Goal: Task Accomplishment & Management: Use online tool/utility

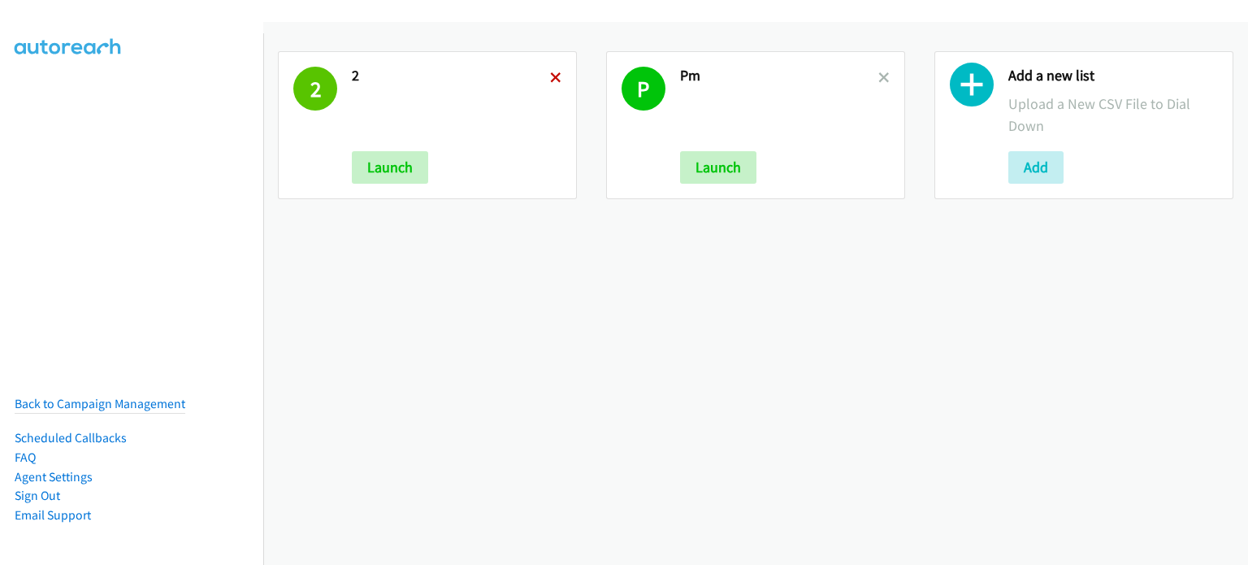
click at [550, 73] on icon at bounding box center [555, 78] width 11 height 11
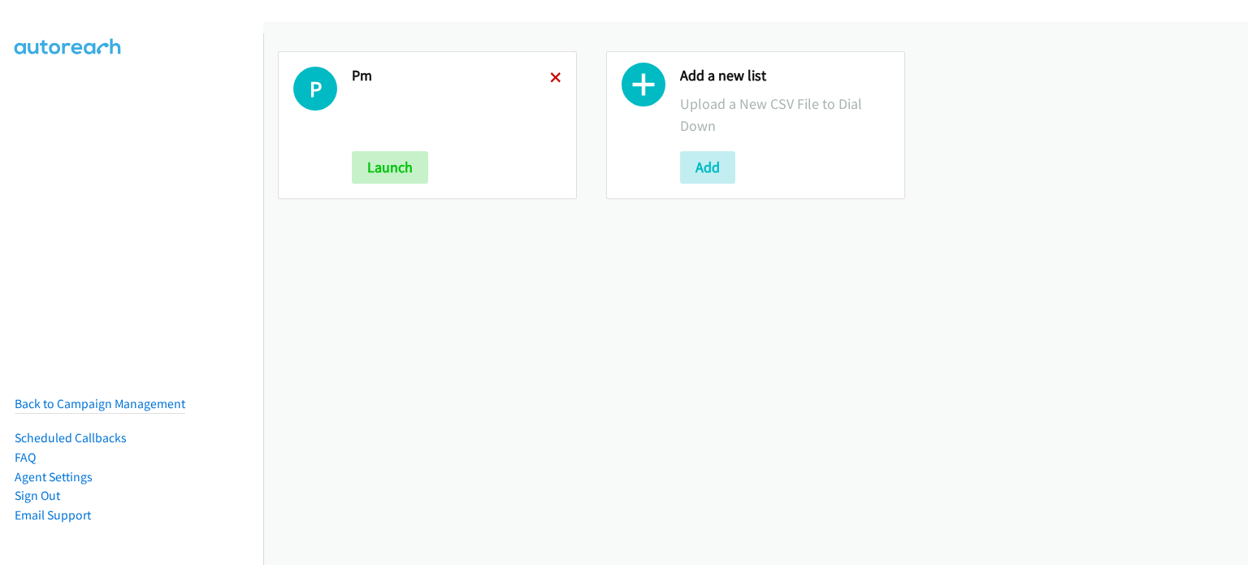
click at [552, 73] on icon at bounding box center [555, 78] width 11 height 11
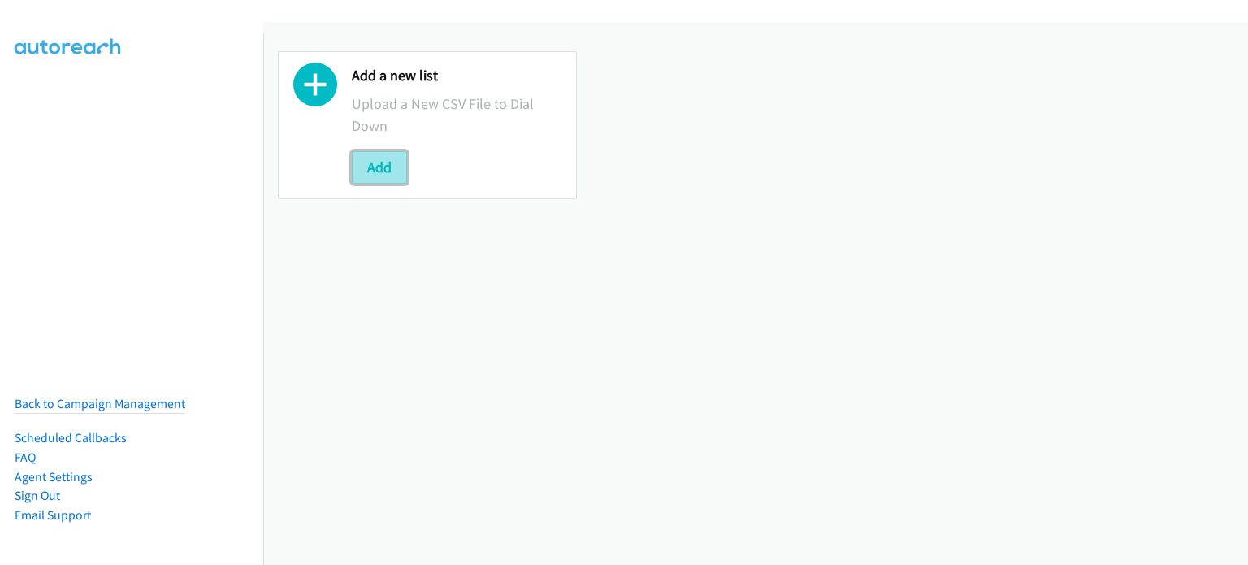
click at [383, 171] on button "Add" at bounding box center [379, 167] width 55 height 32
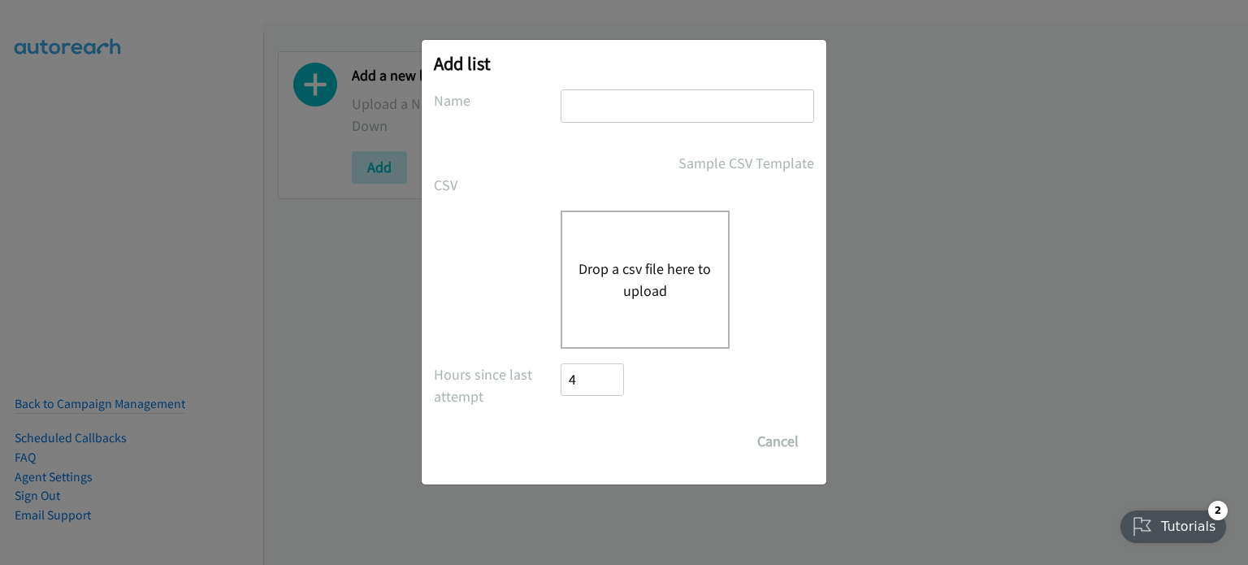
click at [623, 289] on button "Drop a csv file here to upload" at bounding box center [644, 280] width 133 height 44
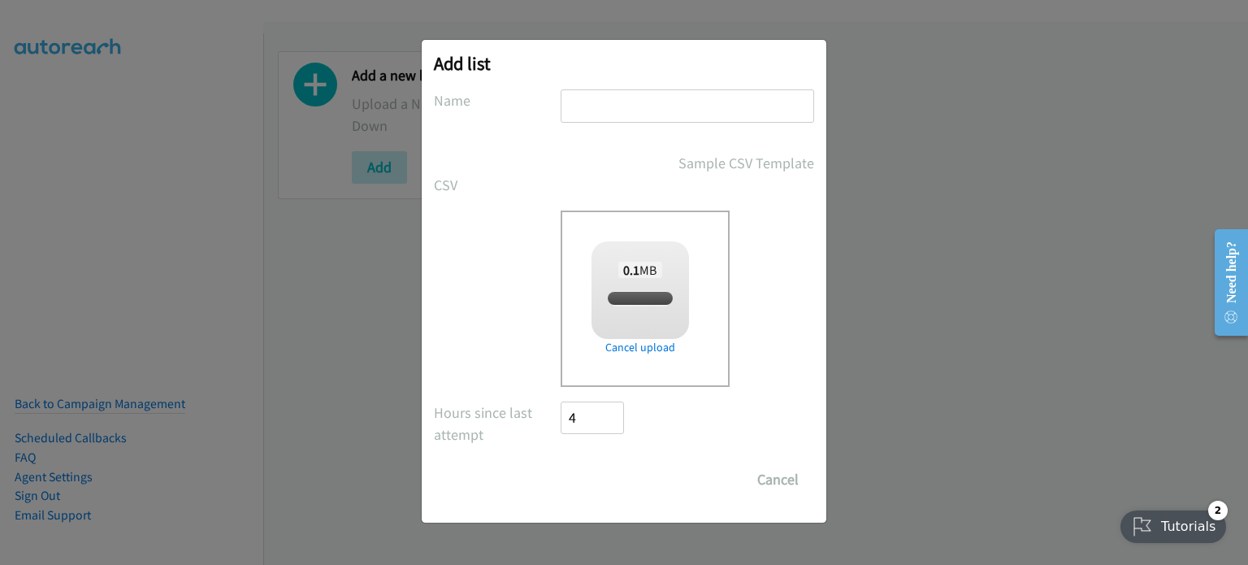
checkbox input "true"
click at [812, 100] on input "text" at bounding box center [687, 105] width 253 height 33
click at [797, 95] on input "text" at bounding box center [687, 105] width 253 height 33
type input "pm"
click at [595, 470] on input "Save List" at bounding box center [603, 479] width 85 height 32
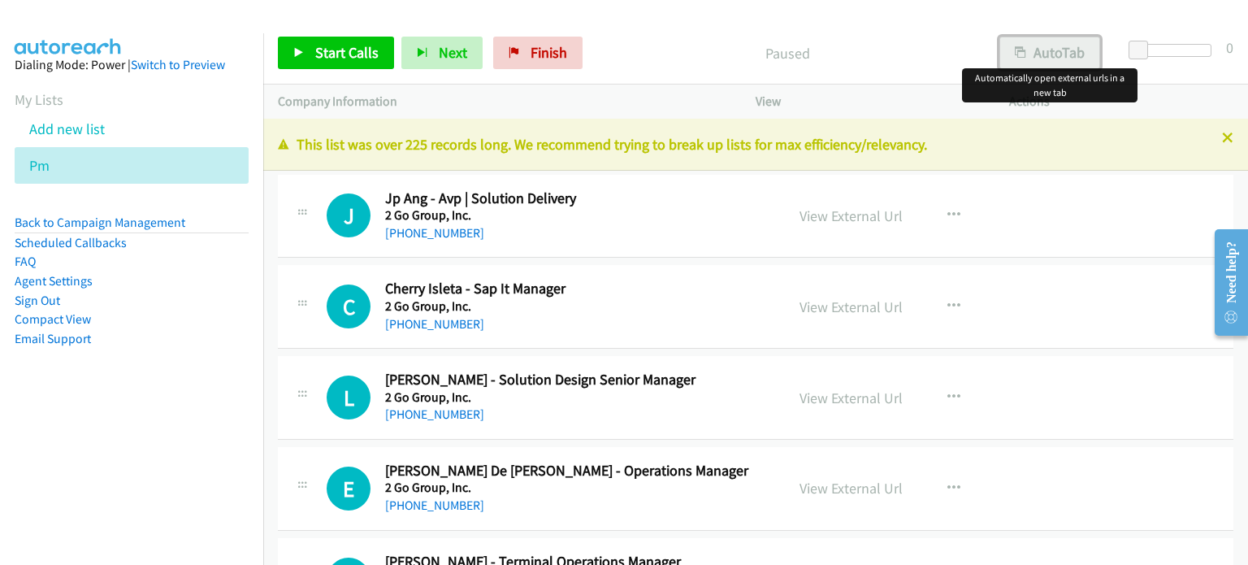
click at [1044, 41] on button "AutoTab" at bounding box center [1049, 53] width 101 height 32
click at [854, 214] on link "View External Url" at bounding box center [850, 215] width 103 height 19
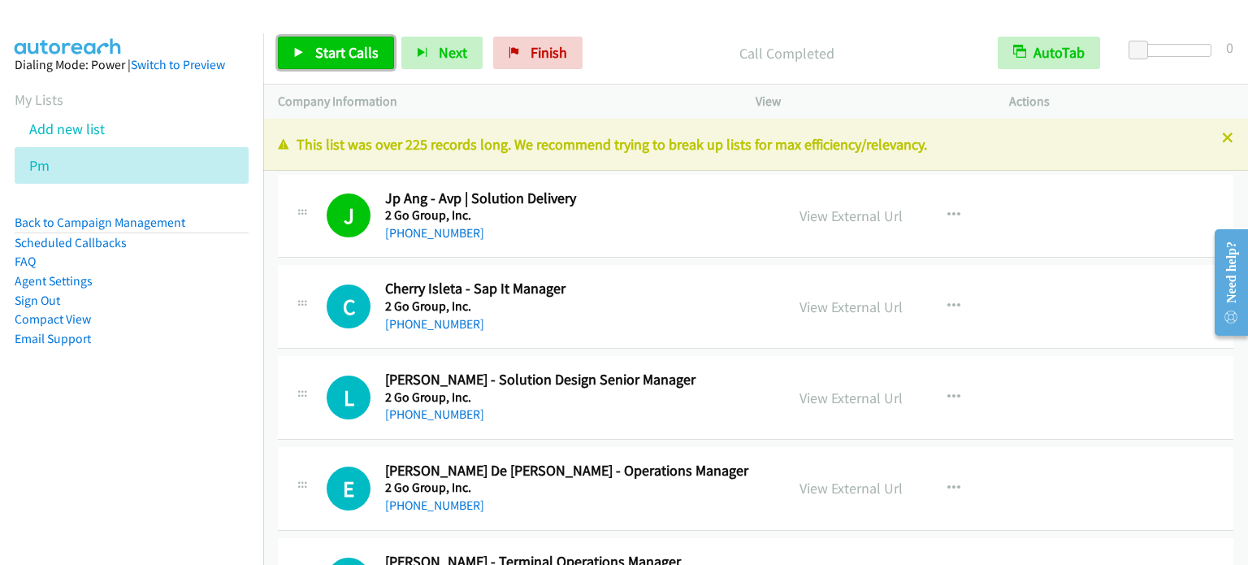
click at [346, 50] on span "Start Calls" at bounding box center [346, 52] width 63 height 19
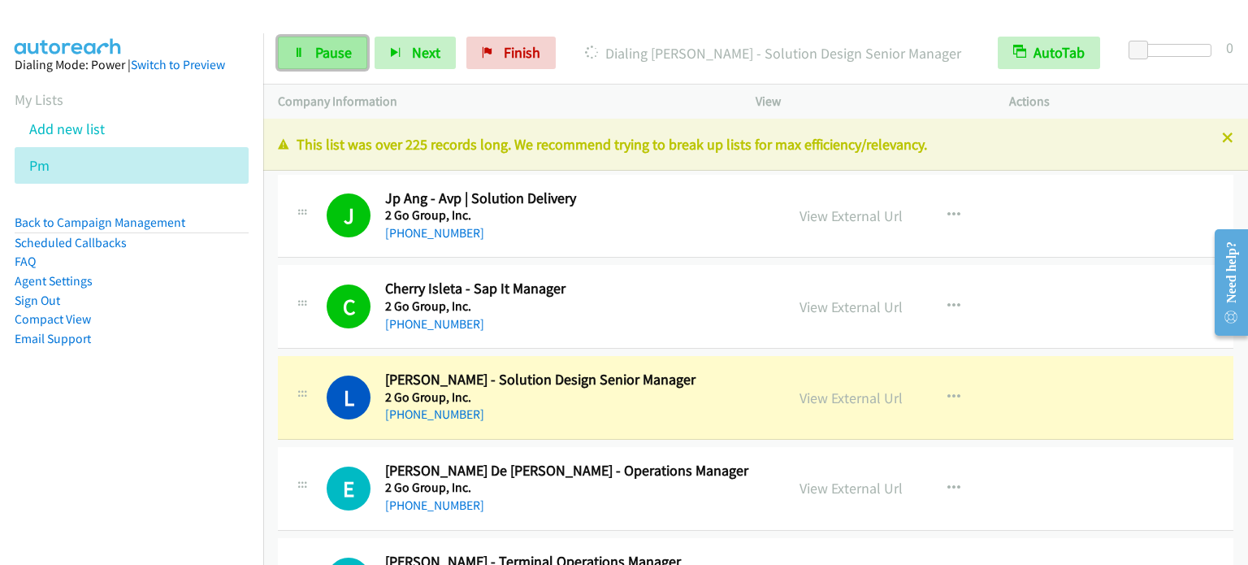
click at [310, 52] on link "Pause" at bounding box center [322, 53] width 89 height 32
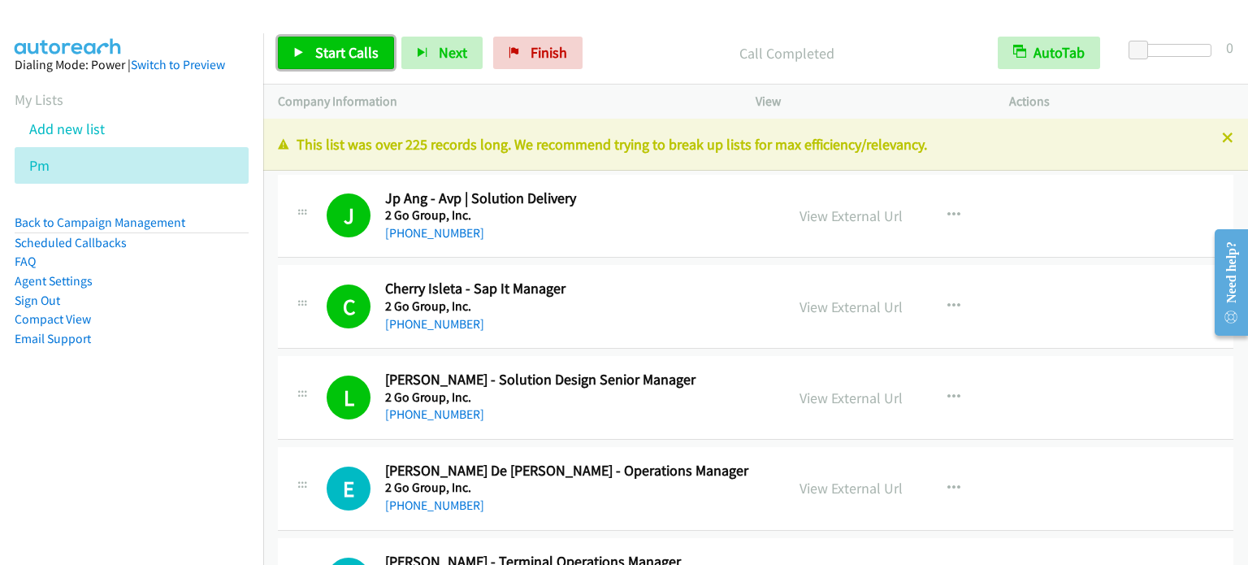
click at [354, 51] on span "Start Calls" at bounding box center [346, 52] width 63 height 19
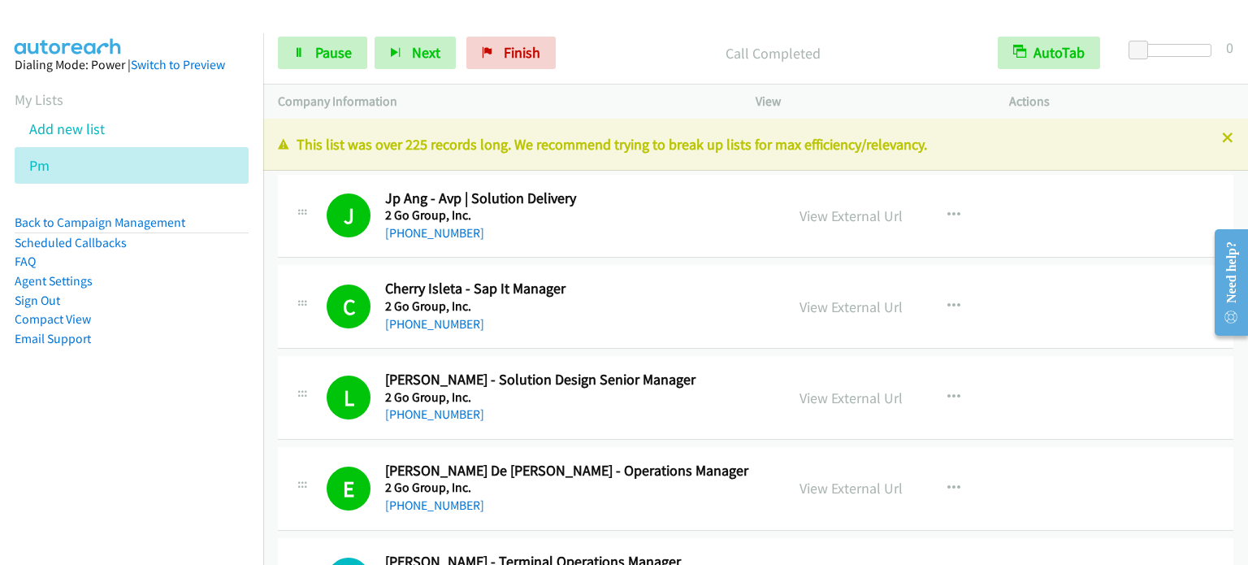
drag, startPoint x: 119, startPoint y: 409, endPoint x: 581, endPoint y: 18, distance: 604.7
click at [120, 409] on aside "Dialing Mode: Power | Switch to Preview My Lists Add new list Pm Back to Campai…" at bounding box center [131, 227] width 263 height 388
click at [340, 53] on span "Pause" at bounding box center [333, 52] width 37 height 19
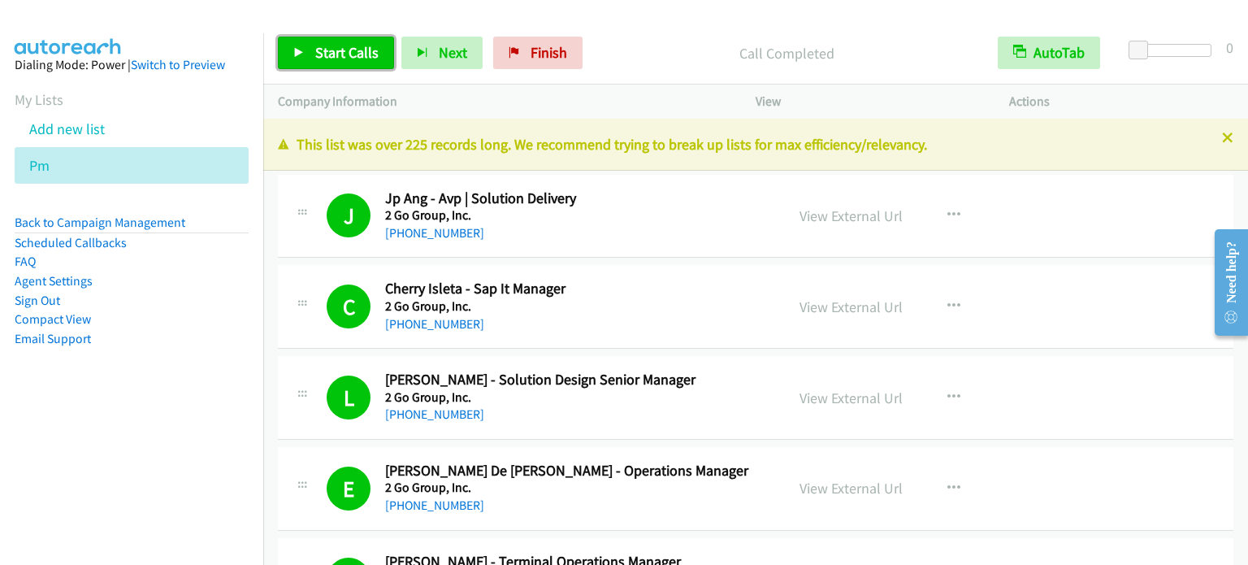
click at [369, 54] on span "Start Calls" at bounding box center [346, 52] width 63 height 19
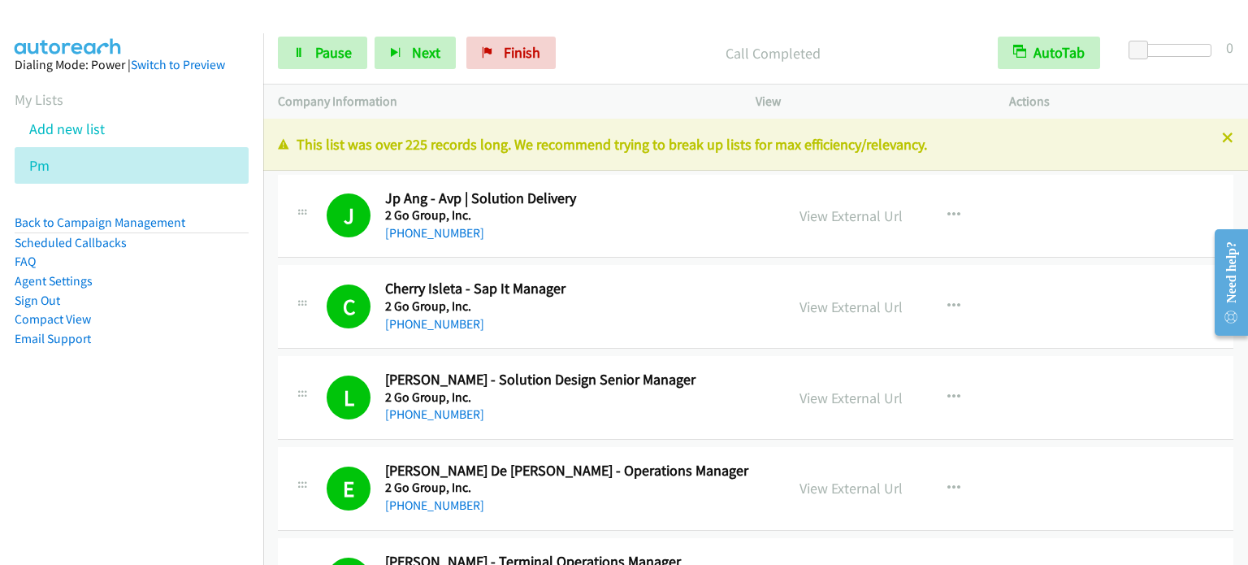
click at [164, 385] on aside "Dialing Mode: Power | Switch to Preview My Lists Add new list Pm Back to Campai…" at bounding box center [131, 227] width 263 height 388
click at [336, 54] on span "Pause" at bounding box center [333, 52] width 37 height 19
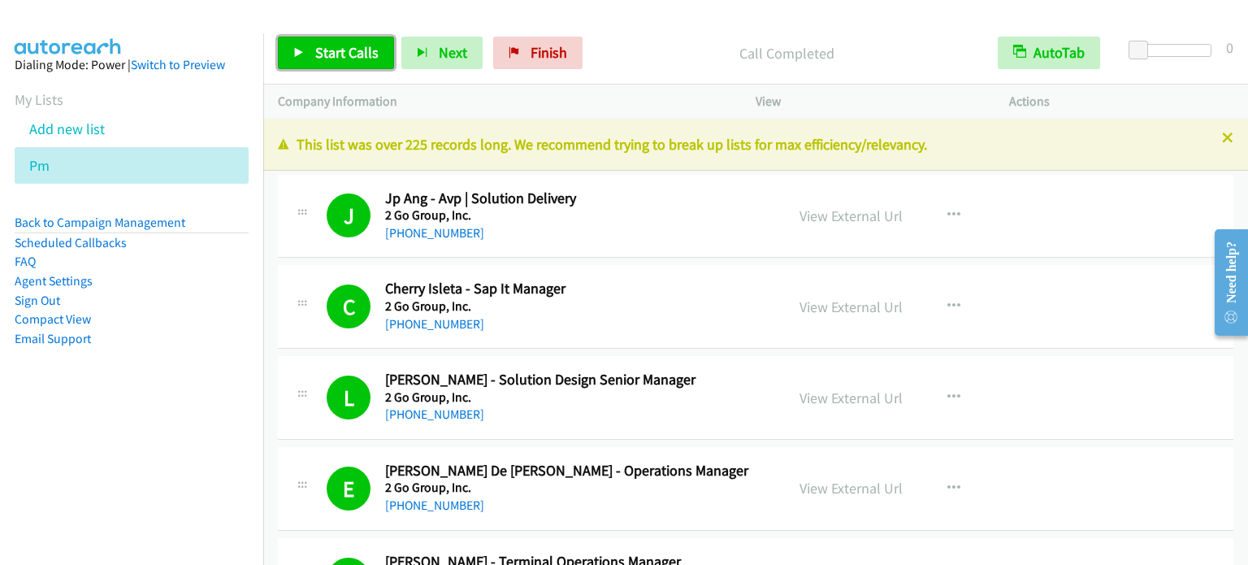
click at [344, 58] on span "Start Calls" at bounding box center [346, 52] width 63 height 19
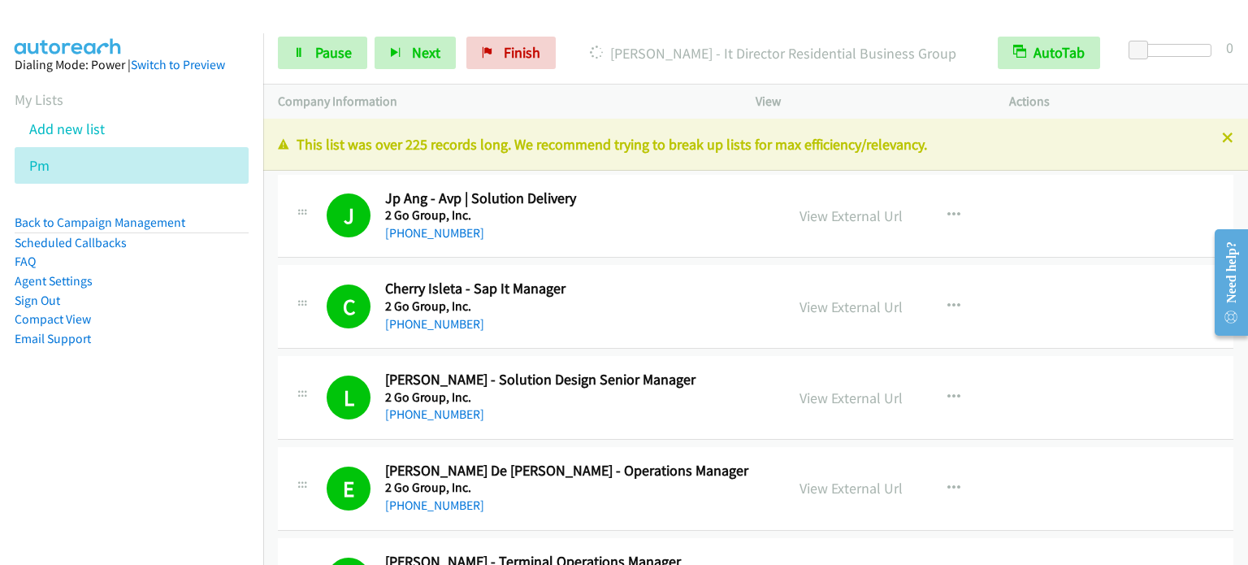
drag, startPoint x: 26, startPoint y: 469, endPoint x: 348, endPoint y: 19, distance: 553.2
click at [31, 461] on nav "Dialing Mode: Power | Switch to Preview My Lists Add new list Pm Back to Campai…" at bounding box center [132, 315] width 264 height 565
click at [340, 50] on span "Pause" at bounding box center [333, 52] width 37 height 19
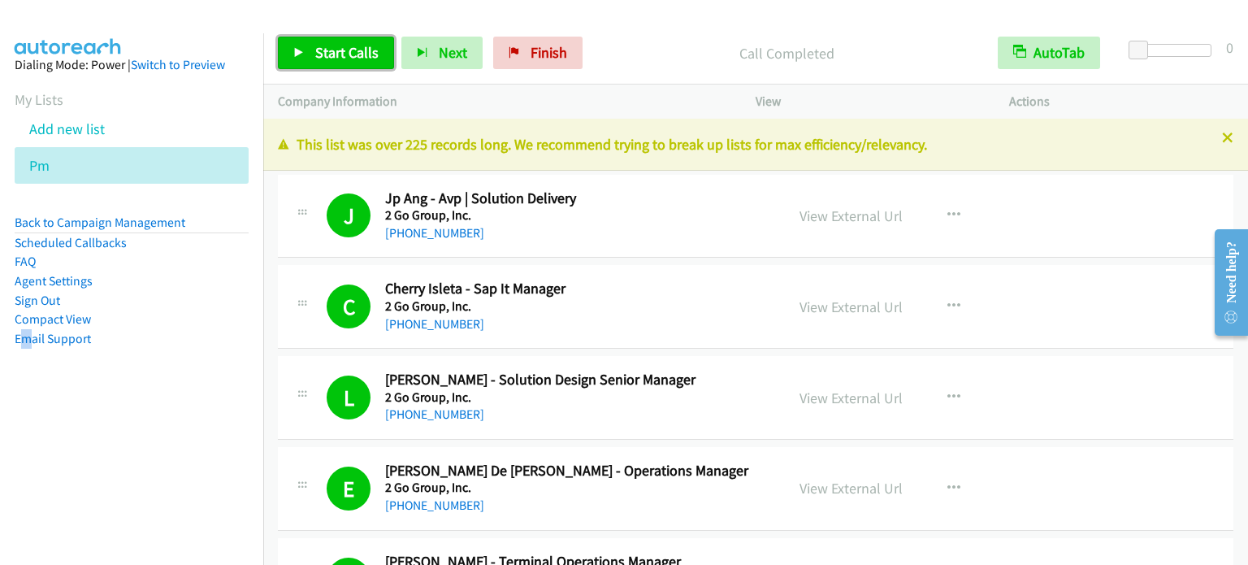
click at [353, 47] on span "Start Calls" at bounding box center [346, 52] width 63 height 19
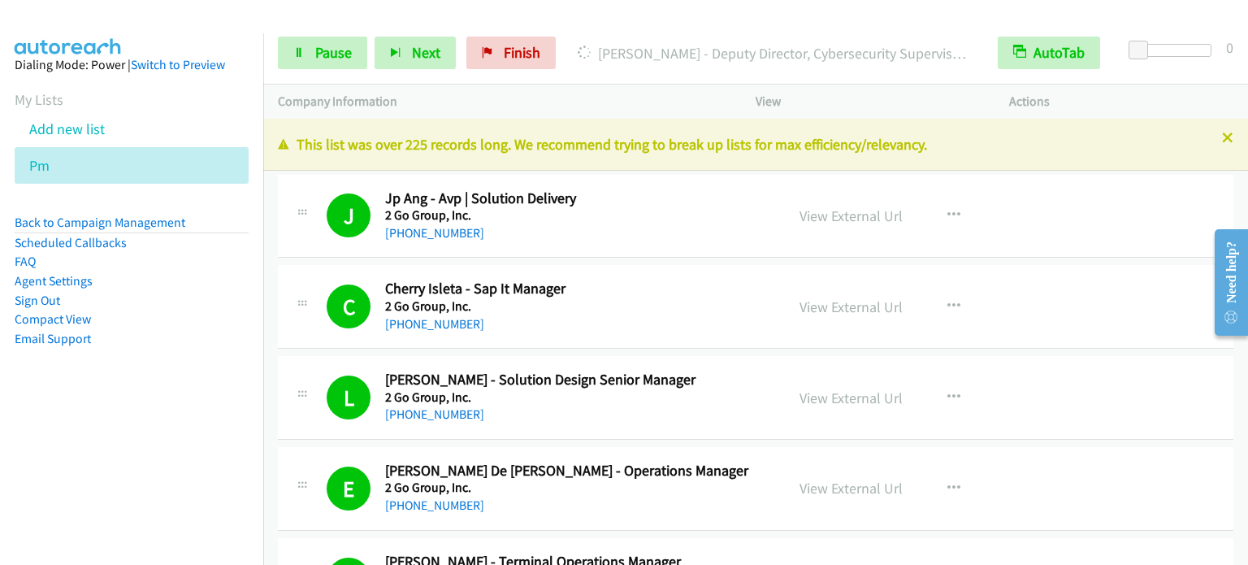
click at [158, 401] on aside "Dialing Mode: Power | Switch to Preview My Lists Add new list Pm Back to Campai…" at bounding box center [131, 227] width 263 height 388
click at [336, 50] on span "Pause" at bounding box center [333, 52] width 37 height 19
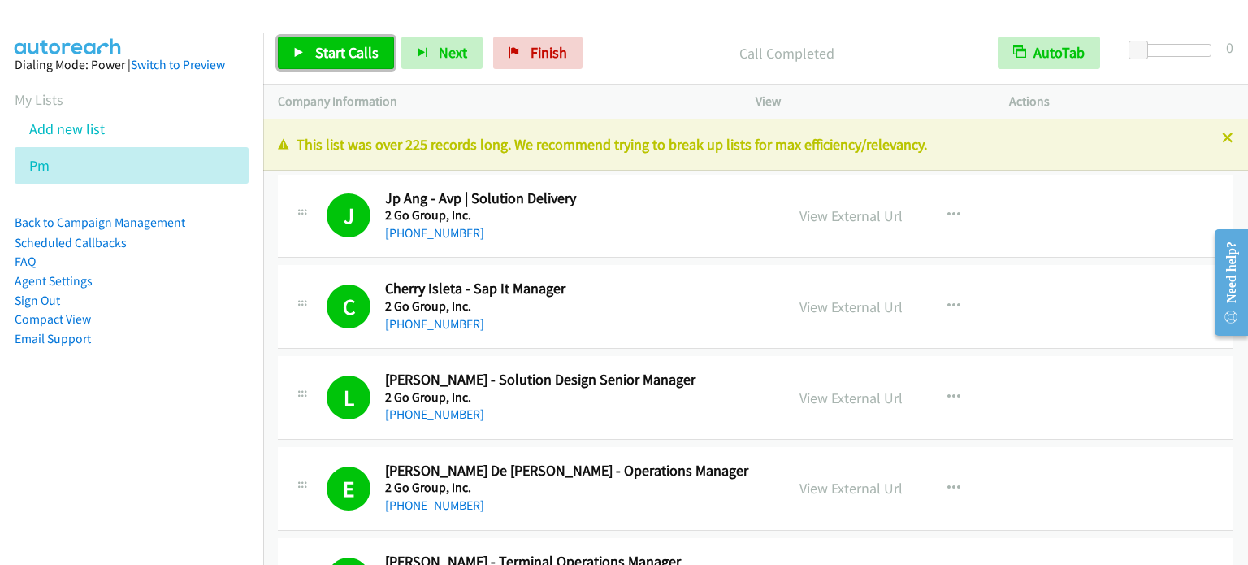
click at [317, 52] on span "Start Calls" at bounding box center [346, 52] width 63 height 19
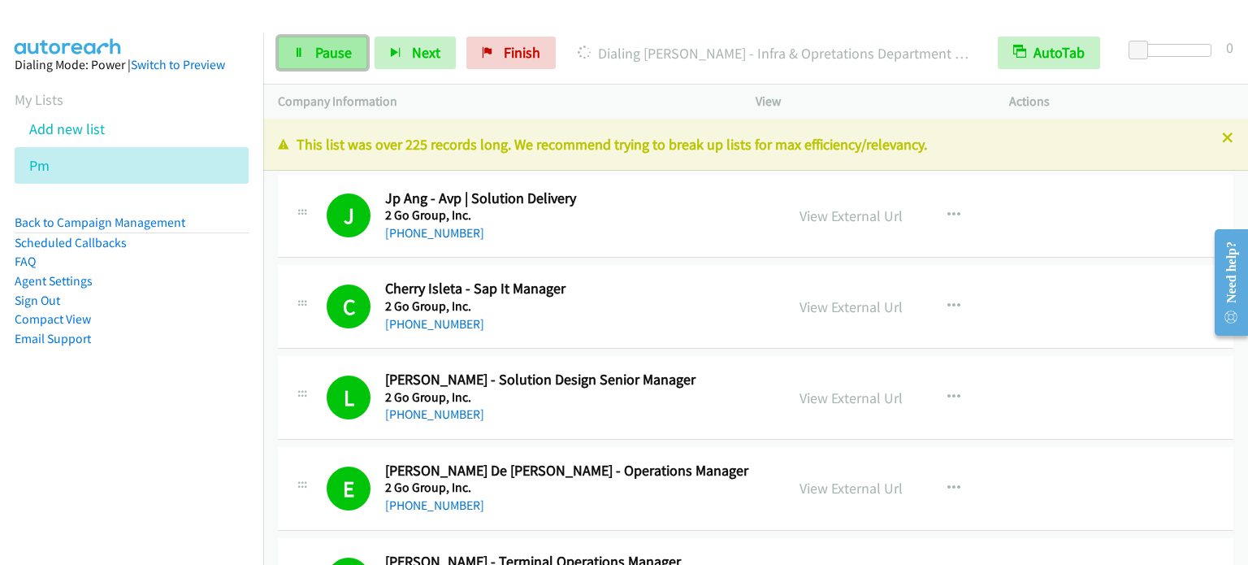
click at [336, 54] on span "Pause" at bounding box center [333, 52] width 37 height 19
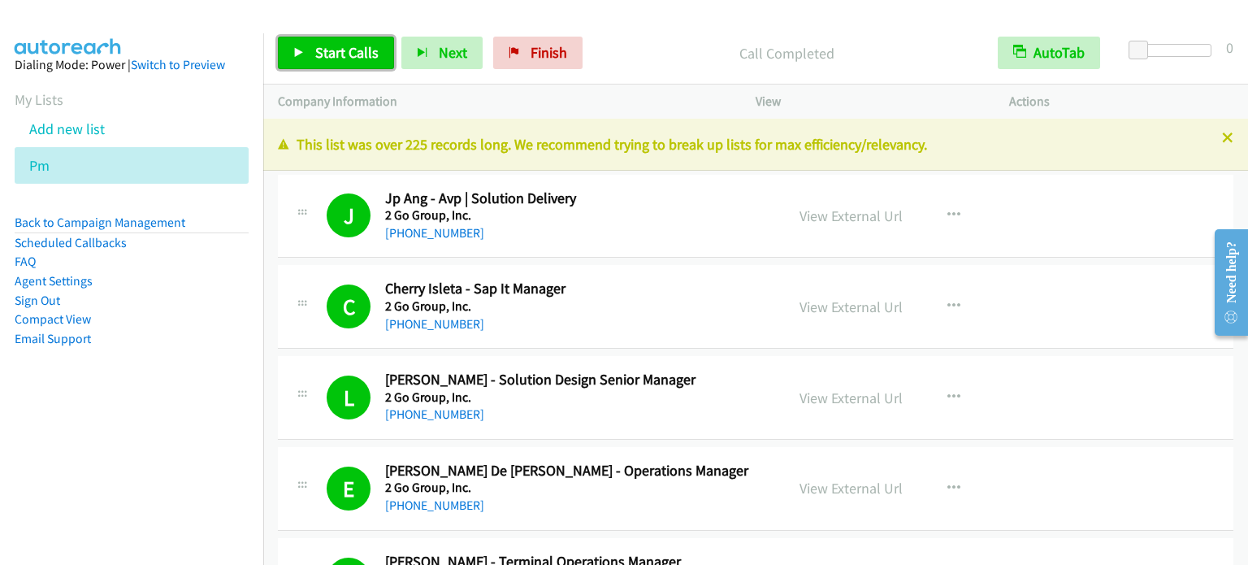
click at [339, 51] on span "Start Calls" at bounding box center [346, 52] width 63 height 19
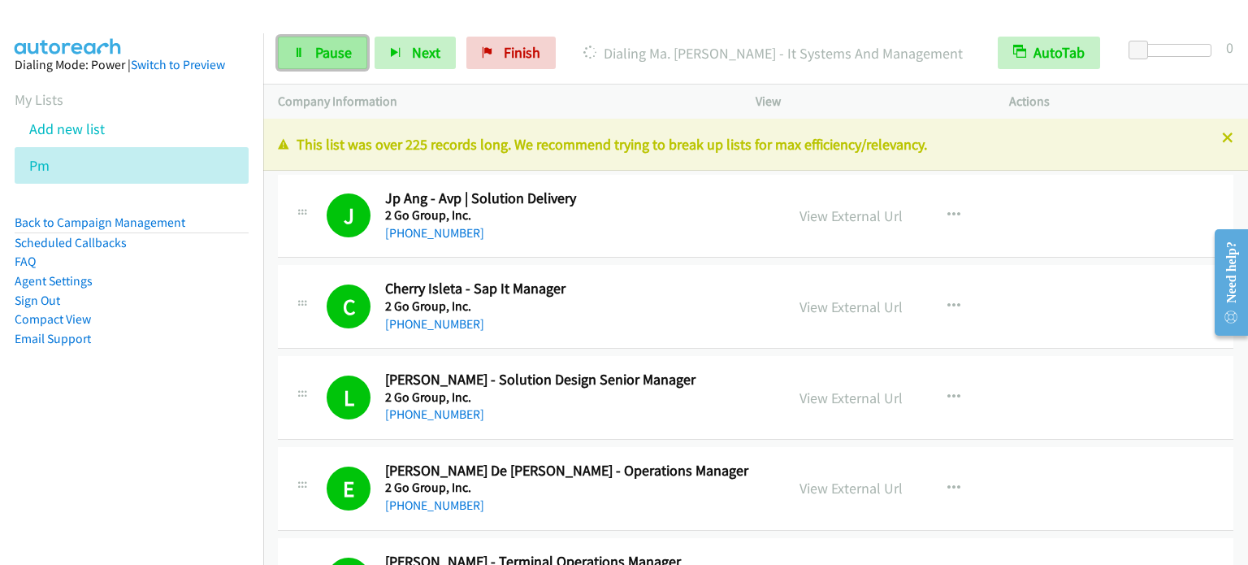
click at [299, 58] on icon at bounding box center [298, 53] width 11 height 11
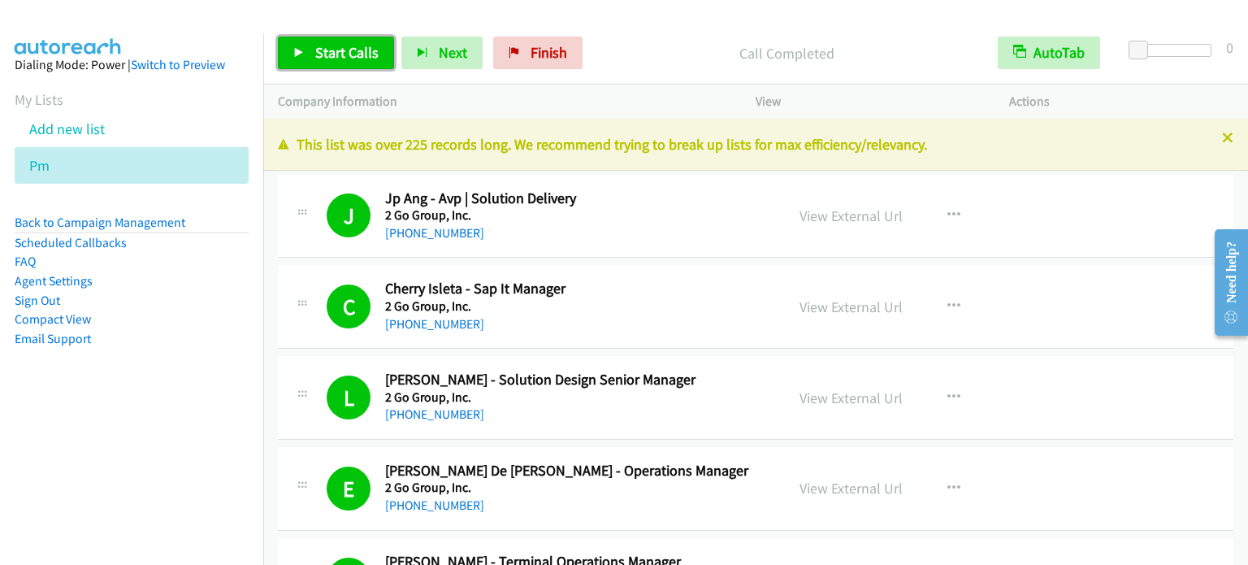
drag, startPoint x: 347, startPoint y: 51, endPoint x: 356, endPoint y: 54, distance: 9.5
click at [347, 51] on span "Start Calls" at bounding box center [346, 52] width 63 height 19
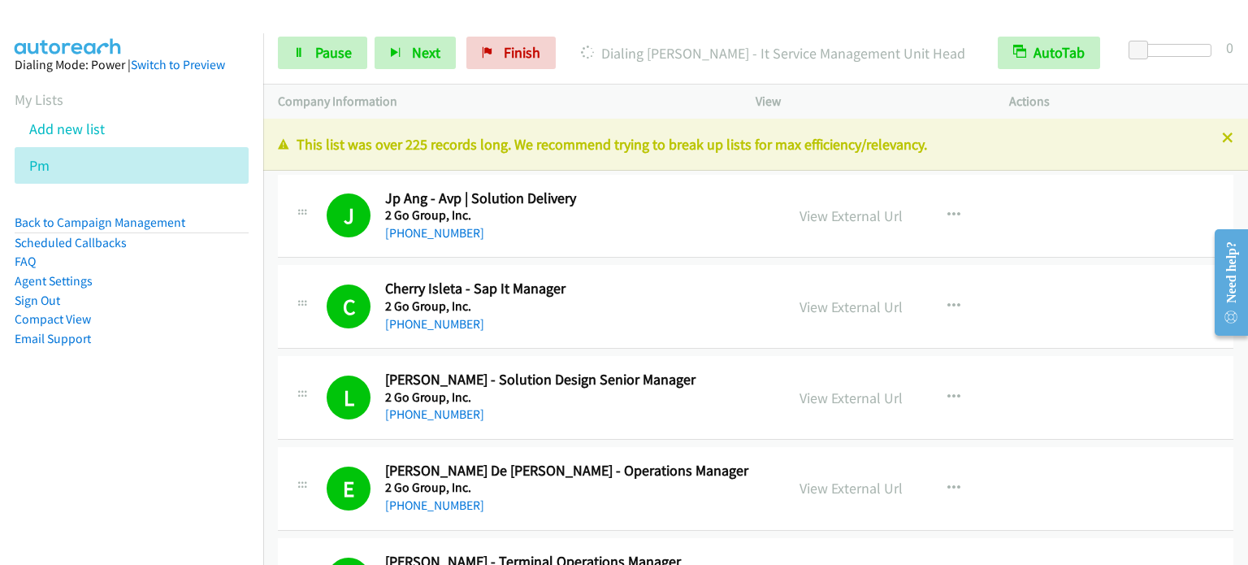
click at [88, 440] on nav "Dialing Mode: Power | Switch to Preview My Lists Add new list Pm Back to Campai…" at bounding box center [132, 315] width 264 height 565
click at [331, 47] on span "Pause" at bounding box center [333, 52] width 37 height 19
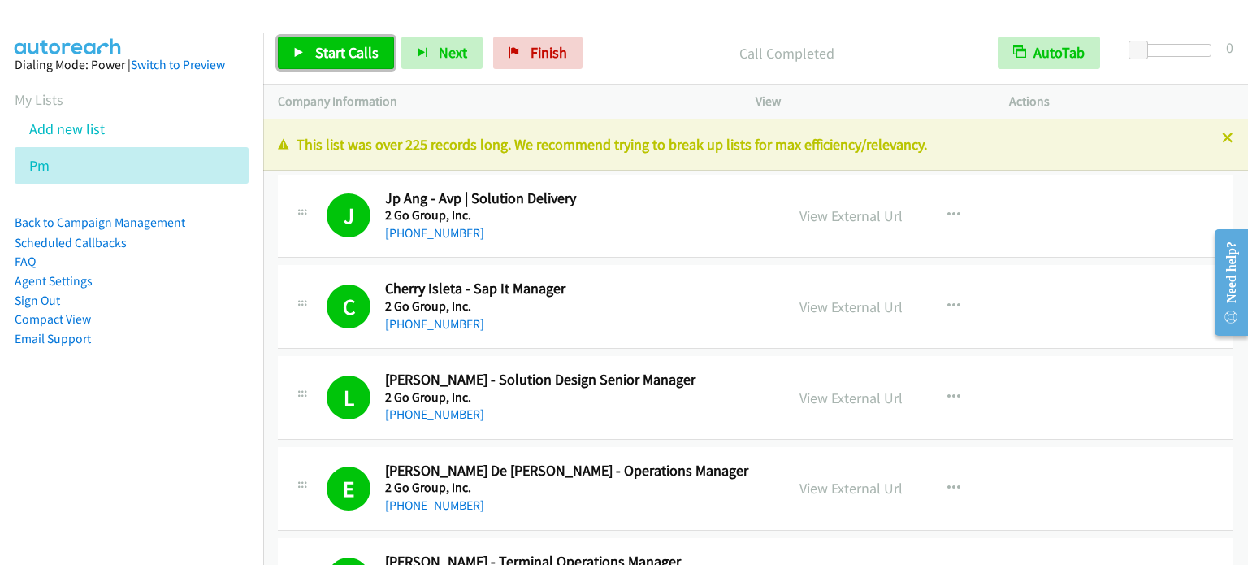
click at [315, 55] on span "Start Calls" at bounding box center [346, 52] width 63 height 19
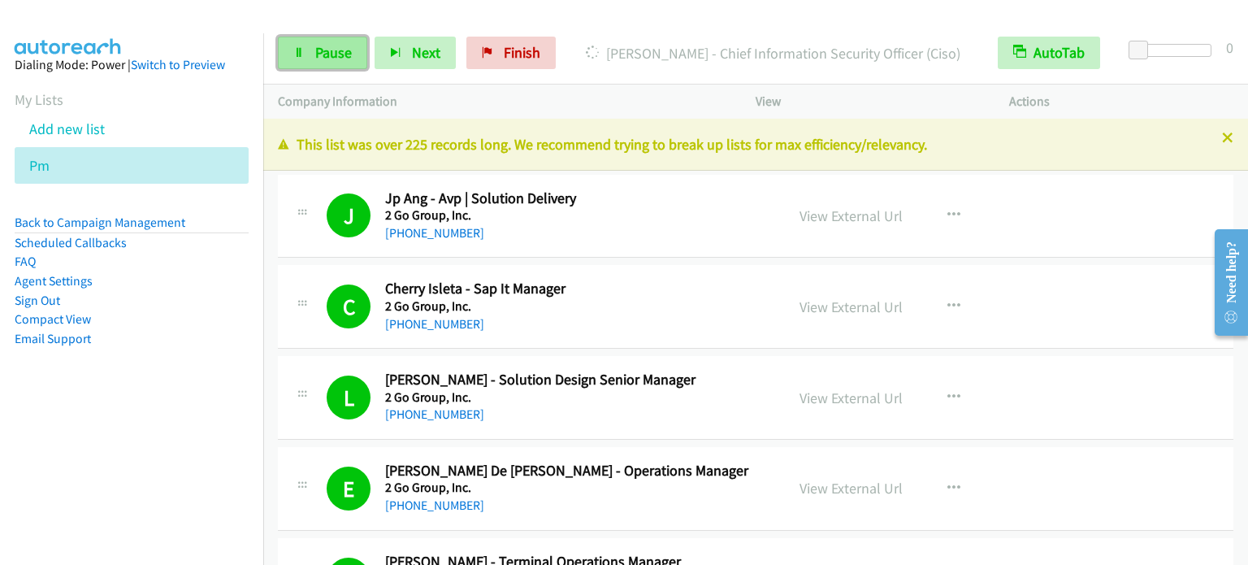
click at [317, 54] on span "Pause" at bounding box center [333, 52] width 37 height 19
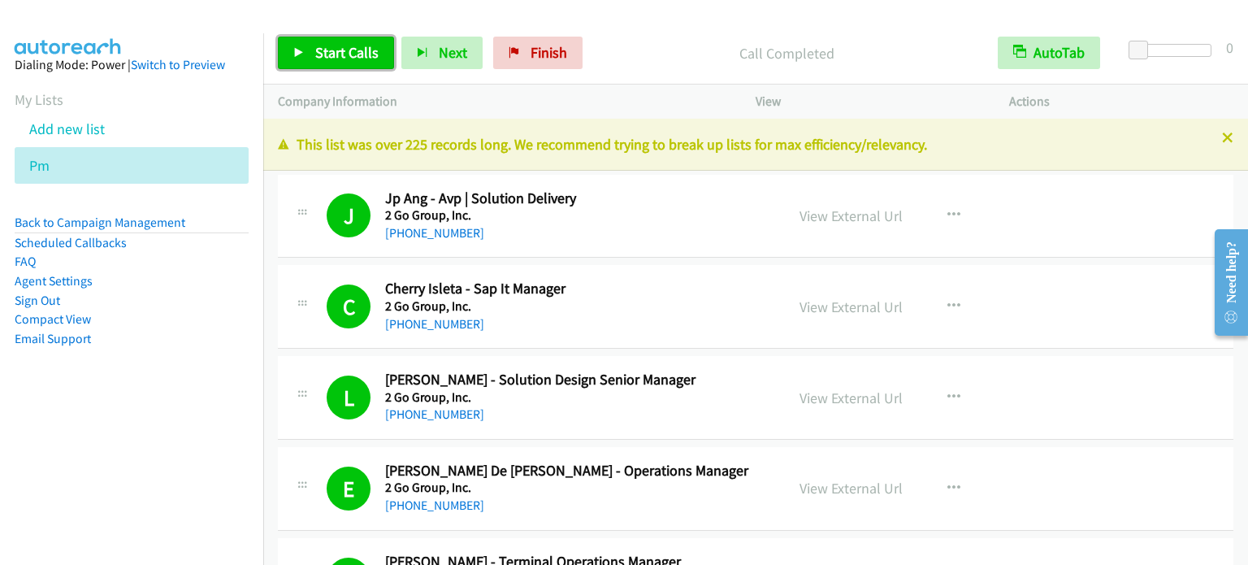
click at [330, 49] on span "Start Calls" at bounding box center [346, 52] width 63 height 19
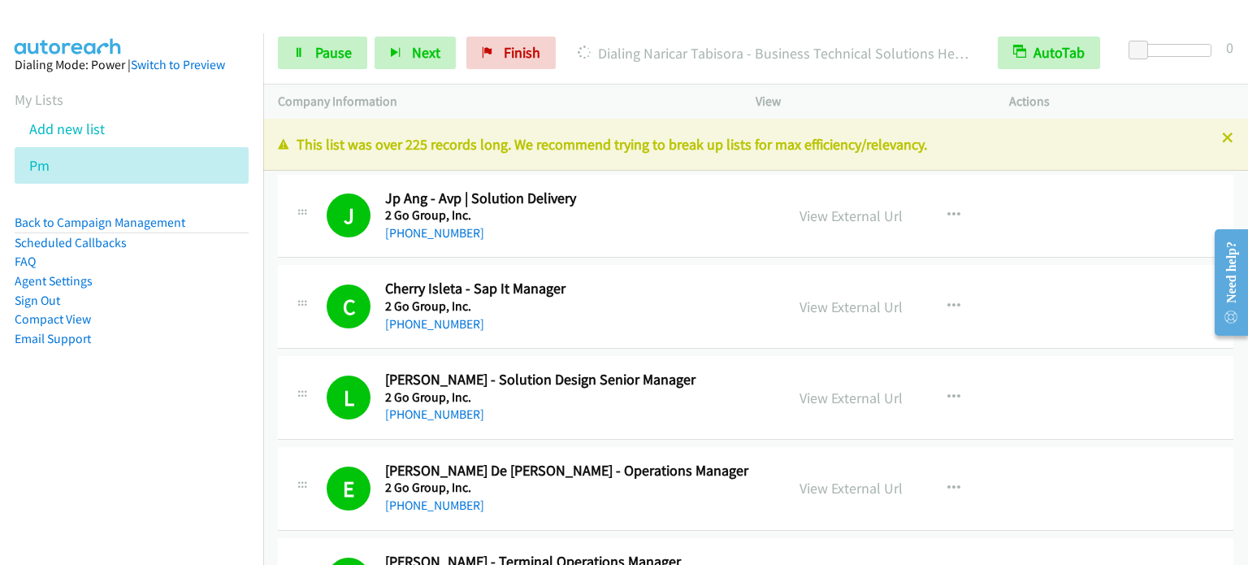
click at [153, 408] on aside "Dialing Mode: Power | Switch to Preview My Lists Add new list Pm Back to Campai…" at bounding box center [131, 227] width 263 height 388
drag, startPoint x: 342, startPoint y: 53, endPoint x: 382, endPoint y: 5, distance: 62.3
click at [342, 54] on span "Pause" at bounding box center [333, 52] width 37 height 19
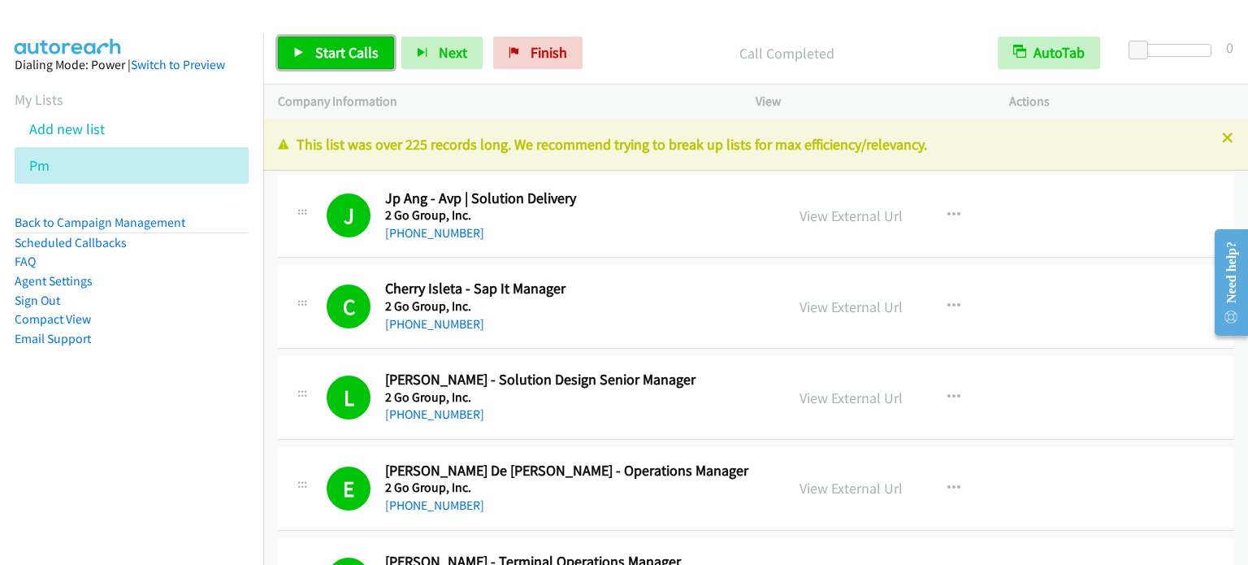
click at [324, 44] on span "Start Calls" at bounding box center [346, 52] width 63 height 19
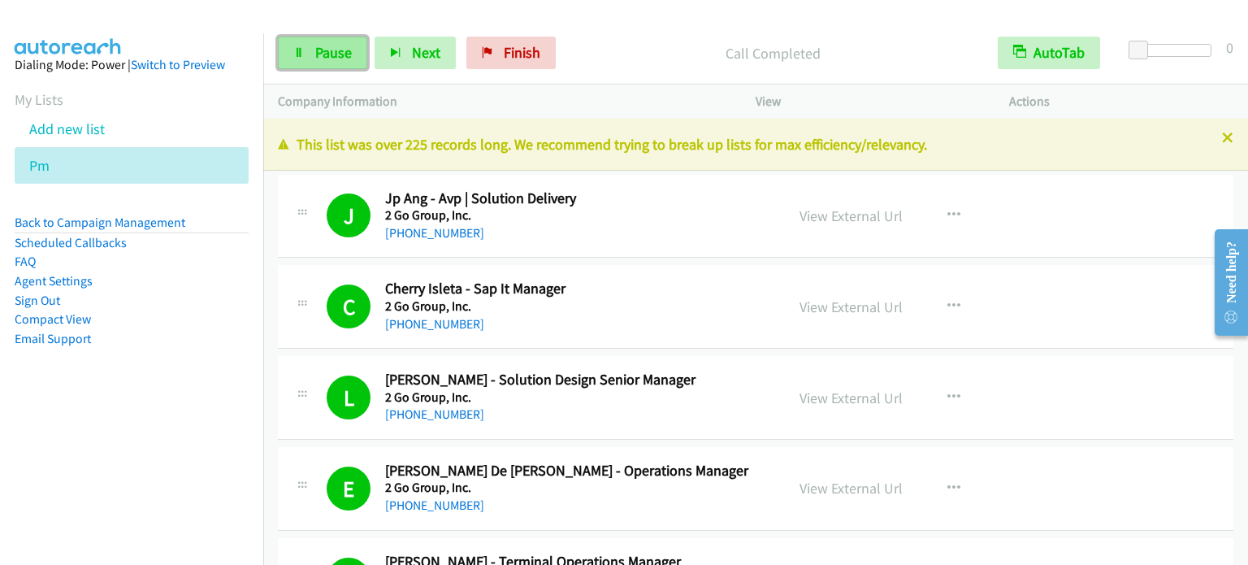
click at [334, 56] on span "Pause" at bounding box center [333, 52] width 37 height 19
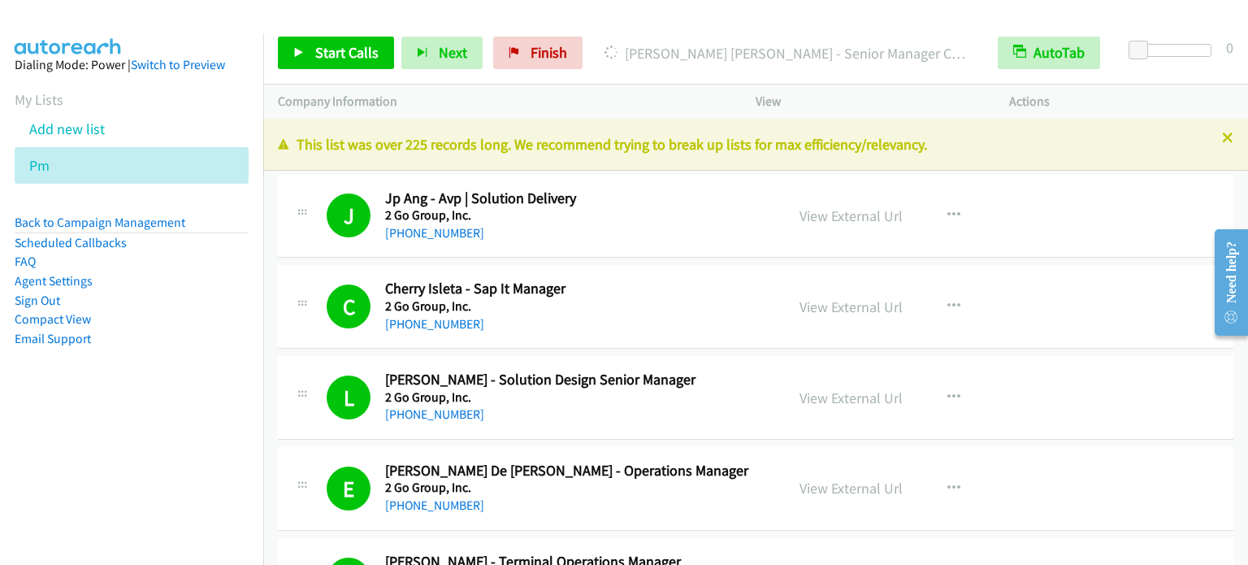
drag, startPoint x: 185, startPoint y: 500, endPoint x: 334, endPoint y: 79, distance: 447.1
click at [187, 500] on nav "Dialing Mode: Power | Switch to Preview My Lists Add new list Pm Back to Campai…" at bounding box center [132, 315] width 264 height 565
click at [329, 50] on span "Start Calls" at bounding box center [346, 52] width 63 height 19
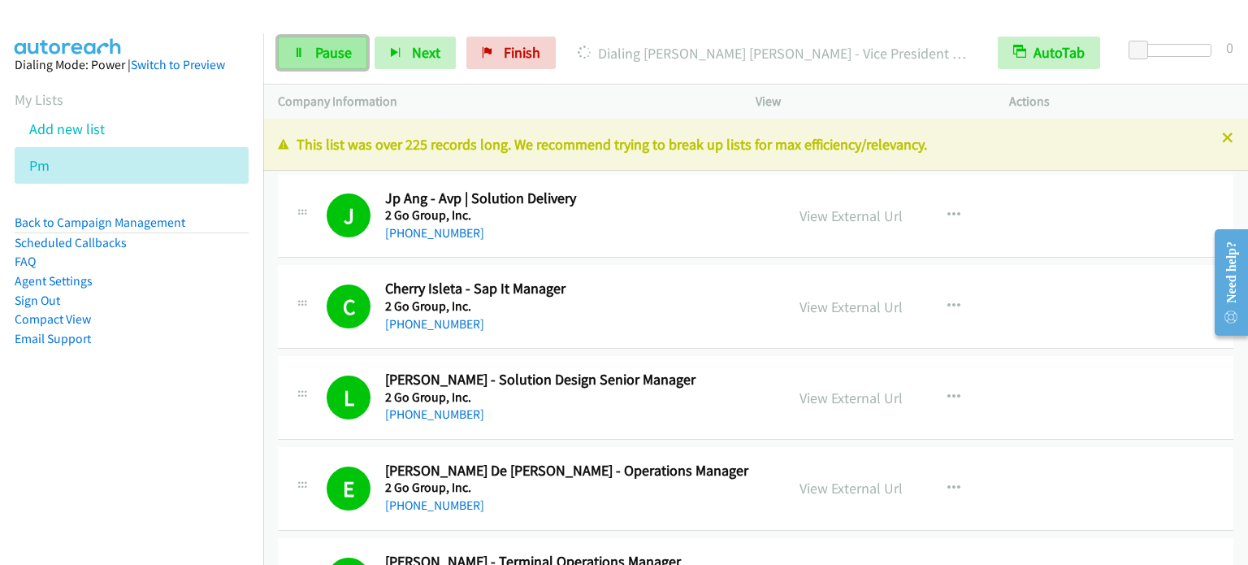
click at [322, 52] on span "Pause" at bounding box center [333, 52] width 37 height 19
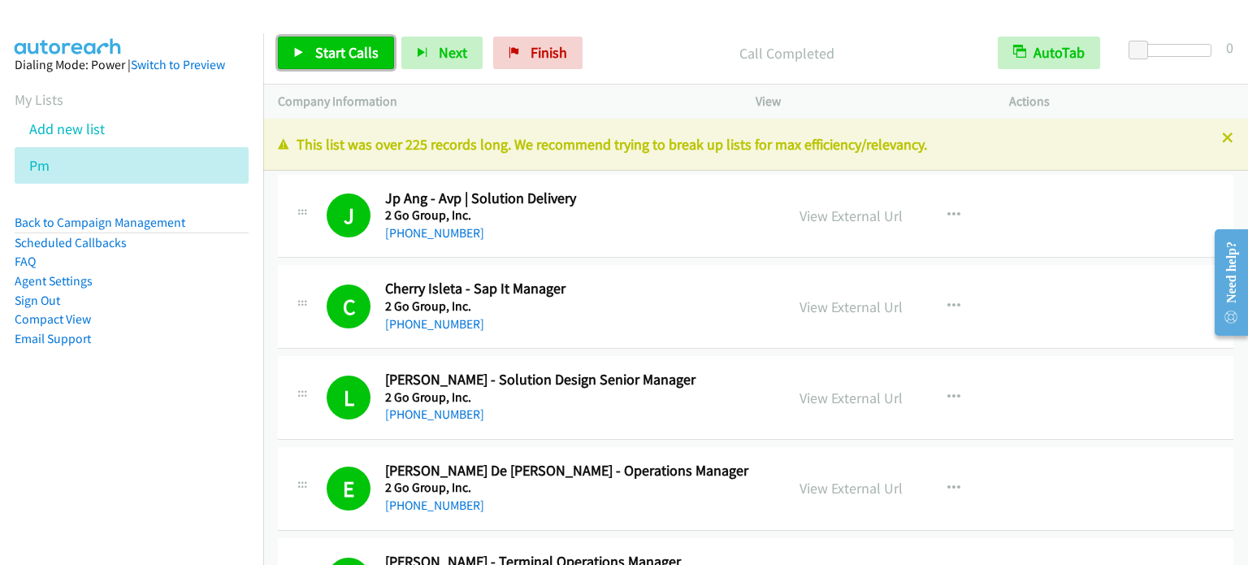
click at [339, 61] on link "Start Calls" at bounding box center [336, 53] width 116 height 32
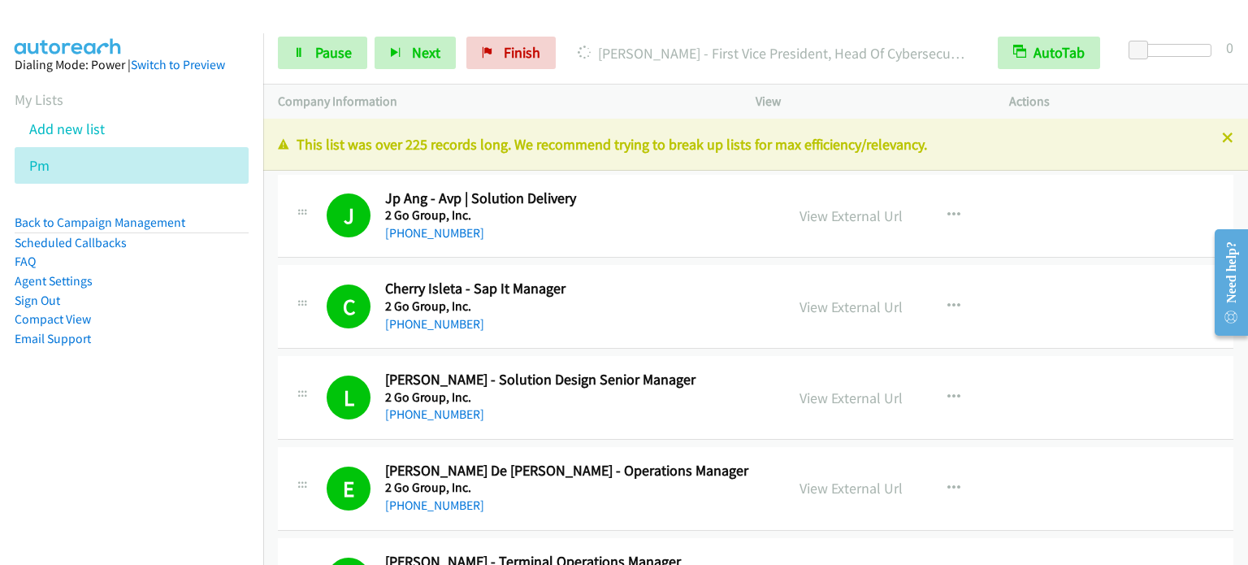
click at [213, 499] on nav "Dialing Mode: Power | Switch to Preview My Lists Add new list Pm Back to Campai…" at bounding box center [132, 315] width 264 height 565
click at [332, 58] on span "Pause" at bounding box center [333, 52] width 37 height 19
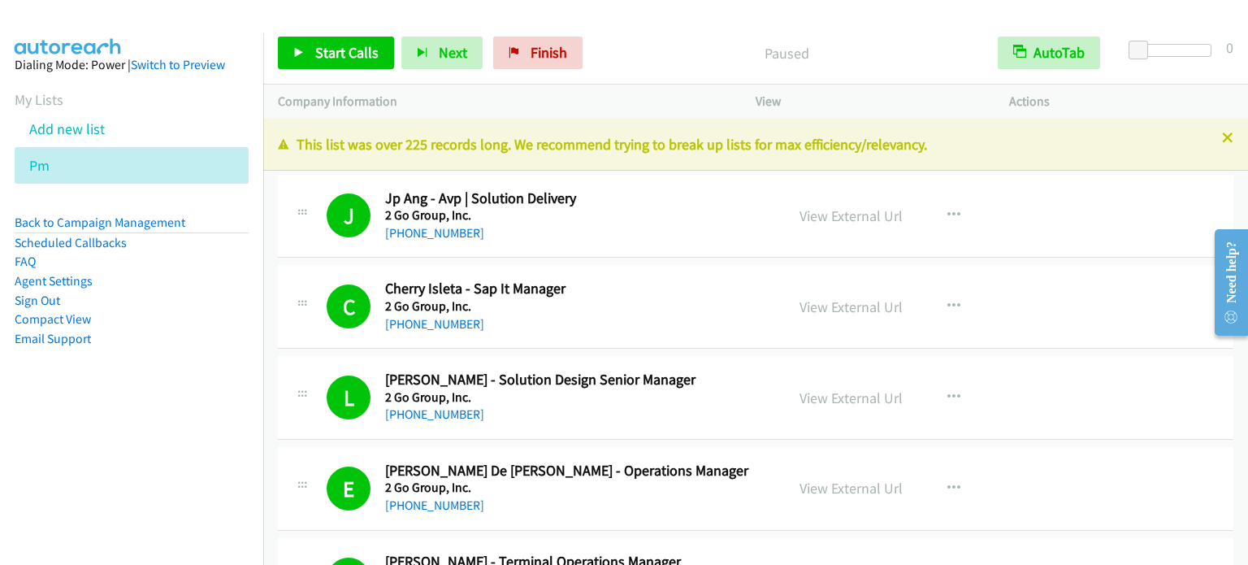
click at [175, 451] on nav "Dialing Mode: Power | Switch to Preview My Lists Add new list Pm Back to Campai…" at bounding box center [132, 315] width 264 height 565
click at [326, 57] on span "Start Calls" at bounding box center [346, 52] width 63 height 19
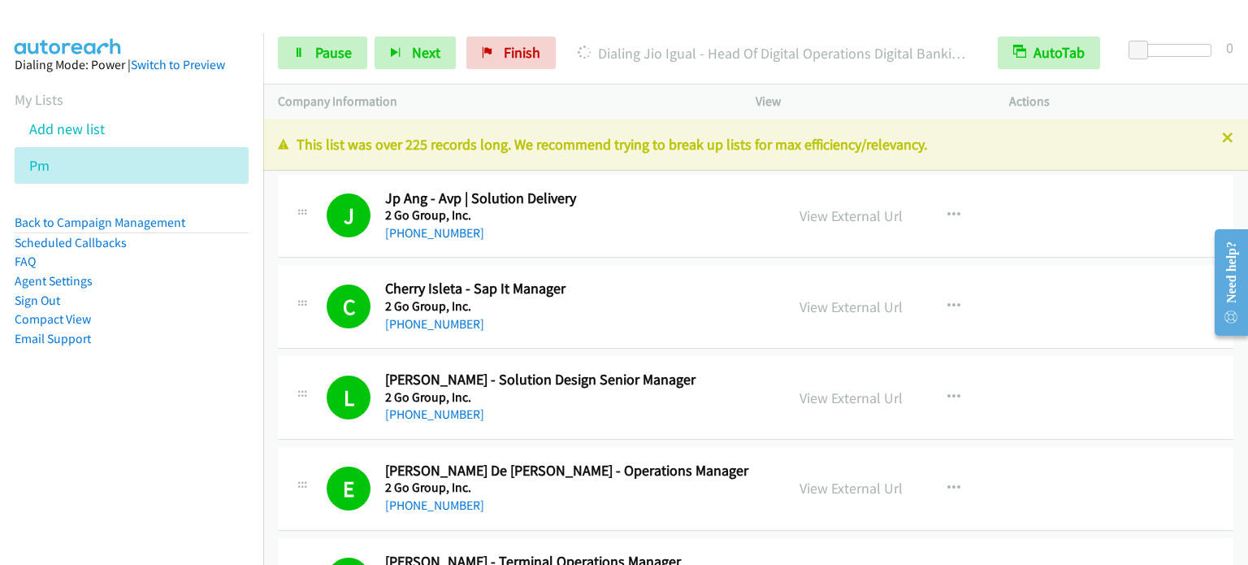
click at [64, 473] on nav "Dialing Mode: Power | Switch to Preview My Lists Add new list Pm Back to Campai…" at bounding box center [132, 315] width 264 height 565
click at [329, 48] on span "Pause" at bounding box center [333, 52] width 37 height 19
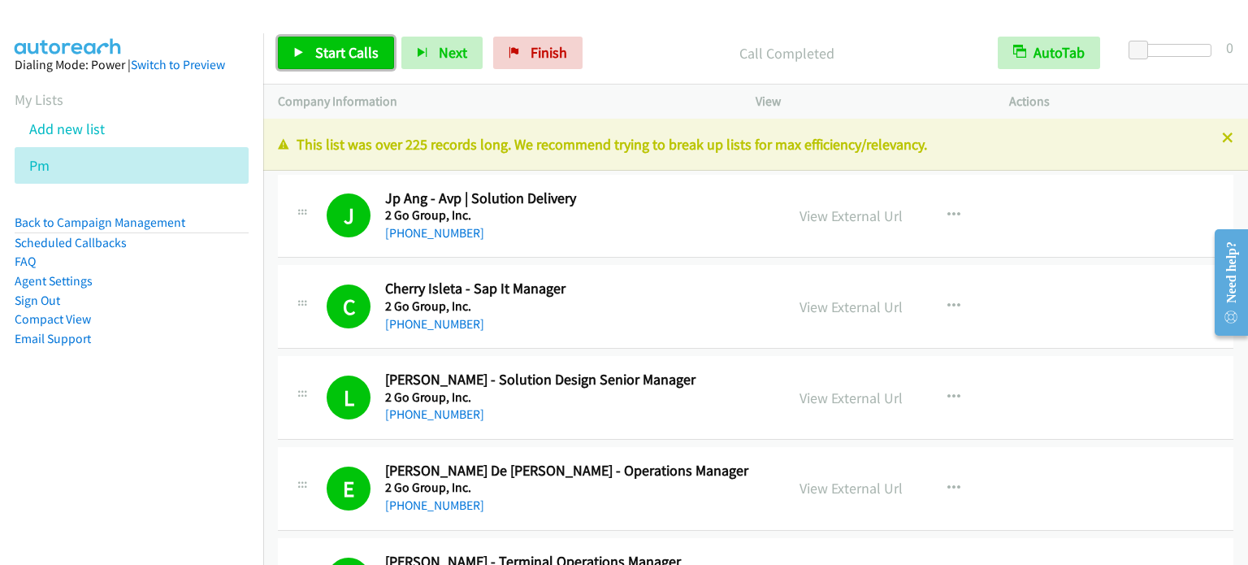
click at [338, 58] on span "Start Calls" at bounding box center [346, 52] width 63 height 19
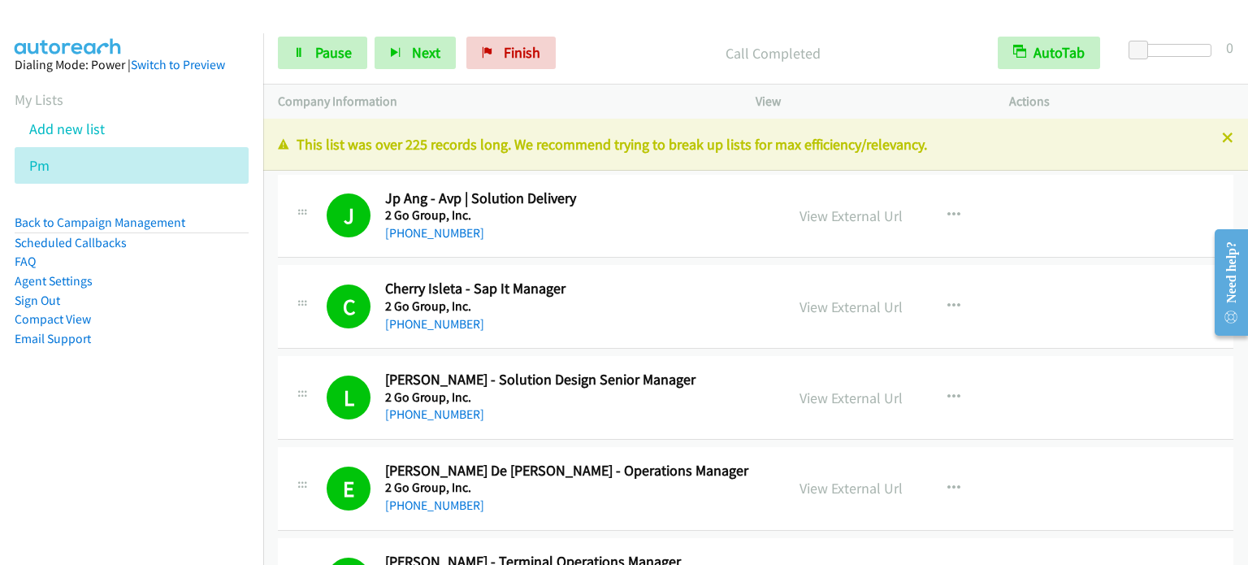
click at [140, 405] on aside "Dialing Mode: Power | Switch to Preview My Lists Add new list Pm Back to Campai…" at bounding box center [131, 227] width 263 height 388
click at [159, 442] on nav "Dialing Mode: Power | Switch to Preview My Lists Add new list Pm Back to Campai…" at bounding box center [132, 315] width 264 height 565
click at [332, 57] on span "Pause" at bounding box center [333, 52] width 37 height 19
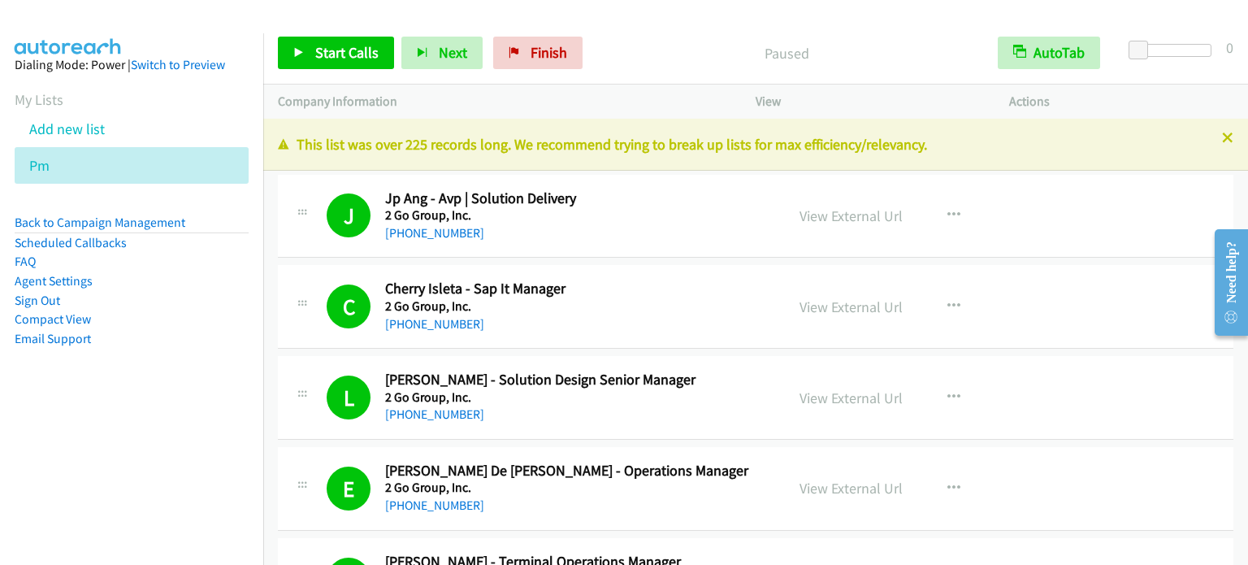
drag, startPoint x: 204, startPoint y: 375, endPoint x: 219, endPoint y: 353, distance: 26.8
click at [204, 375] on aside "Dialing Mode: Power | Switch to Preview My Lists Add new list Pm Back to Campai…" at bounding box center [131, 227] width 263 height 388
click at [945, 25] on div "Start Calls Pause Next Finish Paused AutoTab AutoTab 0" at bounding box center [755, 53] width 985 height 63
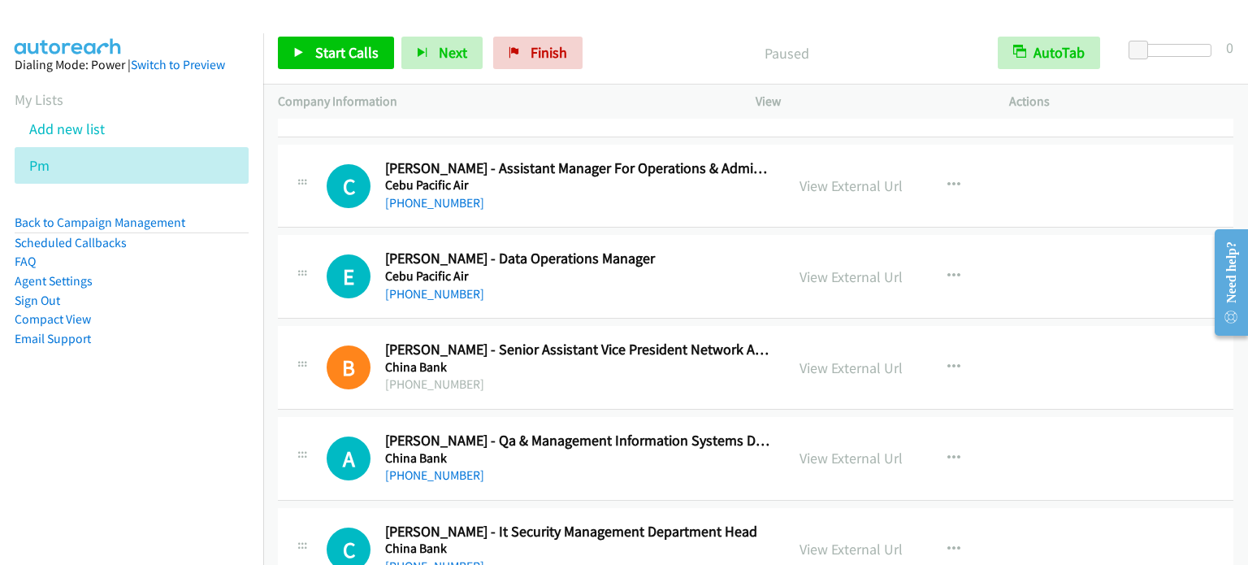
scroll to position [5380, 0]
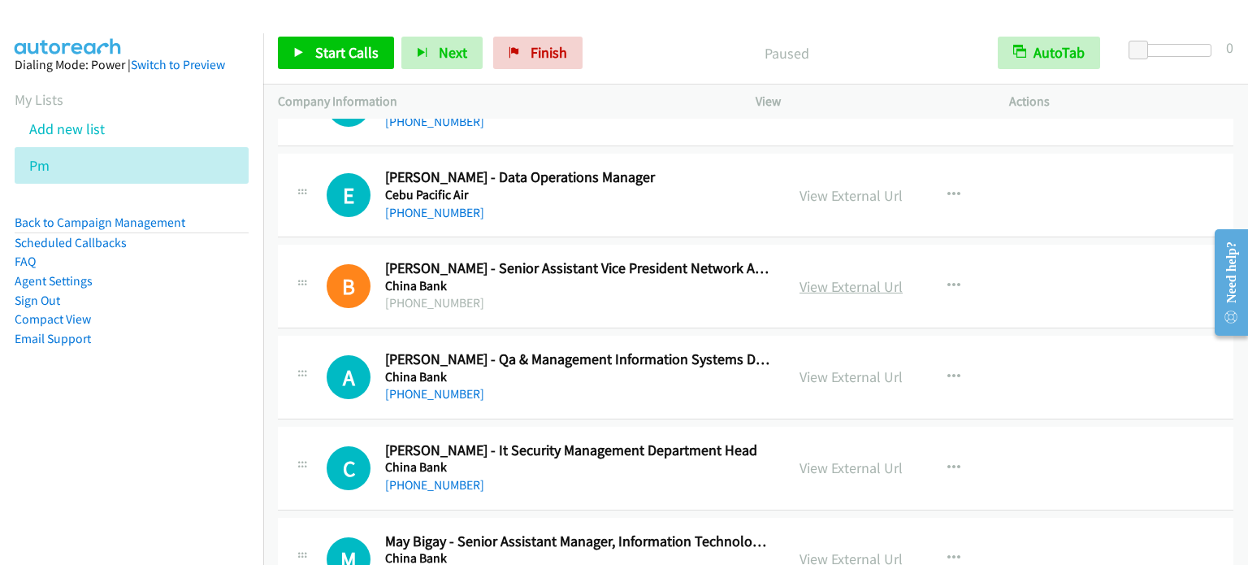
click at [870, 277] on link "View External Url" at bounding box center [850, 286] width 103 height 19
click at [947, 188] on icon "button" at bounding box center [953, 194] width 13 height 13
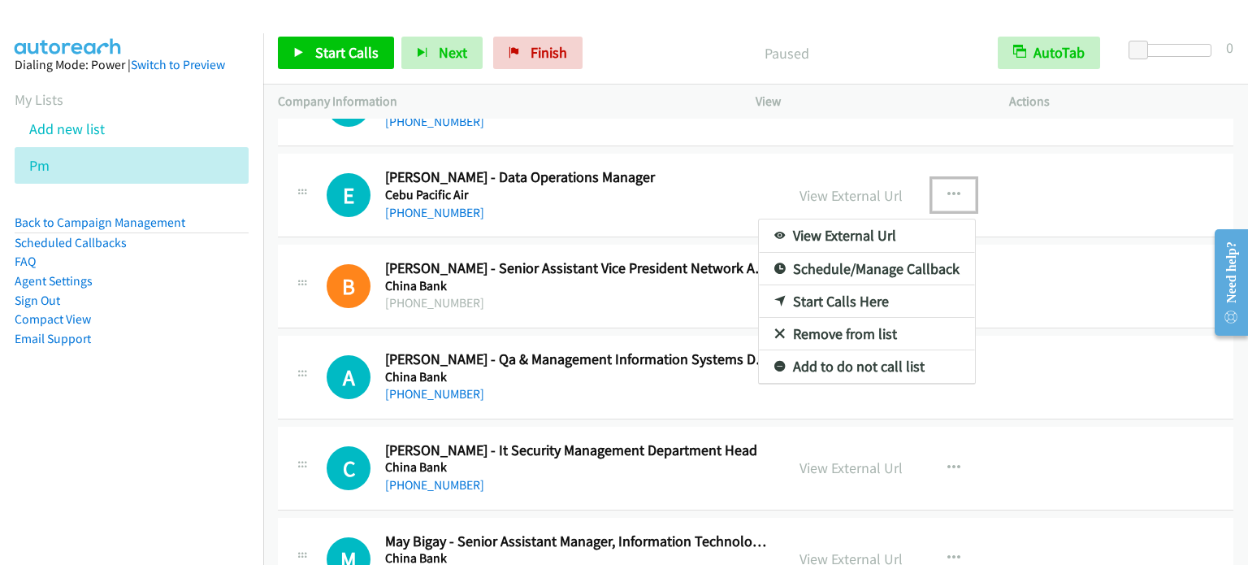
click at [835, 293] on link "Start Calls Here" at bounding box center [867, 301] width 216 height 32
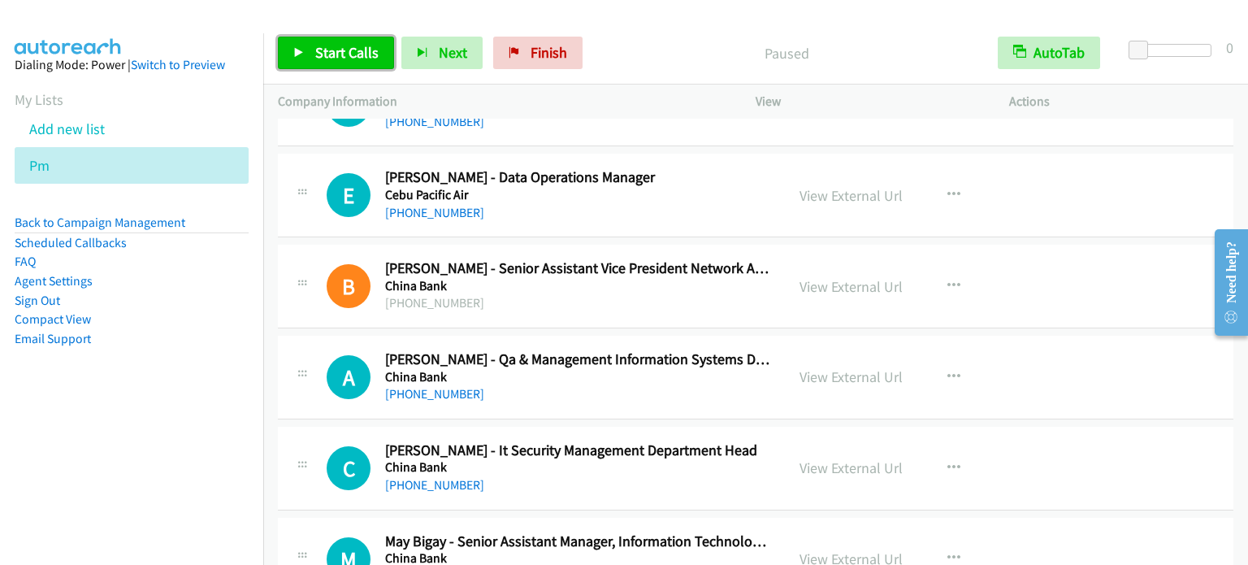
click at [333, 41] on link "Start Calls" at bounding box center [336, 53] width 116 height 32
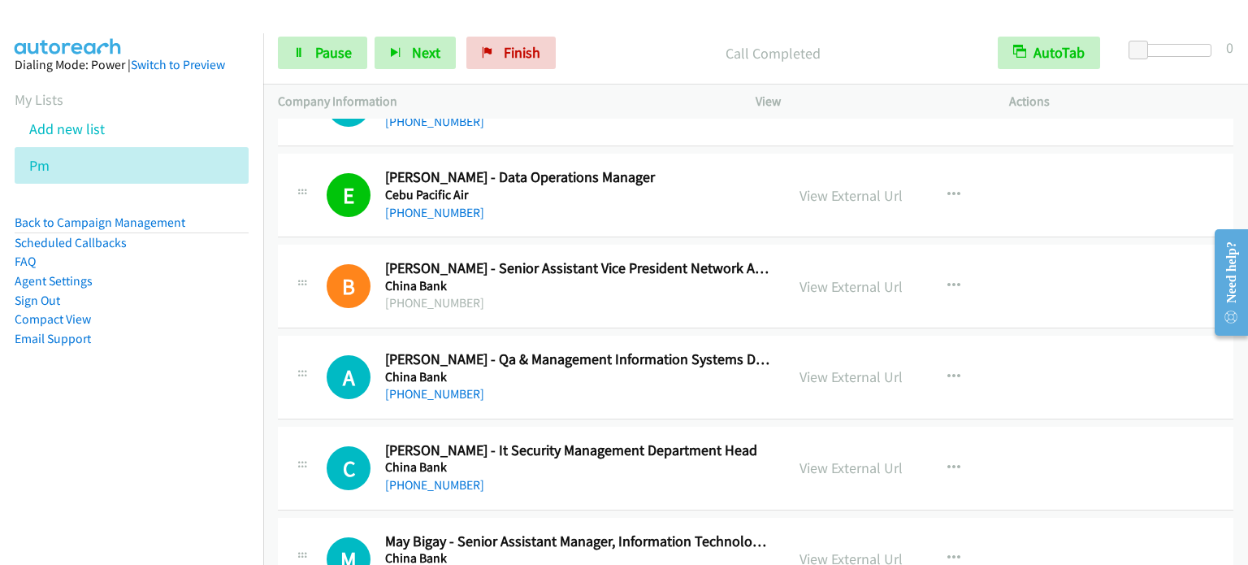
click at [210, 347] on li "Email Support" at bounding box center [132, 338] width 234 height 19
click at [341, 50] on span "Pause" at bounding box center [333, 52] width 37 height 19
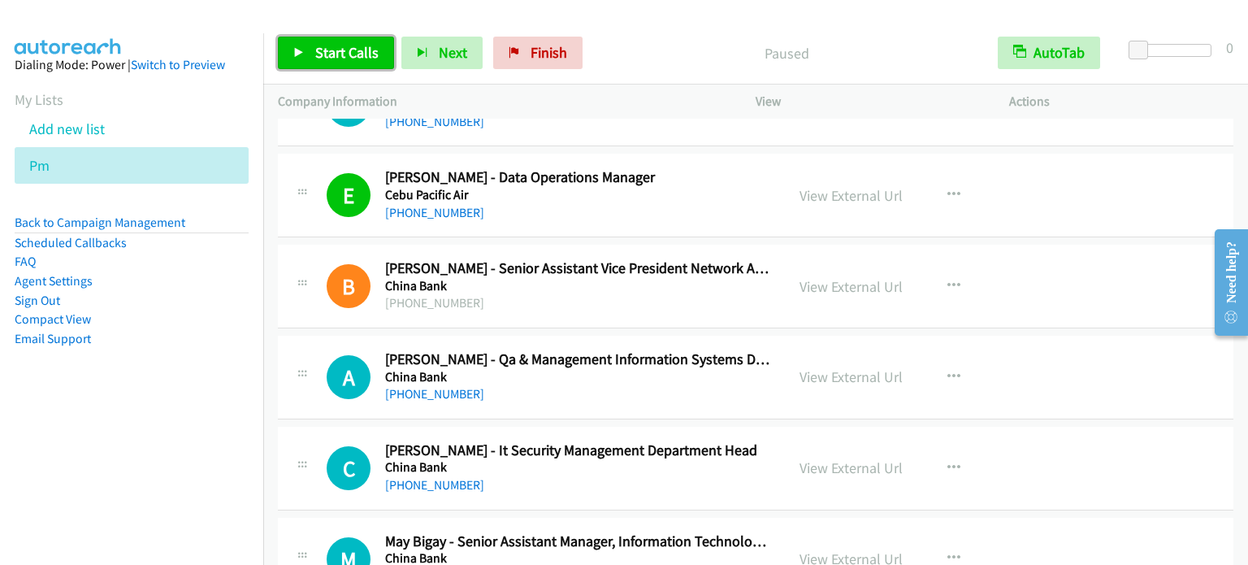
click at [356, 37] on link "Start Calls" at bounding box center [336, 53] width 116 height 32
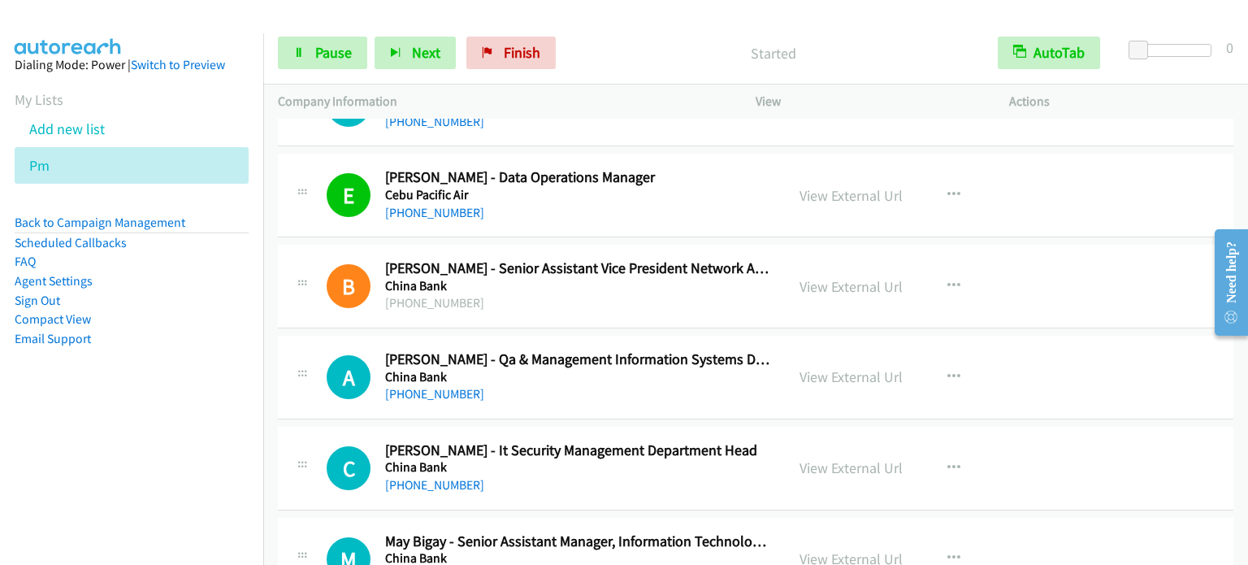
click at [159, 331] on li "Email Support" at bounding box center [132, 338] width 234 height 19
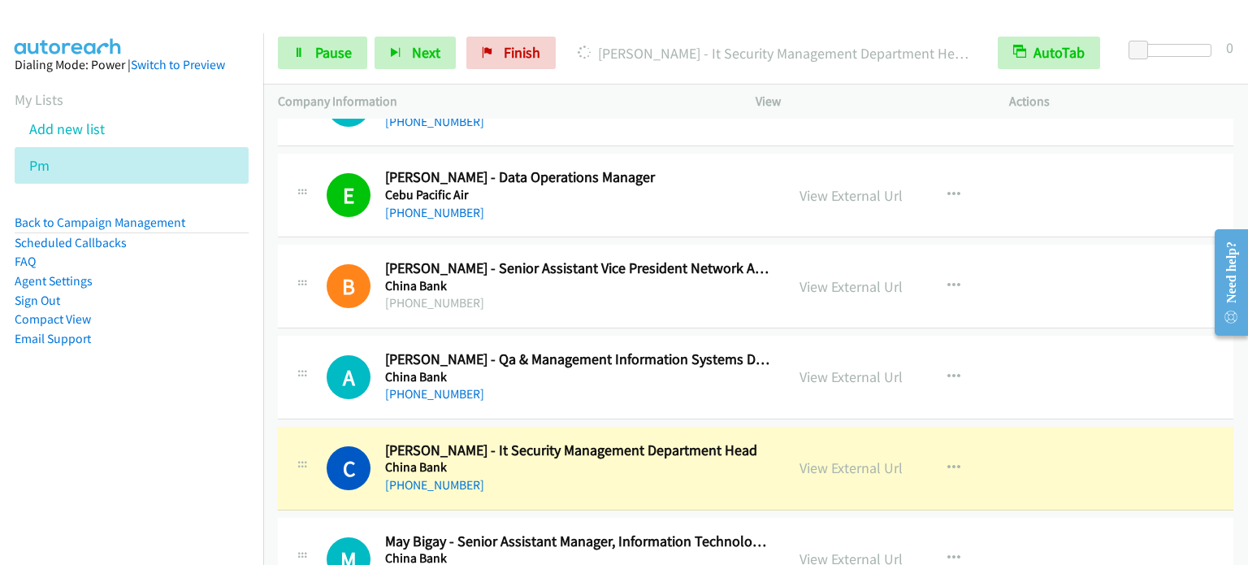
click at [150, 415] on aside "Dialing Mode: Power | Switch to Preview My Lists Add new list Pm Back to Campai…" at bounding box center [131, 227] width 263 height 388
click at [320, 59] on span "Pause" at bounding box center [333, 52] width 37 height 19
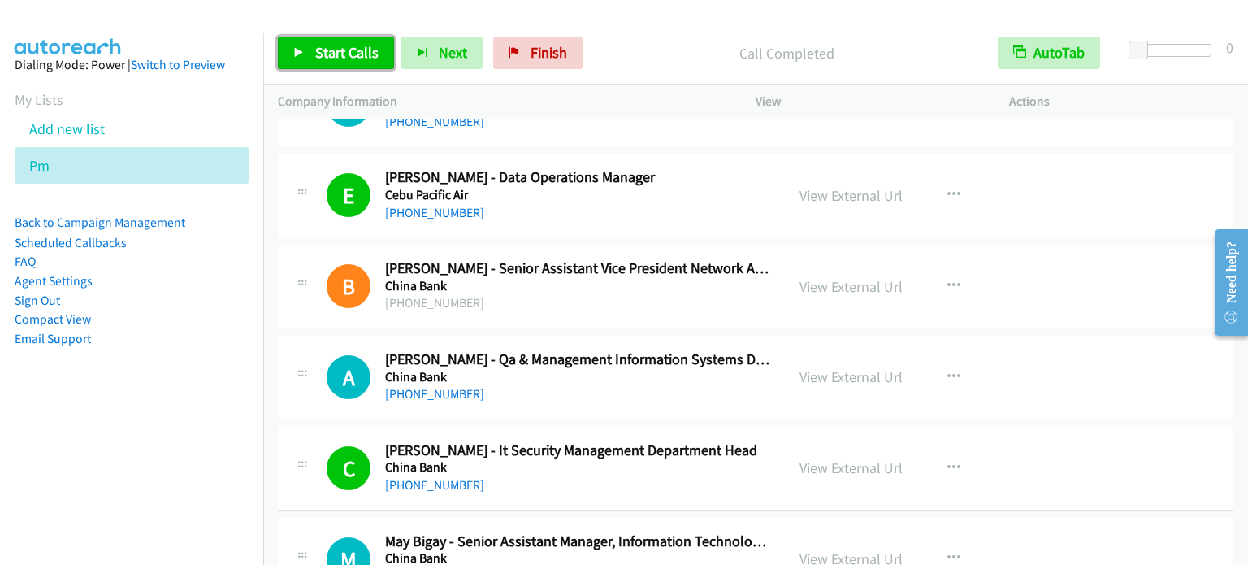
click at [361, 45] on span "Start Calls" at bounding box center [346, 52] width 63 height 19
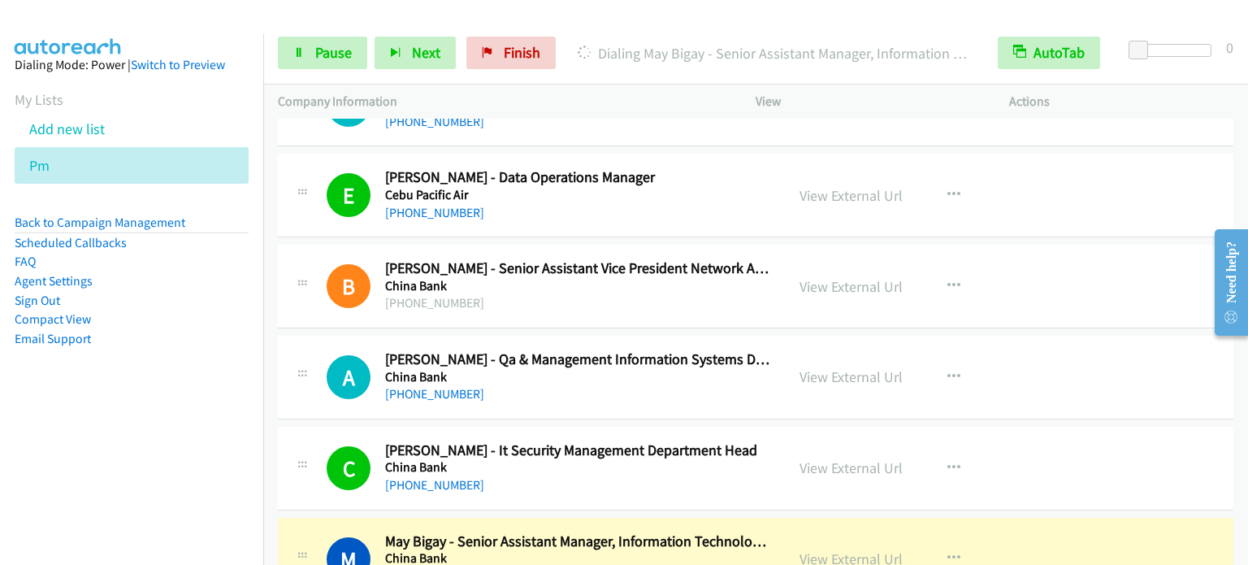
click at [149, 418] on aside "Dialing Mode: Power | Switch to Preview My Lists Add new list Pm Back to Campai…" at bounding box center [131, 227] width 263 height 388
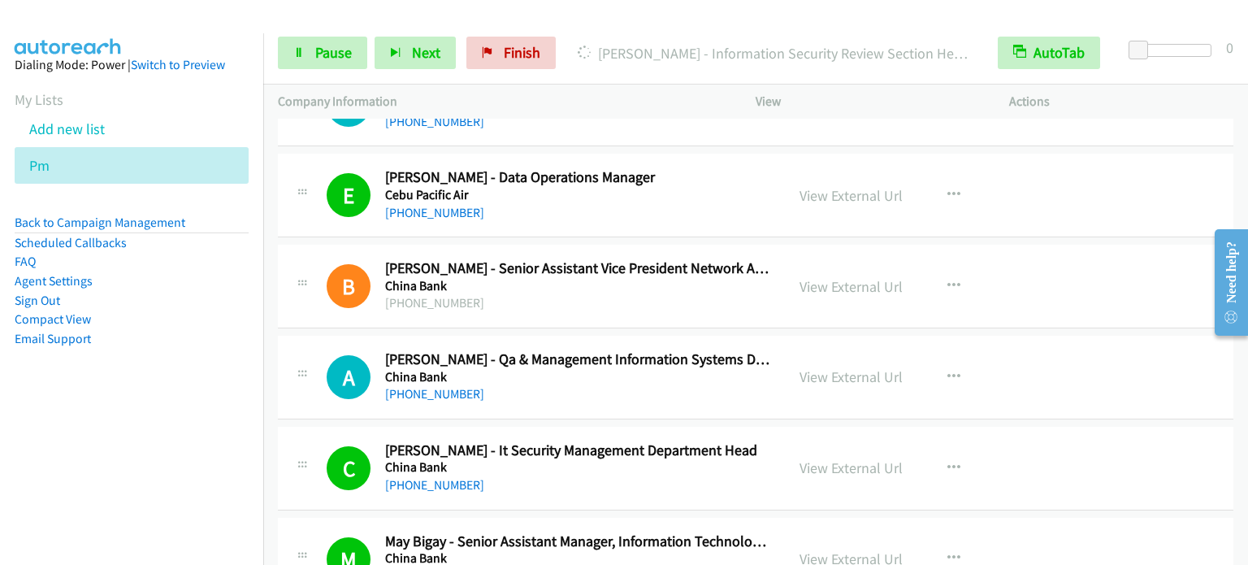
click at [146, 445] on nav "Dialing Mode: Power | Switch to Preview My Lists Add new list Pm Back to Campai…" at bounding box center [132, 315] width 264 height 565
click at [318, 50] on span "Pause" at bounding box center [333, 52] width 37 height 19
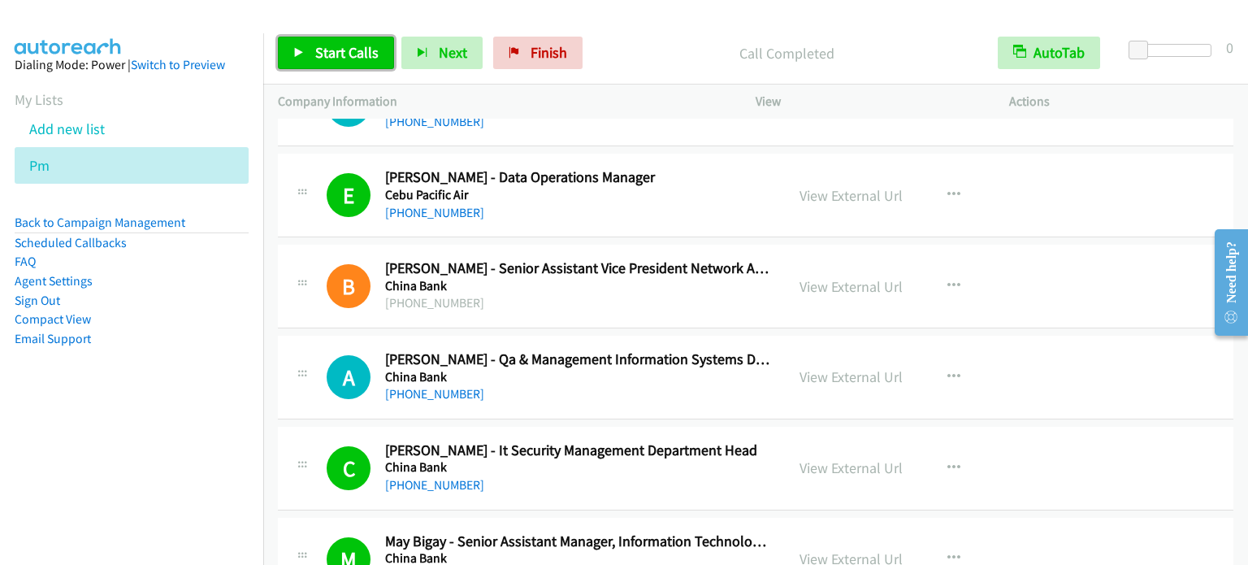
click at [344, 68] on link "Start Calls" at bounding box center [336, 53] width 116 height 32
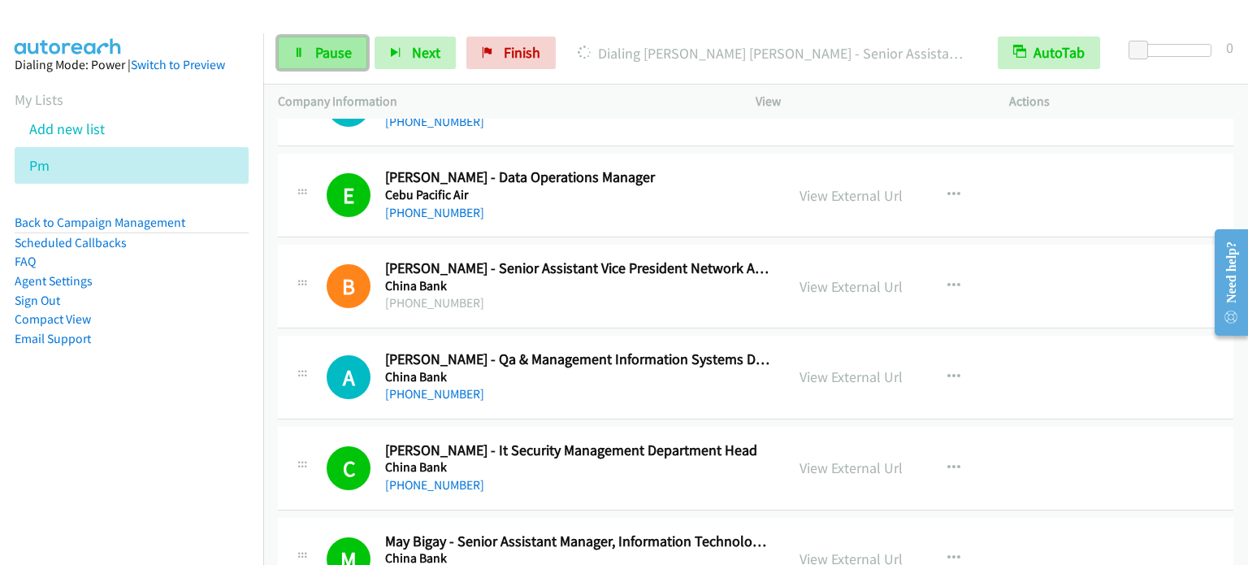
click at [335, 50] on span "Pause" at bounding box center [333, 52] width 37 height 19
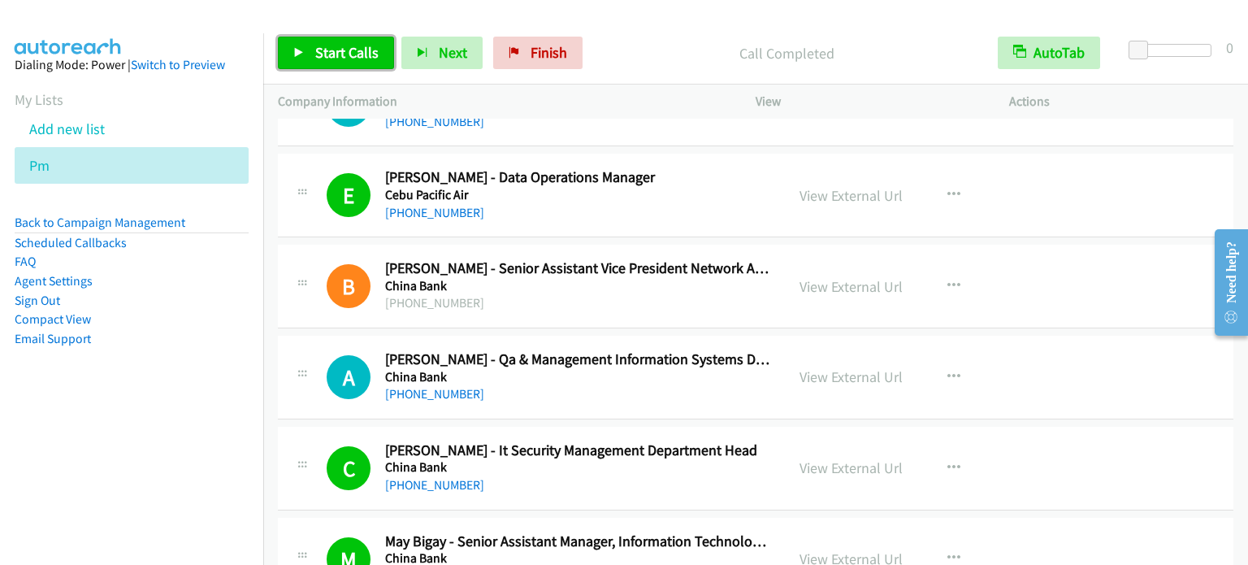
click at [318, 48] on span "Start Calls" at bounding box center [346, 52] width 63 height 19
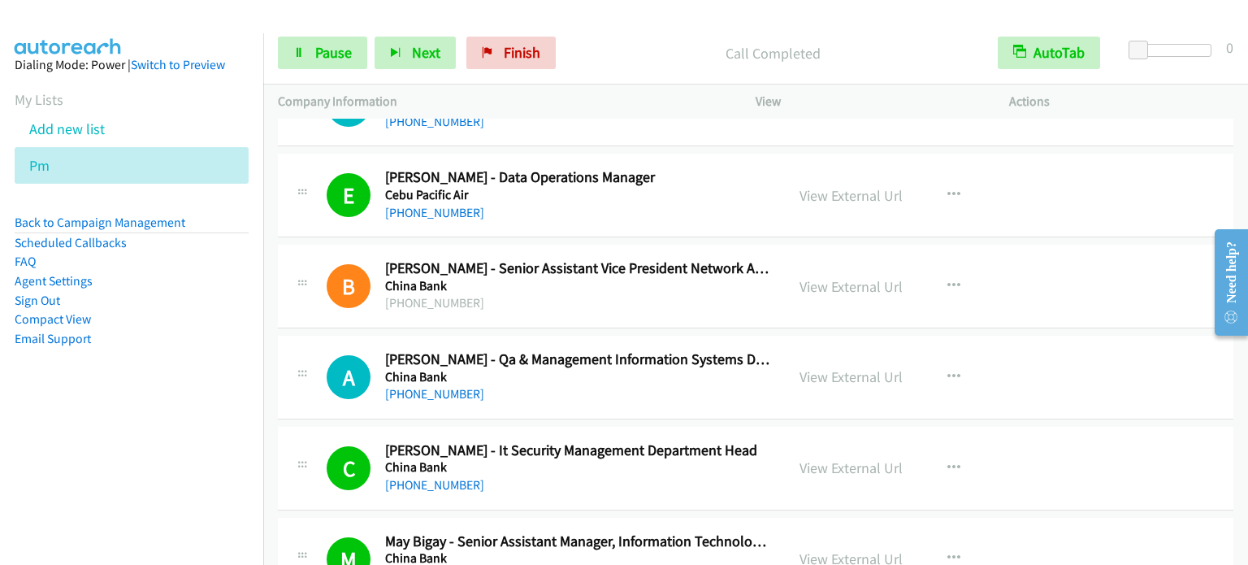
click at [139, 470] on nav "Dialing Mode: Power | Switch to Preview My Lists Add new list Pm Back to Campai…" at bounding box center [132, 315] width 264 height 565
click at [305, 52] on link "Pause" at bounding box center [322, 53] width 89 height 32
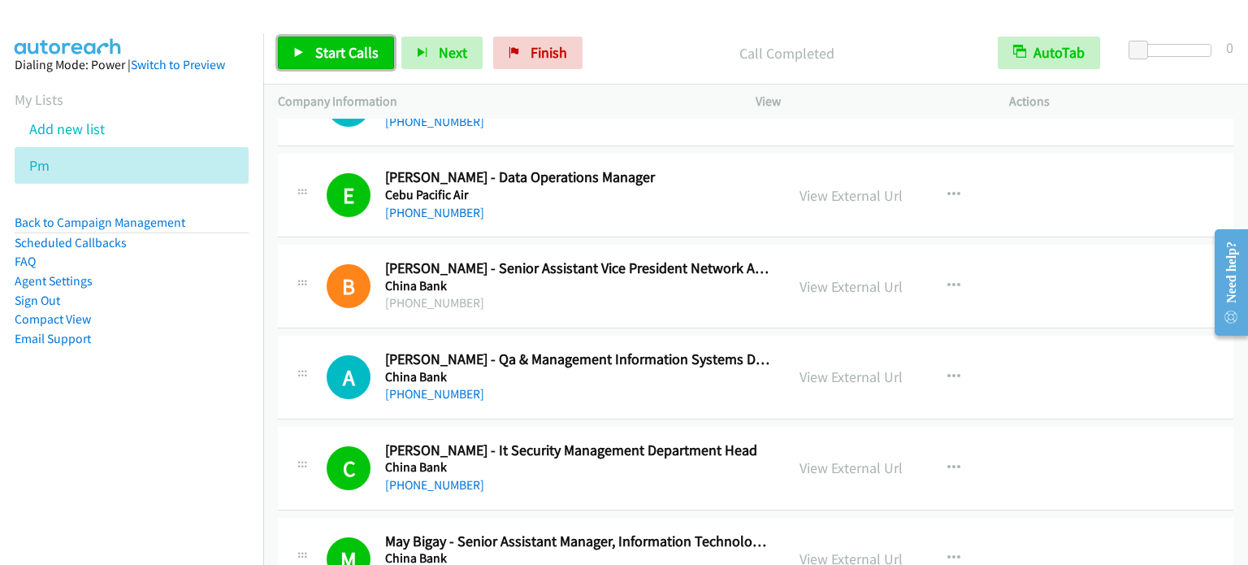
click at [345, 54] on span "Start Calls" at bounding box center [346, 52] width 63 height 19
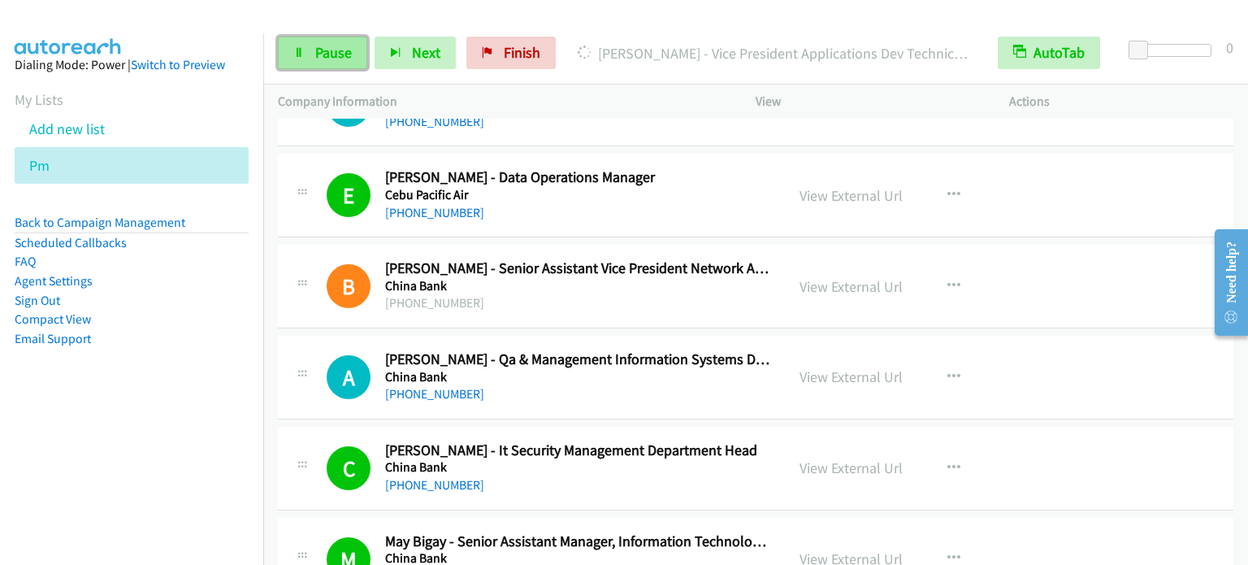
click at [315, 58] on span "Pause" at bounding box center [333, 52] width 37 height 19
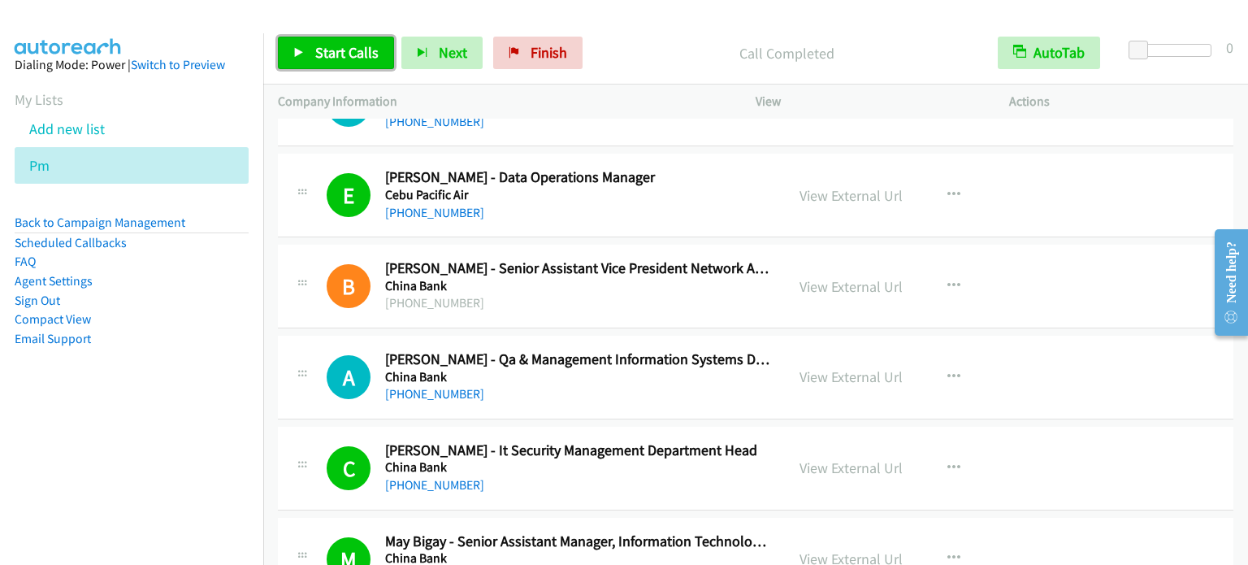
click at [348, 52] on span "Start Calls" at bounding box center [346, 52] width 63 height 19
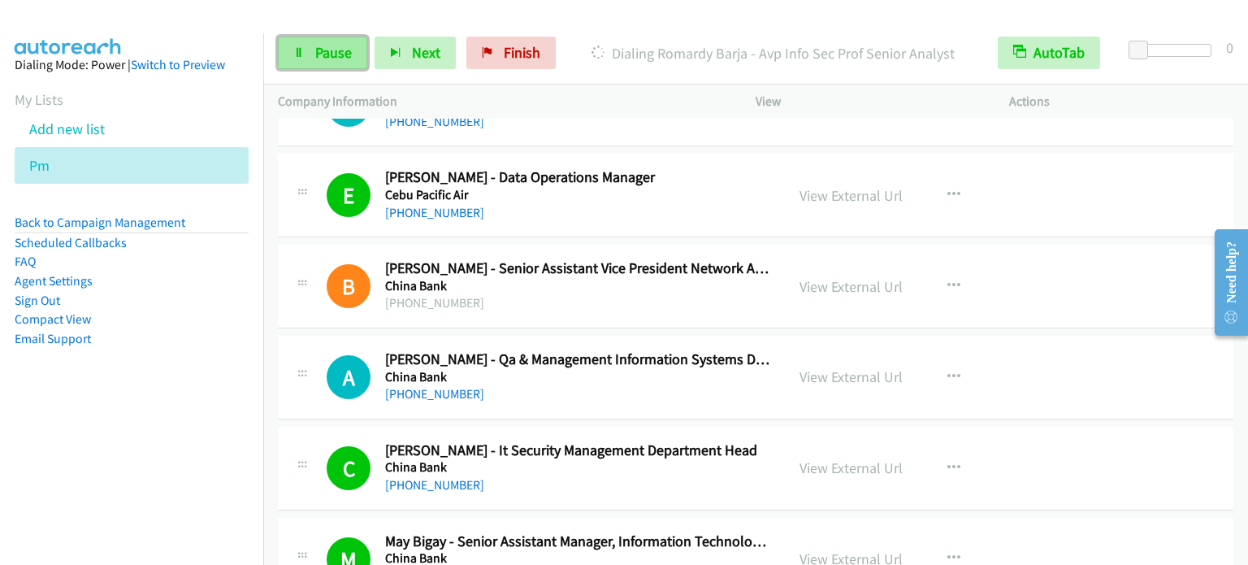
click at [328, 58] on span "Pause" at bounding box center [333, 52] width 37 height 19
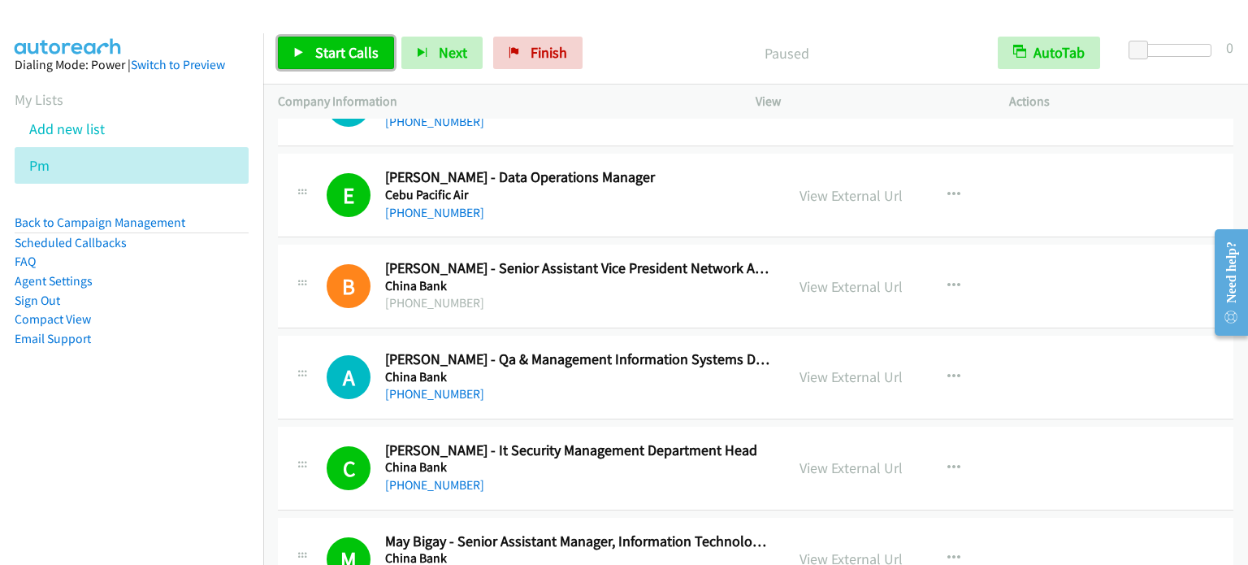
click at [346, 51] on span "Start Calls" at bounding box center [346, 52] width 63 height 19
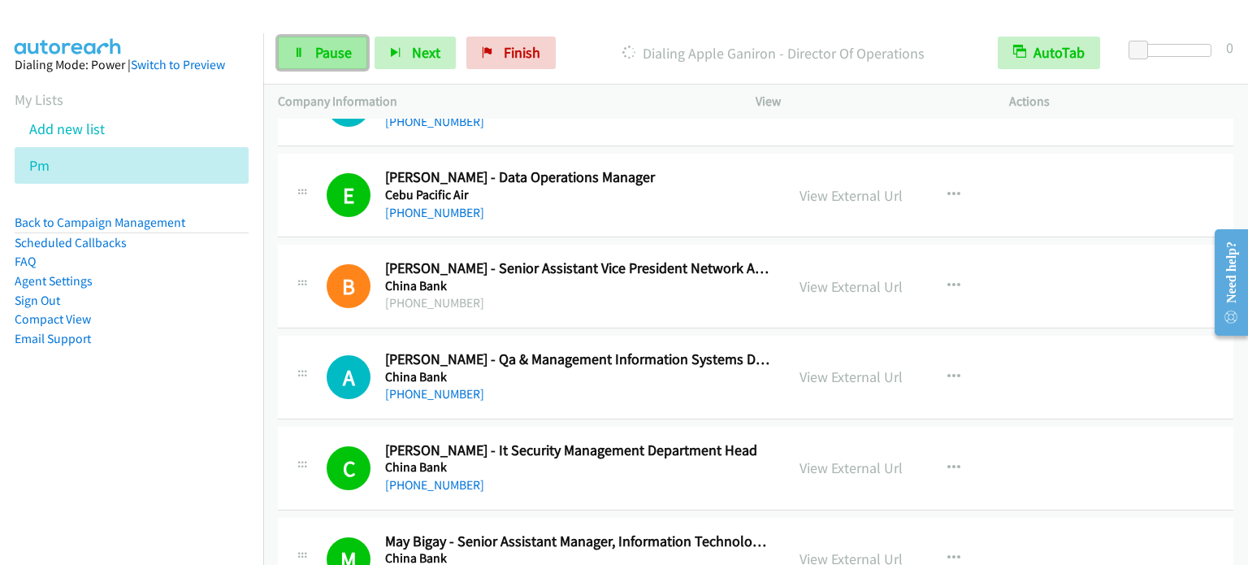
click at [318, 57] on span "Pause" at bounding box center [333, 52] width 37 height 19
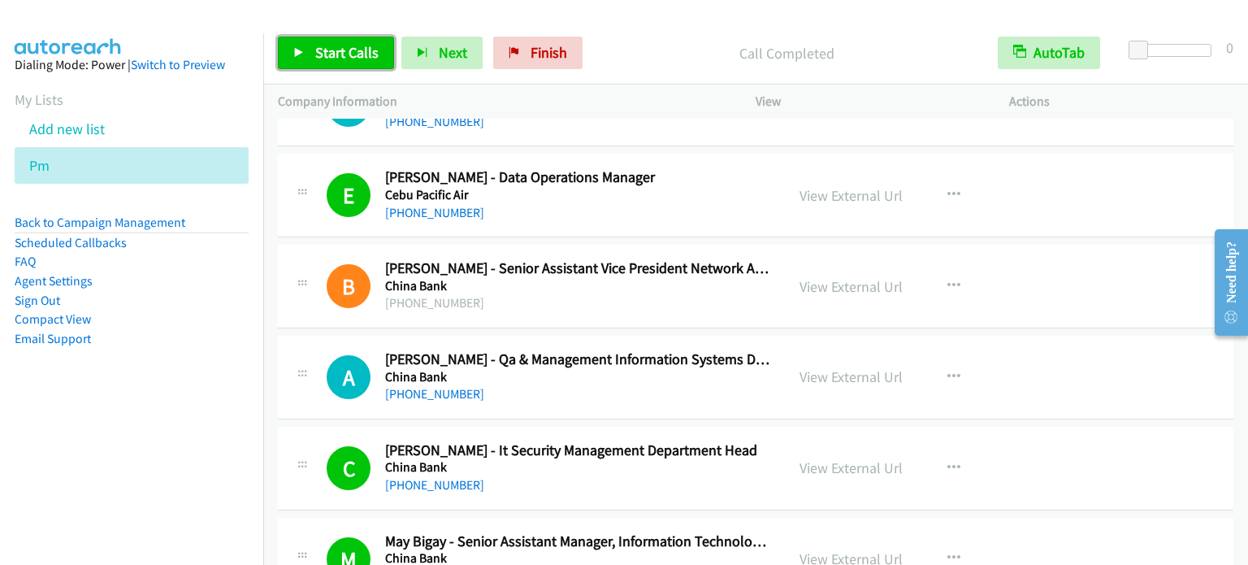
click at [327, 56] on span "Start Calls" at bounding box center [346, 52] width 63 height 19
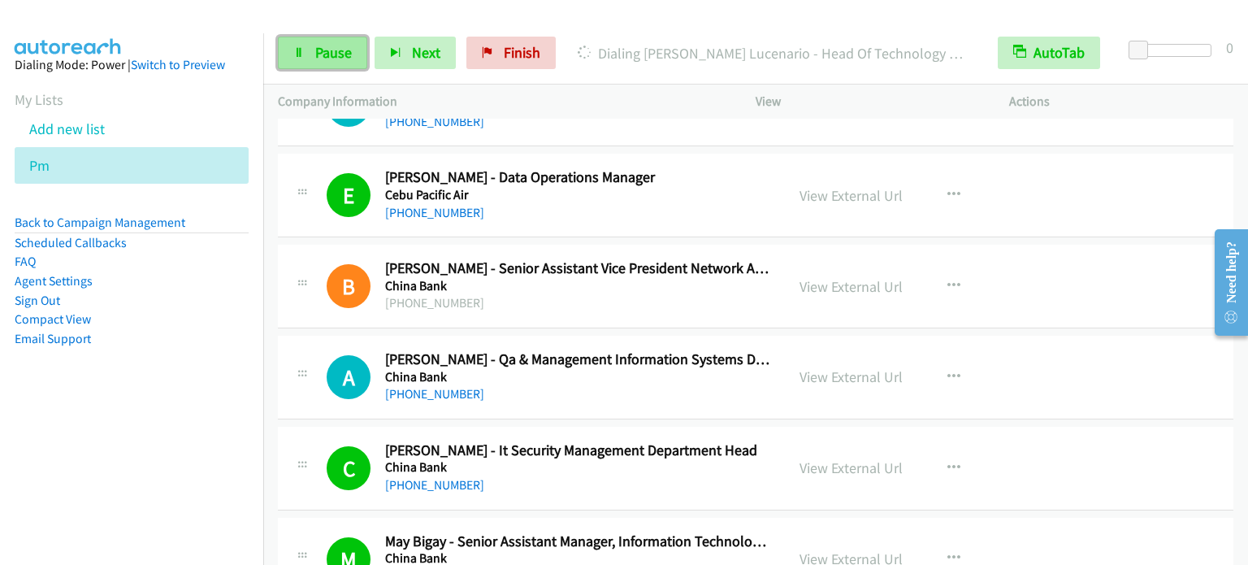
click at [335, 52] on span "Pause" at bounding box center [333, 52] width 37 height 19
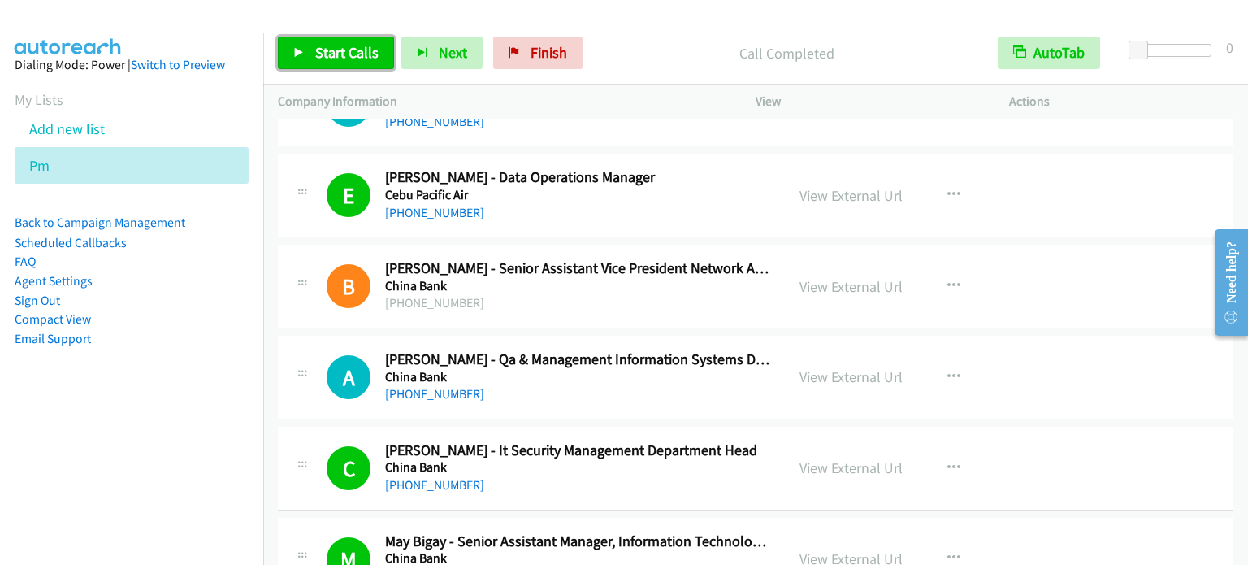
click at [352, 51] on span "Start Calls" at bounding box center [346, 52] width 63 height 19
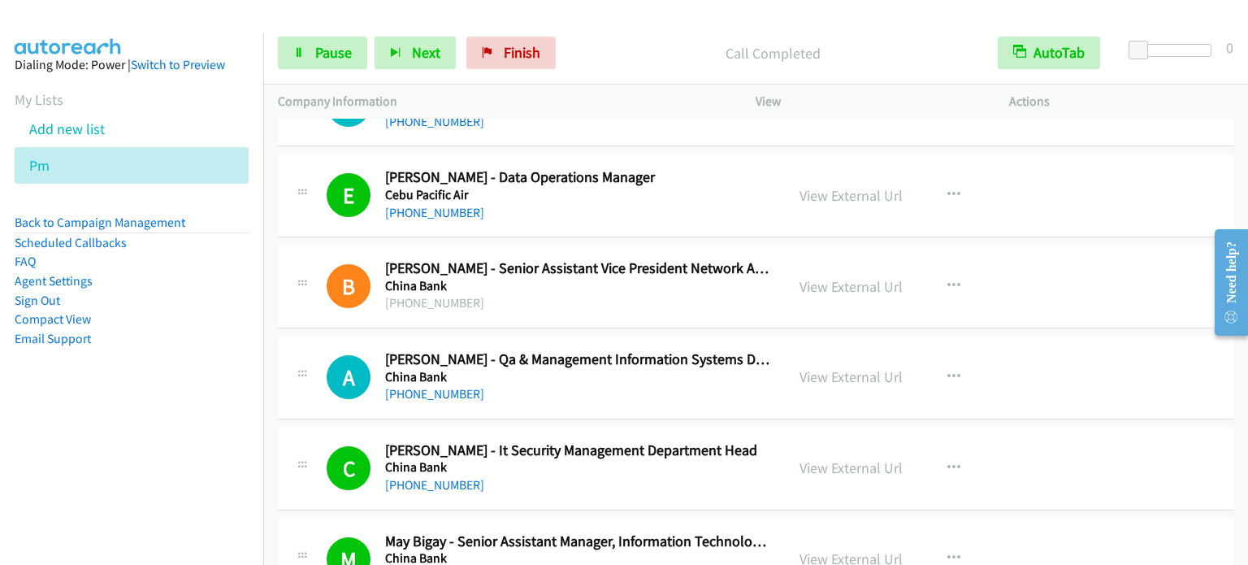
click at [115, 454] on nav "Dialing Mode: Power | Switch to Preview My Lists Add new list Pm Back to Campai…" at bounding box center [132, 315] width 264 height 565
click at [344, 54] on span "Pause" at bounding box center [333, 52] width 37 height 19
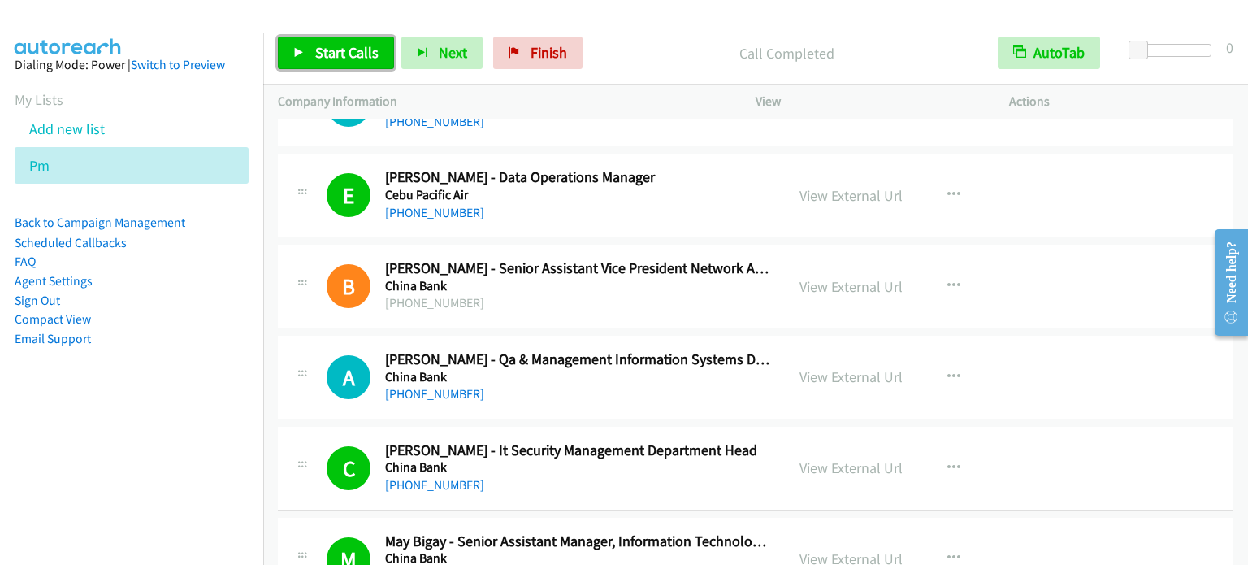
click at [329, 59] on span "Start Calls" at bounding box center [346, 52] width 63 height 19
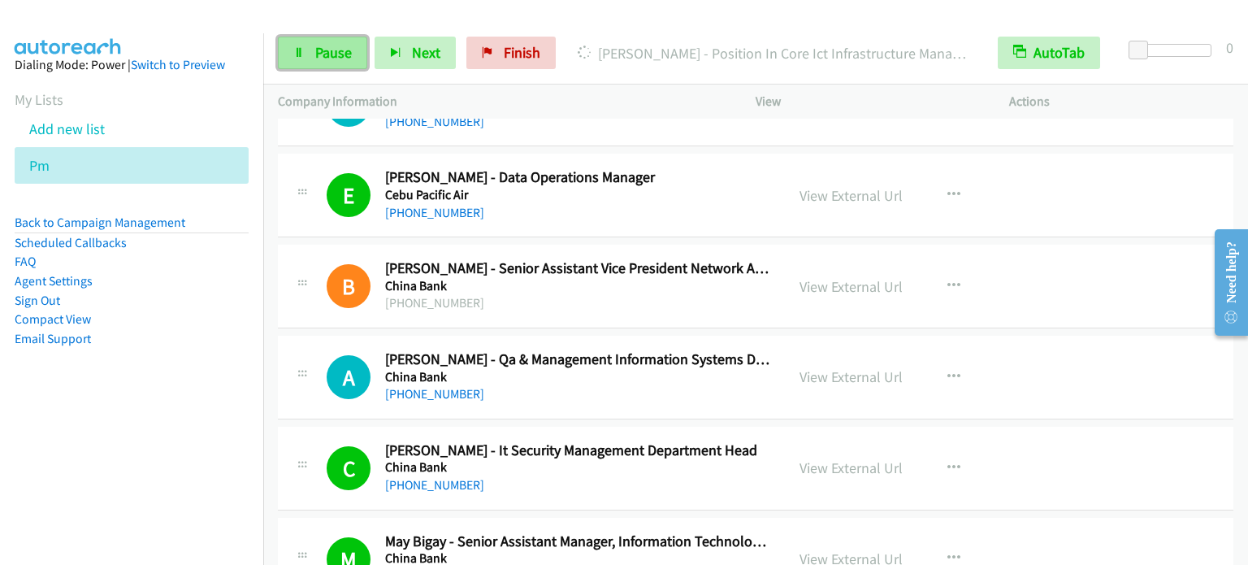
click at [328, 54] on span "Pause" at bounding box center [333, 52] width 37 height 19
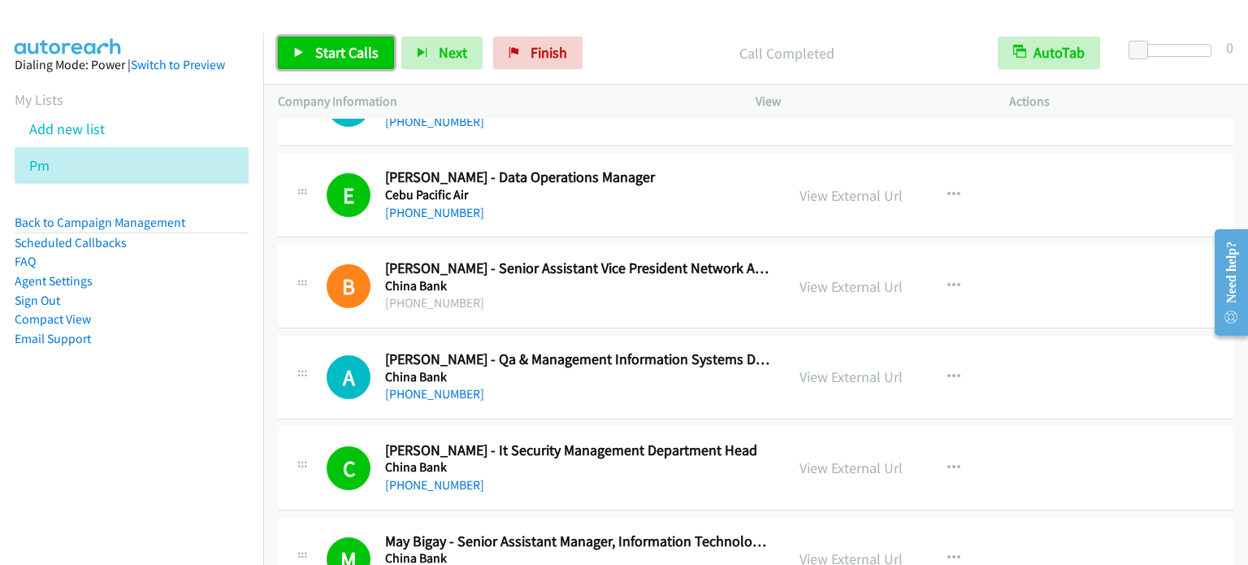
click at [333, 58] on span "Start Calls" at bounding box center [346, 52] width 63 height 19
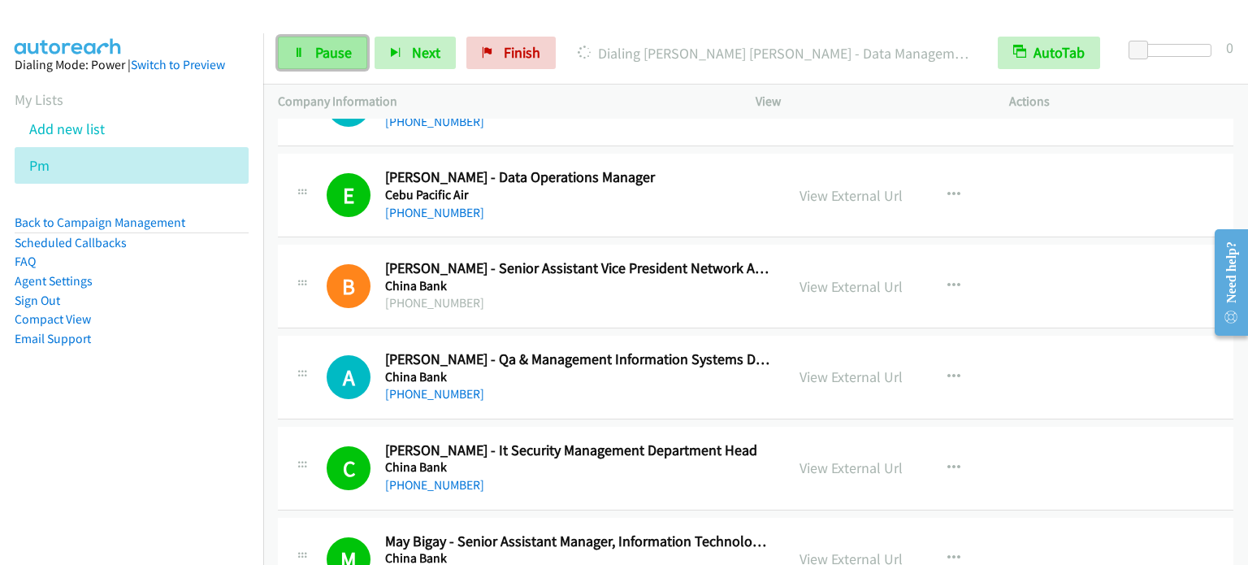
click at [338, 54] on span "Pause" at bounding box center [333, 52] width 37 height 19
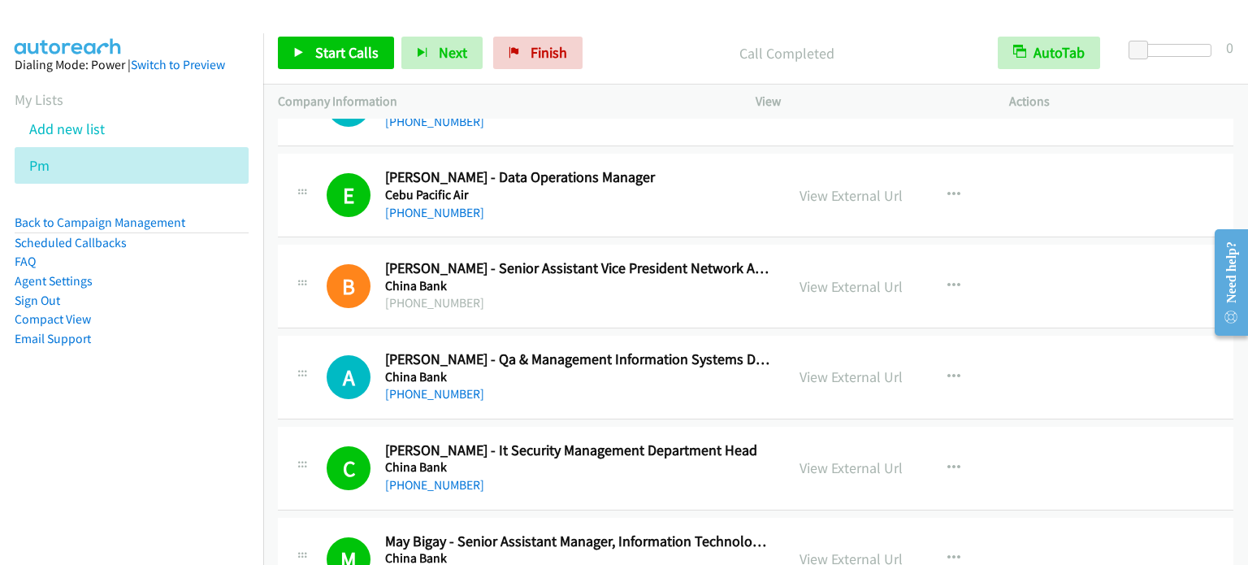
drag, startPoint x: 58, startPoint y: 360, endPoint x: 483, endPoint y: 170, distance: 465.5
click at [59, 363] on aside "Dialing Mode: Power | Switch to Preview My Lists Add new list Pm Back to Campai…" at bounding box center [131, 227] width 263 height 388
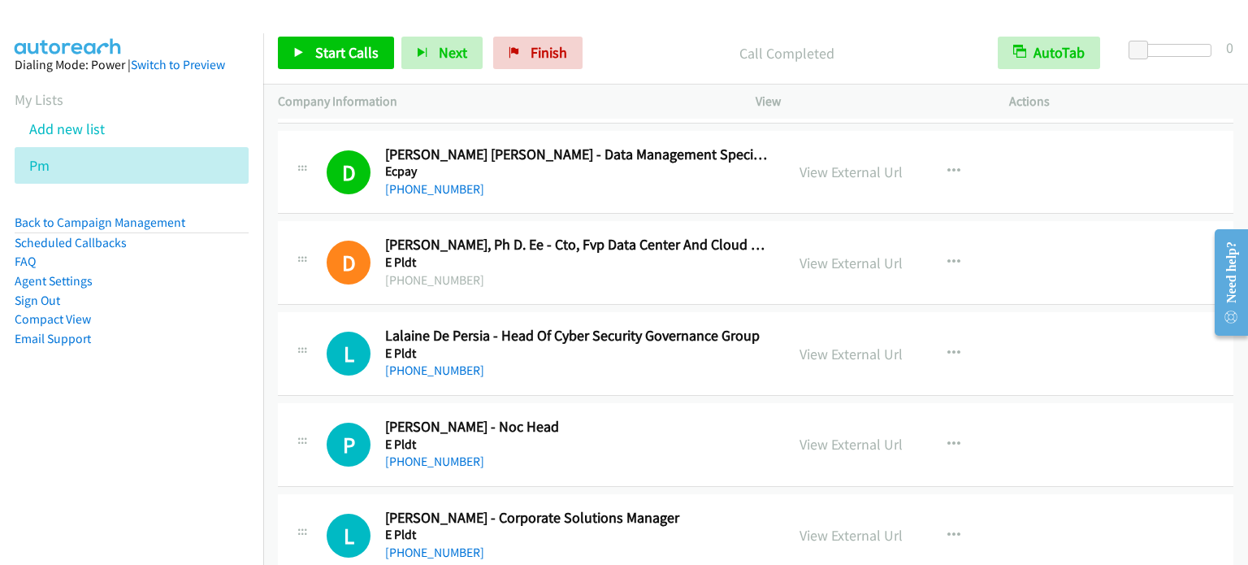
scroll to position [8381, 0]
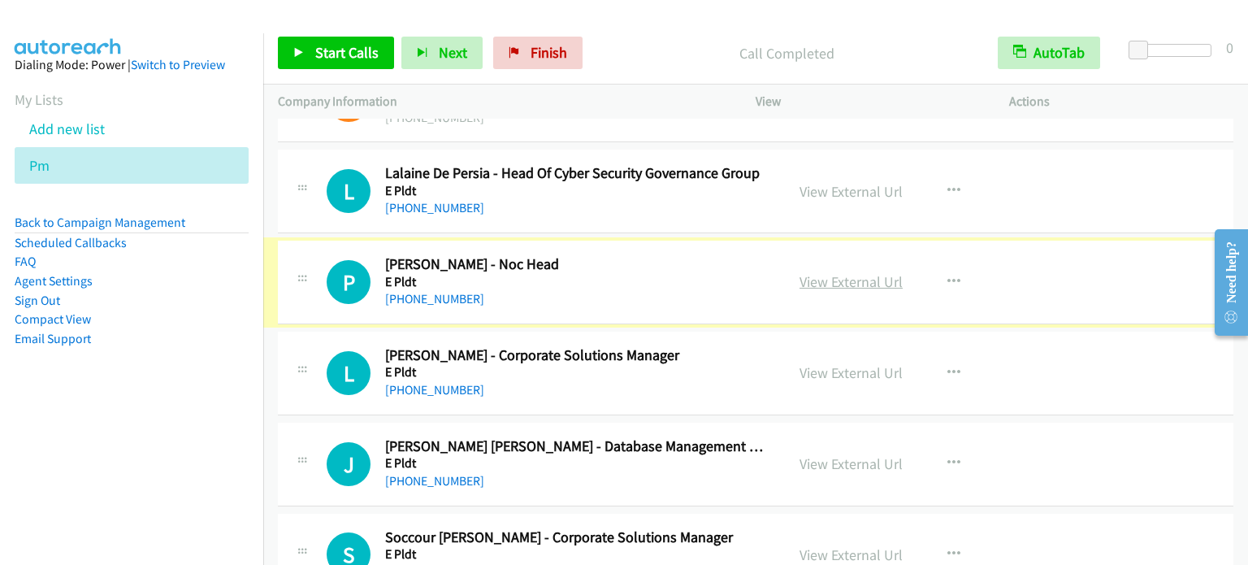
click at [851, 272] on link "View External Url" at bounding box center [850, 281] width 103 height 19
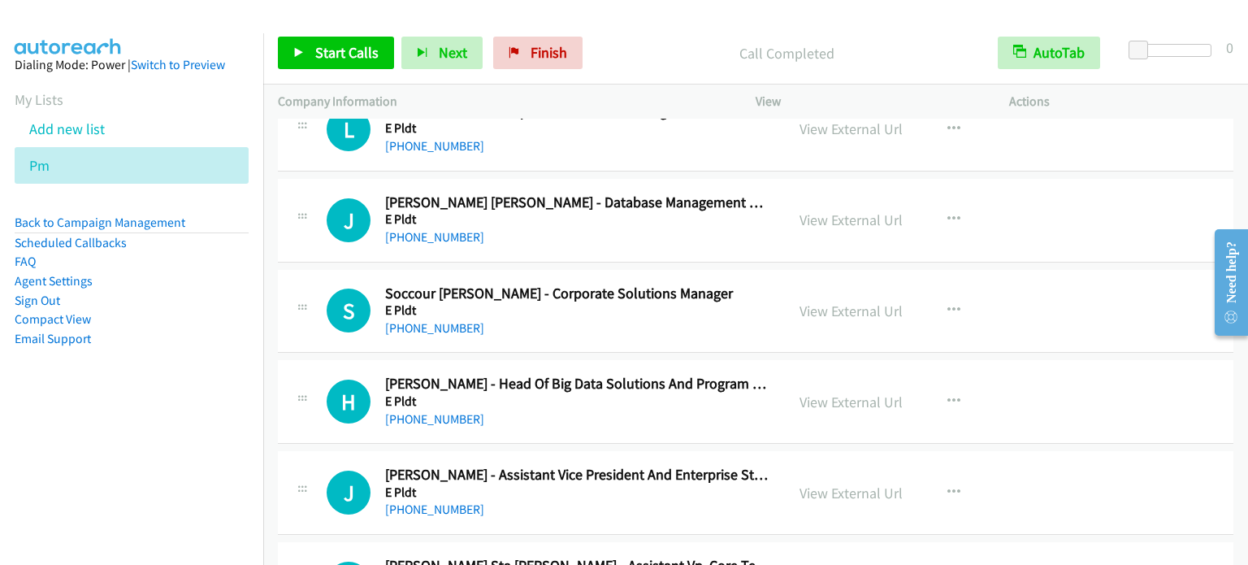
scroll to position [8544, 0]
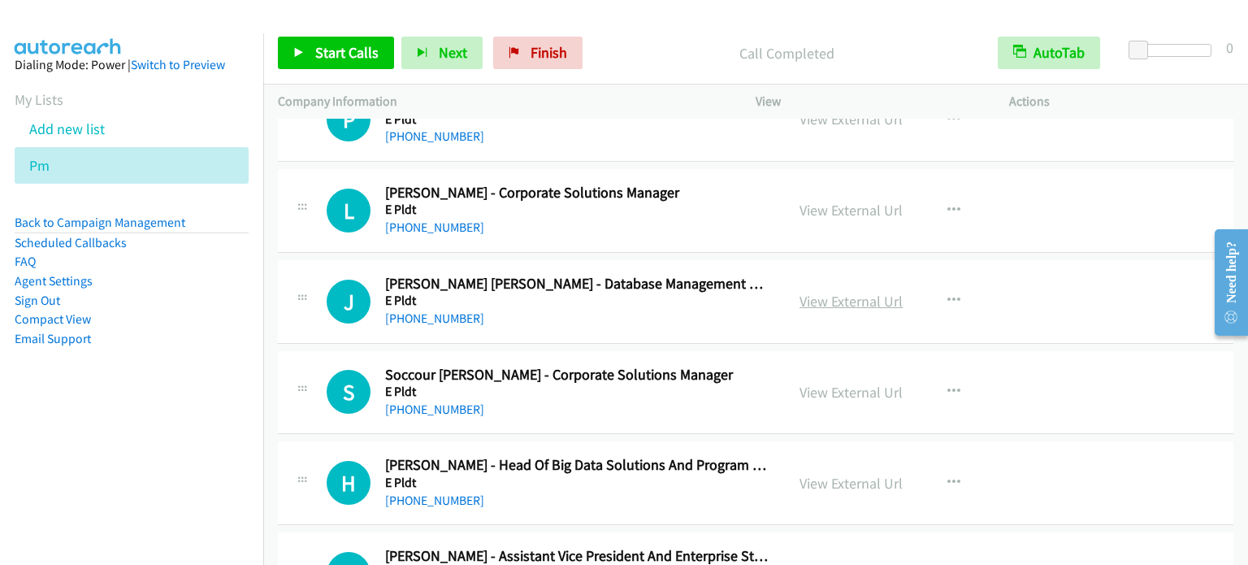
click at [864, 292] on link "View External Url" at bounding box center [850, 301] width 103 height 19
drag, startPoint x: 212, startPoint y: 399, endPoint x: 289, endPoint y: 396, distance: 77.2
click at [212, 398] on aside "Dialing Mode: Power | Switch to Preview My Lists Add new list Pm Back to Campai…" at bounding box center [131, 227] width 263 height 388
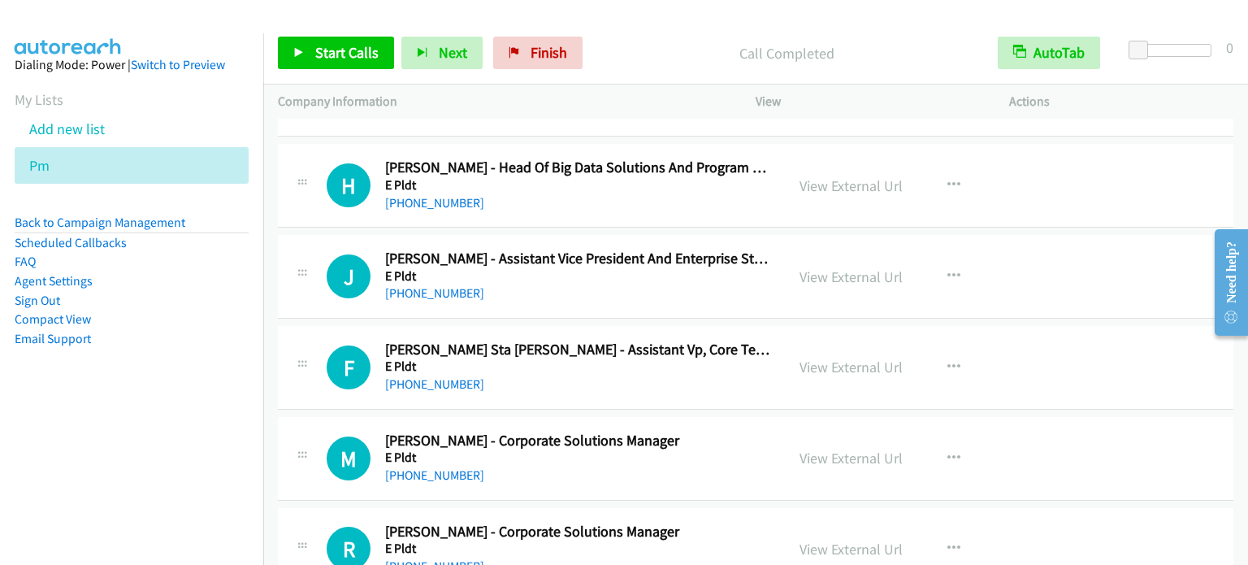
scroll to position [8869, 0]
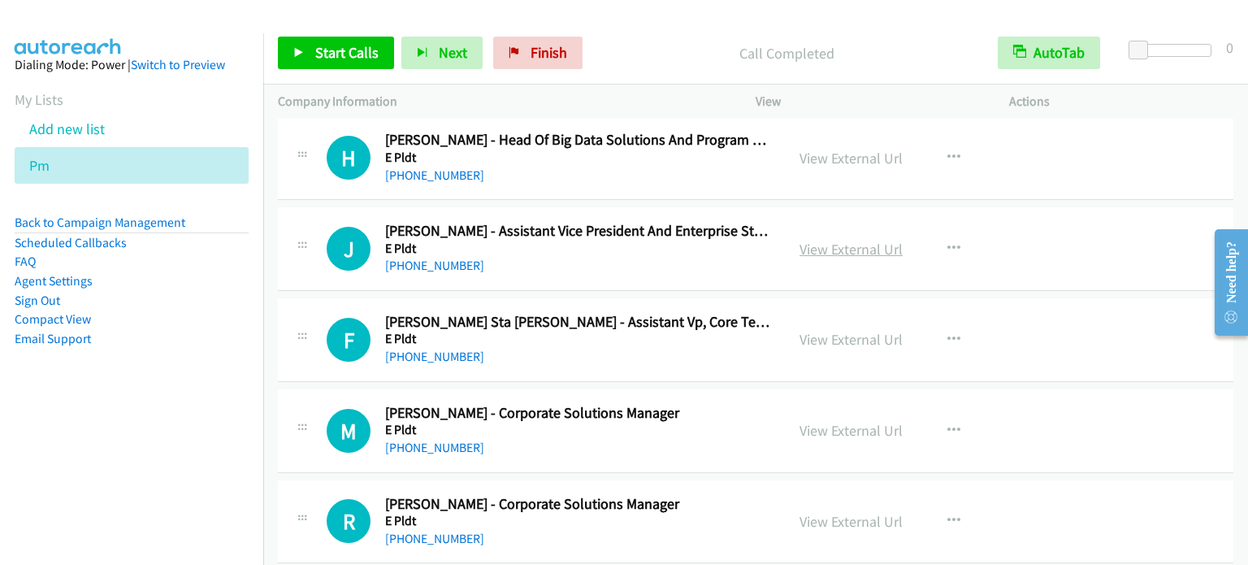
click at [838, 240] on link "View External Url" at bounding box center [850, 249] width 103 height 19
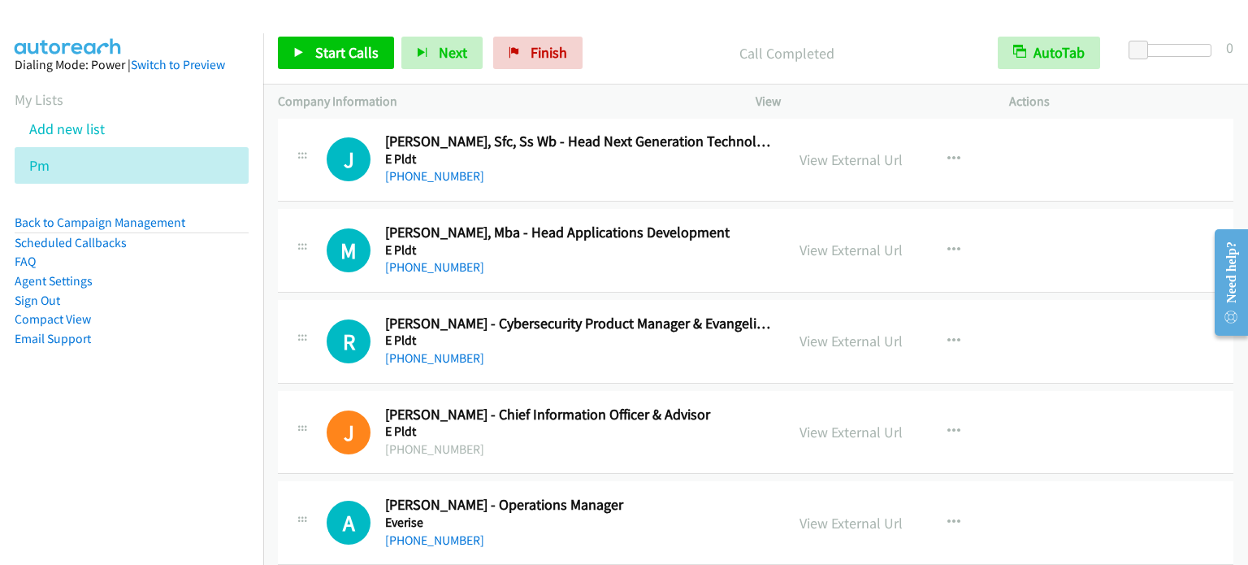
scroll to position [9519, 0]
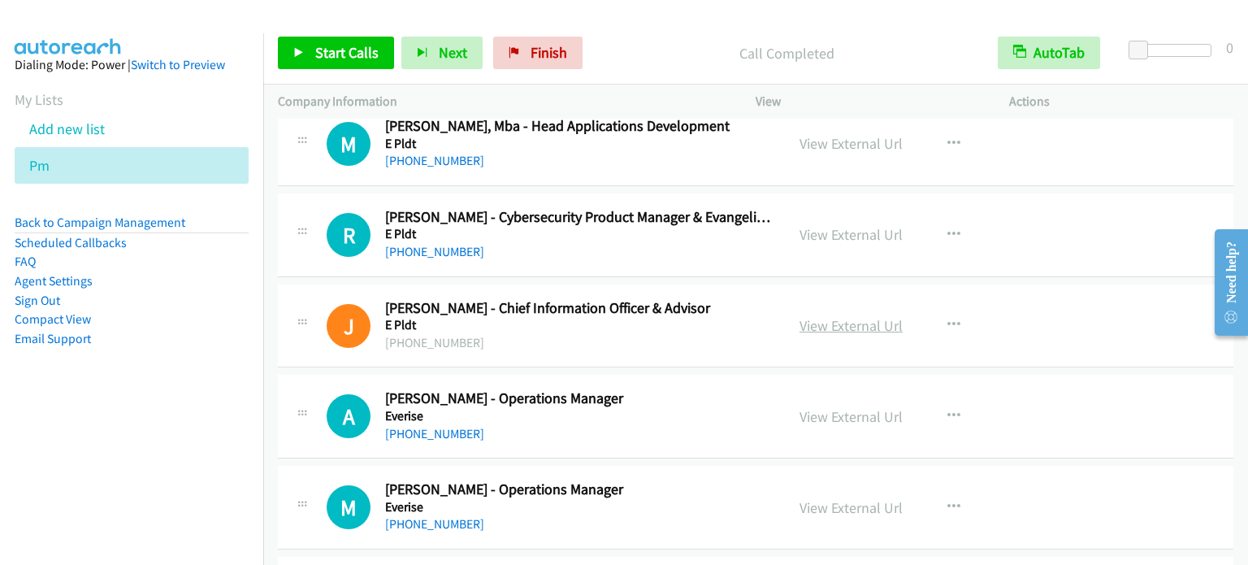
click at [851, 316] on link "View External Url" at bounding box center [850, 325] width 103 height 19
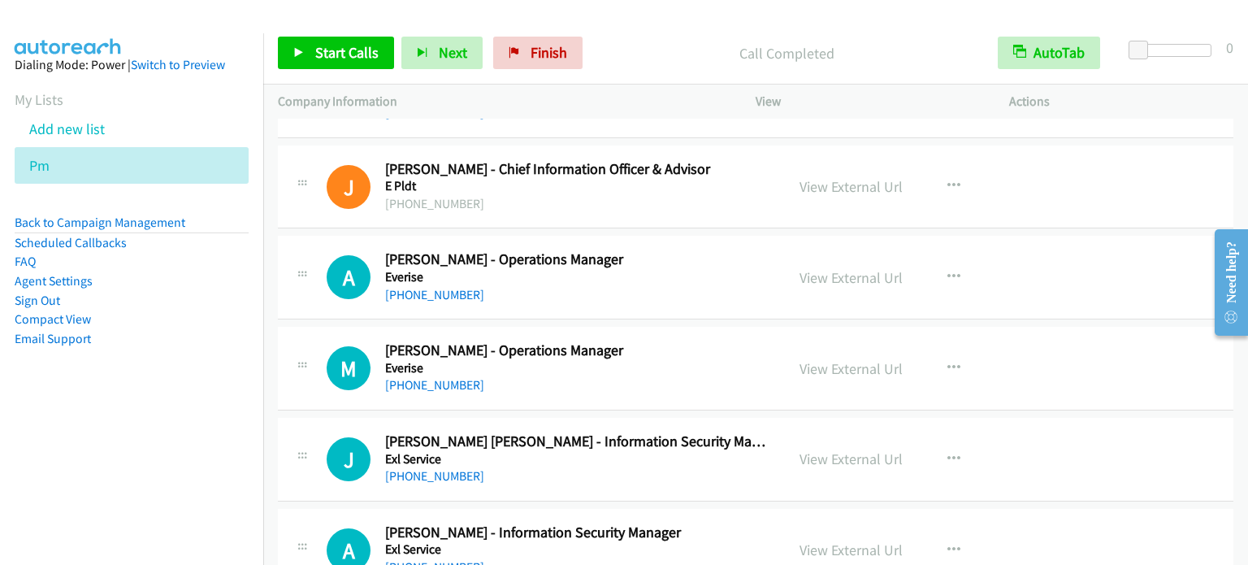
scroll to position [9681, 0]
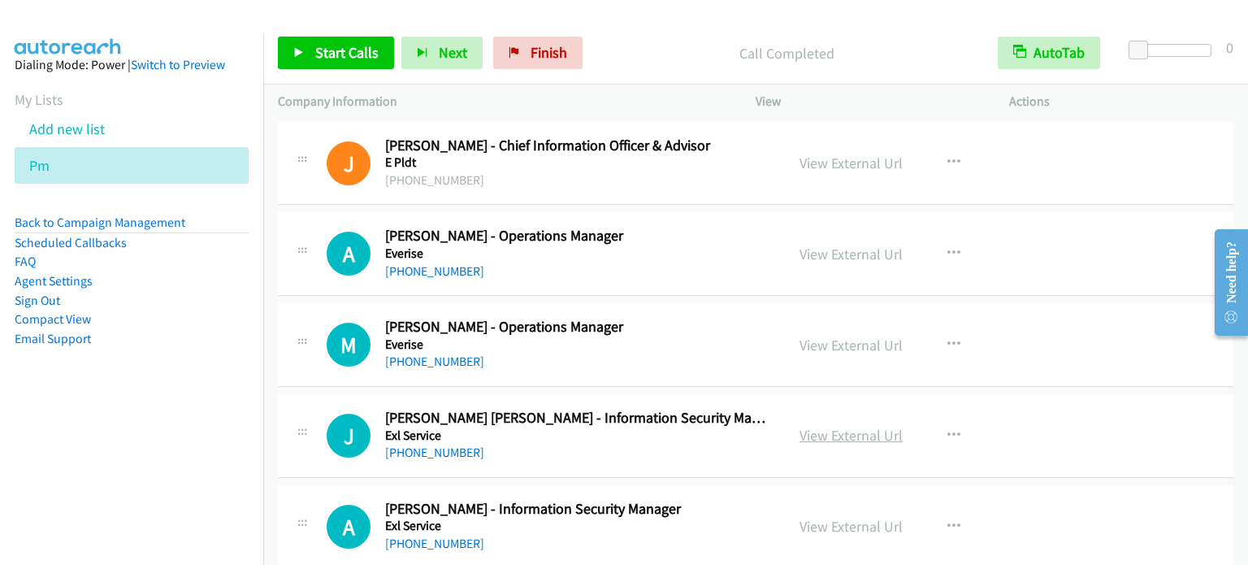
click at [857, 426] on link "View External Url" at bounding box center [850, 435] width 103 height 19
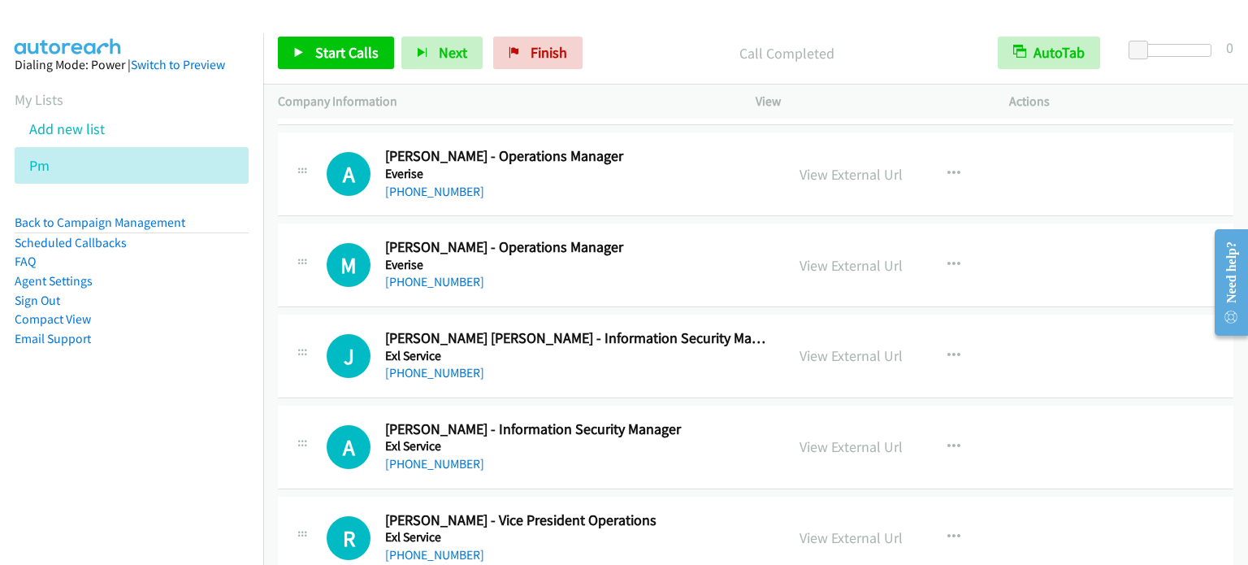
scroll to position [9762, 0]
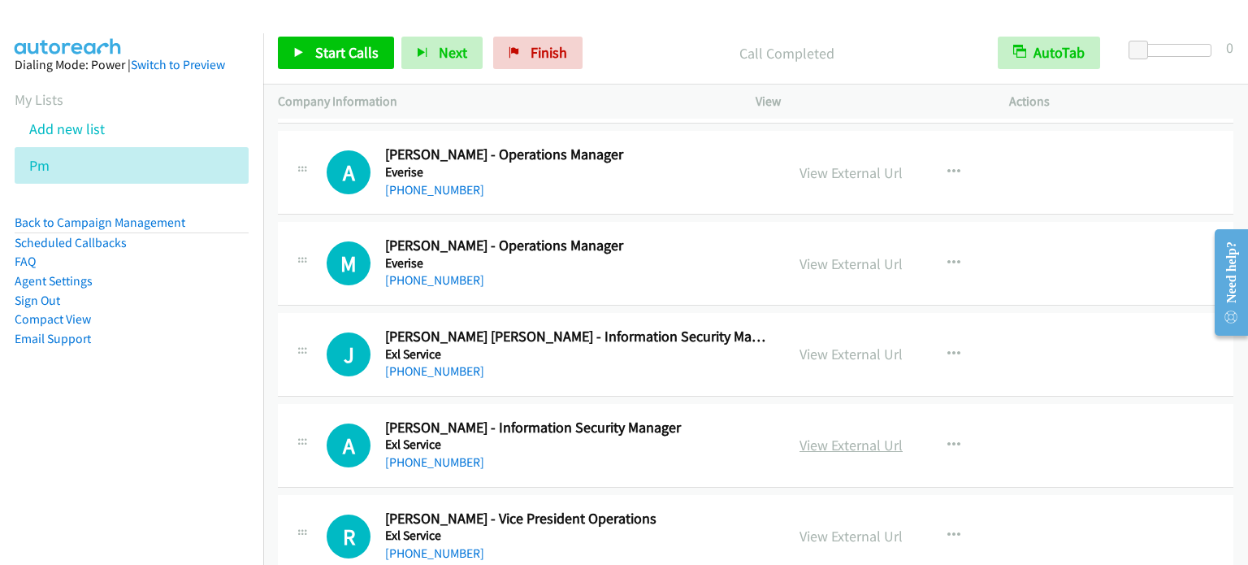
click at [855, 435] on link "View External Url" at bounding box center [850, 444] width 103 height 19
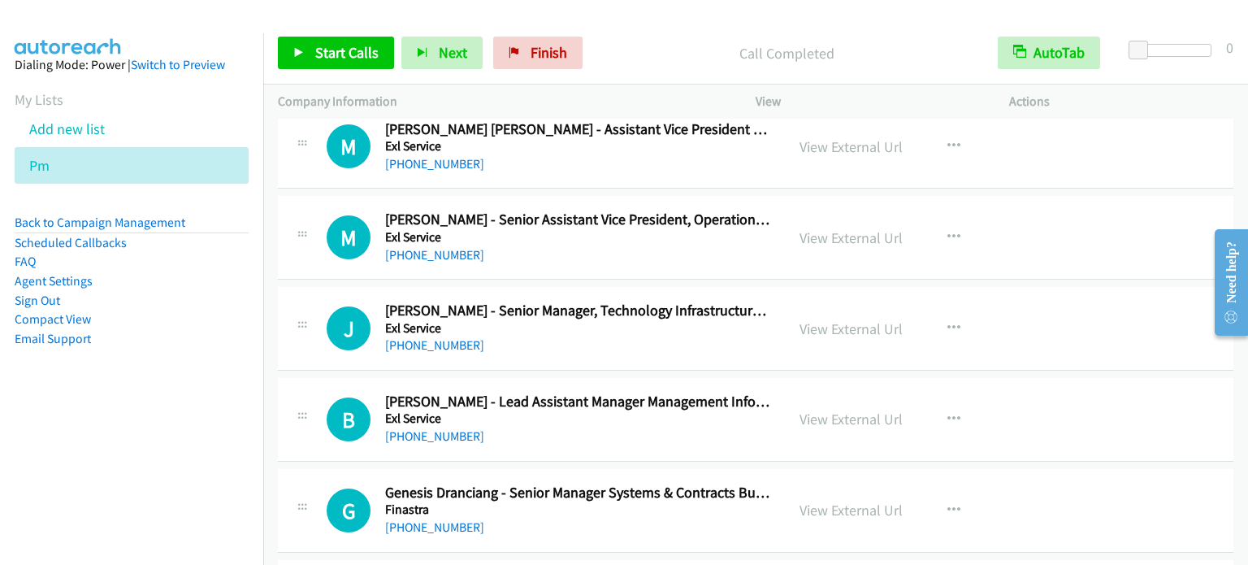
scroll to position [10250, 0]
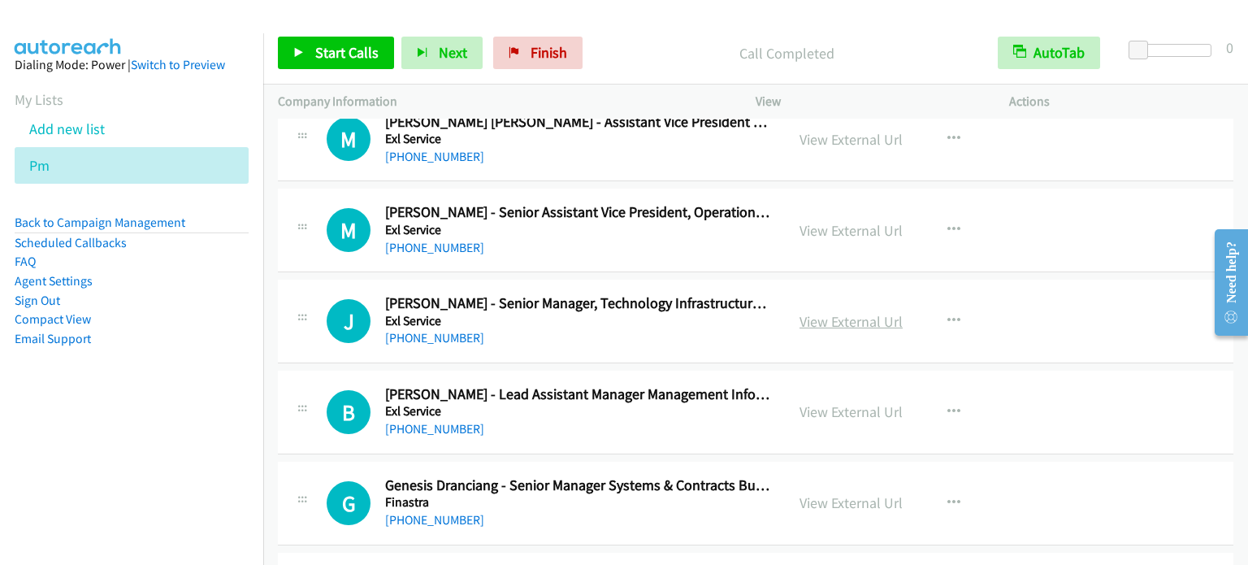
click at [853, 312] on link "View External Url" at bounding box center [850, 321] width 103 height 19
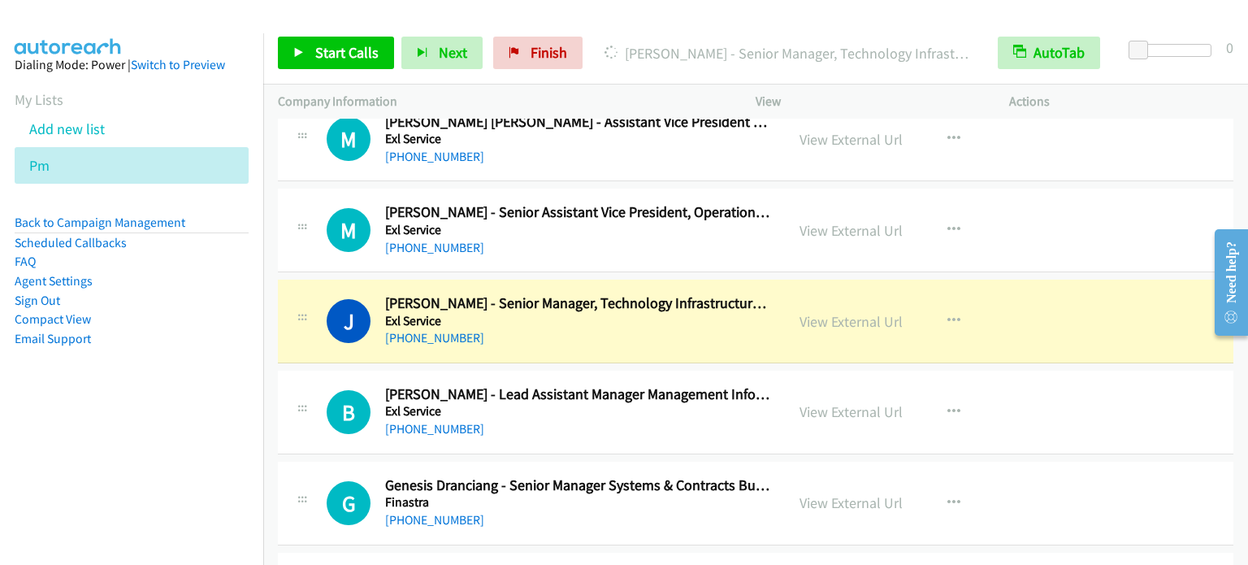
click at [123, 402] on aside "Dialing Mode: Power | Switch to Preview My Lists Add new list Pm Back to Campai…" at bounding box center [131, 227] width 263 height 388
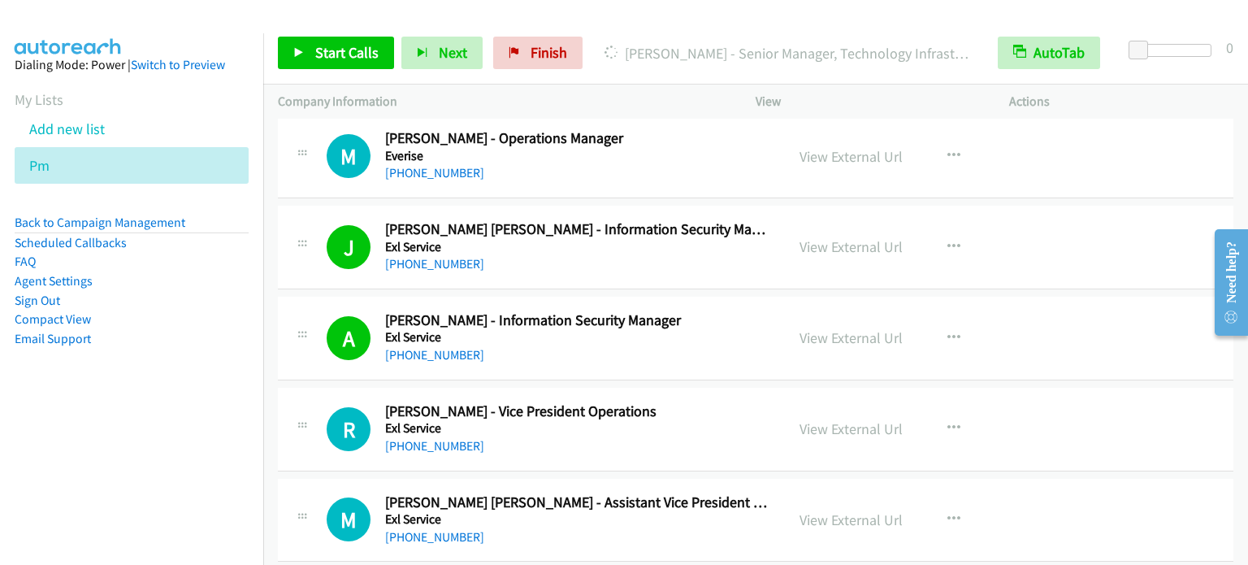
click at [144, 364] on aside "Dialing Mode: Power | Switch to Preview My Lists Add new list Pm Back to Campai…" at bounding box center [131, 227] width 263 height 388
click at [123, 376] on aside "Dialing Mode: Power | Switch to Preview My Lists Add new list Pm Back to Campai…" at bounding box center [131, 227] width 263 height 388
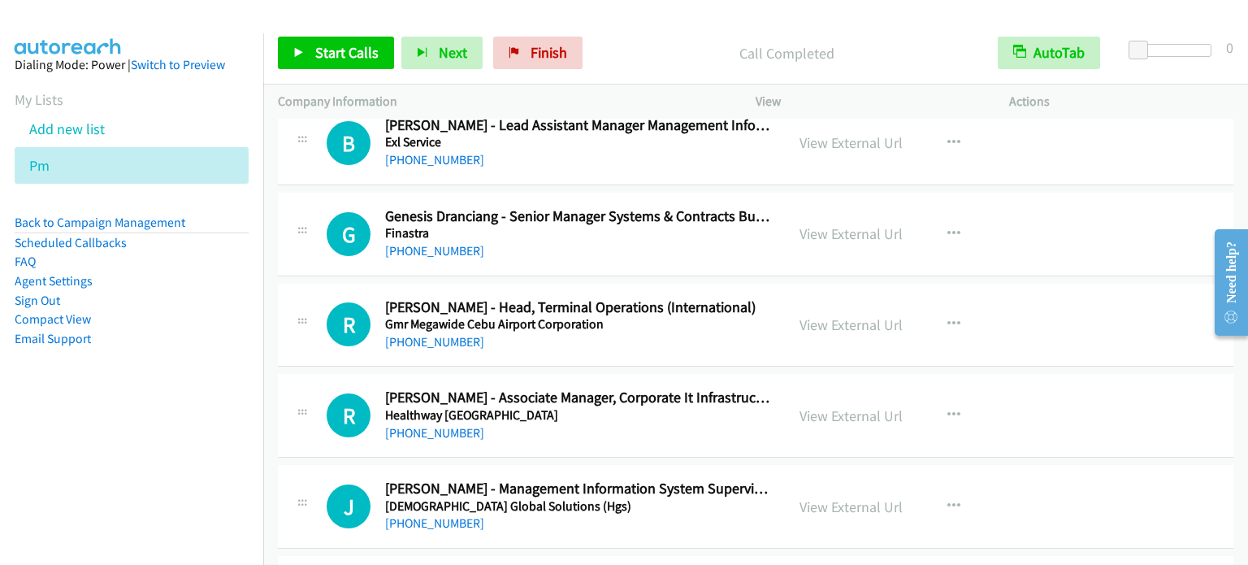
scroll to position [10558, 0]
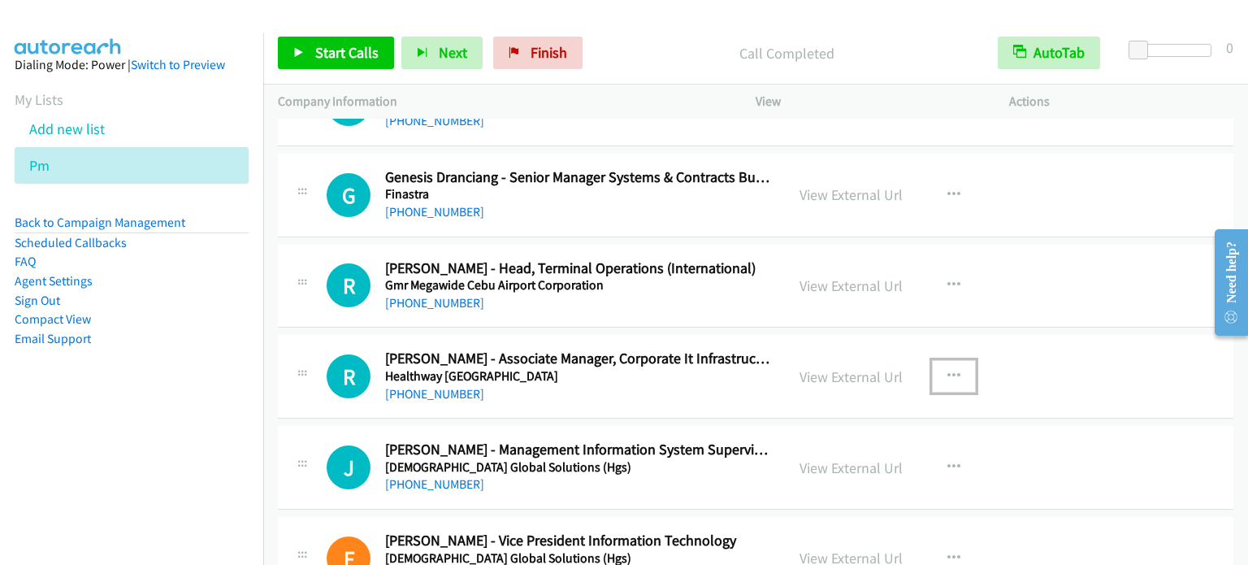
click at [950, 370] on icon "button" at bounding box center [953, 376] width 13 height 13
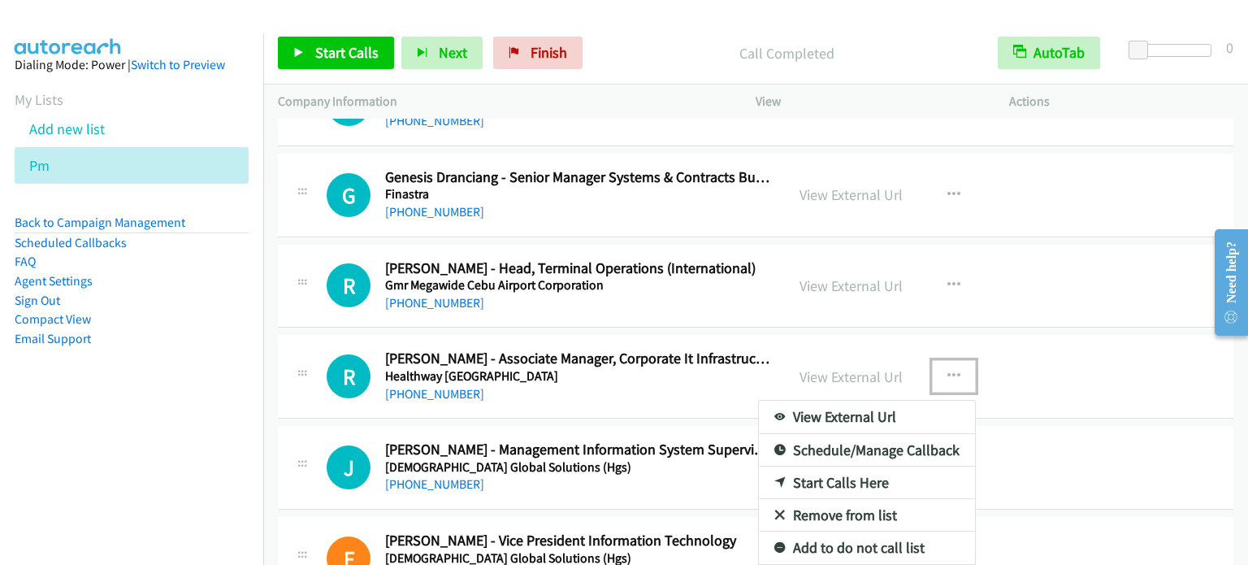
click at [843, 466] on link "Start Calls Here" at bounding box center [867, 482] width 216 height 32
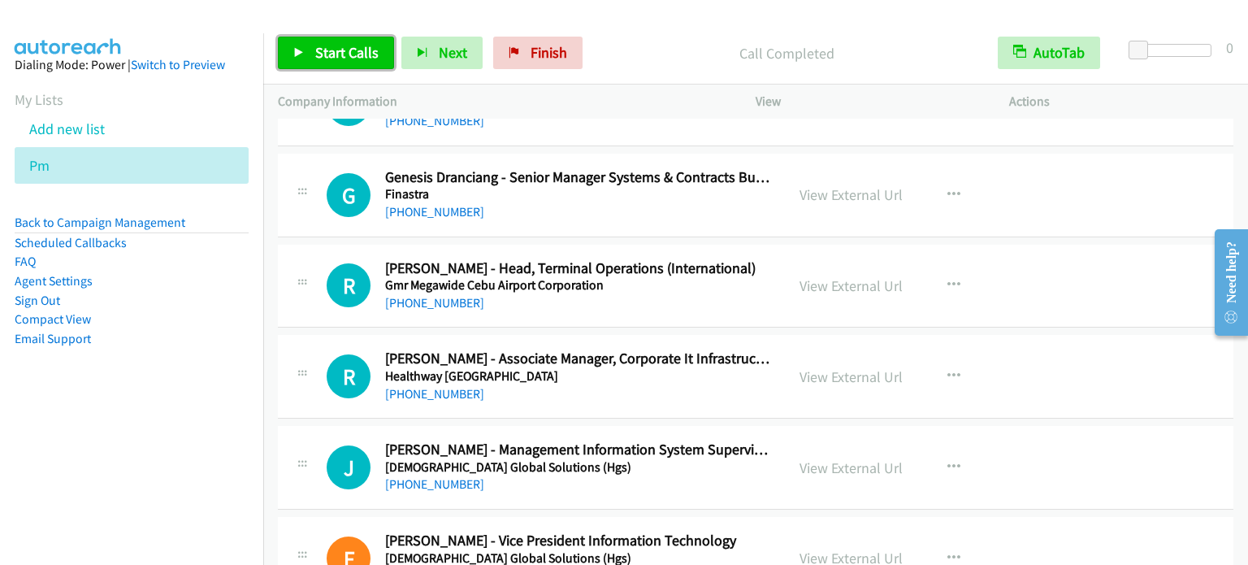
click at [330, 48] on span "Start Calls" at bounding box center [346, 52] width 63 height 19
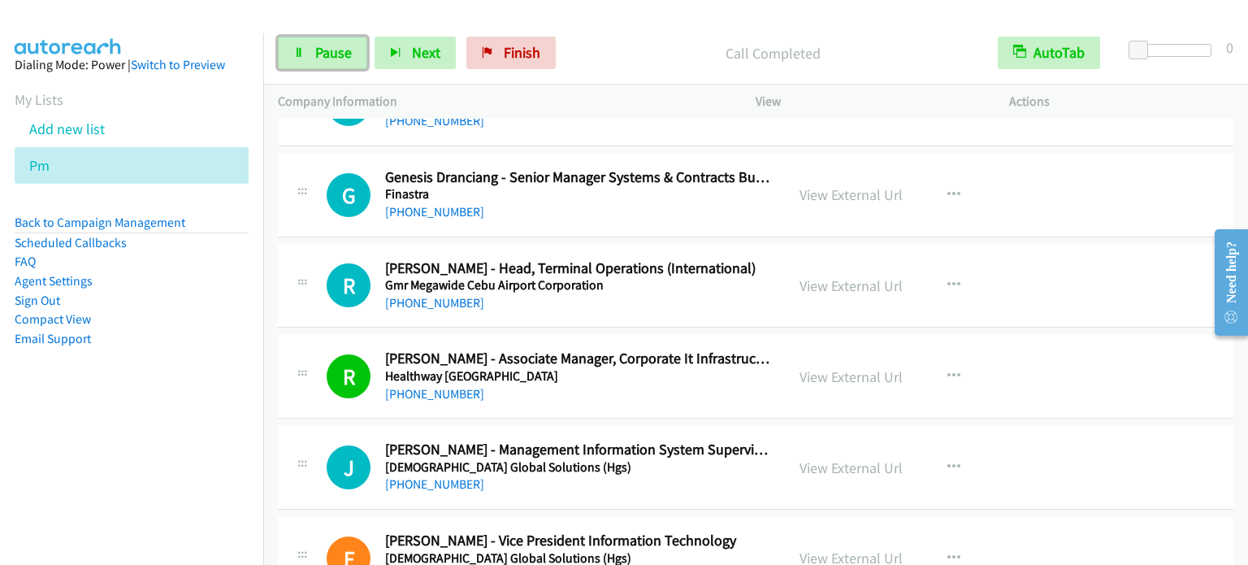
click at [329, 54] on span "Pause" at bounding box center [333, 52] width 37 height 19
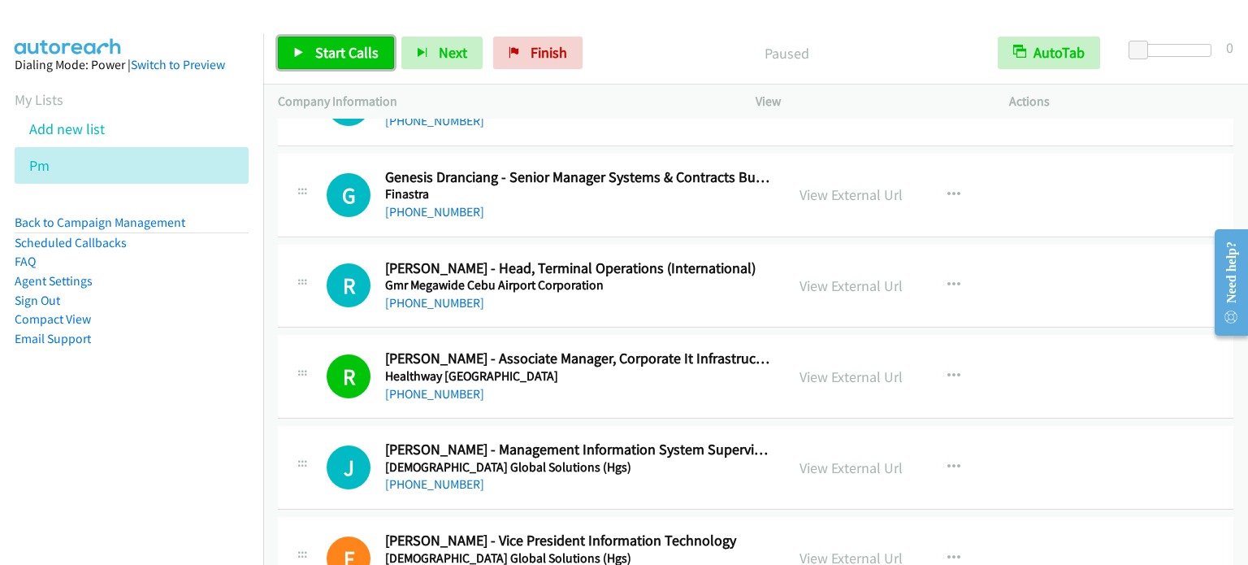
drag, startPoint x: 366, startPoint y: 48, endPoint x: 374, endPoint y: 41, distance: 9.8
click at [366, 48] on span "Start Calls" at bounding box center [346, 52] width 63 height 19
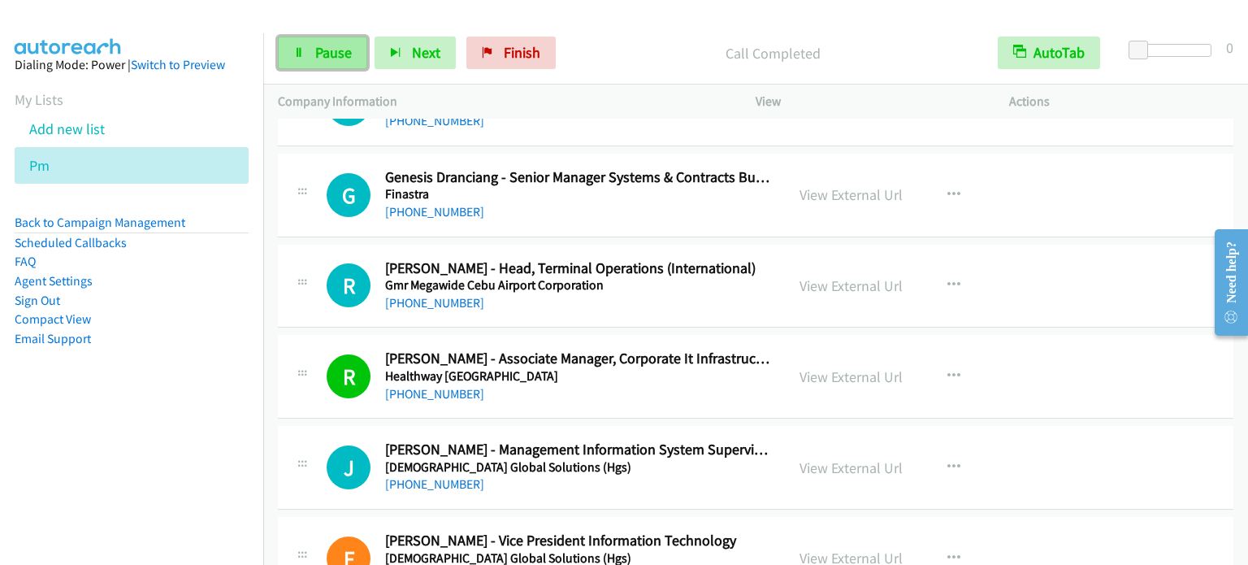
click at [340, 46] on span "Pause" at bounding box center [333, 52] width 37 height 19
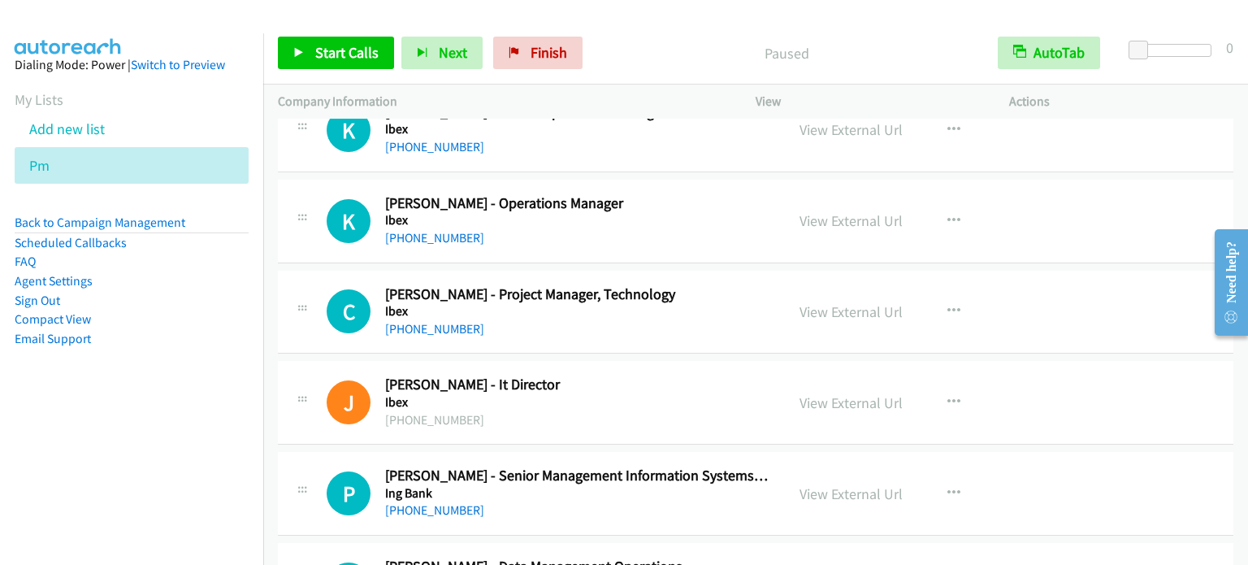
scroll to position [13515, 0]
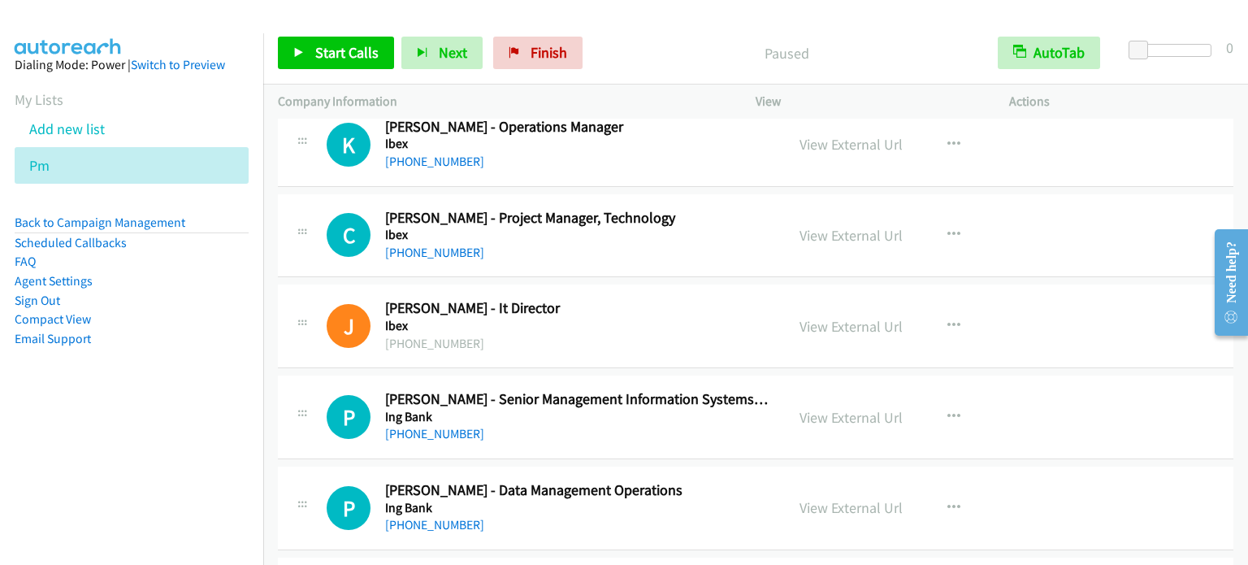
click at [175, 412] on aside "Dialing Mode: Power | Switch to Preview My Lists Add new list Pm Back to Campai…" at bounding box center [131, 227] width 263 height 388
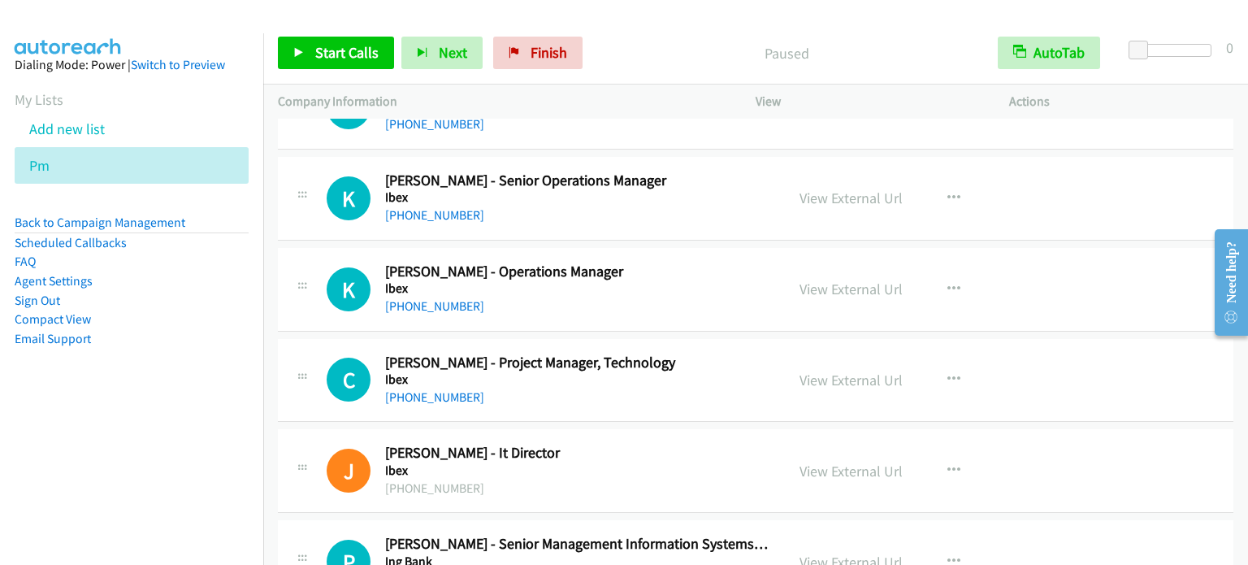
scroll to position [13434, 0]
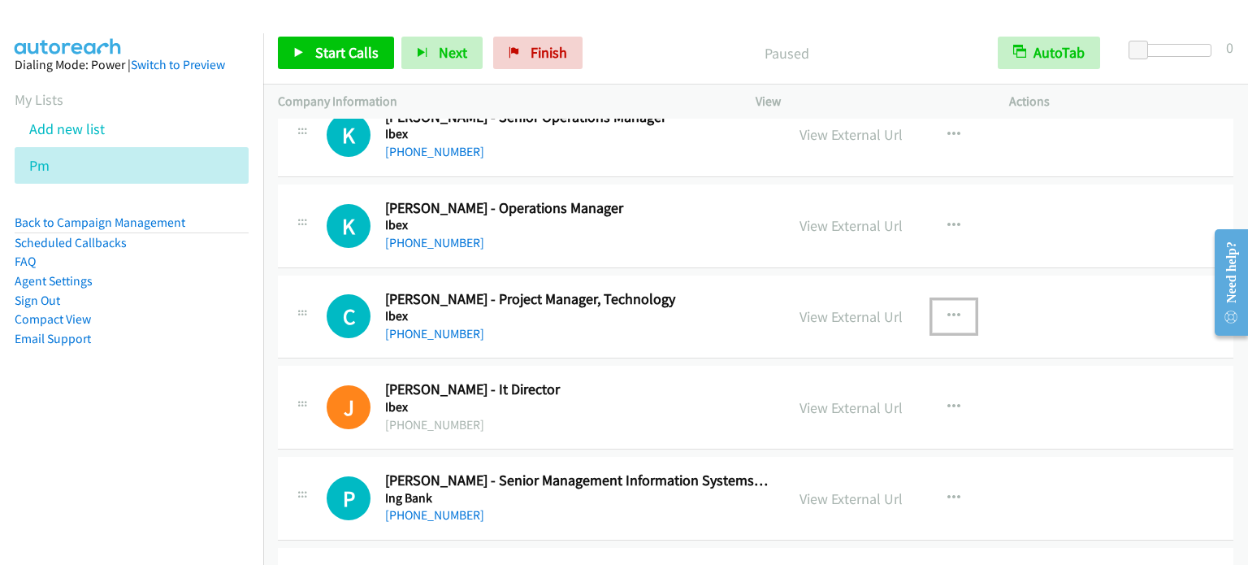
click at [947, 310] on icon "button" at bounding box center [953, 316] width 13 height 13
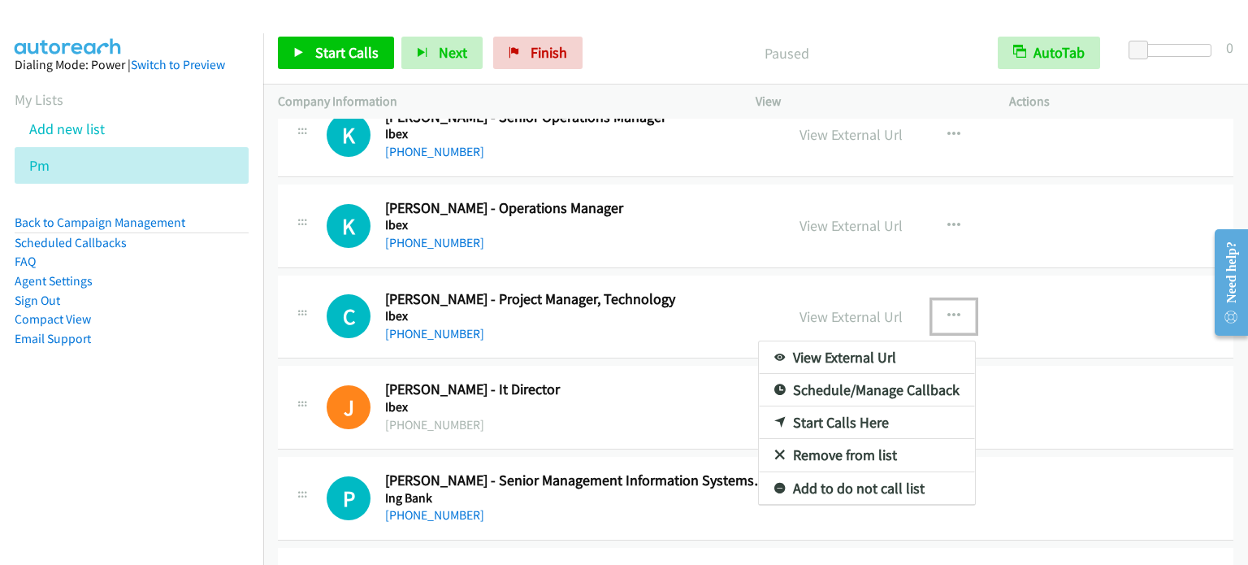
click at [840, 406] on link "Start Calls Here" at bounding box center [867, 422] width 216 height 32
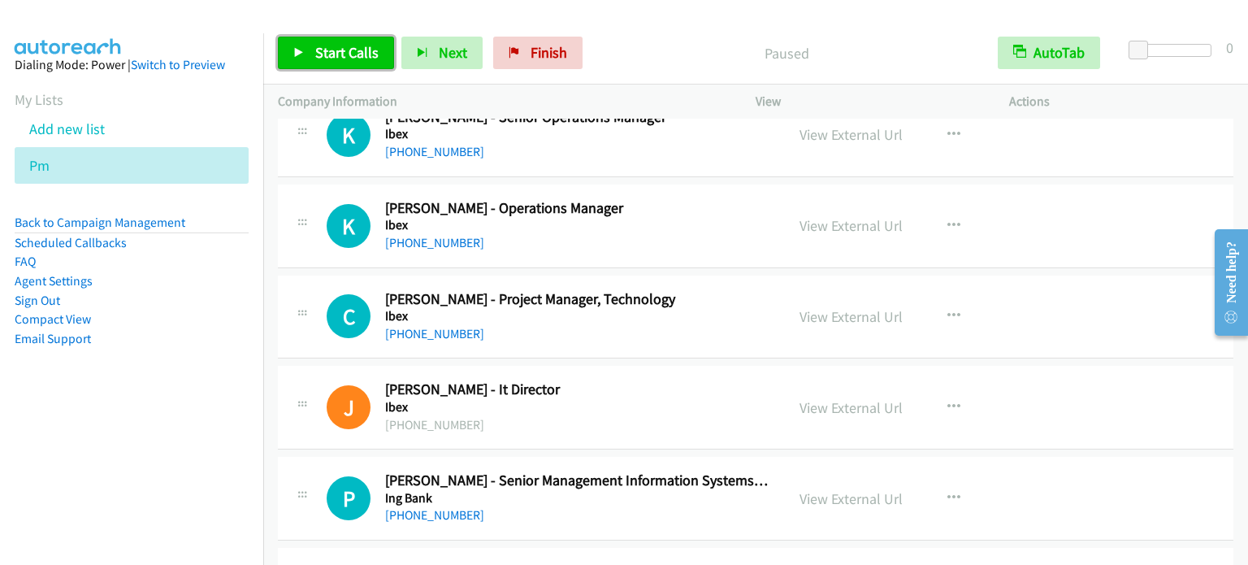
click at [345, 54] on span "Start Calls" at bounding box center [346, 52] width 63 height 19
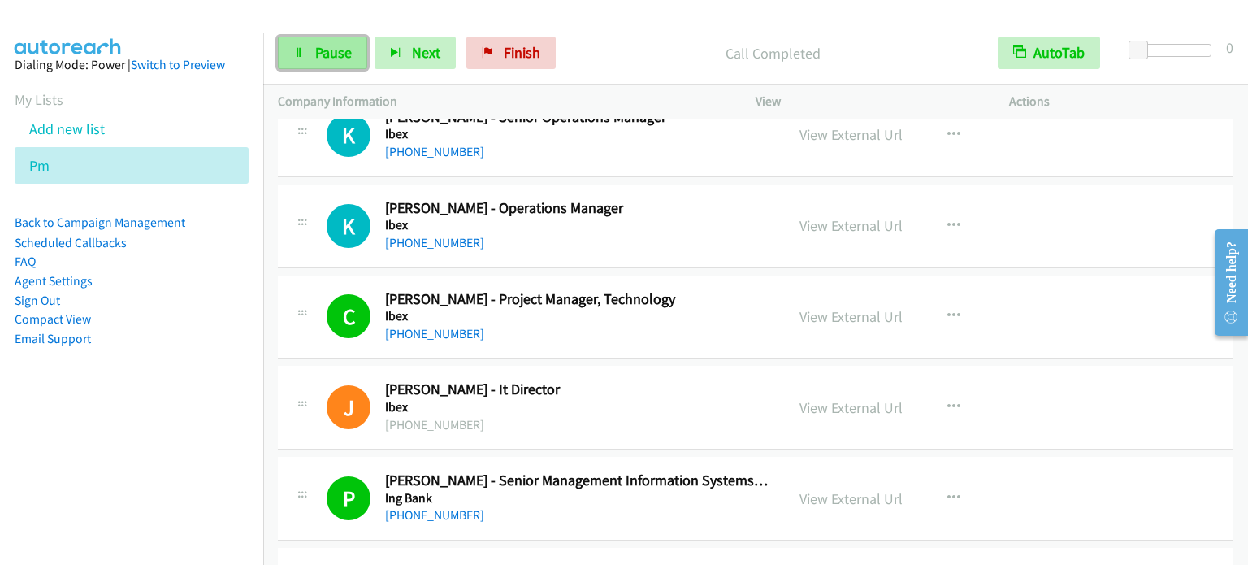
click at [321, 62] on link "Pause" at bounding box center [322, 53] width 89 height 32
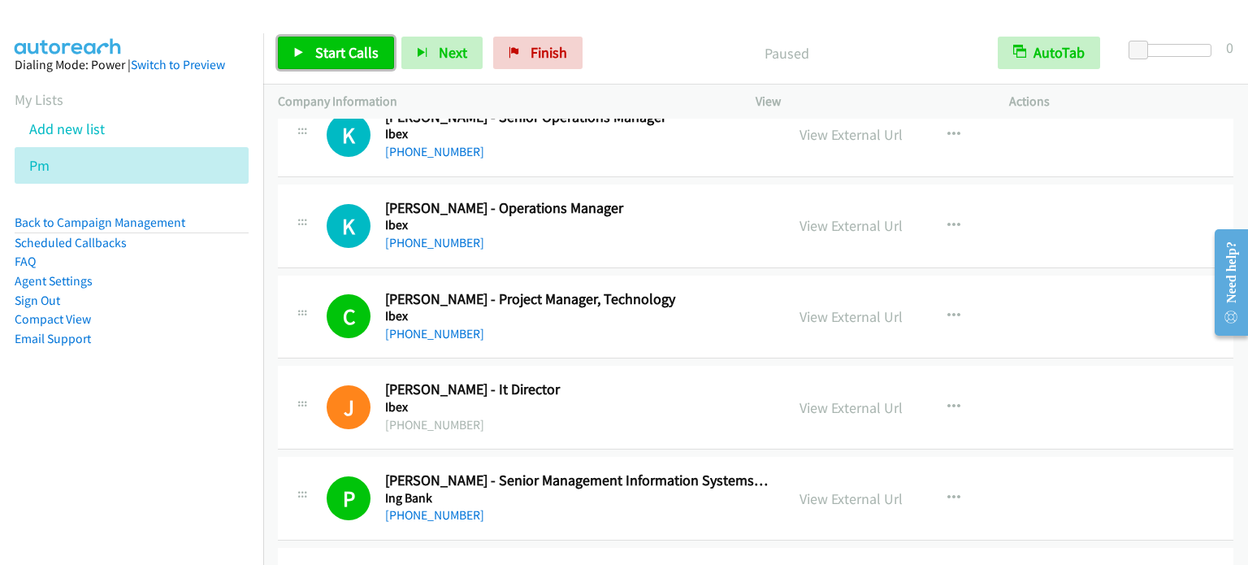
click at [320, 58] on span "Start Calls" at bounding box center [346, 52] width 63 height 19
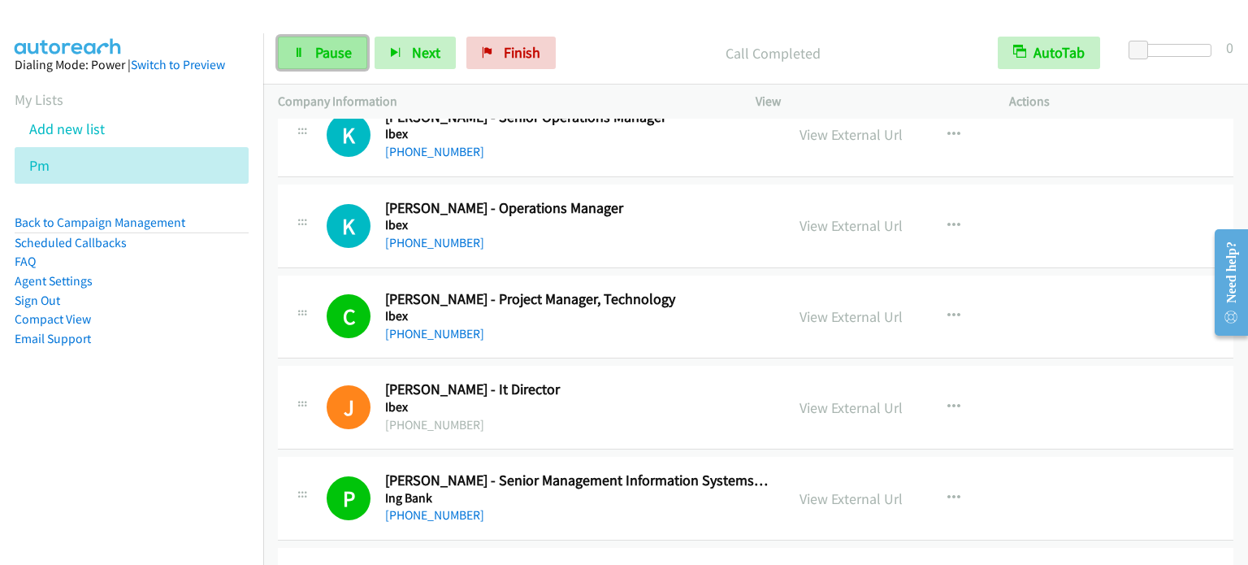
click at [332, 57] on span "Pause" at bounding box center [333, 52] width 37 height 19
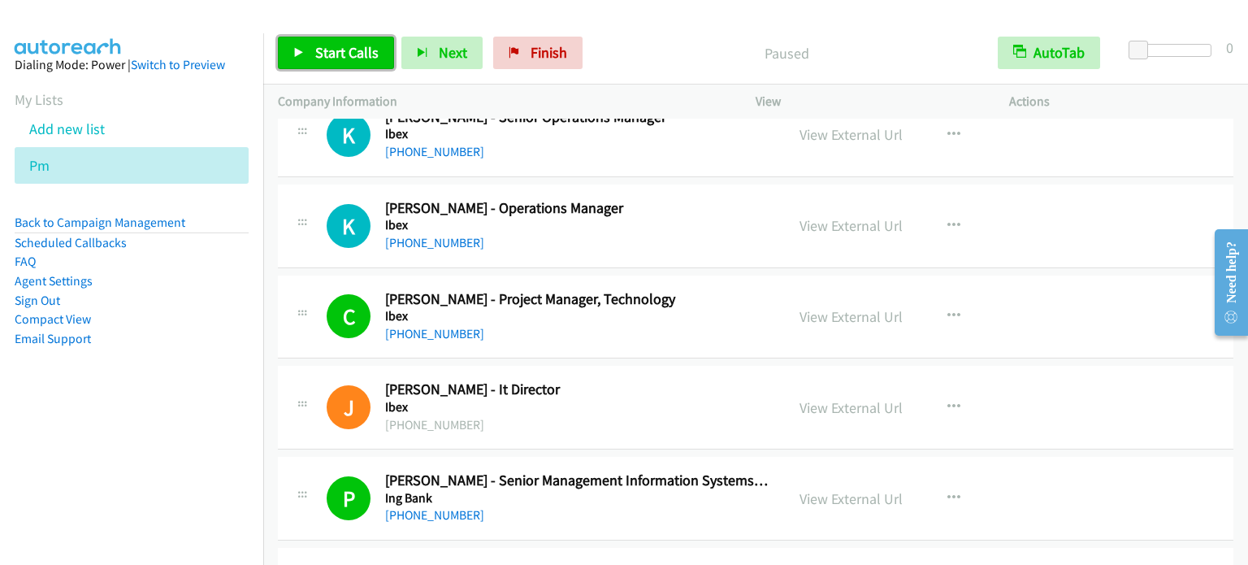
click at [331, 53] on span "Start Calls" at bounding box center [346, 52] width 63 height 19
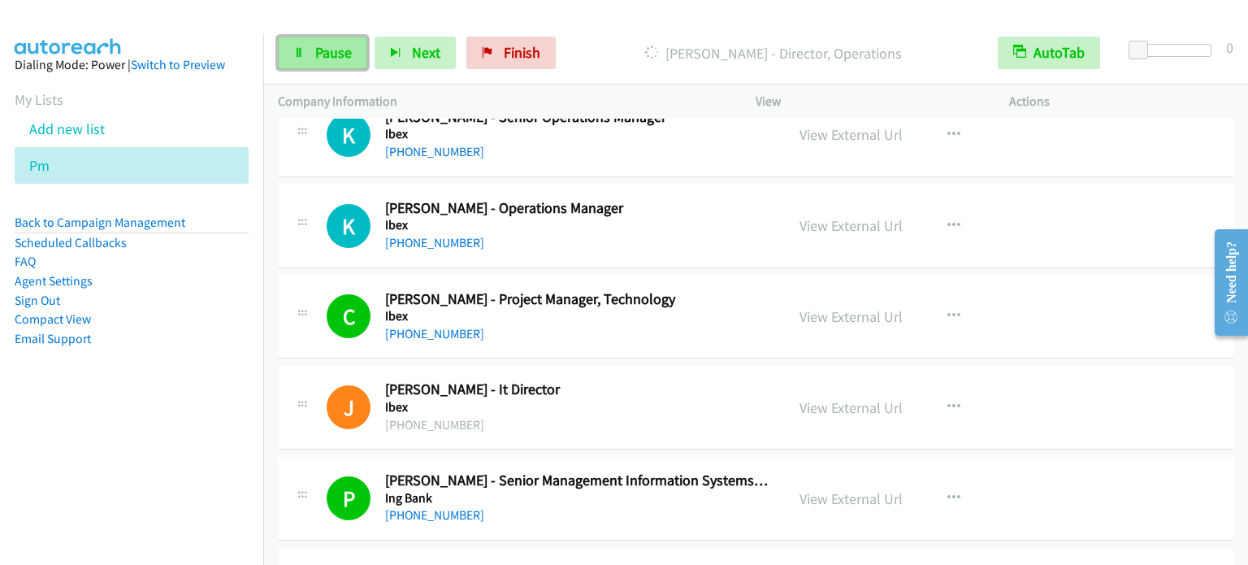
click at [315, 56] on span "Pause" at bounding box center [333, 52] width 37 height 19
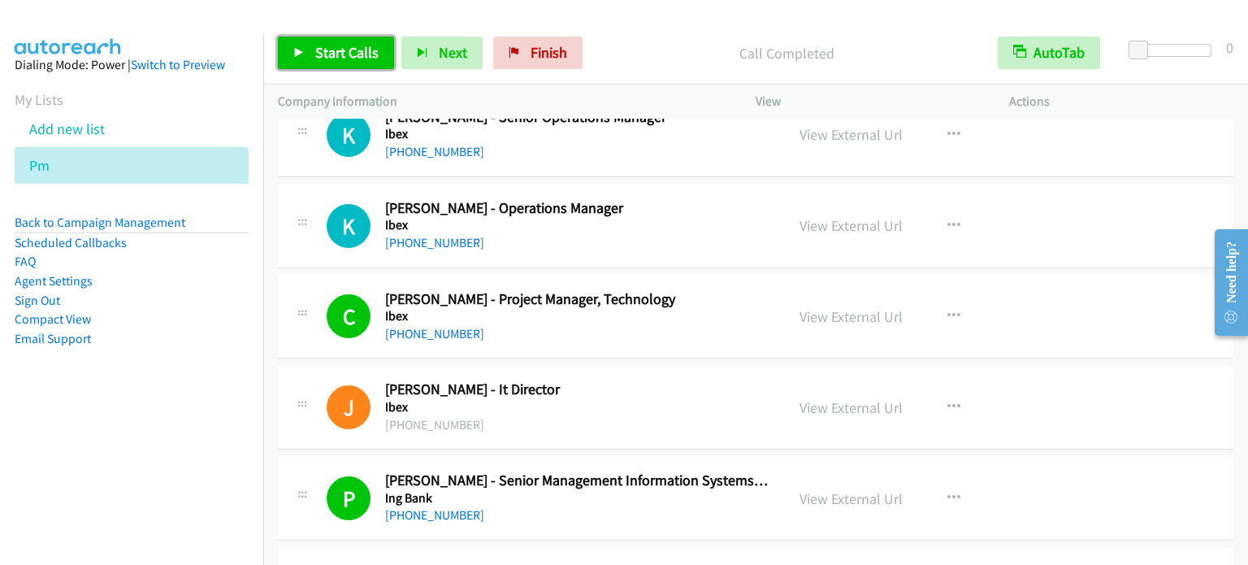
click at [363, 47] on span "Start Calls" at bounding box center [346, 52] width 63 height 19
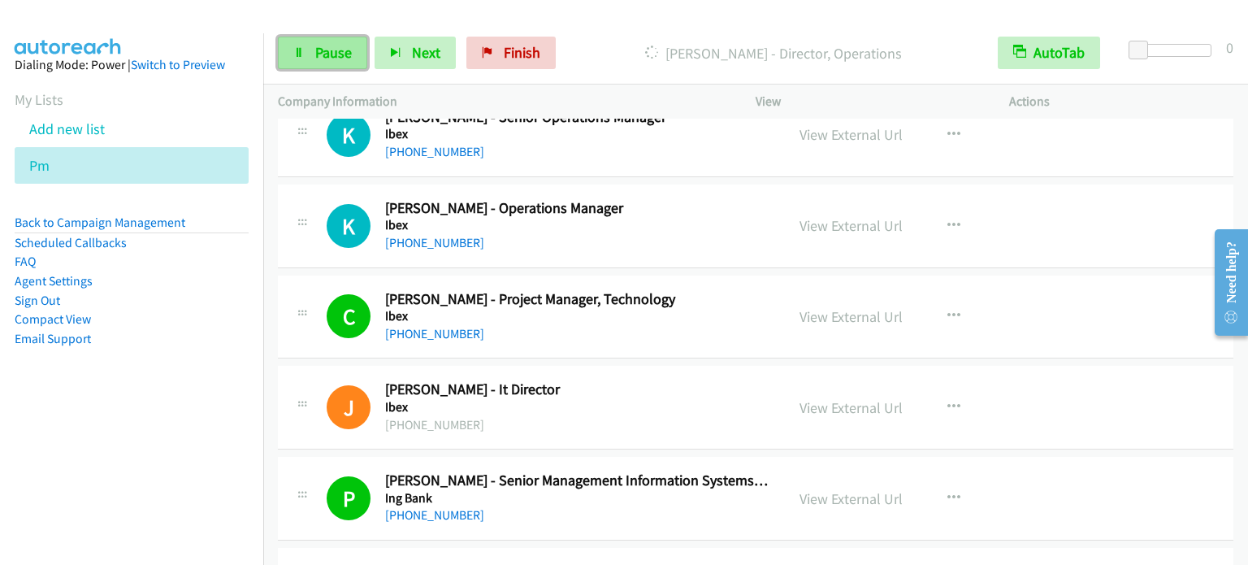
click at [334, 50] on span "Pause" at bounding box center [333, 52] width 37 height 19
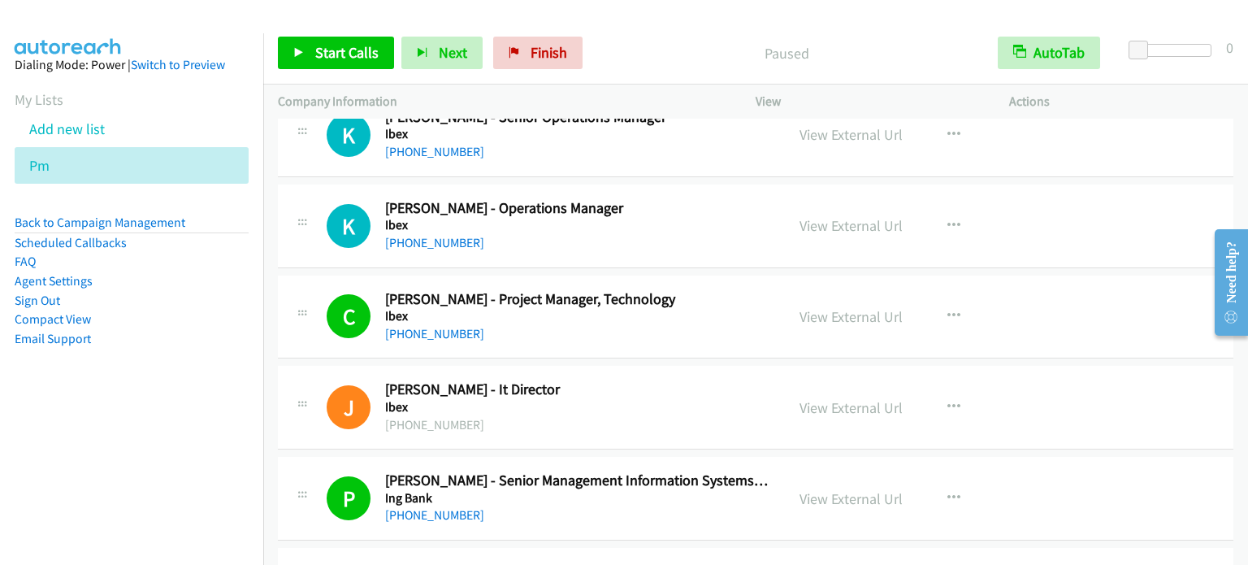
click at [145, 313] on li "Compact View" at bounding box center [132, 319] width 234 height 19
click at [363, 49] on span "Start Calls" at bounding box center [346, 52] width 63 height 19
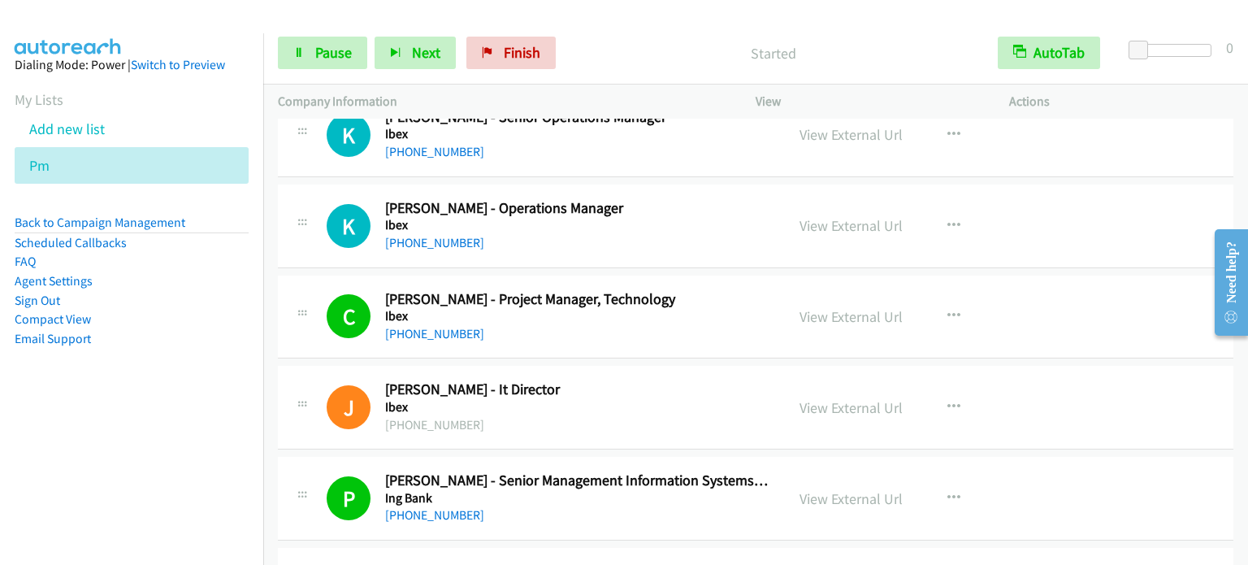
click at [142, 19] on div at bounding box center [616, 31] width 1233 height 63
click at [327, 51] on span "Pause" at bounding box center [333, 52] width 37 height 19
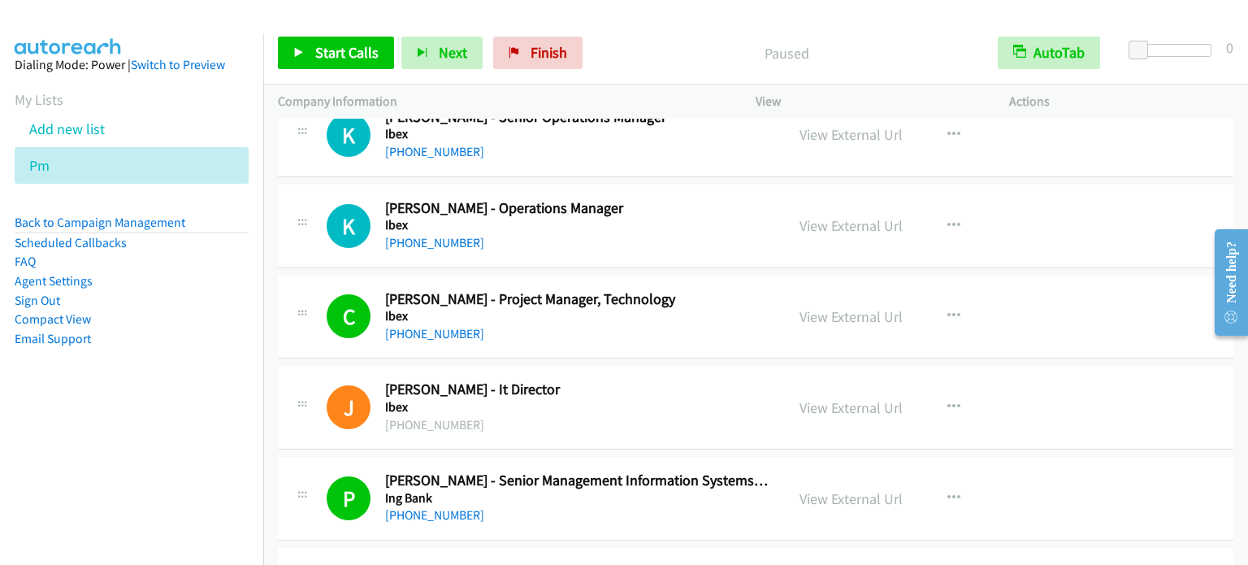
click at [84, 437] on nav "Dialing Mode: Power | Switch to Preview My Lists Add new list Pm Back to Campai…" at bounding box center [132, 315] width 264 height 565
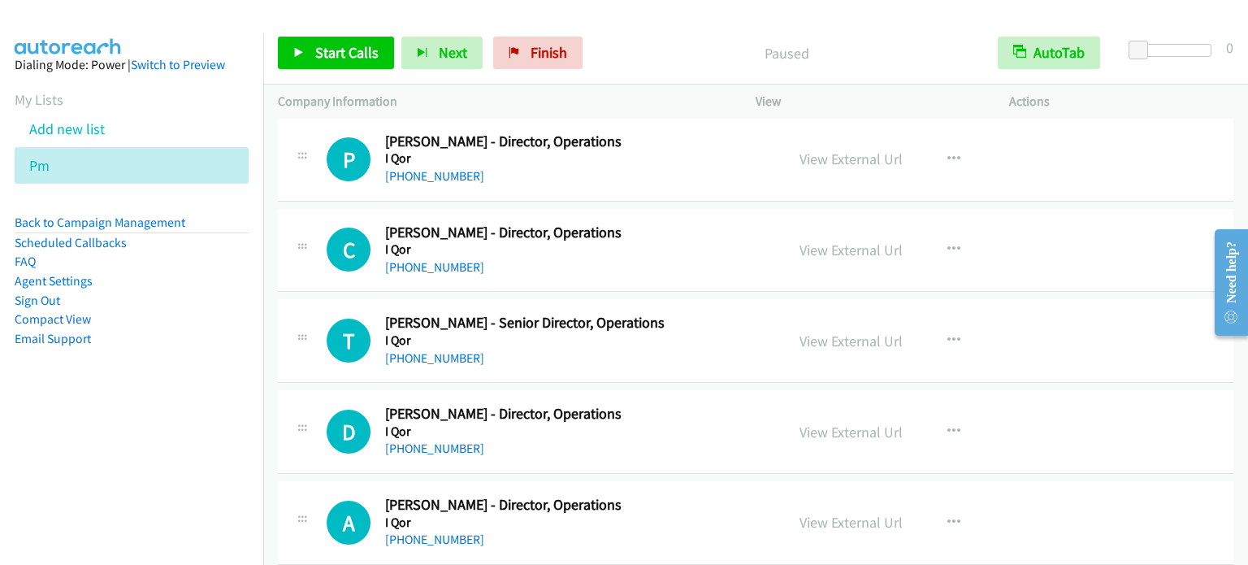
scroll to position [15360, 0]
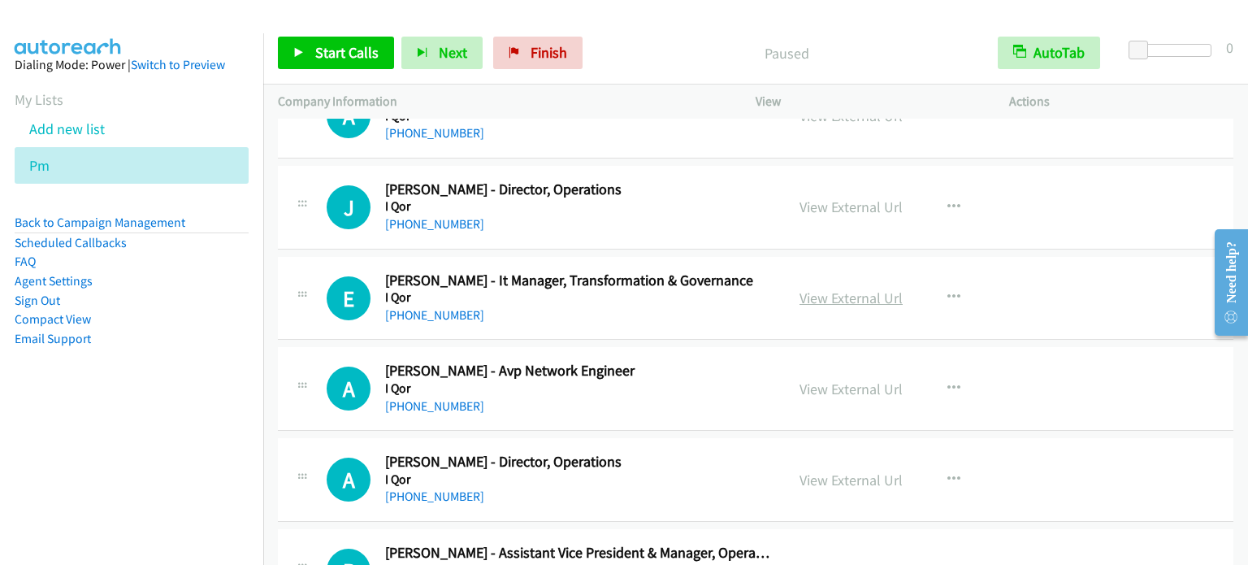
click at [868, 288] on link "View External Url" at bounding box center [850, 297] width 103 height 19
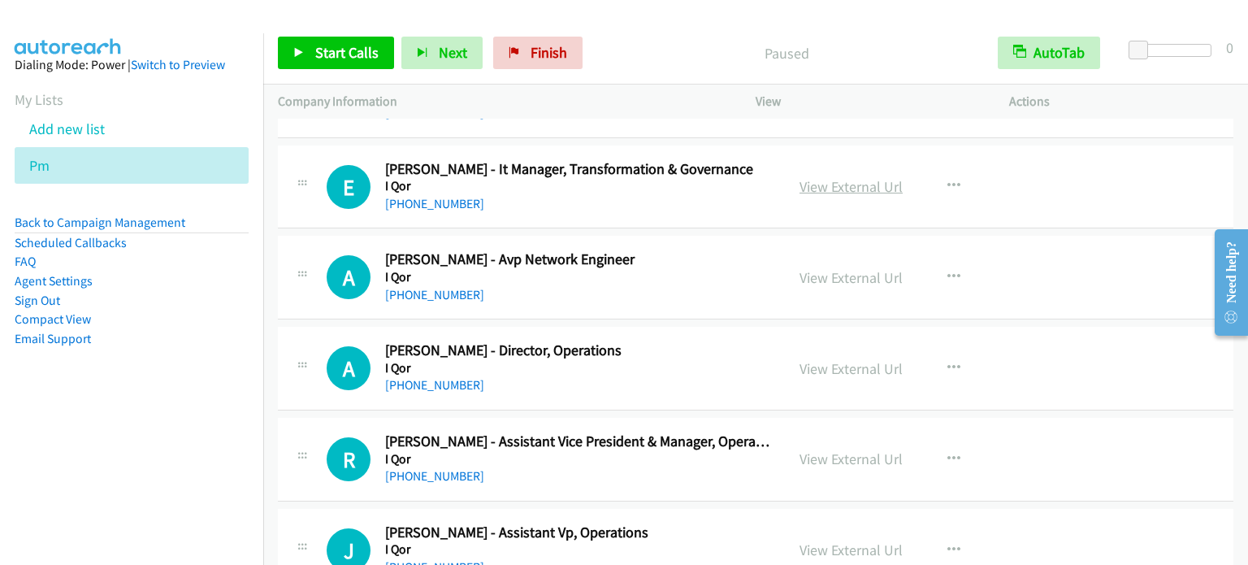
scroll to position [15522, 0]
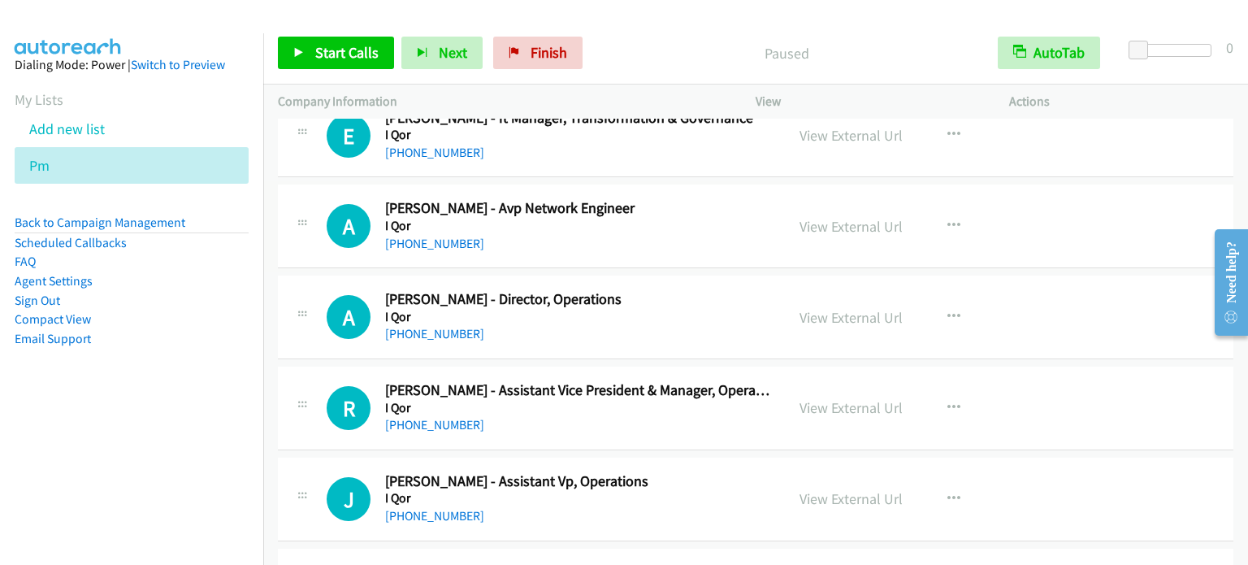
click at [851, 217] on link "View External Url" at bounding box center [850, 226] width 103 height 19
drag, startPoint x: 197, startPoint y: 401, endPoint x: 292, endPoint y: 310, distance: 132.2
click at [197, 401] on aside "Dialing Mode: Power | Switch to Preview My Lists Add new list Pm Back to Campai…" at bounding box center [131, 227] width 263 height 388
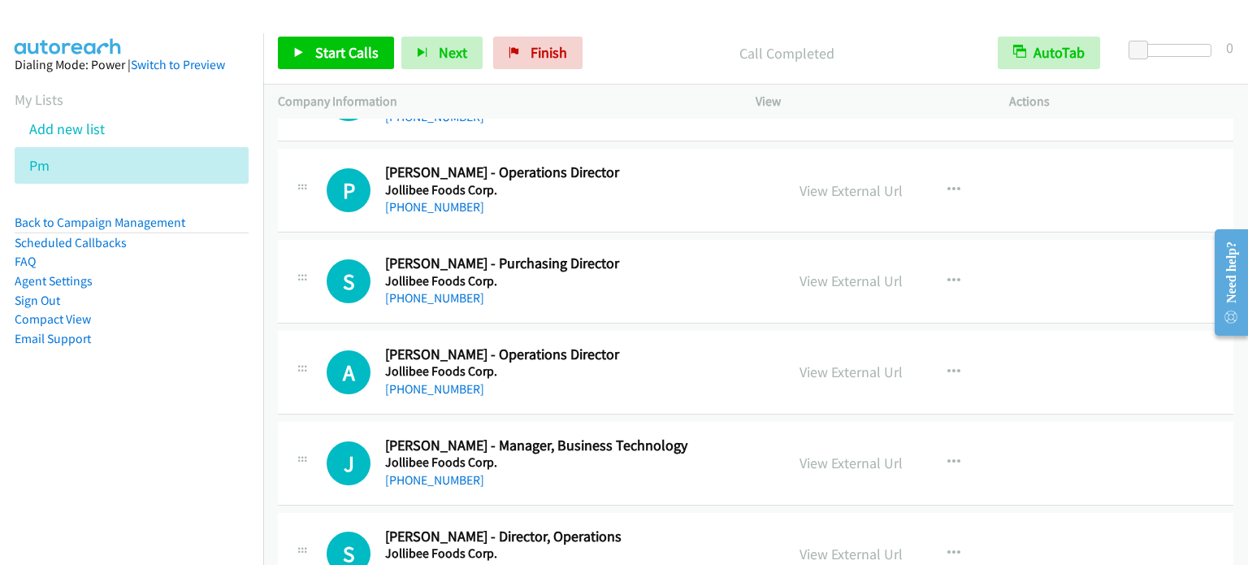
scroll to position [17066, 0]
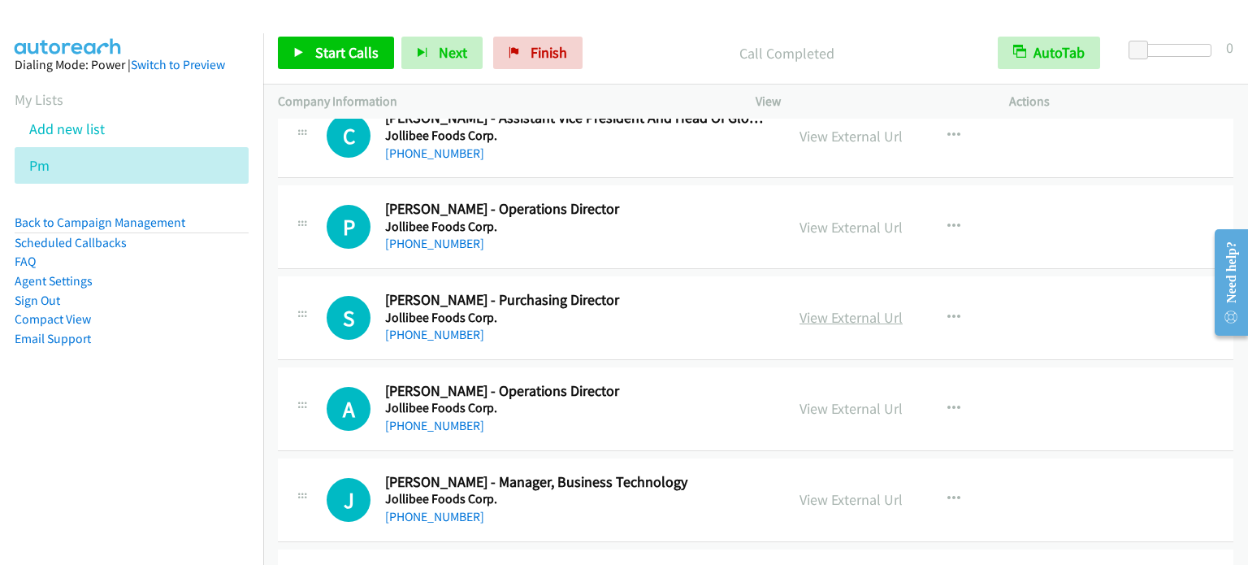
click at [856, 308] on link "View External Url" at bounding box center [850, 317] width 103 height 19
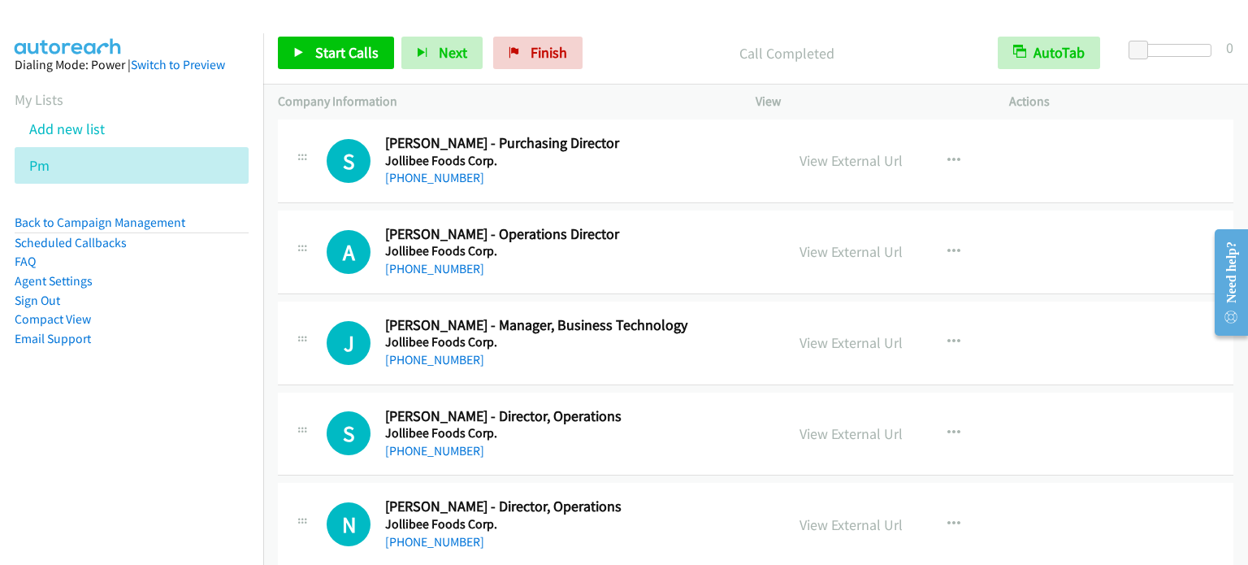
scroll to position [17228, 0]
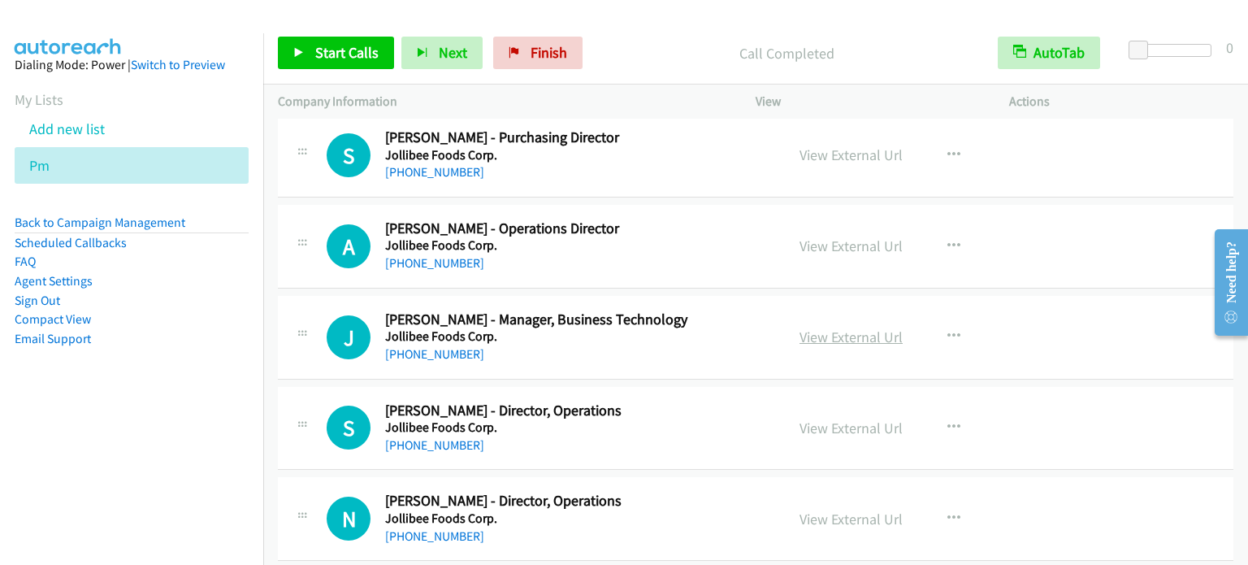
click at [873, 327] on link "View External Url" at bounding box center [850, 336] width 103 height 19
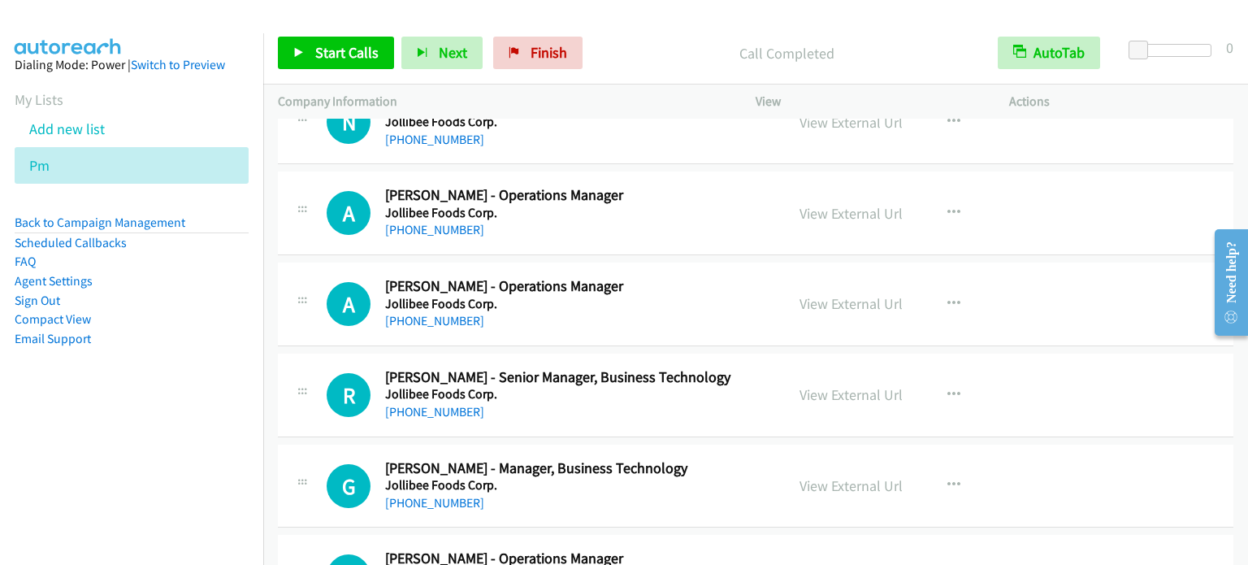
scroll to position [18122, 0]
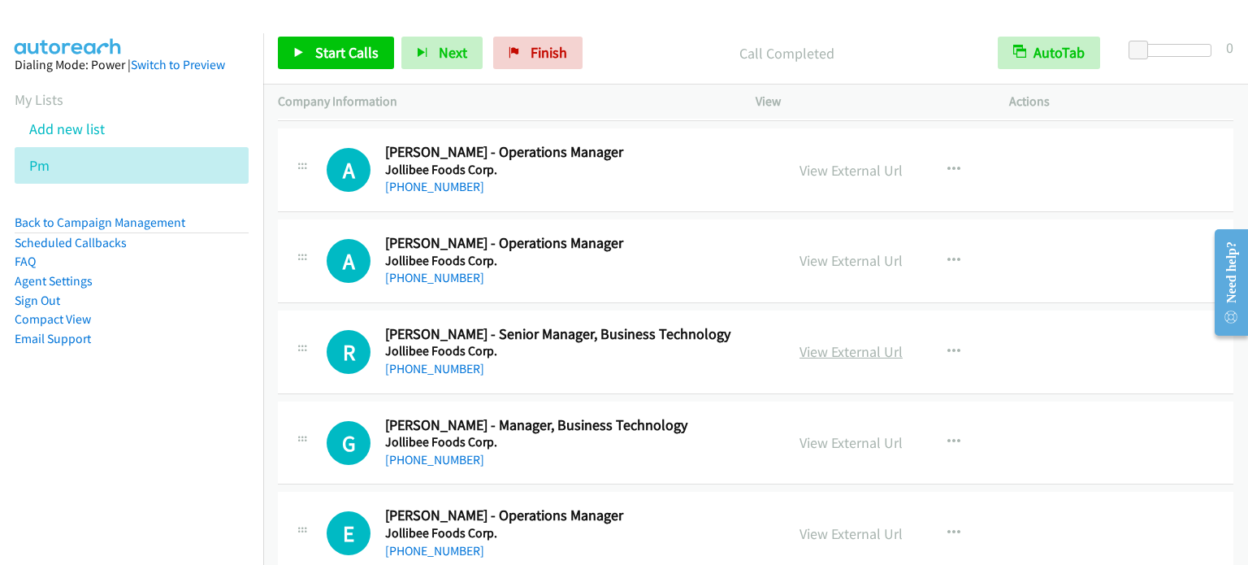
click at [842, 342] on link "View External Url" at bounding box center [850, 351] width 103 height 19
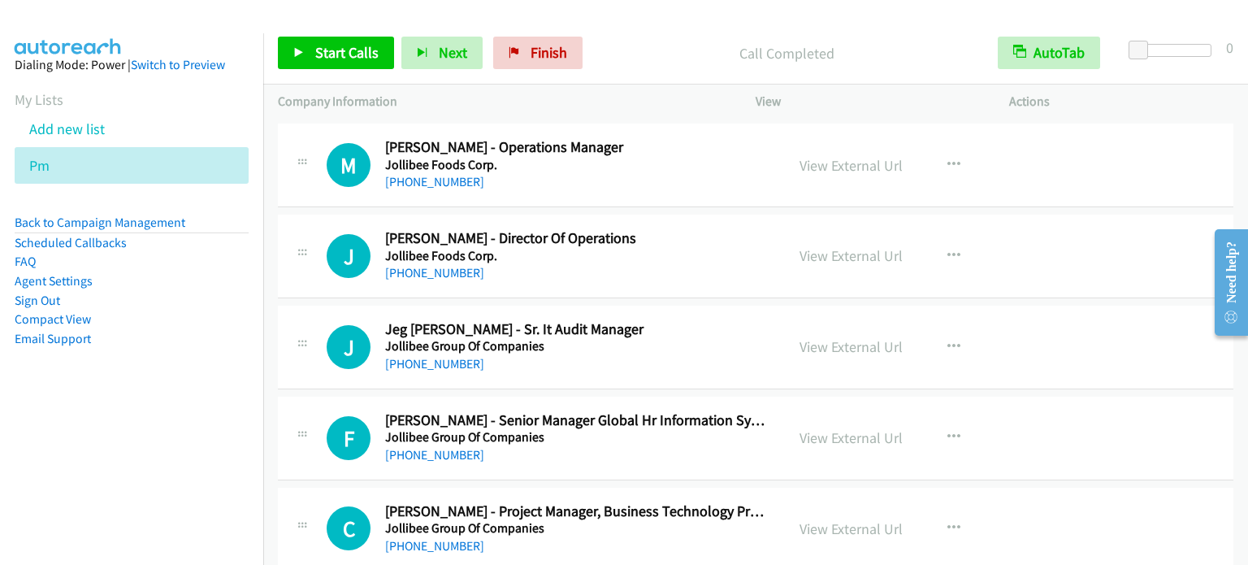
scroll to position [18691, 0]
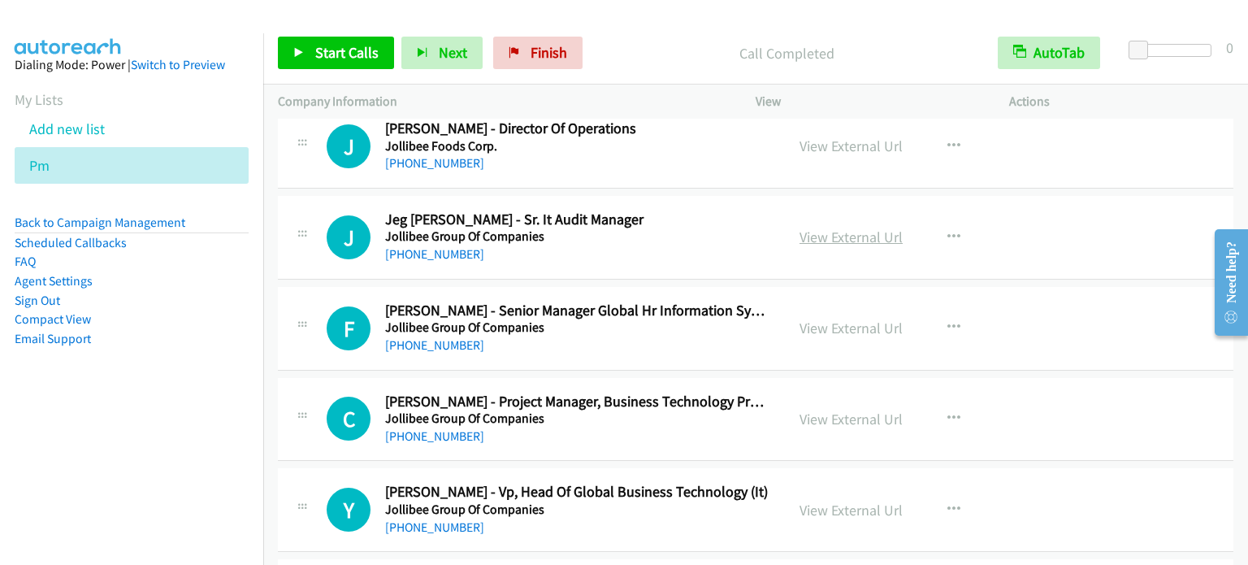
click at [855, 227] on link "View External Url" at bounding box center [850, 236] width 103 height 19
click at [864, 318] on link "View External Url" at bounding box center [850, 327] width 103 height 19
click at [183, 413] on aside "Dialing Mode: Power | Switch to Preview My Lists Add new list Pm Back to Campai…" at bounding box center [131, 227] width 263 height 388
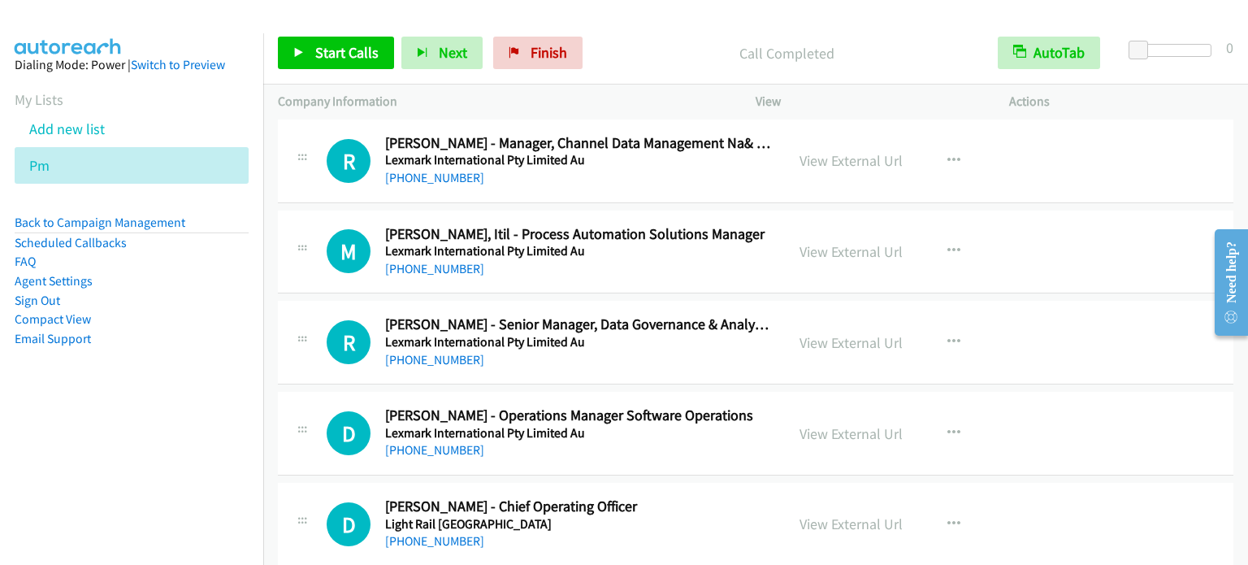
scroll to position [19341, 0]
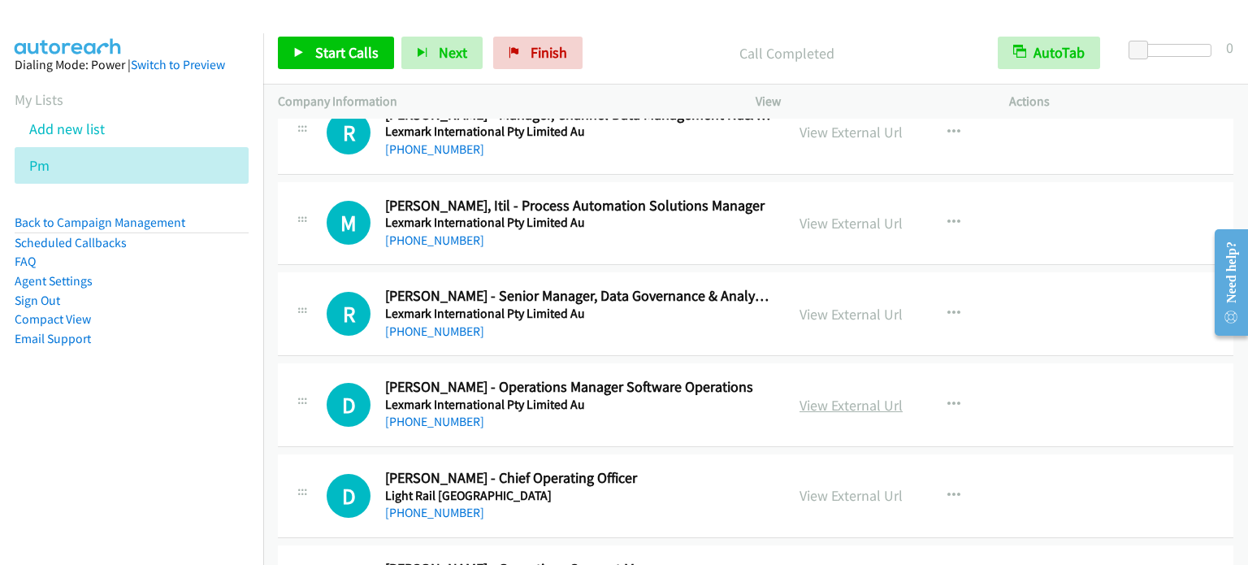
click at [851, 396] on link "View External Url" at bounding box center [850, 405] width 103 height 19
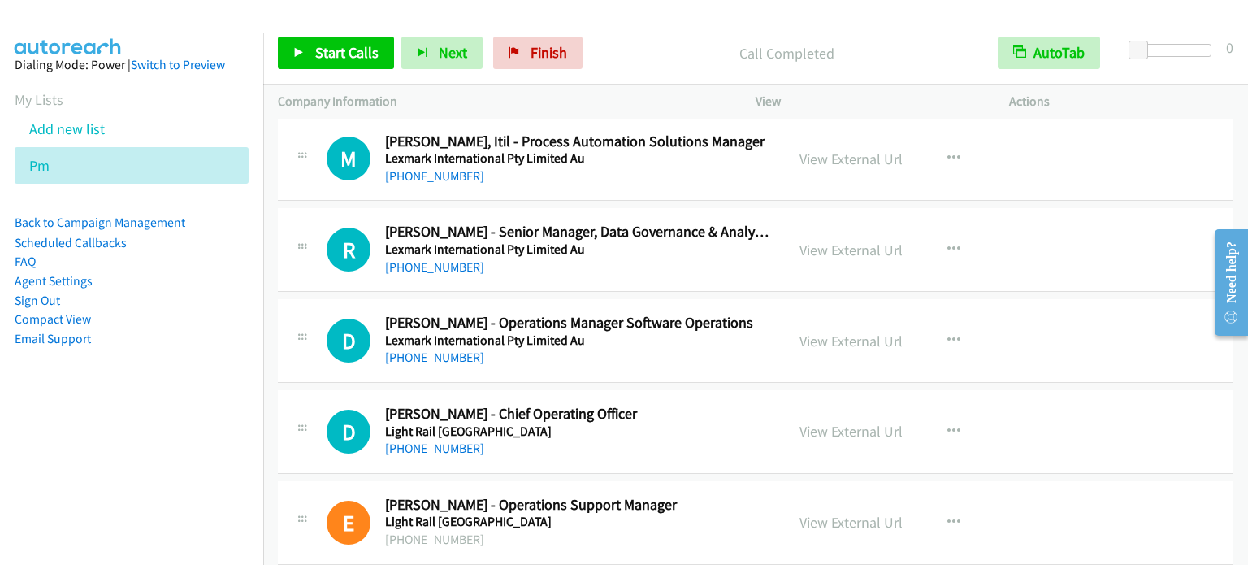
scroll to position [19422, 0]
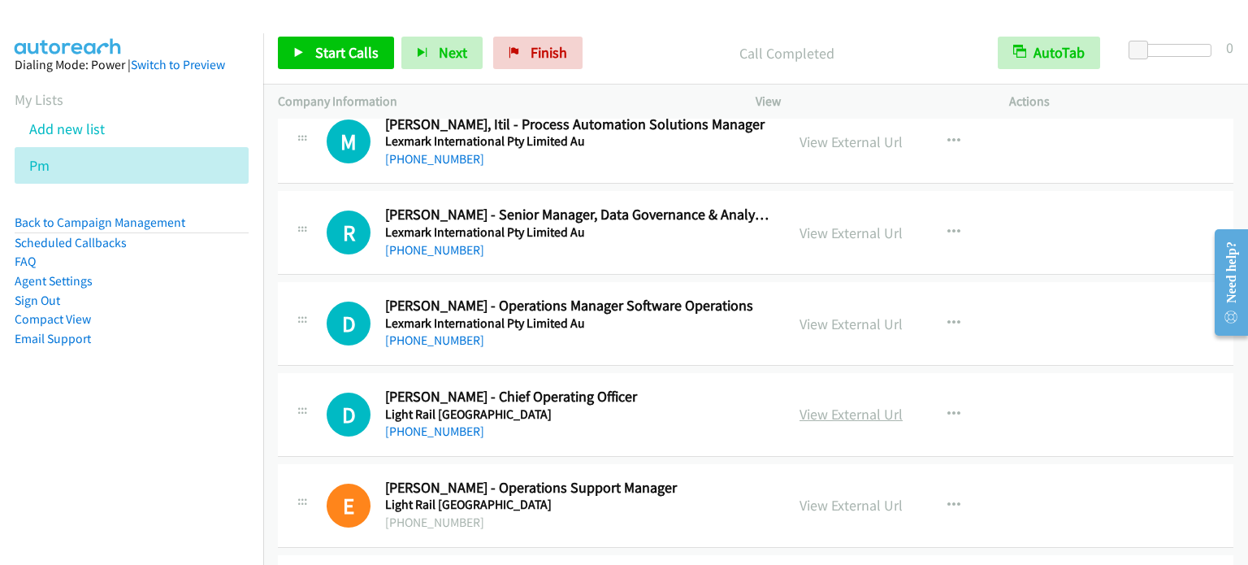
click at [860, 405] on link "View External Url" at bounding box center [850, 414] width 103 height 19
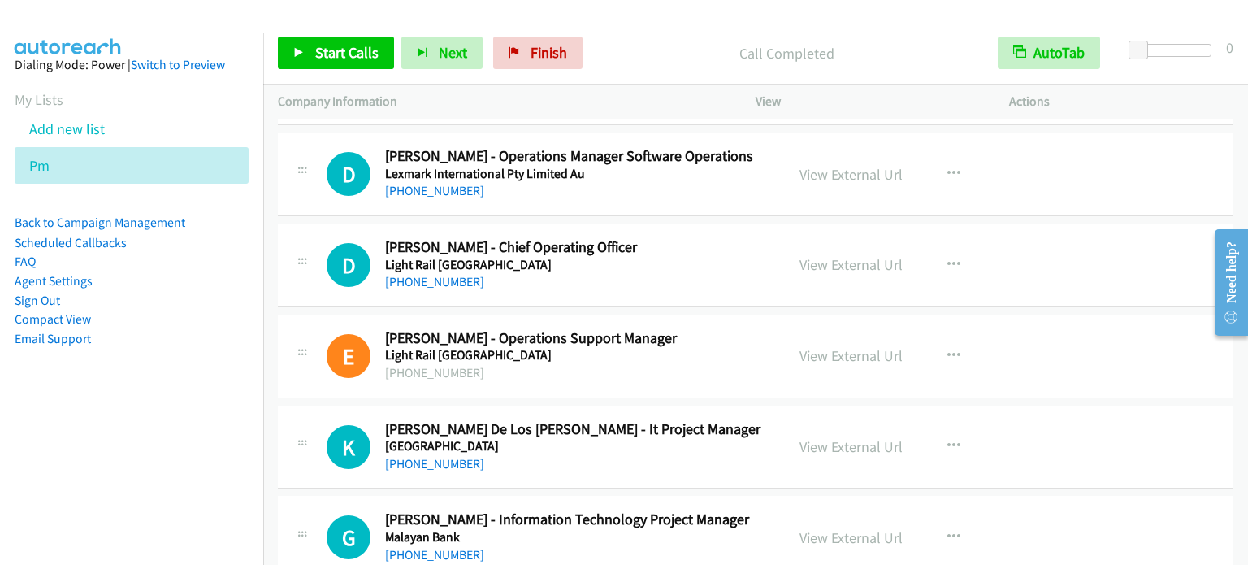
scroll to position [19584, 0]
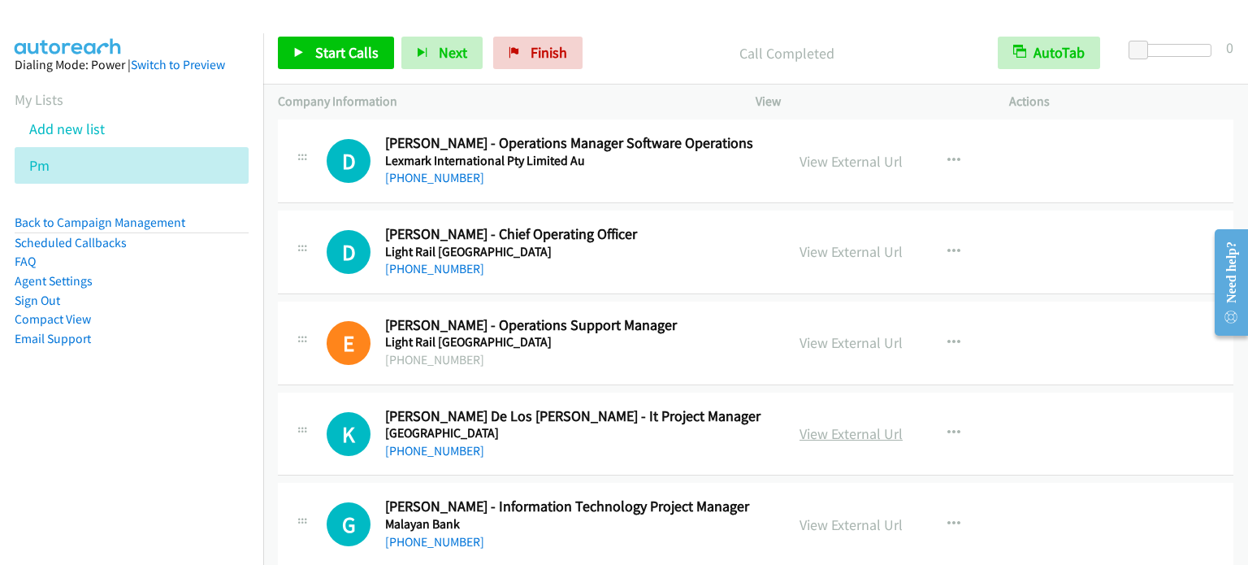
click at [849, 424] on link "View External Url" at bounding box center [850, 433] width 103 height 19
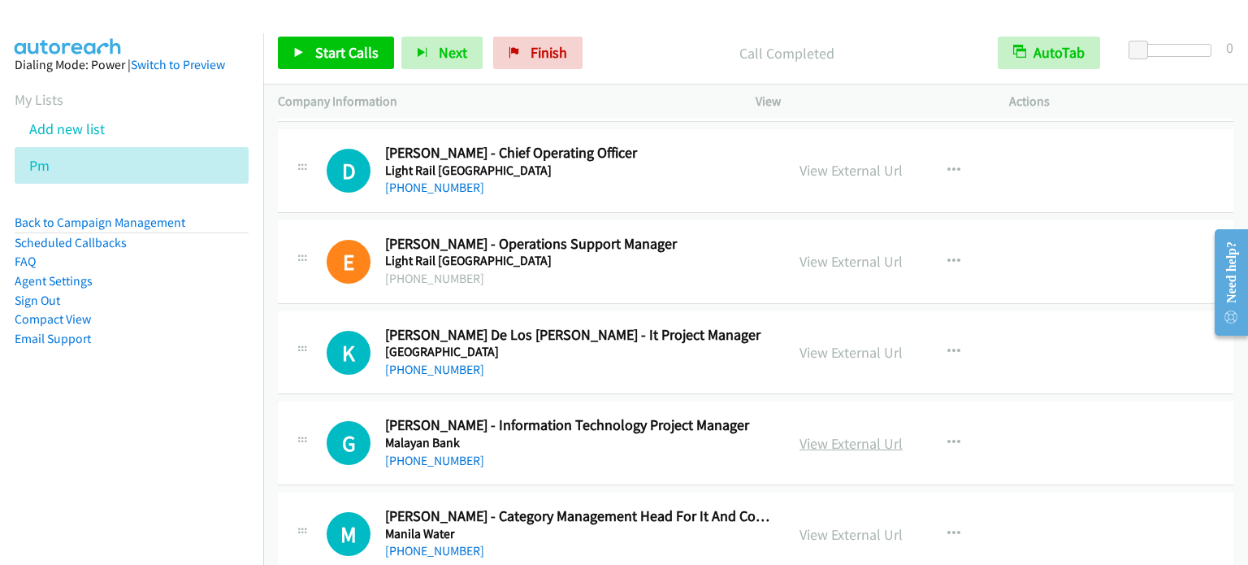
click at [854, 434] on link "View External Url" at bounding box center [850, 443] width 103 height 19
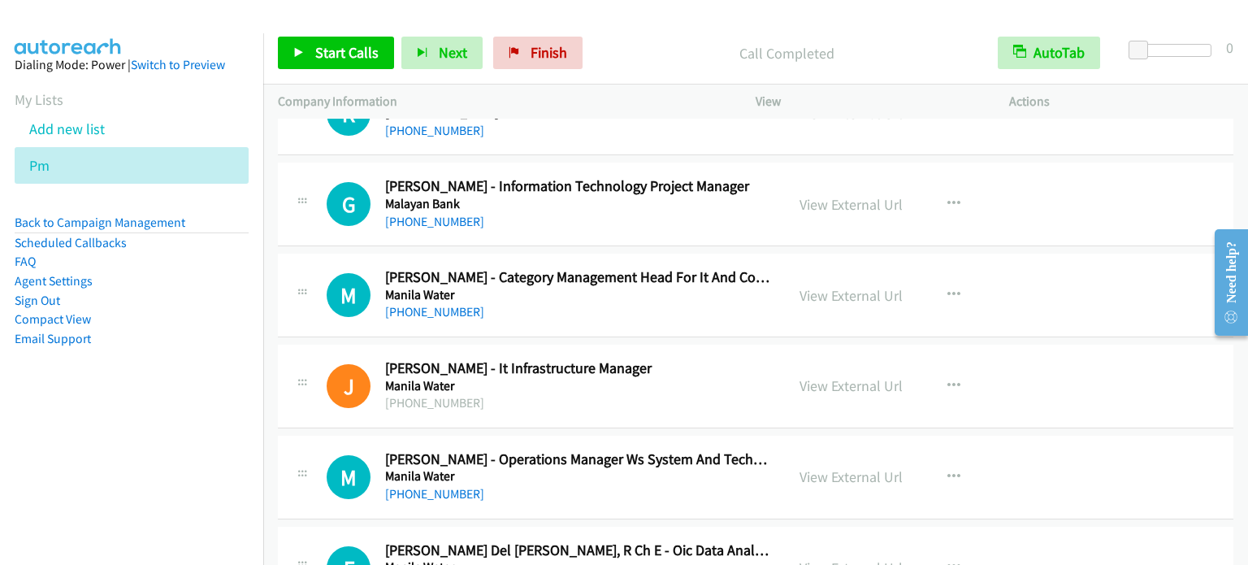
scroll to position [19909, 0]
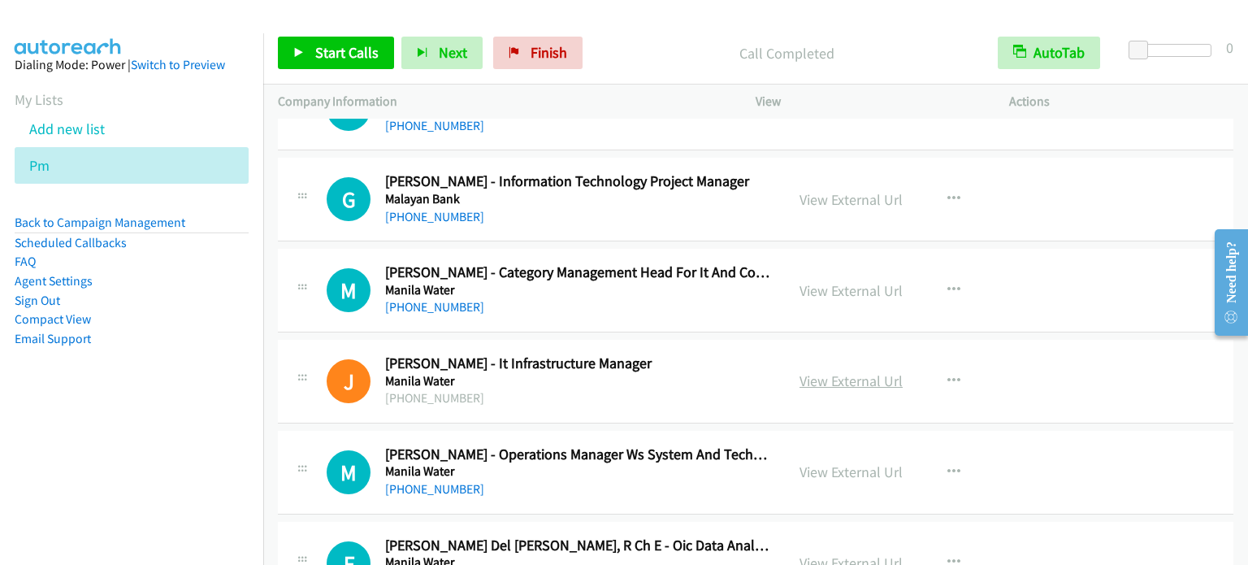
click at [864, 371] on link "View External Url" at bounding box center [850, 380] width 103 height 19
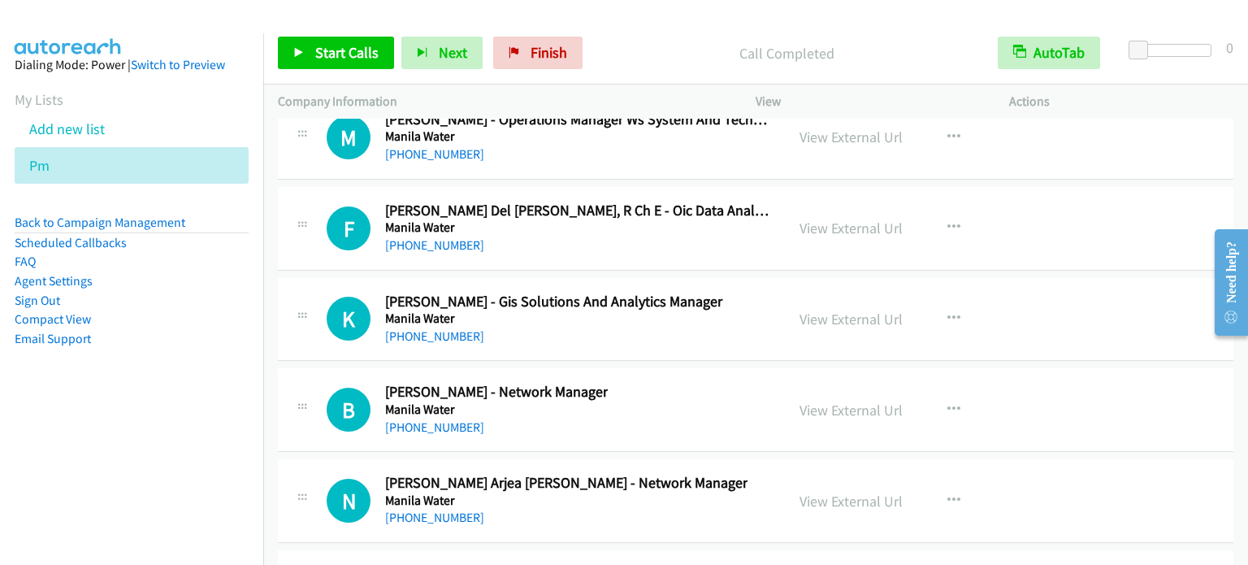
scroll to position [20315, 0]
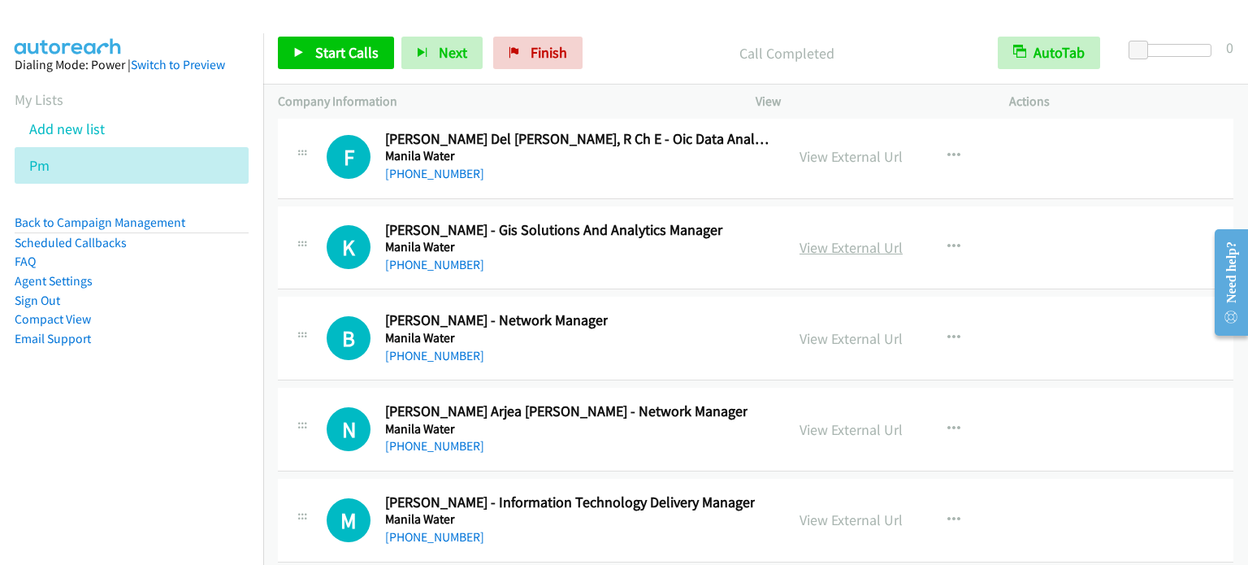
click at [850, 238] on link "View External Url" at bounding box center [850, 247] width 103 height 19
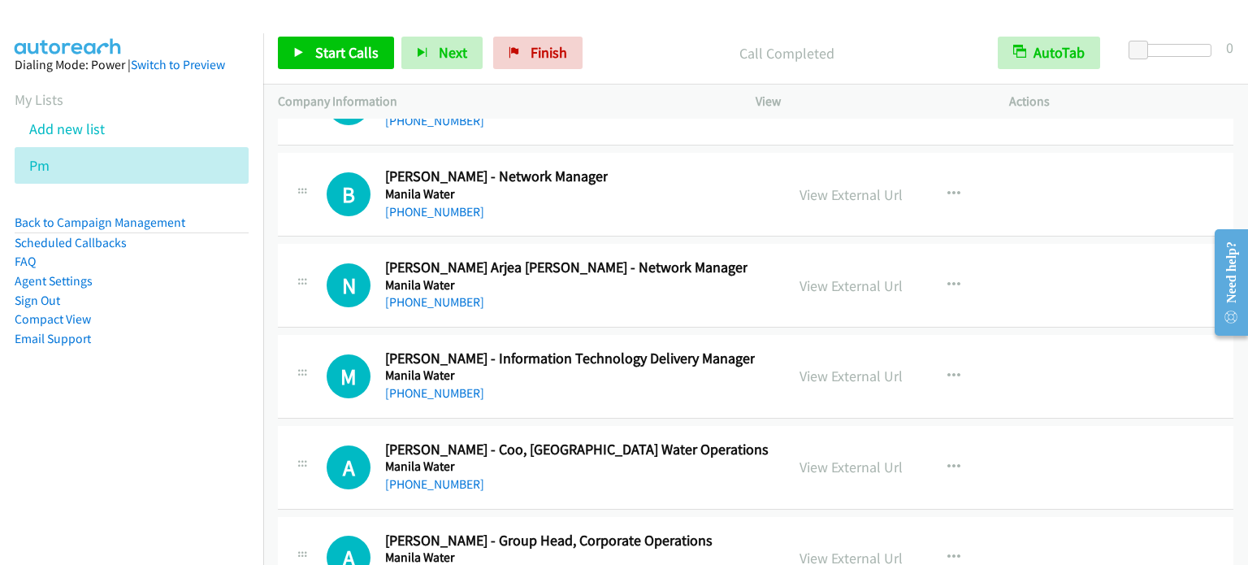
scroll to position [20478, 0]
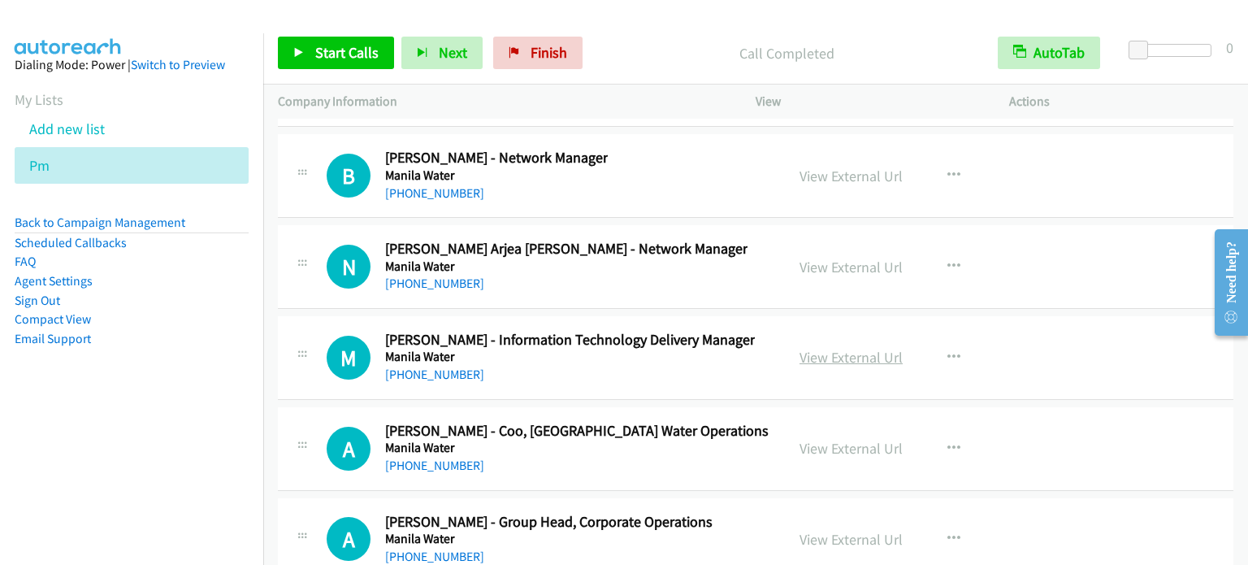
click at [858, 348] on link "View External Url" at bounding box center [850, 357] width 103 height 19
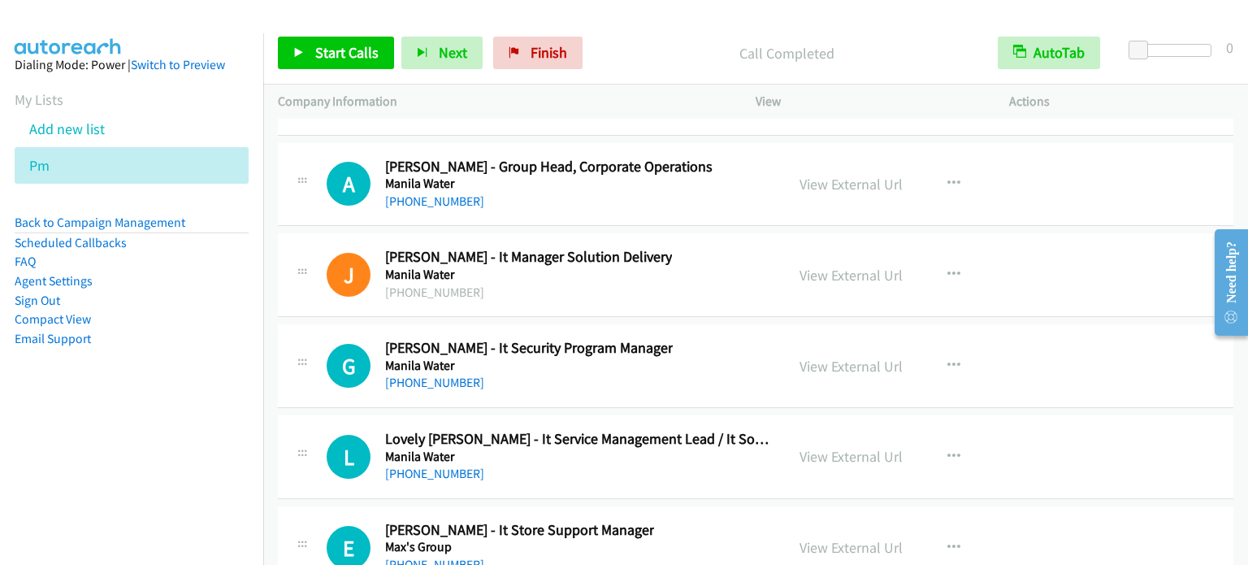
scroll to position [20884, 0]
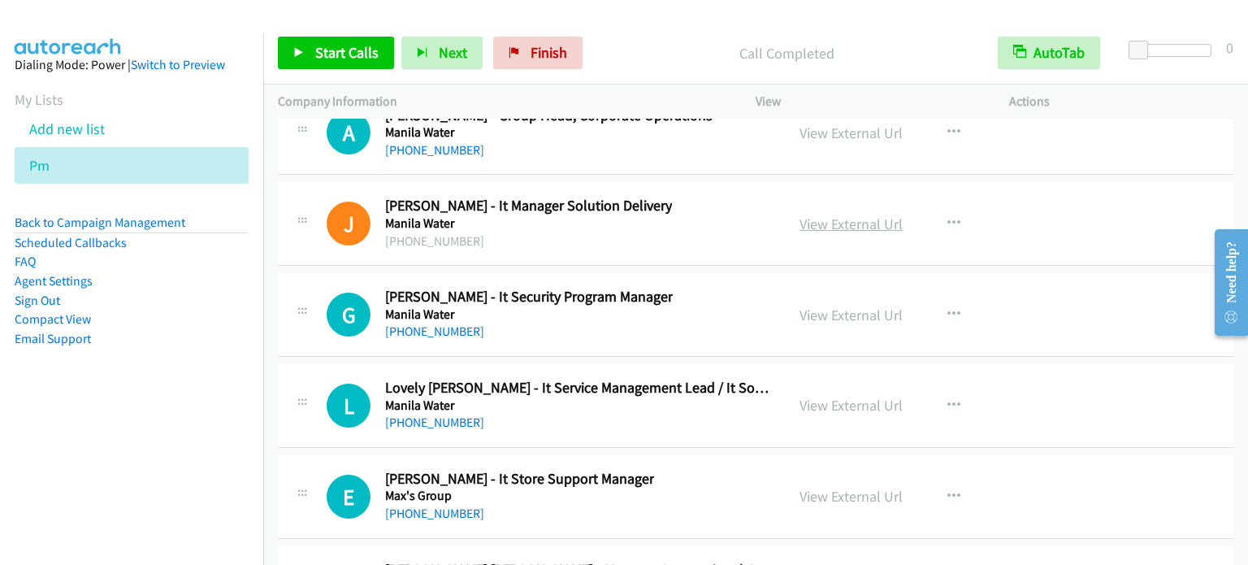
click at [860, 214] on link "View External Url" at bounding box center [850, 223] width 103 height 19
click at [859, 305] on link "View External Url" at bounding box center [850, 314] width 103 height 19
click at [863, 396] on link "View External Url" at bounding box center [850, 405] width 103 height 19
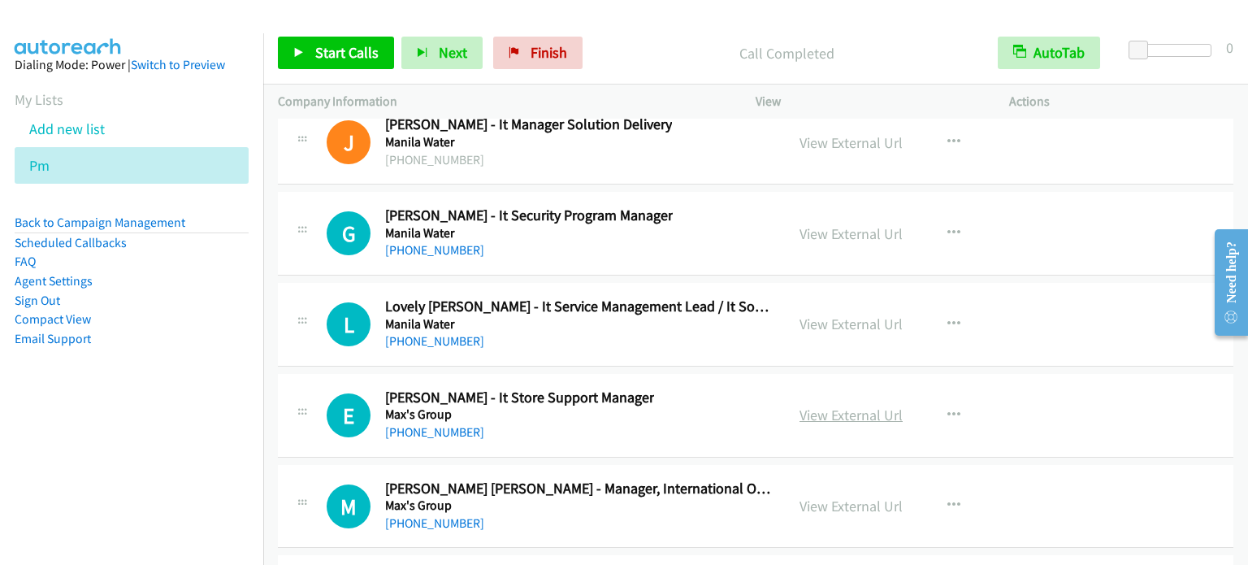
click at [852, 405] on link "View External Url" at bounding box center [850, 414] width 103 height 19
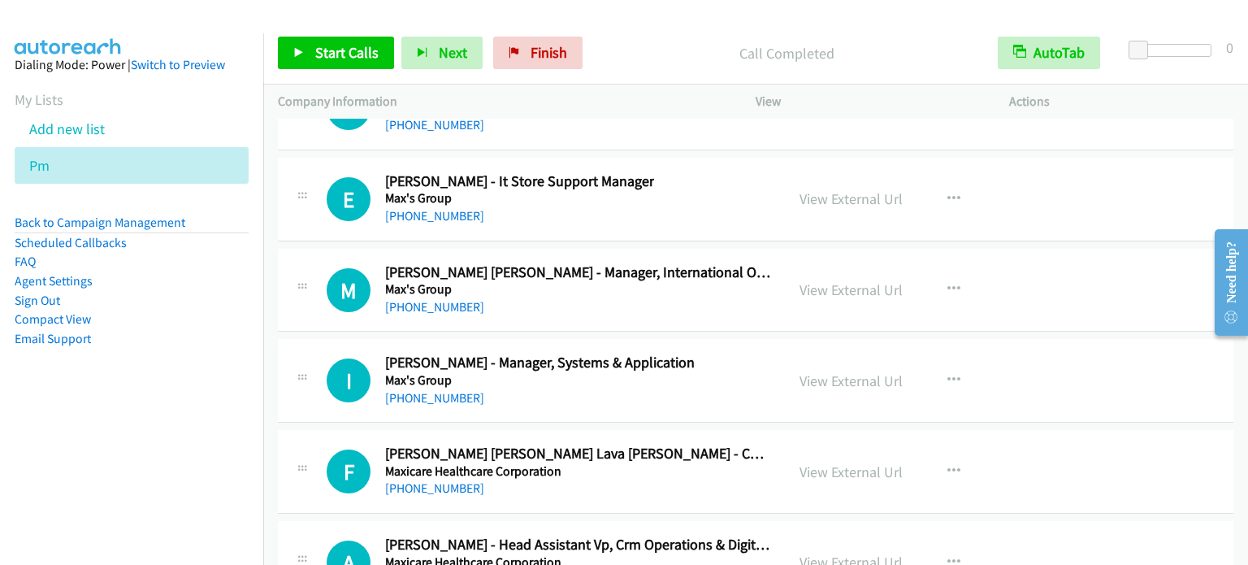
scroll to position [21209, 0]
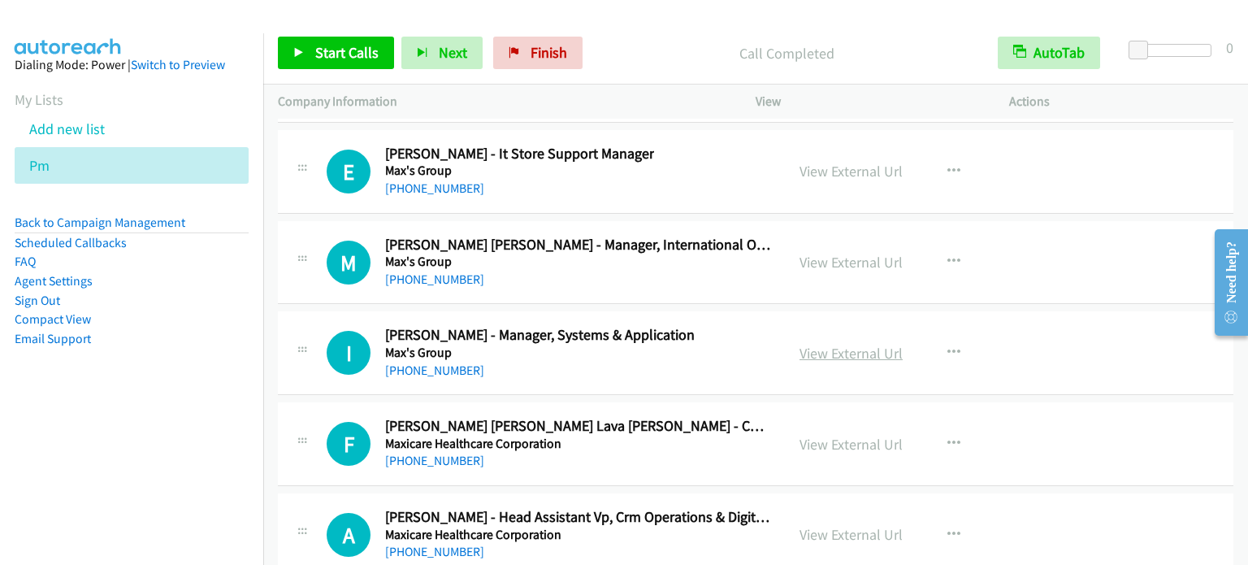
click at [838, 344] on link "View External Url" at bounding box center [850, 353] width 103 height 19
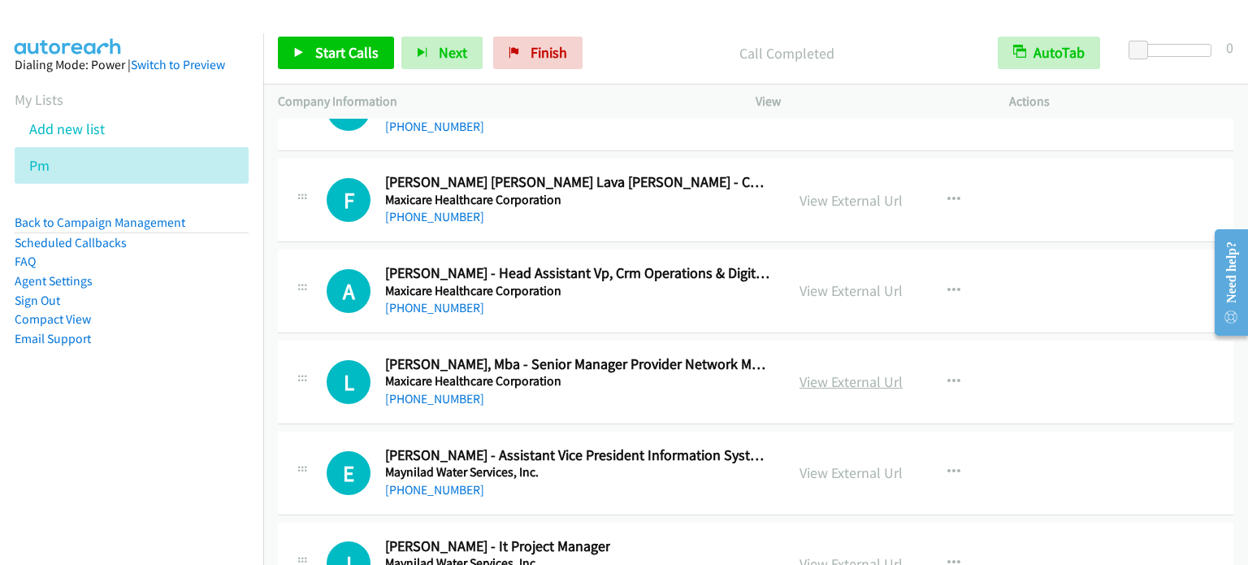
scroll to position [21615, 0]
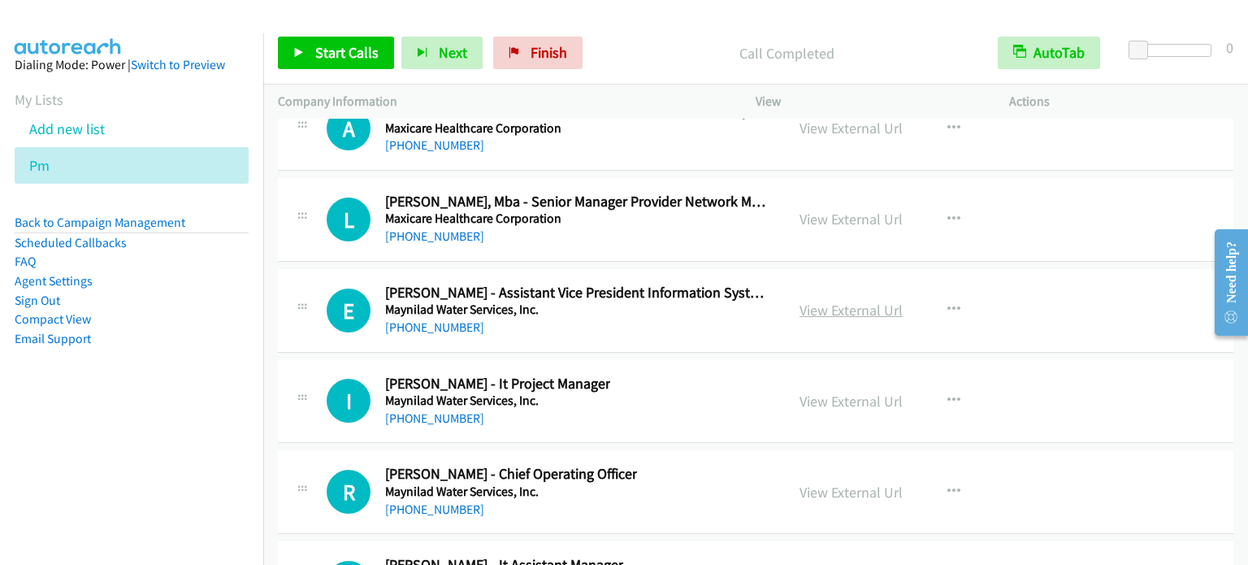
click at [869, 301] on link "View External Url" at bounding box center [850, 310] width 103 height 19
click at [855, 392] on link "View External Url" at bounding box center [850, 401] width 103 height 19
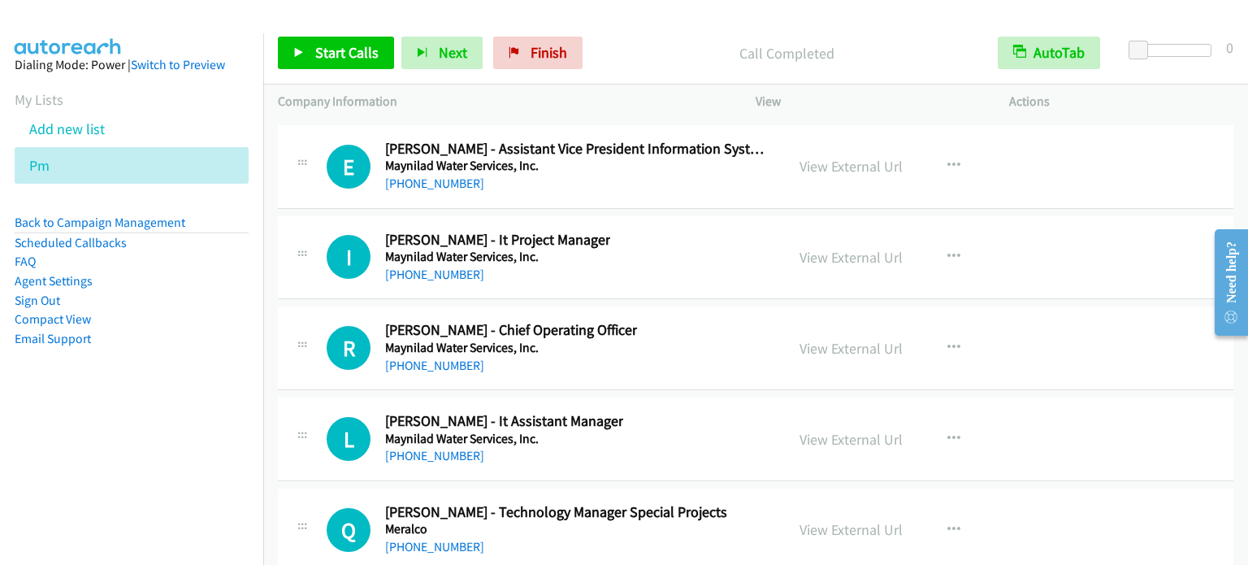
scroll to position [21778, 0]
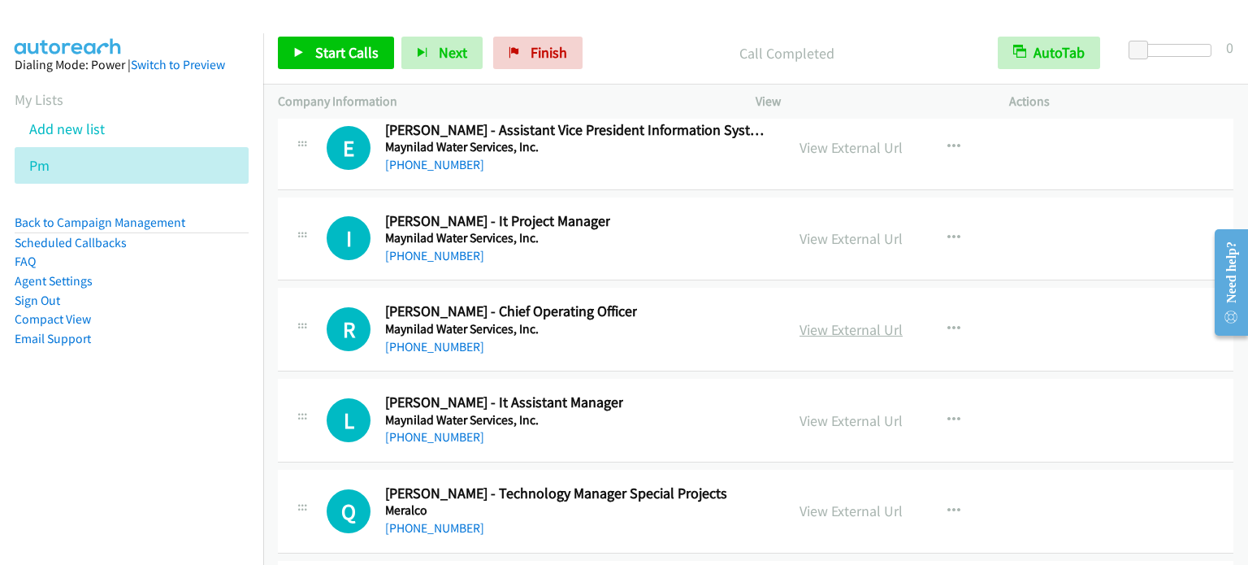
click at [851, 320] on link "View External Url" at bounding box center [850, 329] width 103 height 19
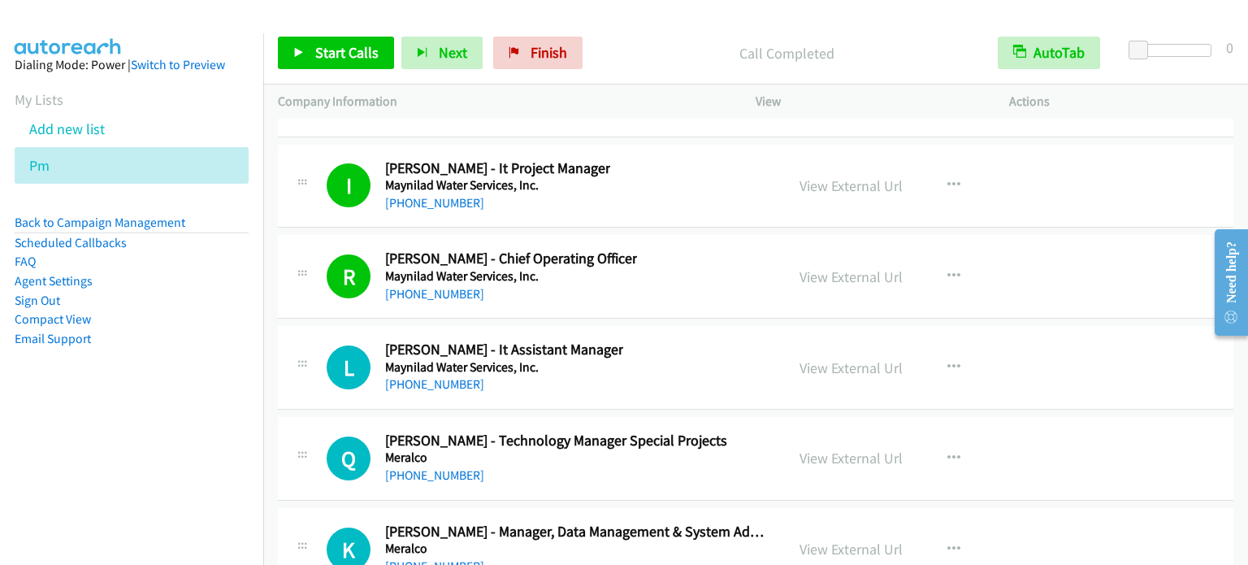
scroll to position [21859, 0]
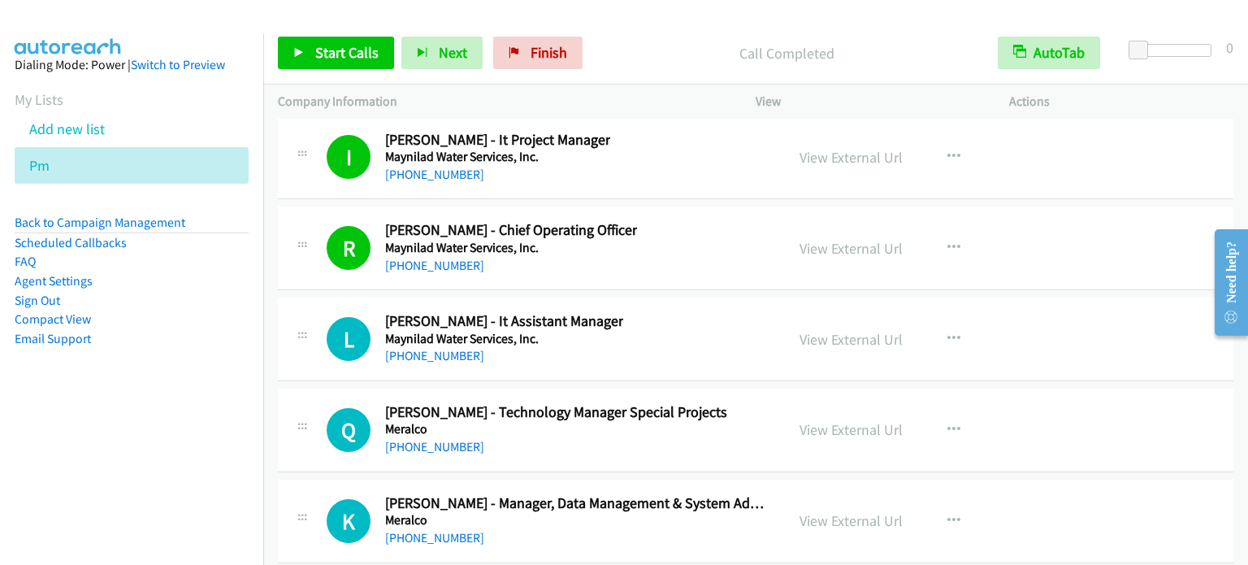
drag, startPoint x: 848, startPoint y: 214, endPoint x: 635, endPoint y: 1, distance: 301.0
click at [856, 239] on link "View External Url" at bounding box center [850, 248] width 103 height 19
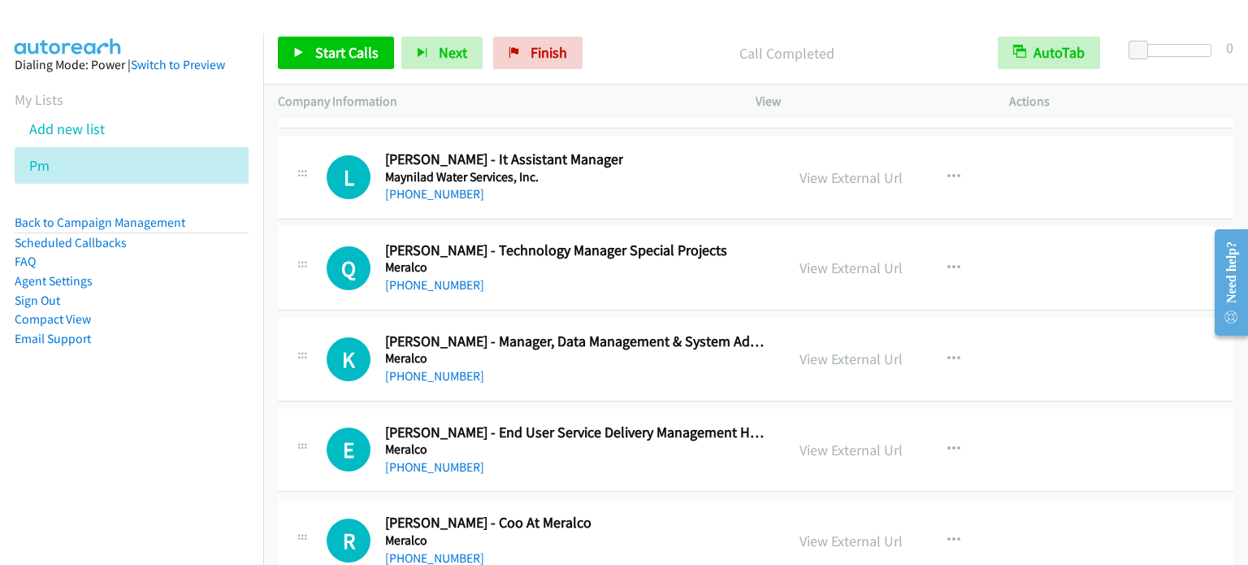
scroll to position [22021, 0]
click at [848, 258] on link "View External Url" at bounding box center [850, 267] width 103 height 19
click at [842, 349] on link "View External Url" at bounding box center [850, 358] width 103 height 19
click at [829, 440] on link "View External Url" at bounding box center [850, 449] width 103 height 19
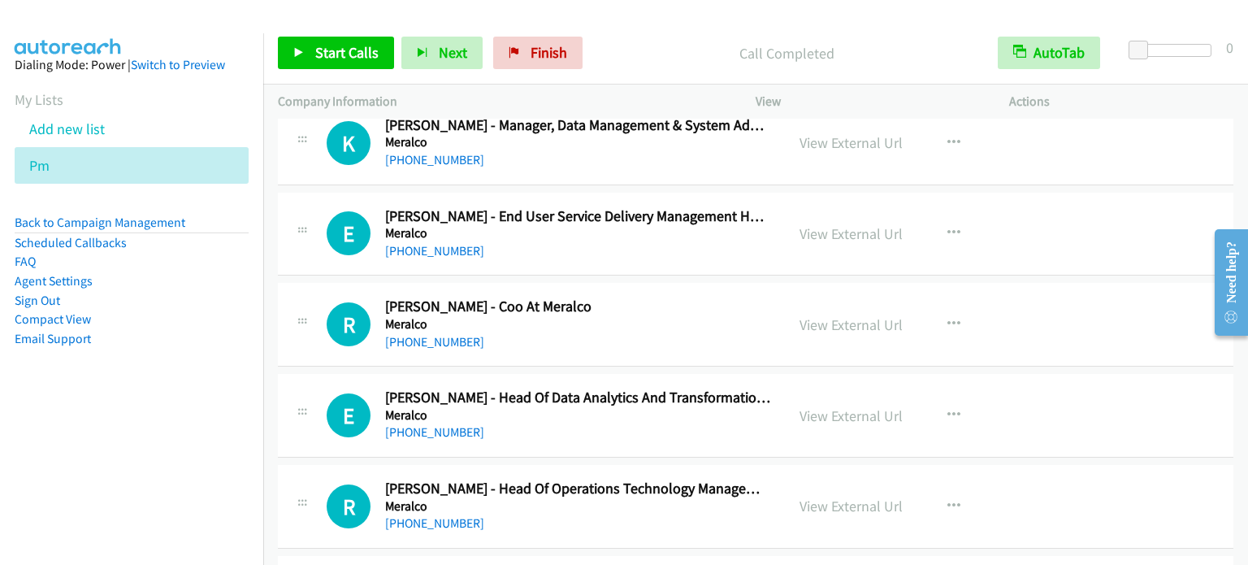
scroll to position [22265, 0]
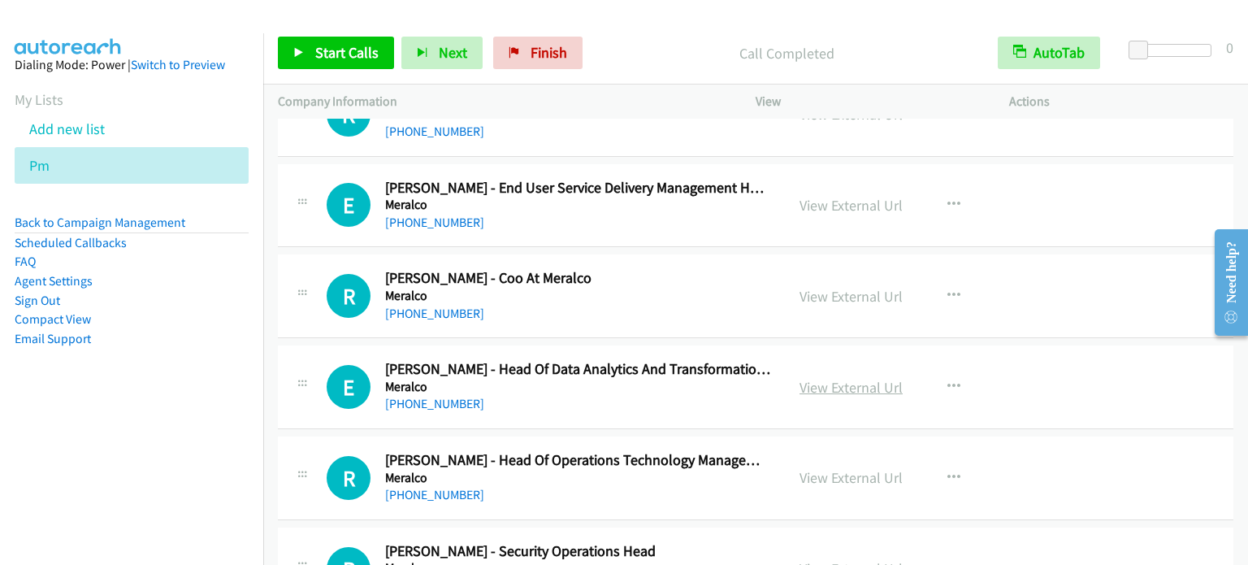
click at [851, 378] on link "View External Url" at bounding box center [850, 387] width 103 height 19
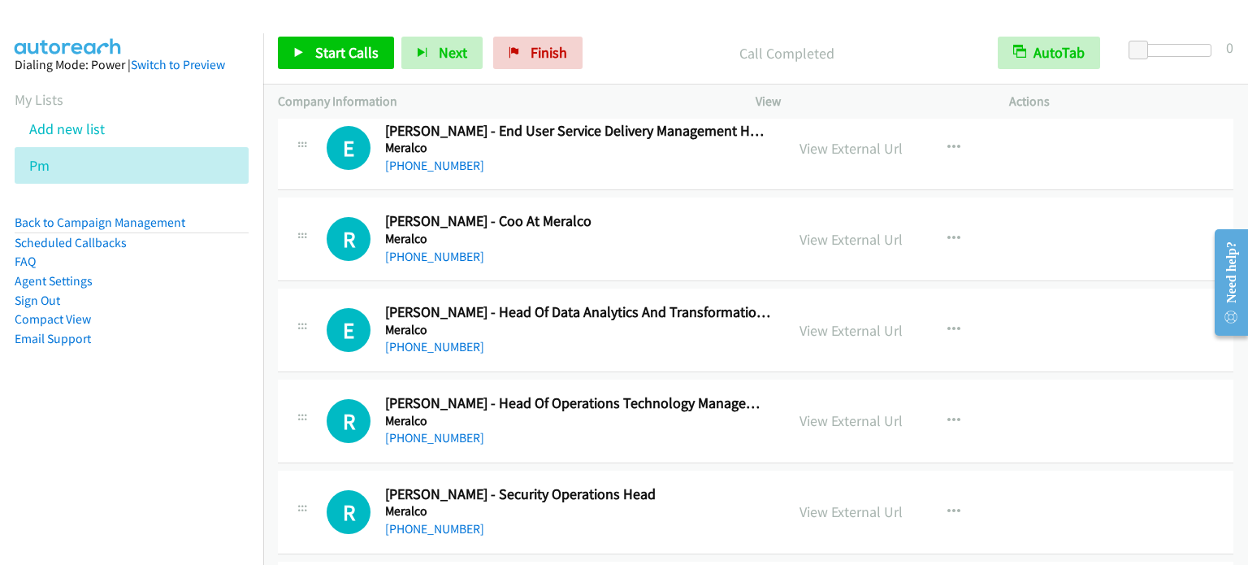
scroll to position [22428, 0]
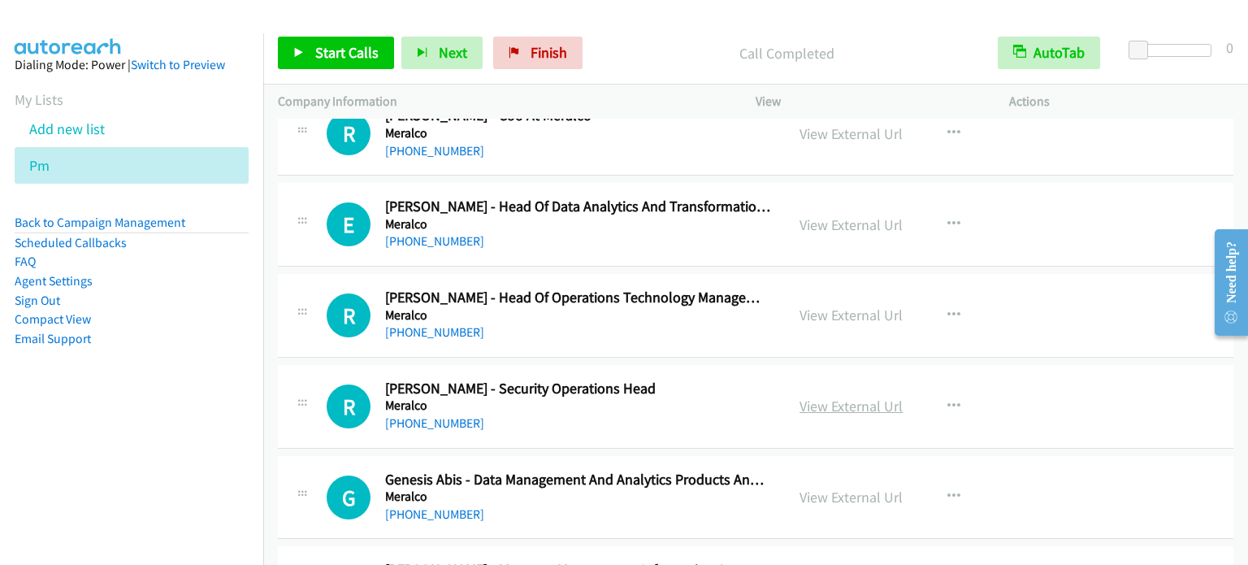
click at [861, 396] on link "View External Url" at bounding box center [850, 405] width 103 height 19
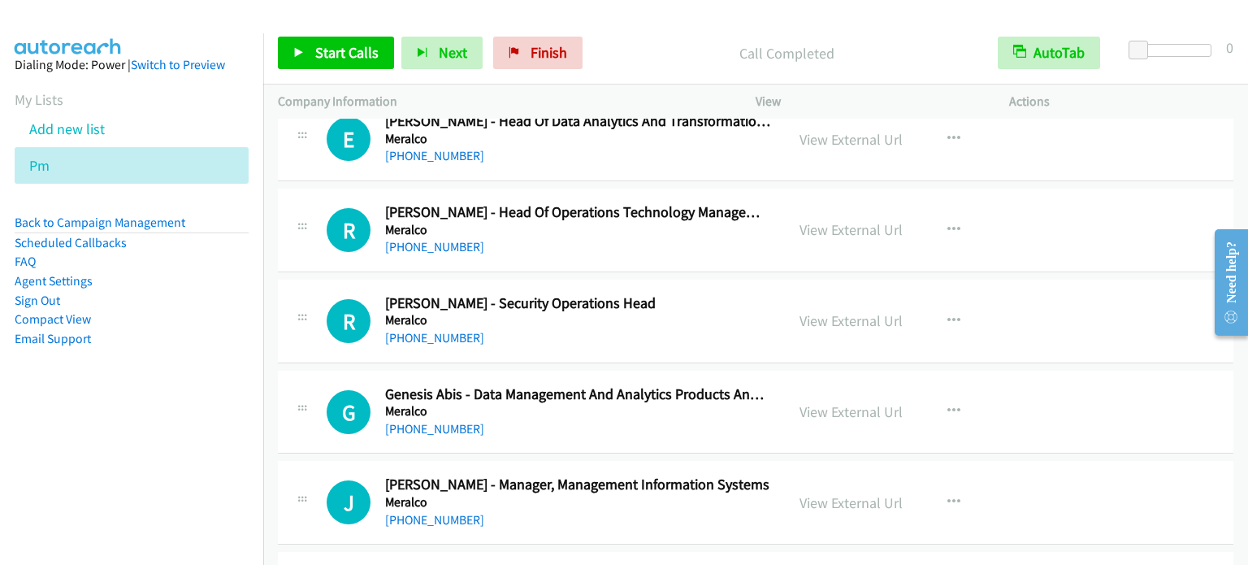
scroll to position [22590, 0]
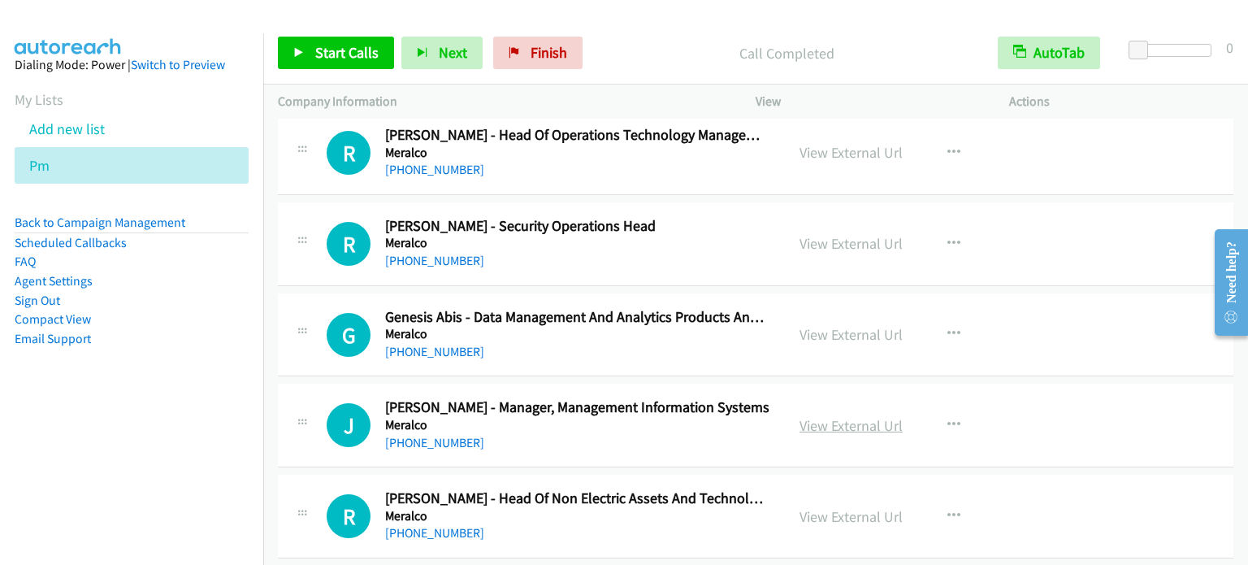
click at [852, 416] on link "View External Url" at bounding box center [850, 425] width 103 height 19
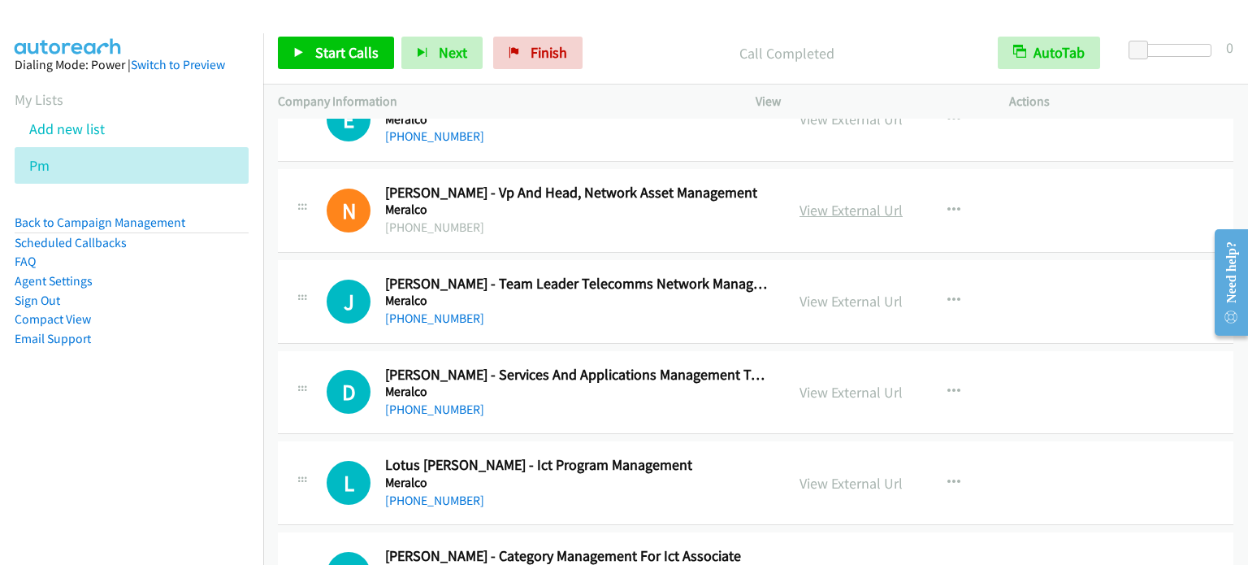
scroll to position [23159, 0]
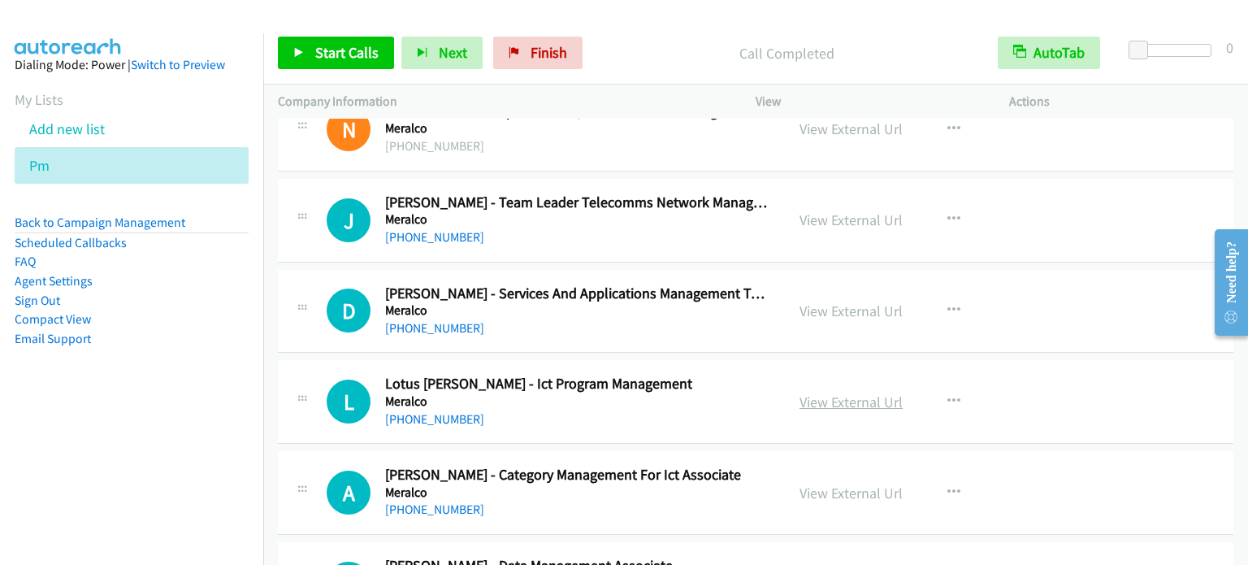
click at [847, 392] on link "View External Url" at bounding box center [850, 401] width 103 height 19
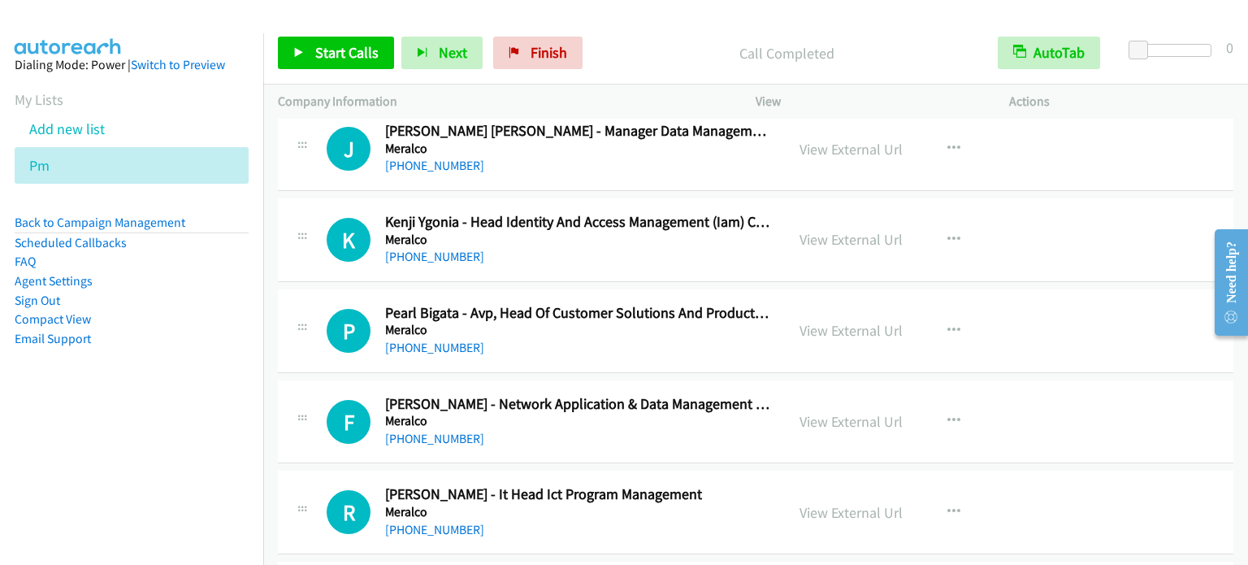
scroll to position [23971, 0]
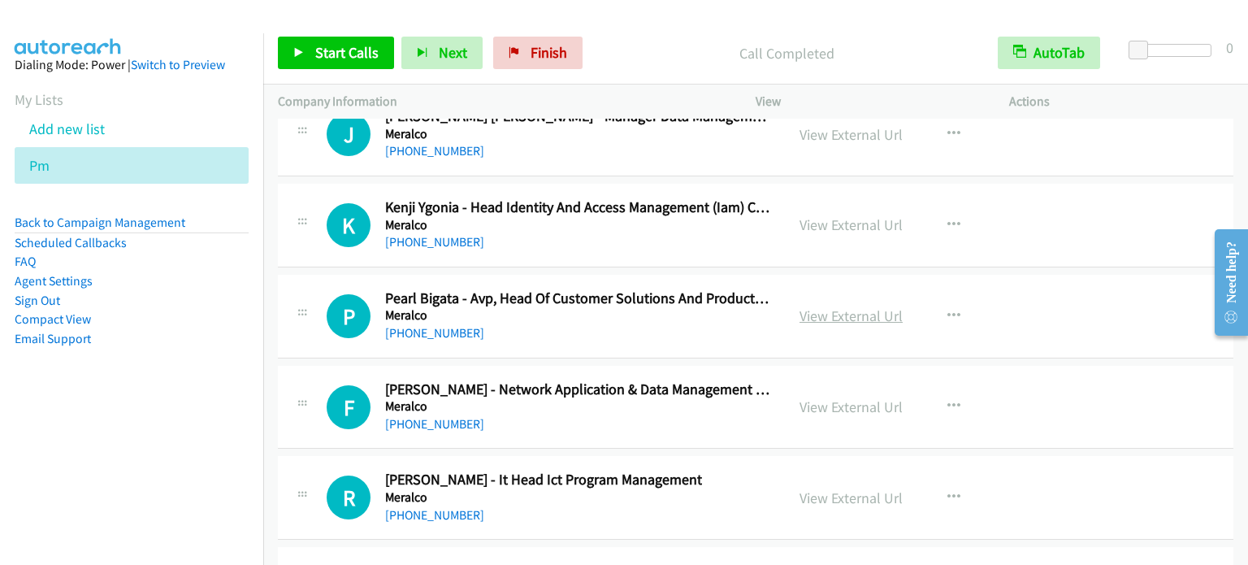
click at [855, 306] on link "View External Url" at bounding box center [850, 315] width 103 height 19
click at [868, 488] on link "View External Url" at bounding box center [850, 497] width 103 height 19
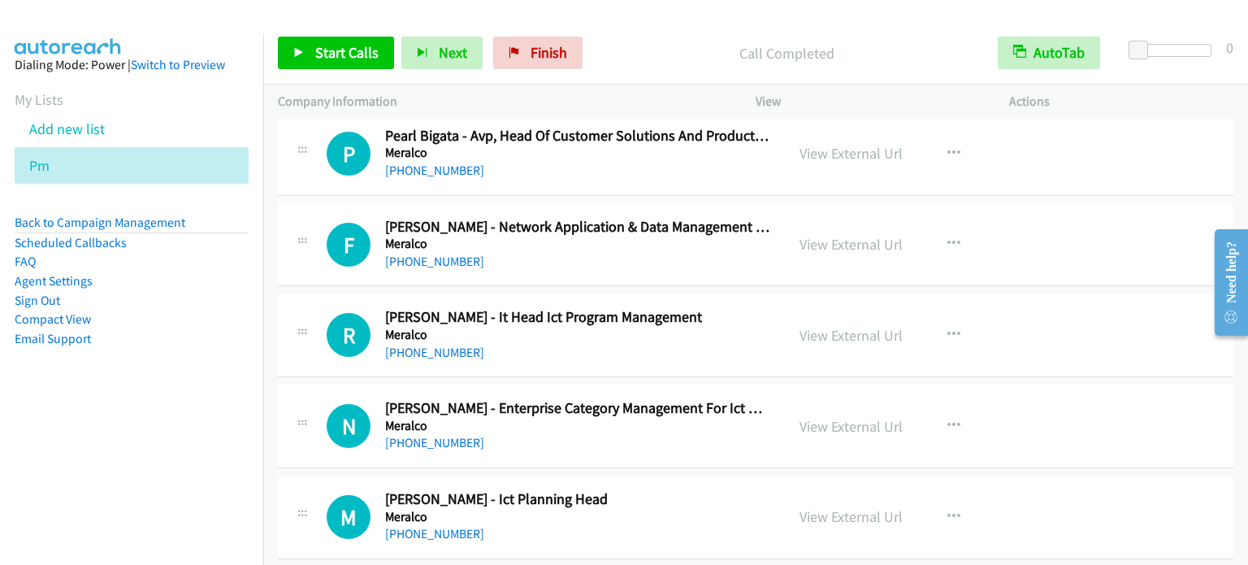
scroll to position [24215, 0]
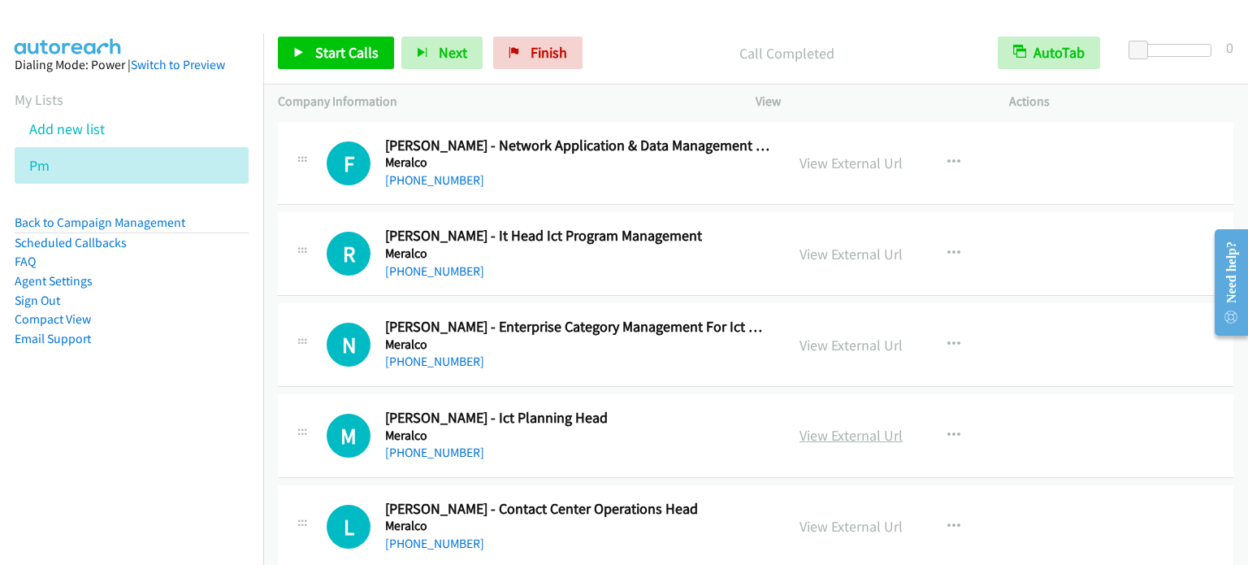
click at [851, 426] on link "View External Url" at bounding box center [850, 435] width 103 height 19
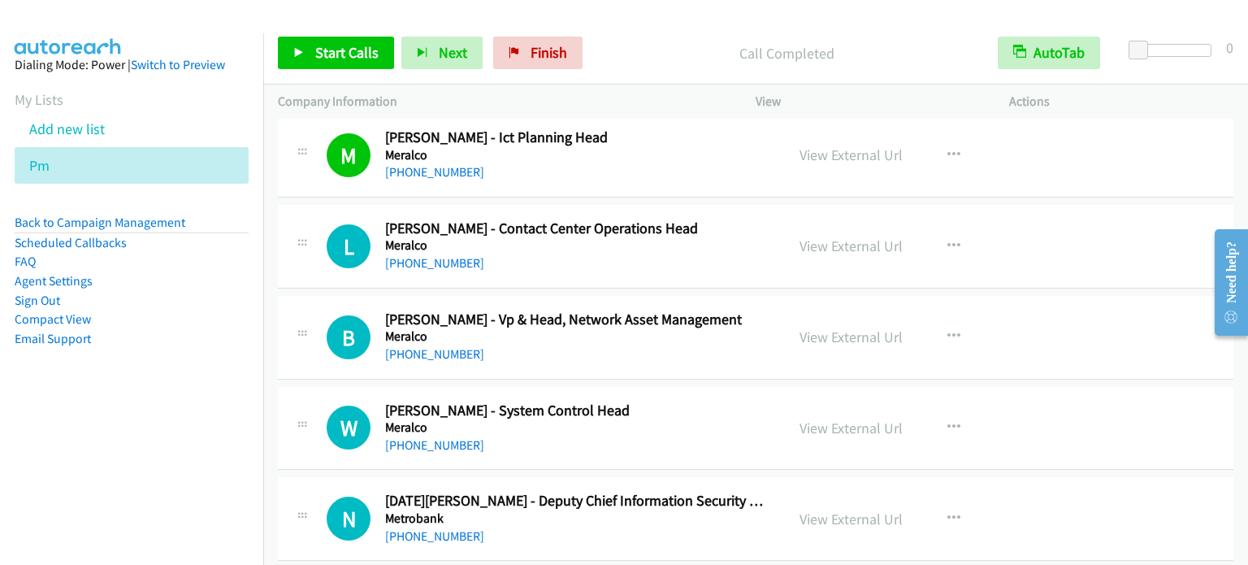
scroll to position [24621, 0]
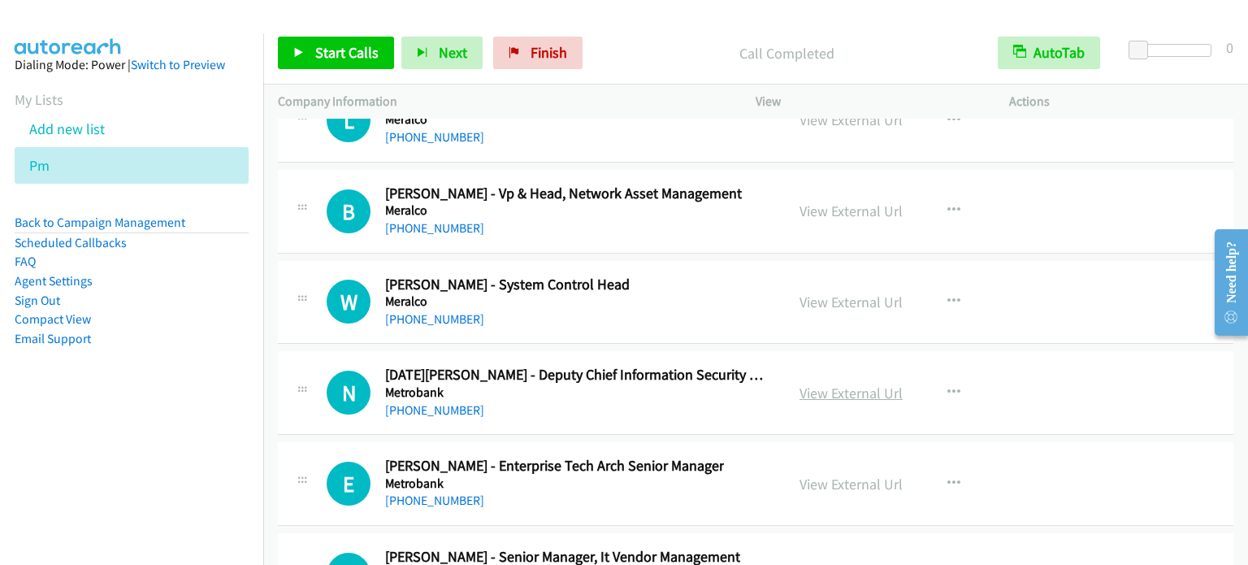
click at [856, 383] on link "View External Url" at bounding box center [850, 392] width 103 height 19
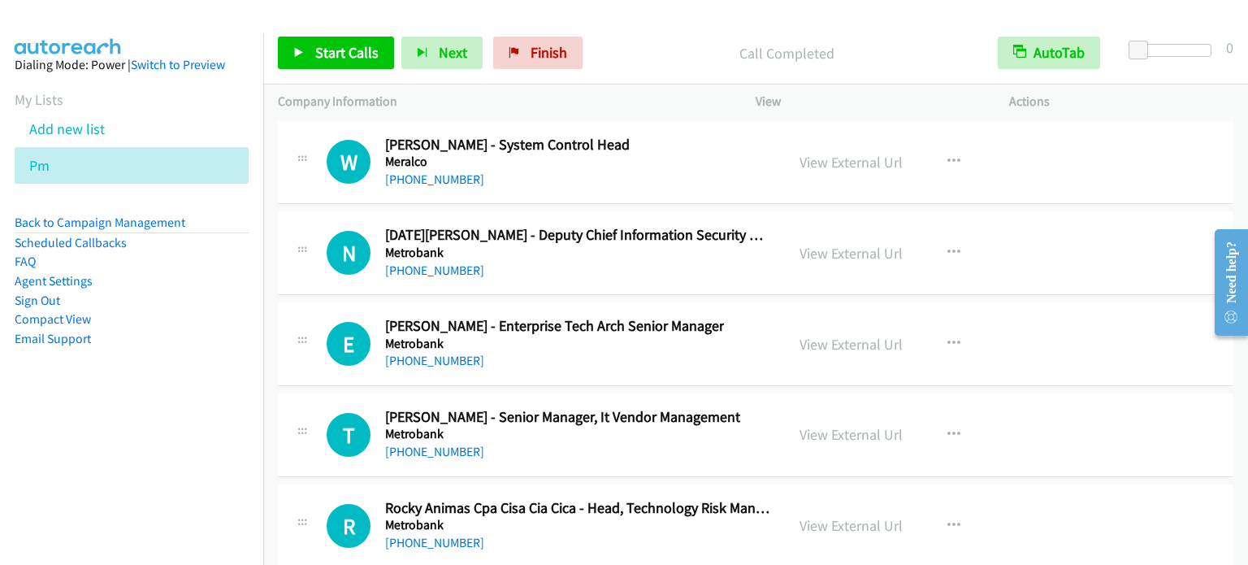
scroll to position [24784, 0]
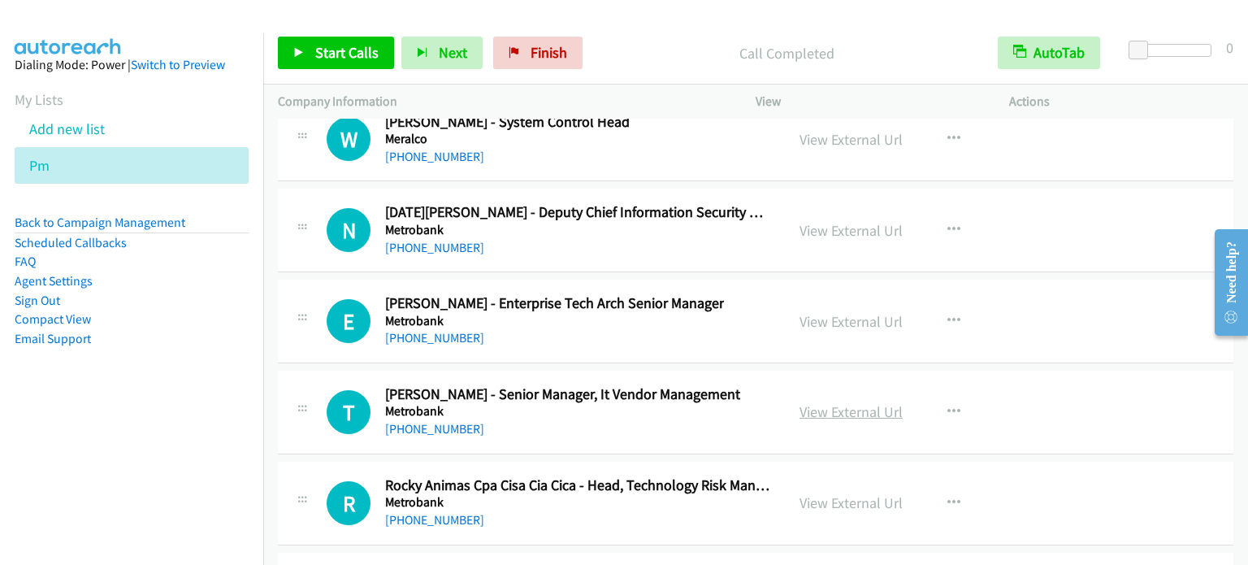
click at [868, 402] on link "View External Url" at bounding box center [850, 411] width 103 height 19
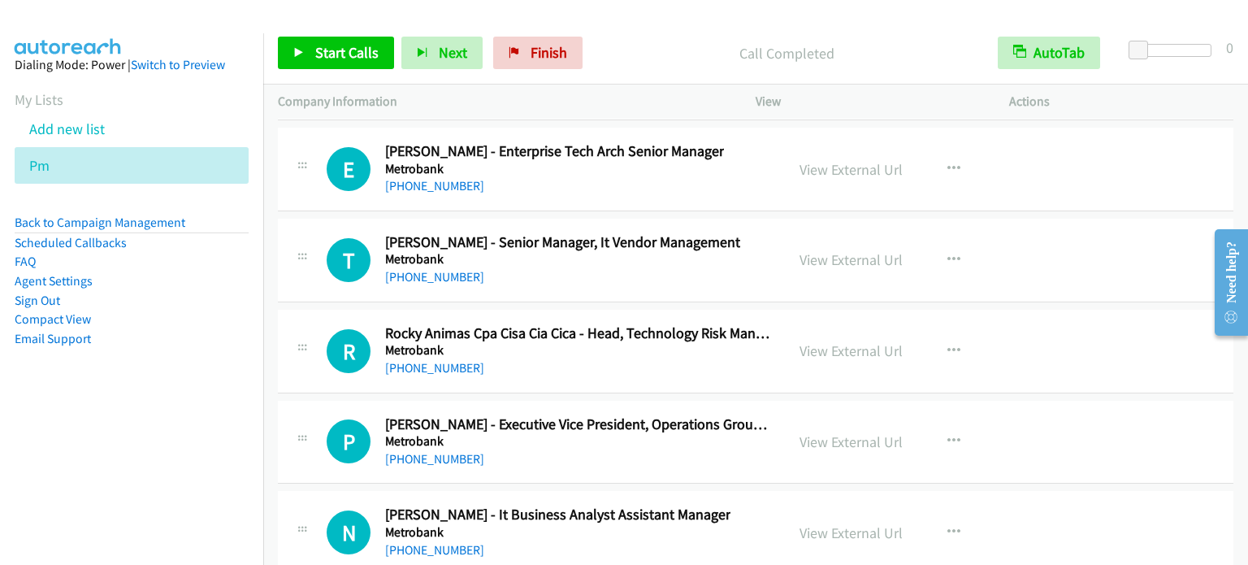
scroll to position [24946, 0]
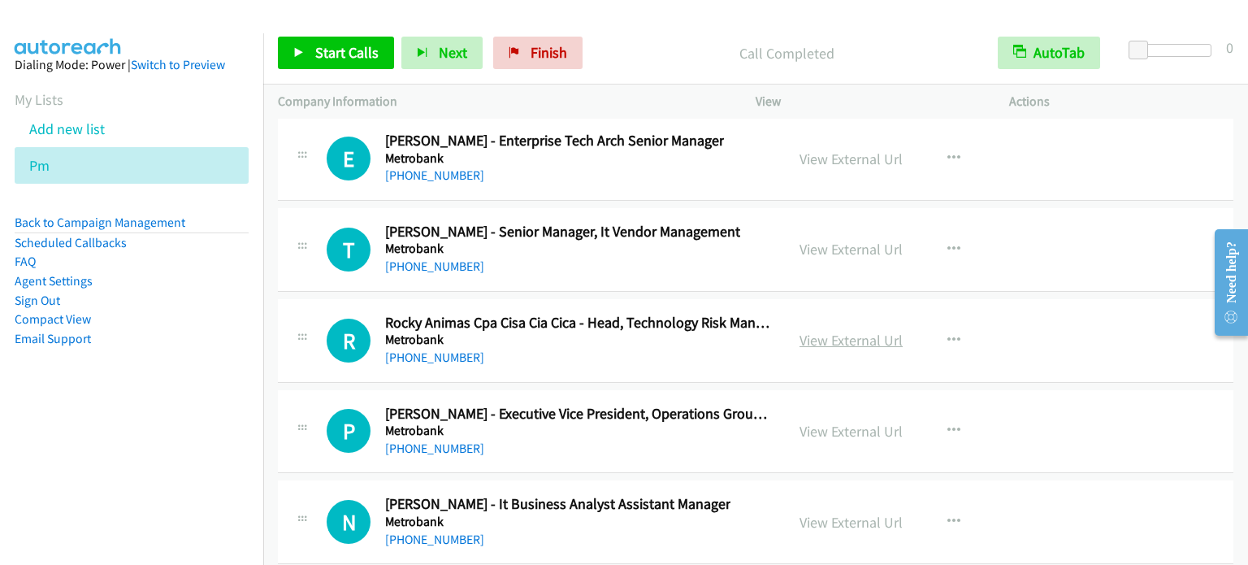
click at [849, 331] on link "View External Url" at bounding box center [850, 340] width 103 height 19
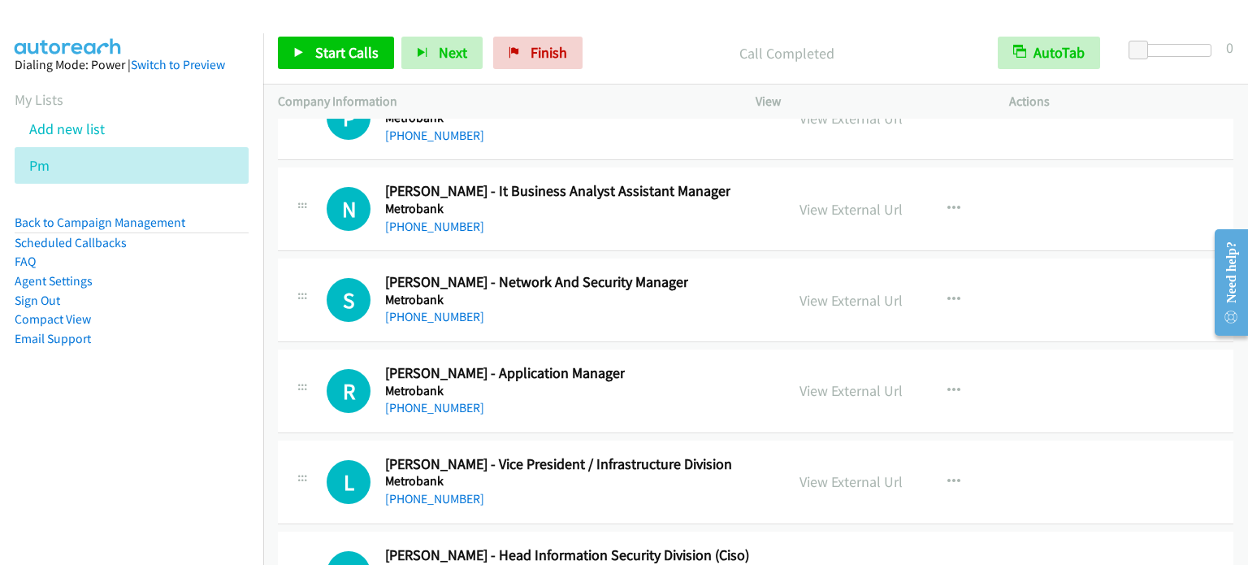
scroll to position [25271, 0]
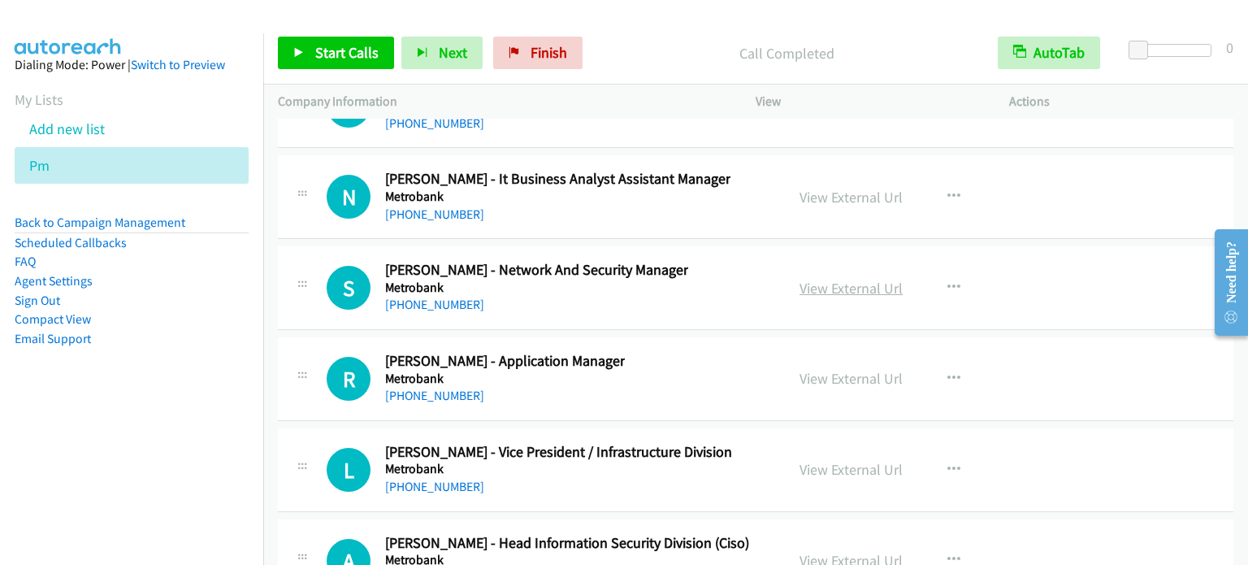
click at [847, 279] on link "View External Url" at bounding box center [850, 288] width 103 height 19
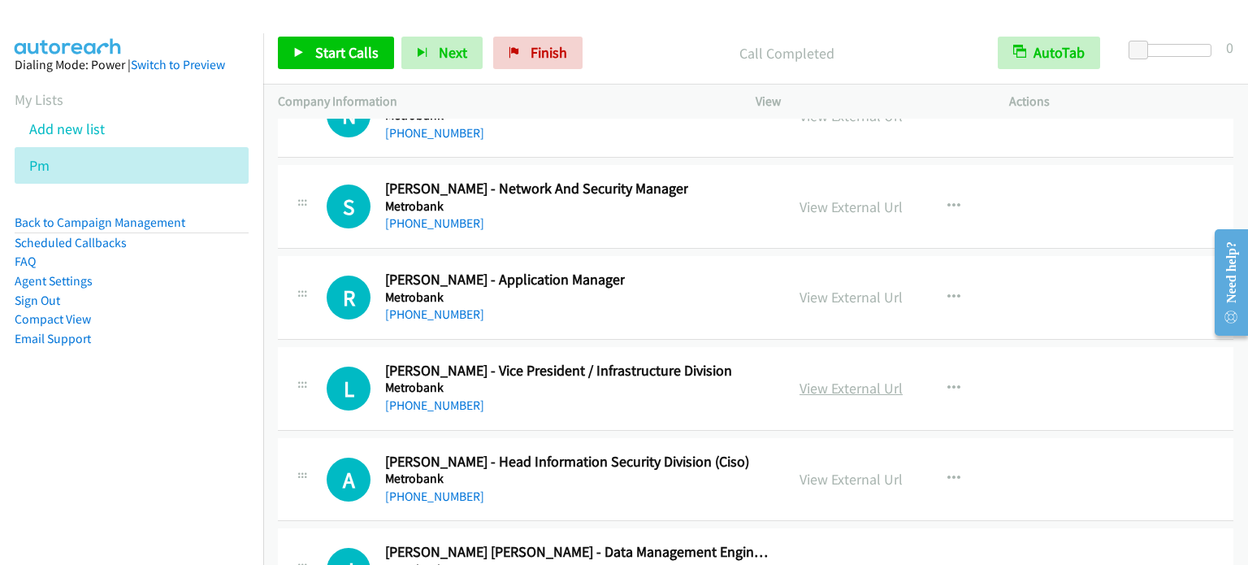
click at [840, 379] on link "View External Url" at bounding box center [850, 388] width 103 height 19
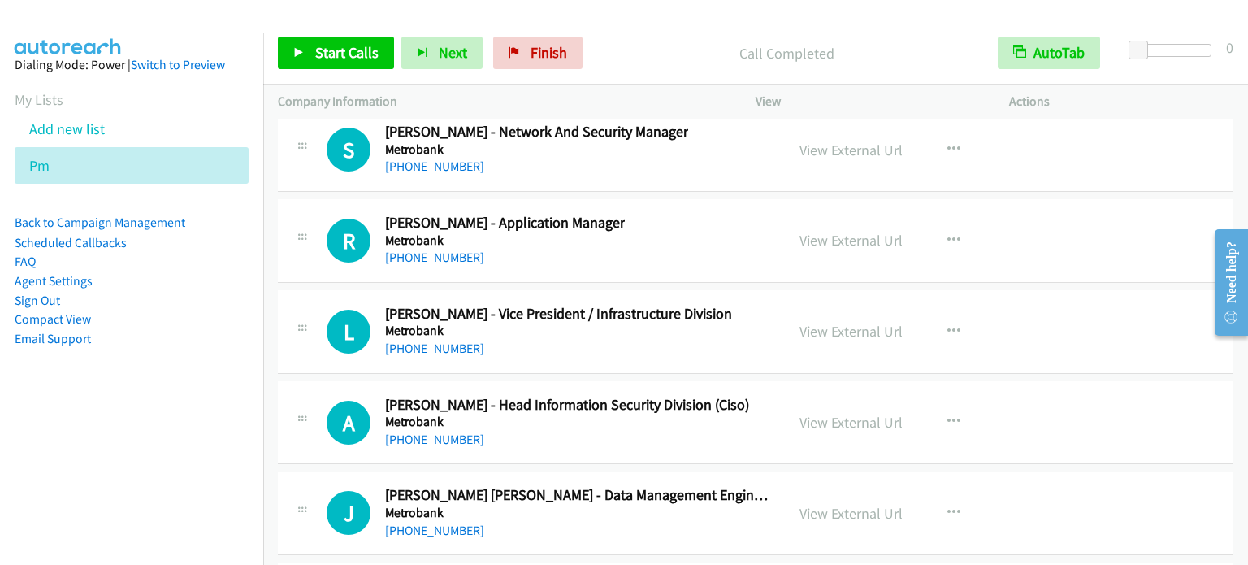
scroll to position [25515, 0]
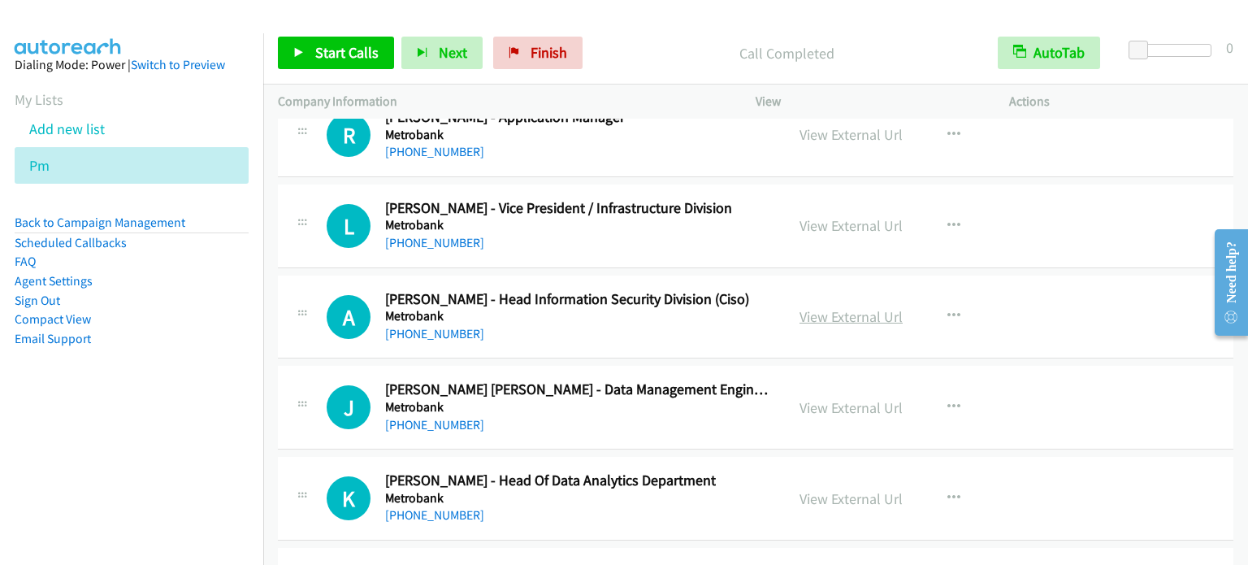
click at [863, 307] on link "View External Url" at bounding box center [850, 316] width 103 height 19
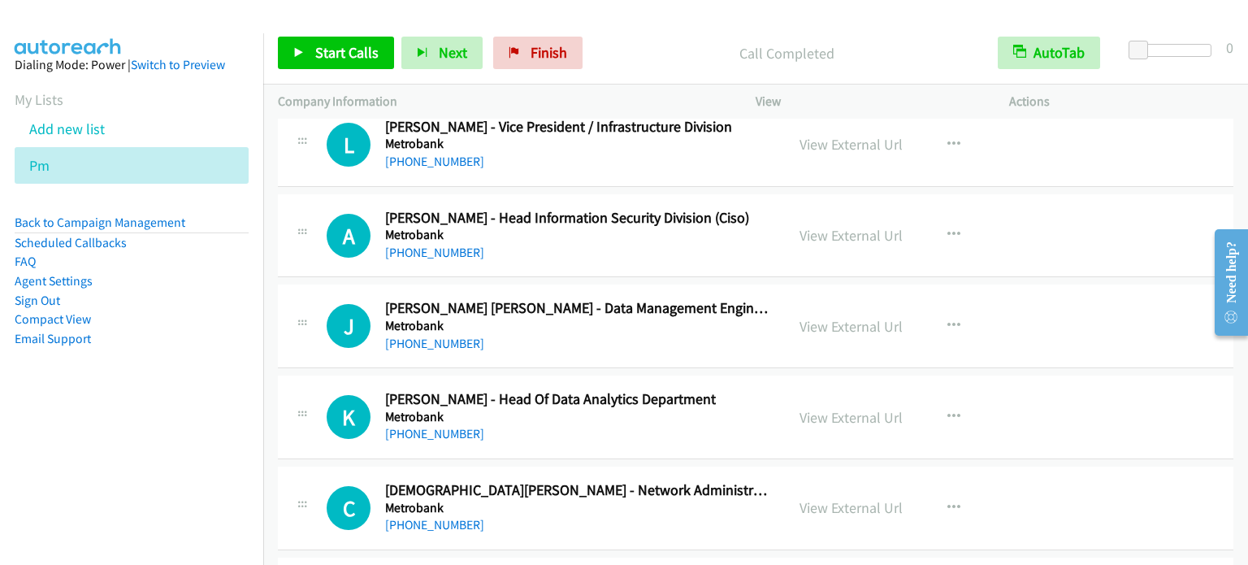
scroll to position [25677, 0]
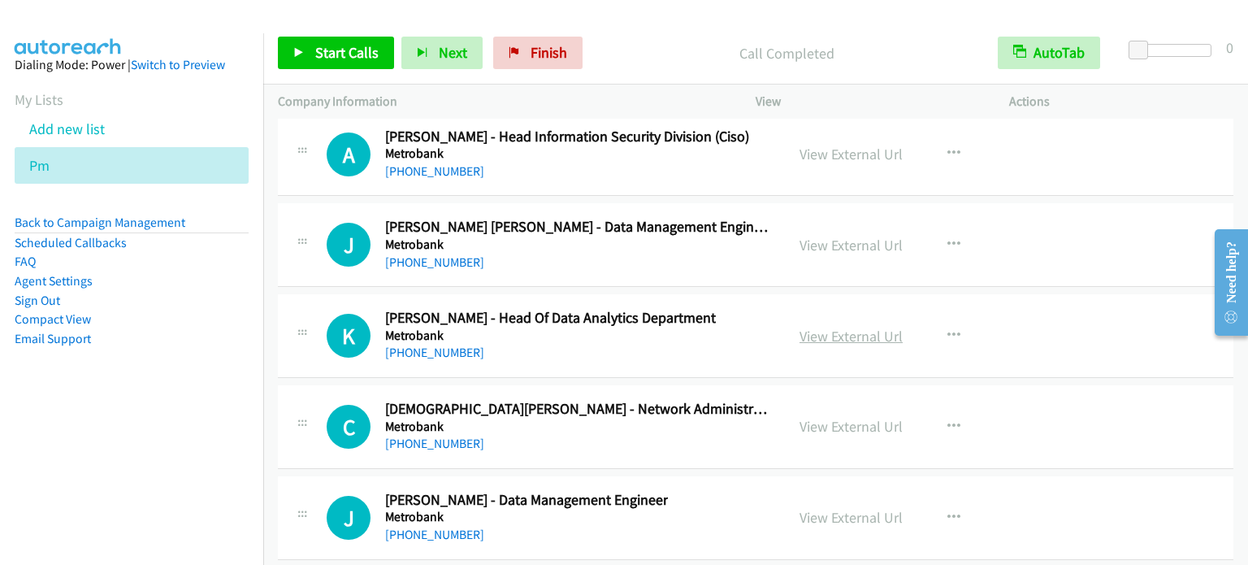
click at [860, 327] on link "View External Url" at bounding box center [850, 336] width 103 height 19
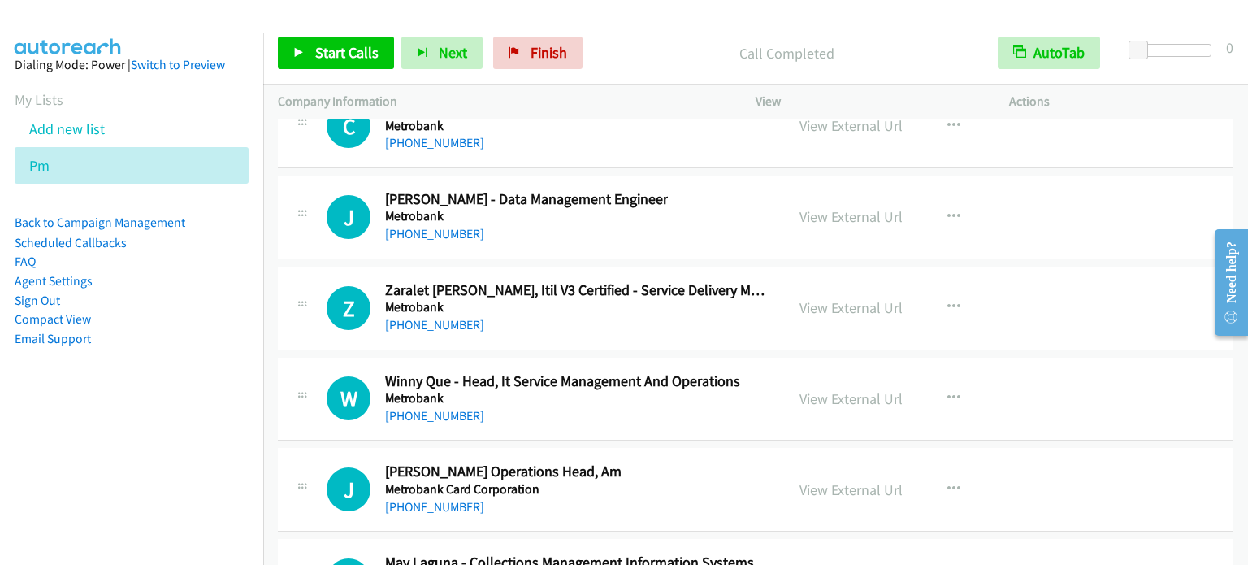
scroll to position [26002, 0]
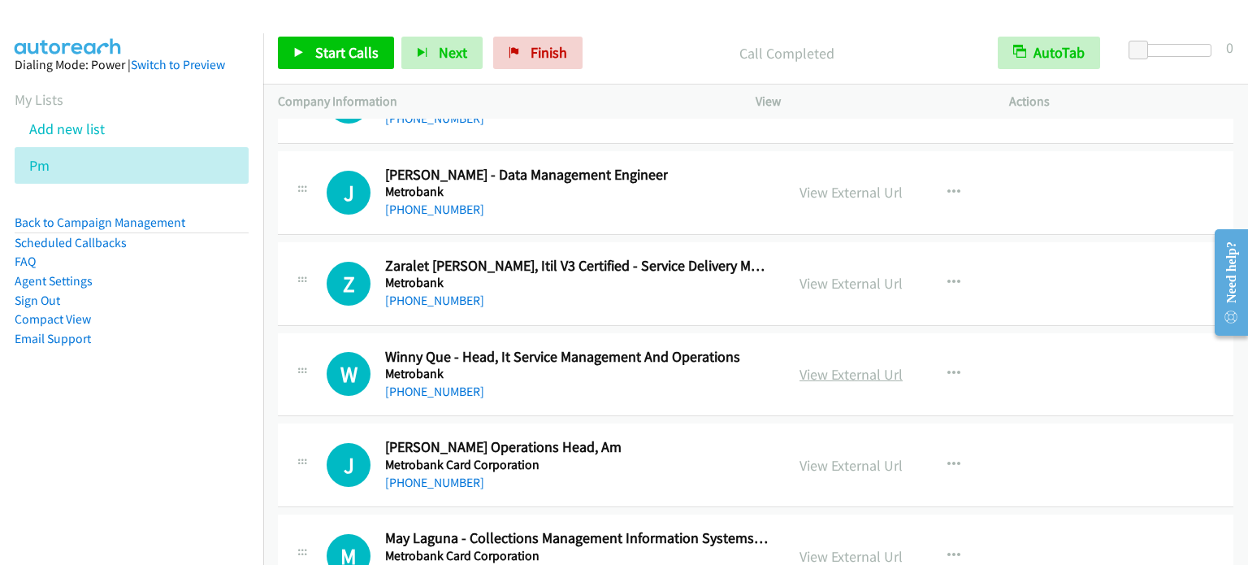
click at [841, 365] on link "View External Url" at bounding box center [850, 374] width 103 height 19
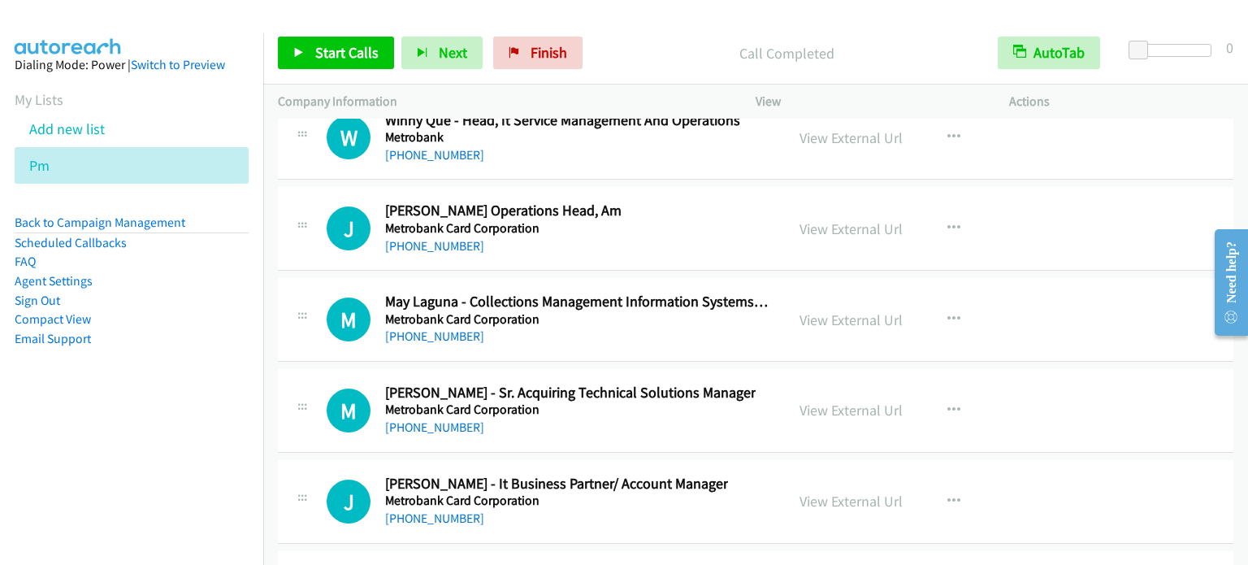
scroll to position [26246, 0]
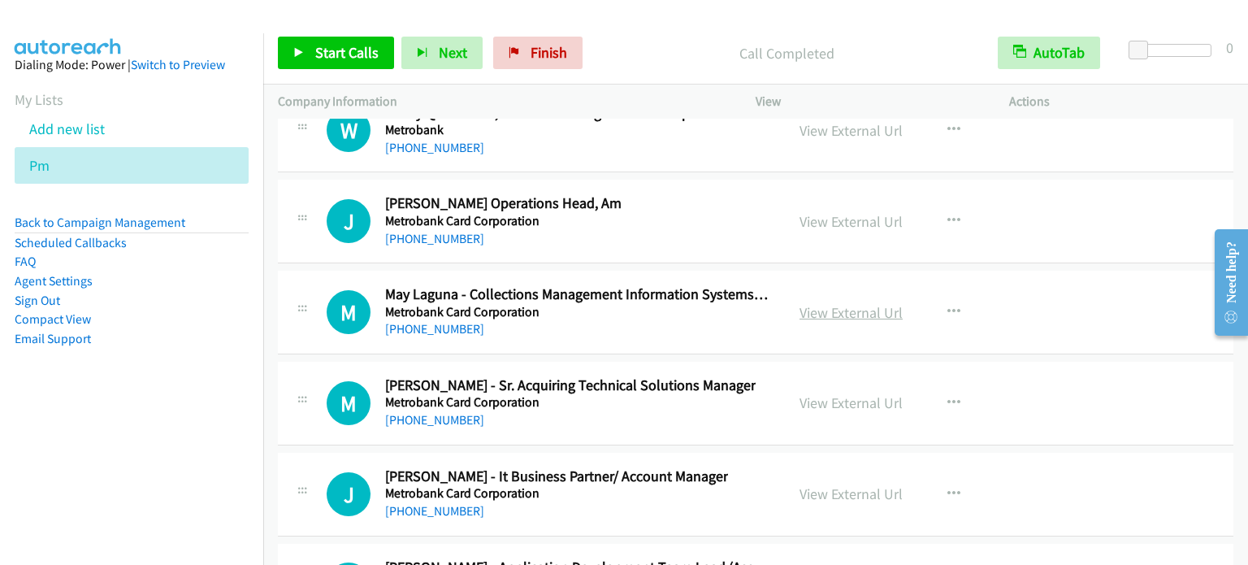
click at [846, 303] on link "View External Url" at bounding box center [850, 312] width 103 height 19
drag, startPoint x: 861, startPoint y: 352, endPoint x: 745, endPoint y: 90, distance: 286.2
click at [859, 393] on link "View External Url" at bounding box center [850, 402] width 103 height 19
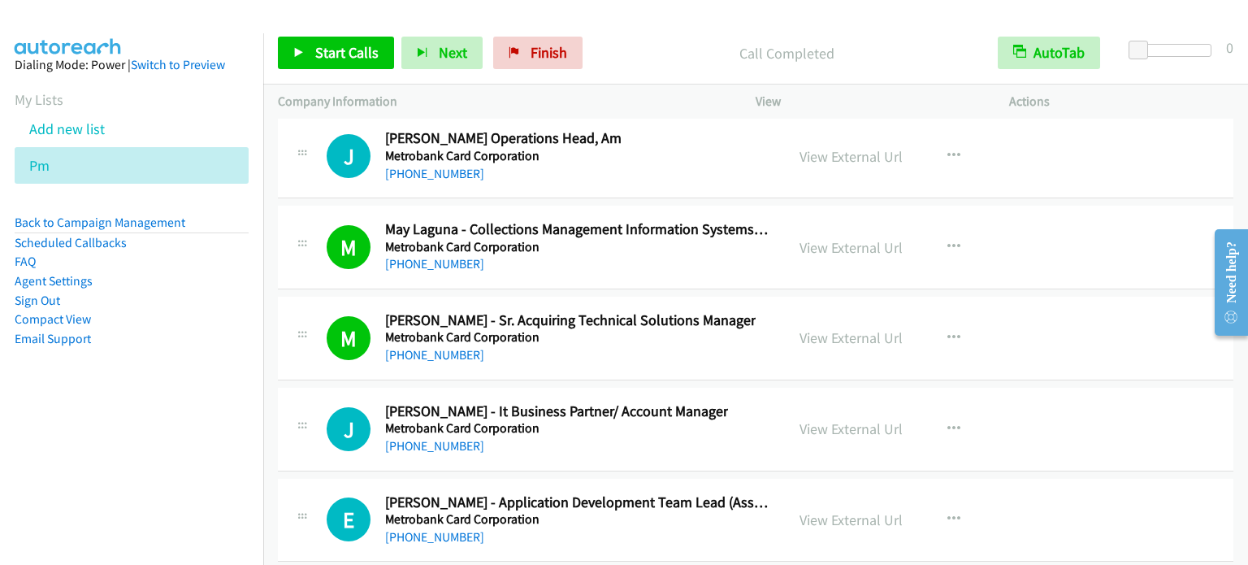
scroll to position [26408, 0]
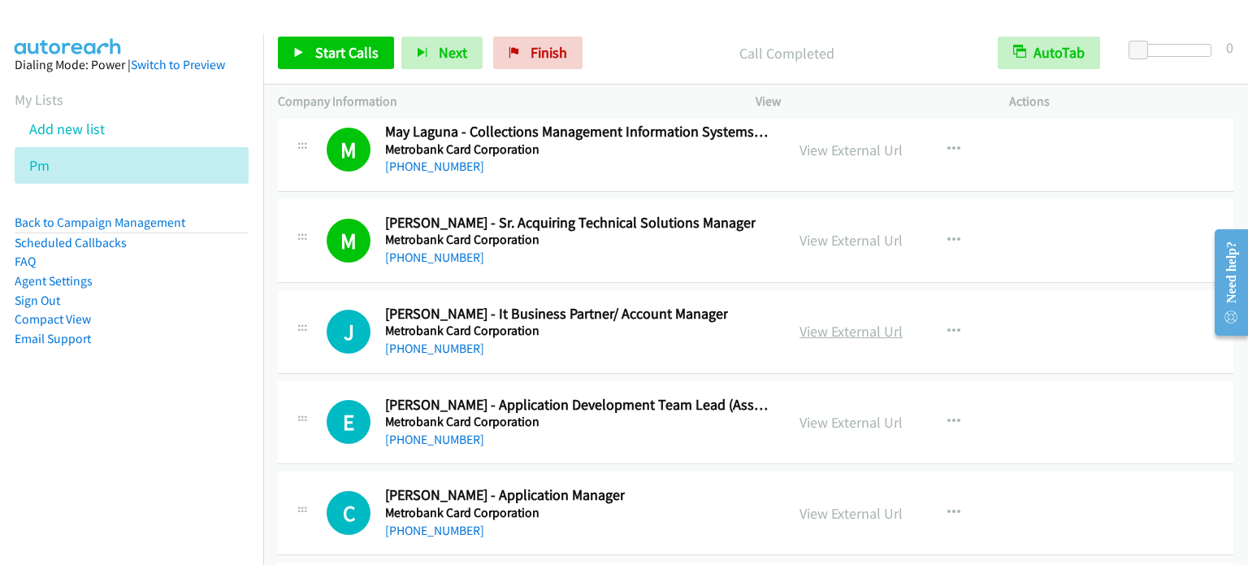
click at [867, 322] on link "View External Url" at bounding box center [850, 331] width 103 height 19
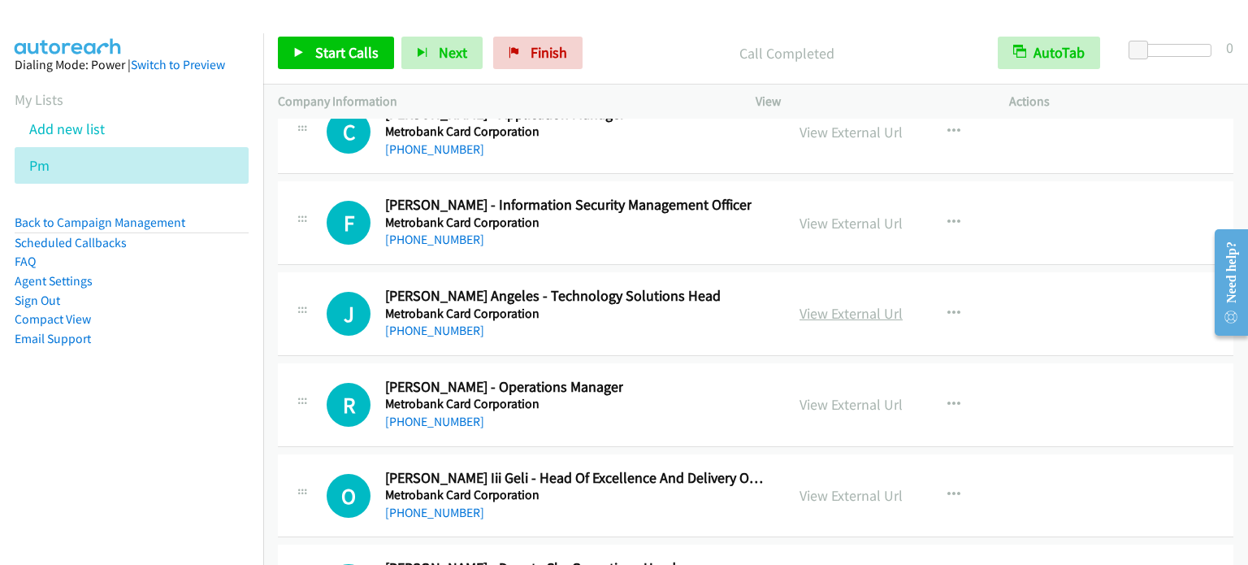
scroll to position [26814, 0]
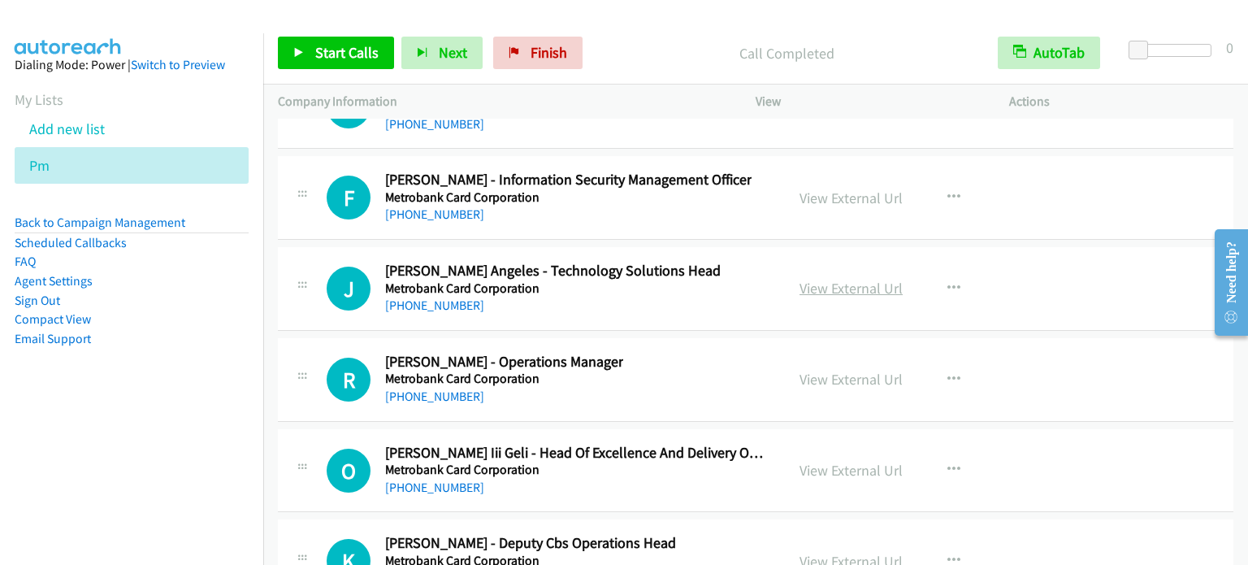
click at [837, 279] on link "View External Url" at bounding box center [850, 288] width 103 height 19
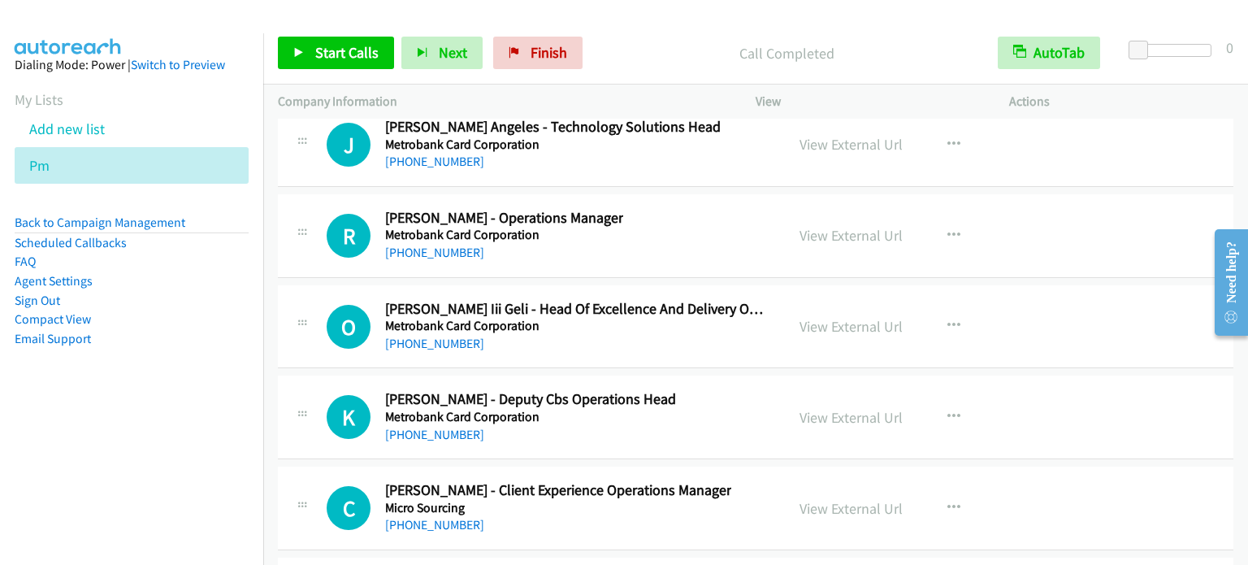
scroll to position [26977, 0]
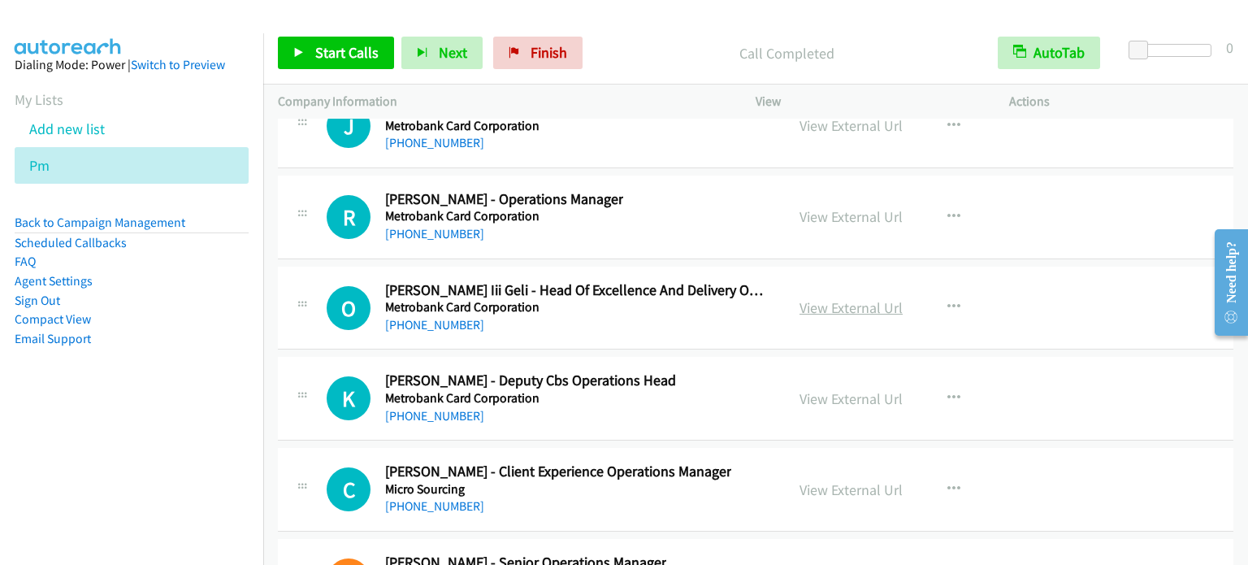
click at [875, 298] on link "View External Url" at bounding box center [850, 307] width 103 height 19
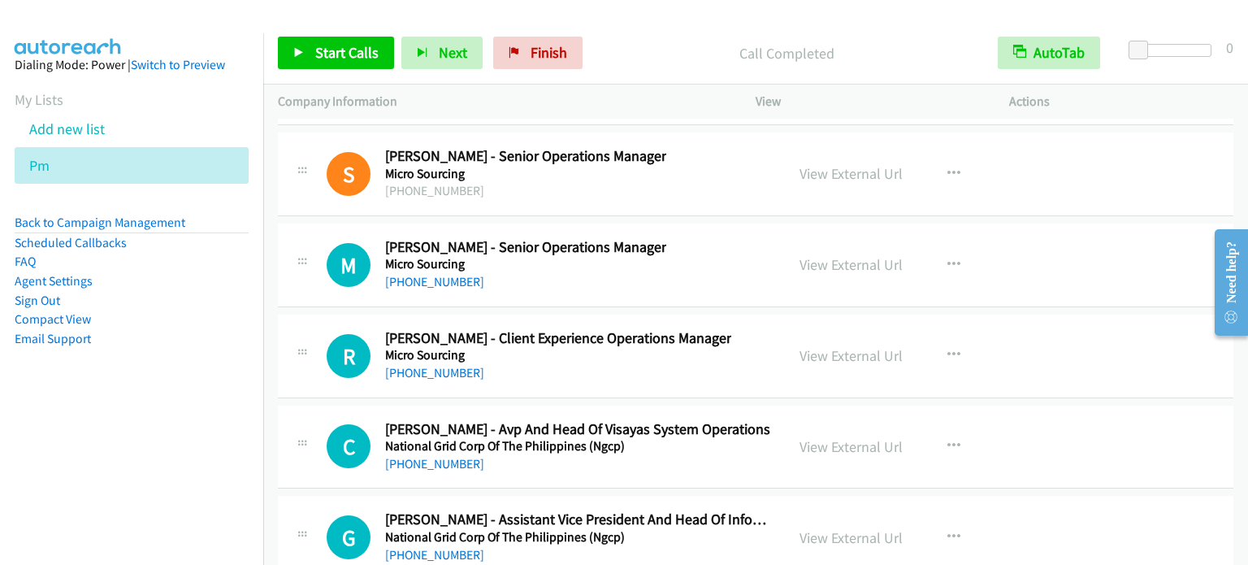
scroll to position [27464, 0]
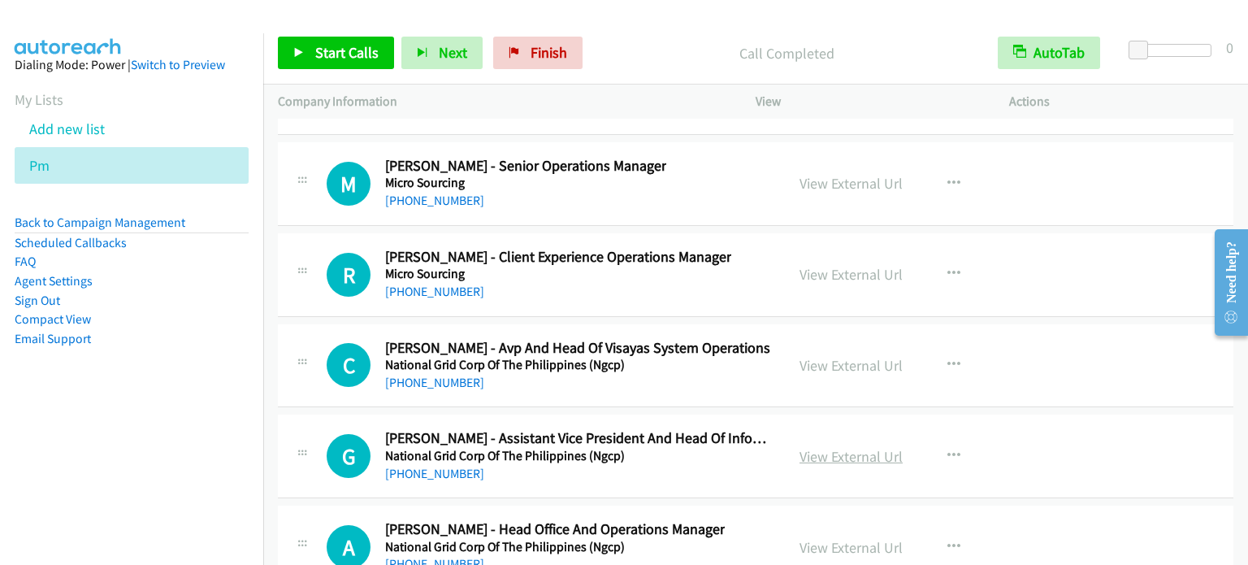
click at [858, 447] on link "View External Url" at bounding box center [850, 456] width 103 height 19
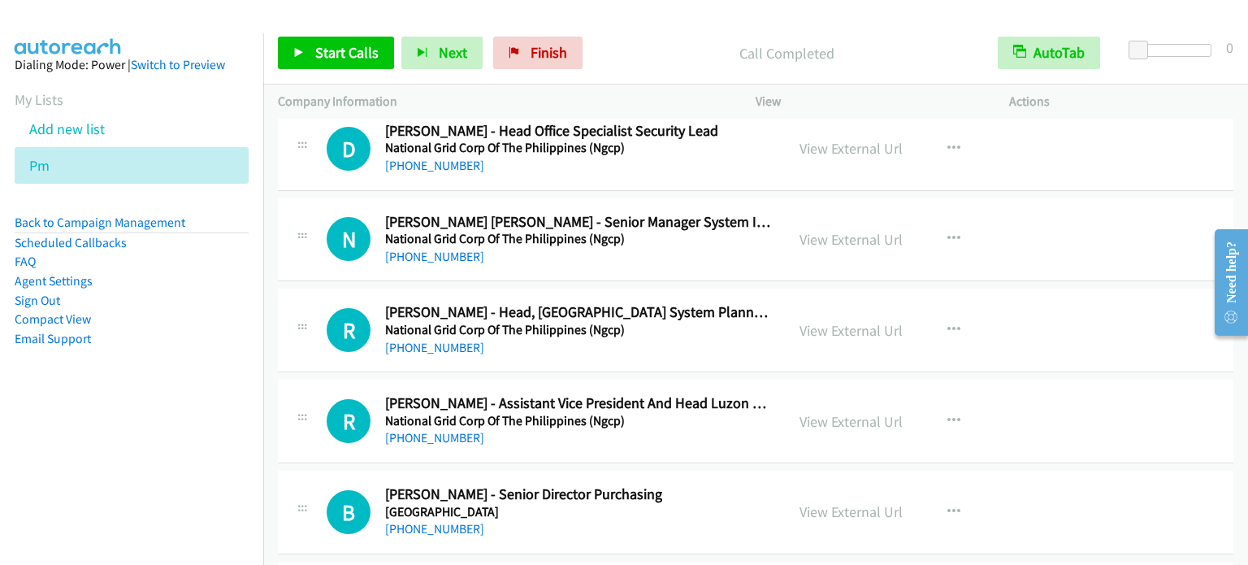
scroll to position [28196, 0]
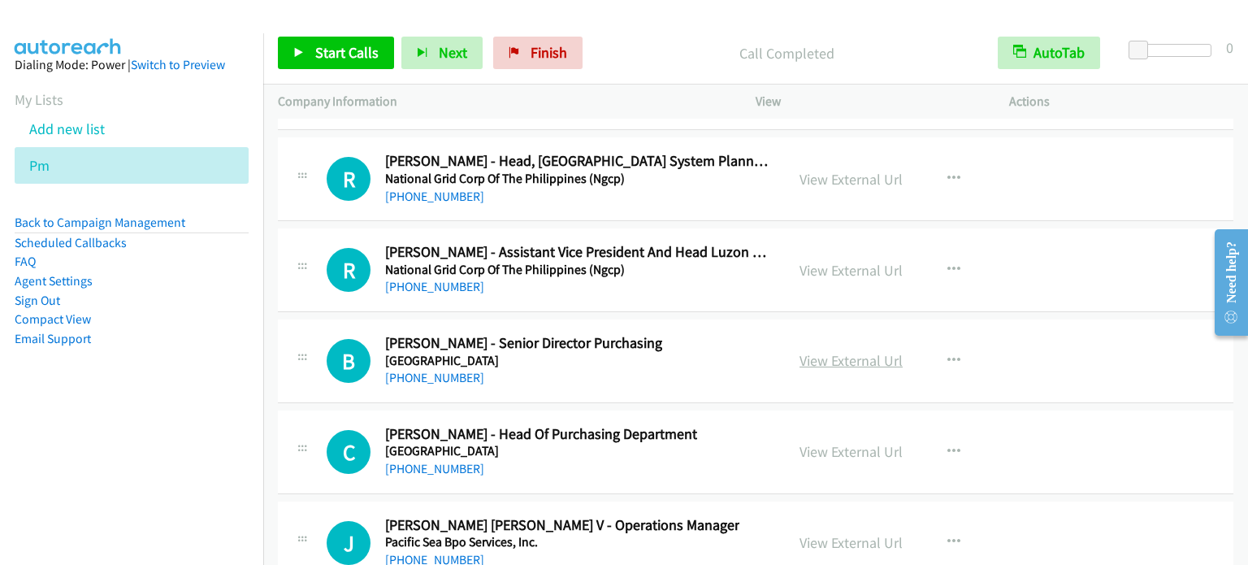
click at [864, 351] on link "View External Url" at bounding box center [850, 360] width 103 height 19
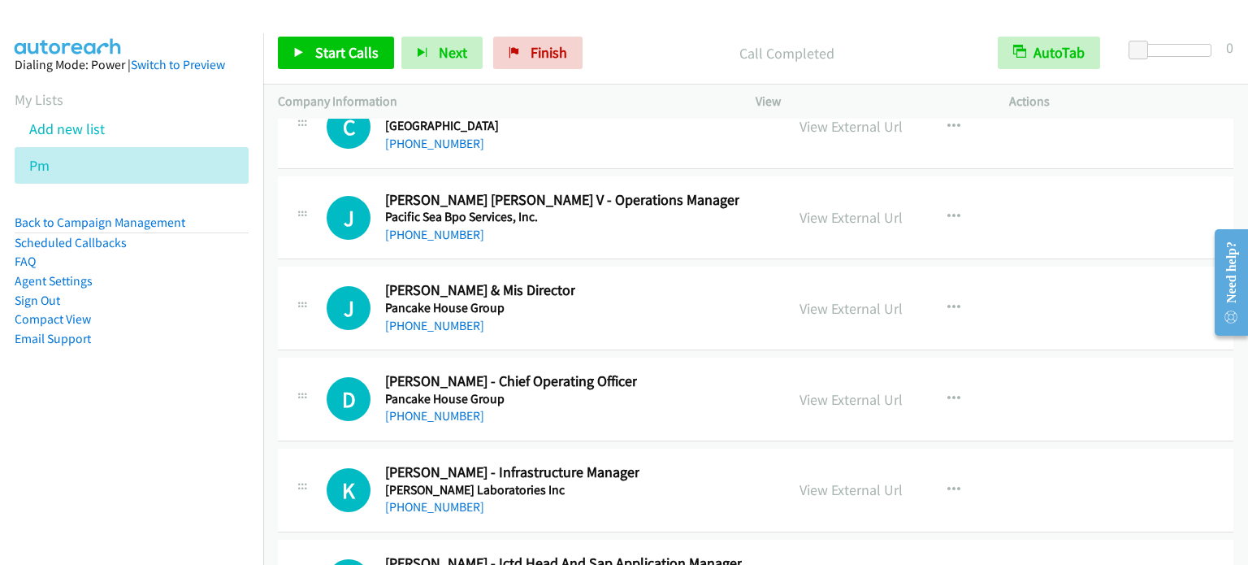
scroll to position [28683, 0]
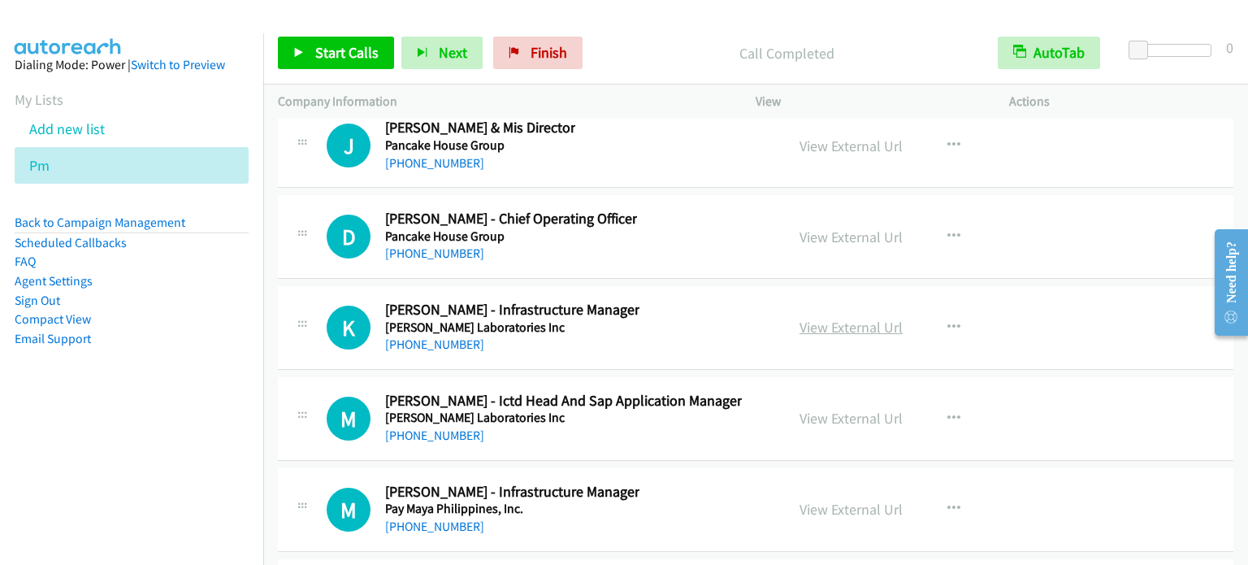
click at [871, 318] on link "View External Url" at bounding box center [850, 327] width 103 height 19
click at [847, 409] on link "View External Url" at bounding box center [850, 418] width 103 height 19
drag, startPoint x: 867, startPoint y: 457, endPoint x: 784, endPoint y: 7, distance: 456.8
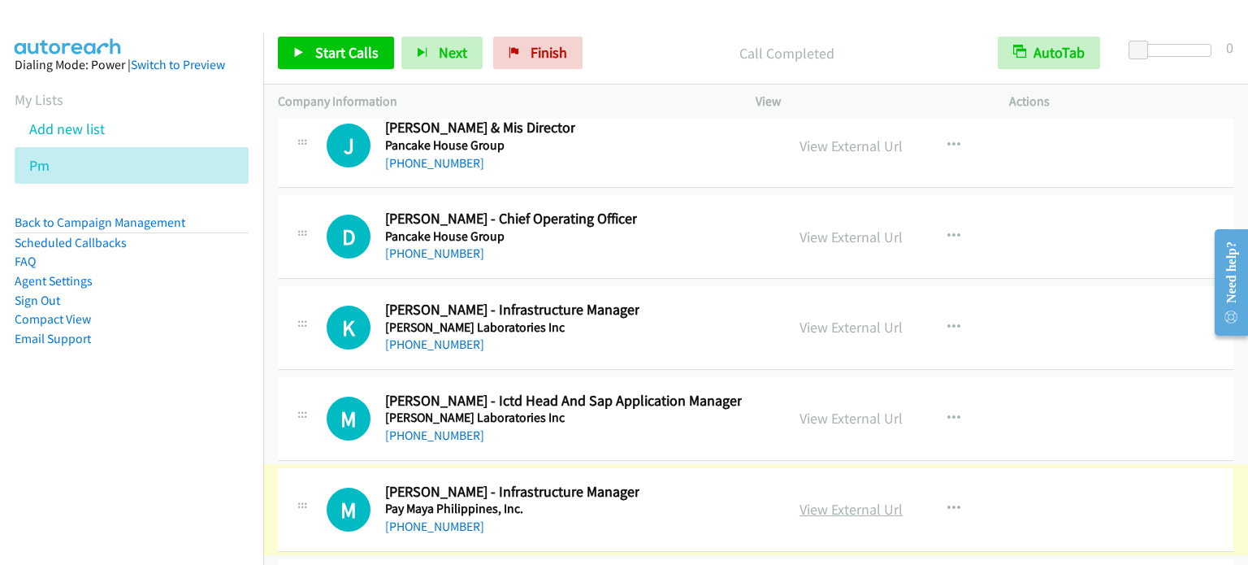
click at [861, 500] on link "View External Url" at bounding box center [850, 509] width 103 height 19
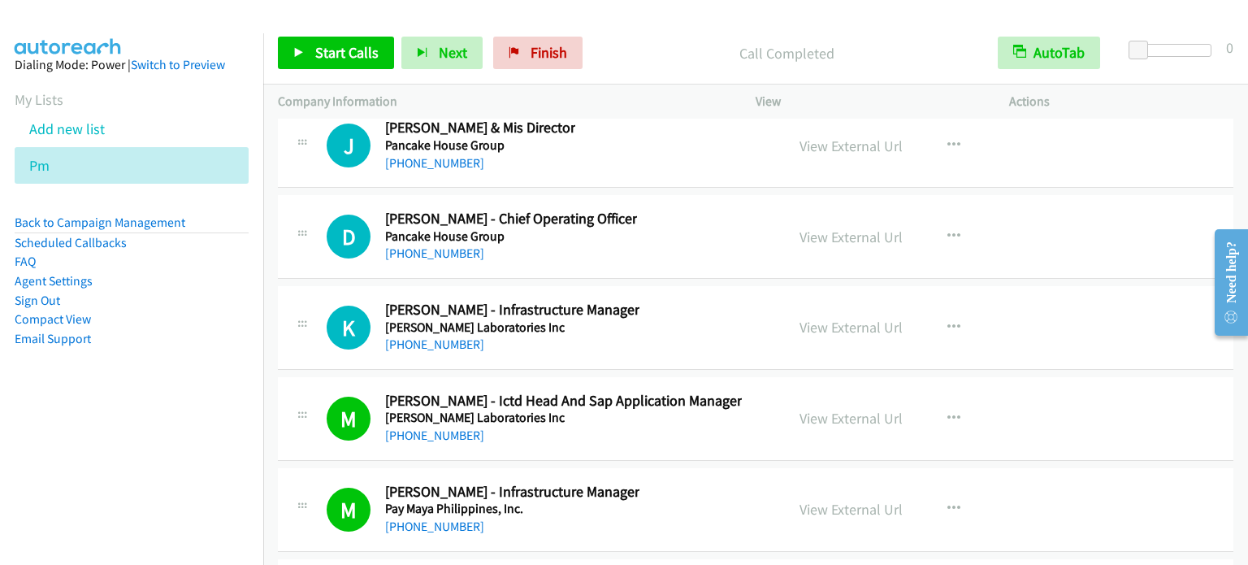
click at [149, 392] on aside "Dialing Mode: Power | Switch to Preview My Lists Add new list Pm Back to Campai…" at bounding box center [131, 227] width 263 height 388
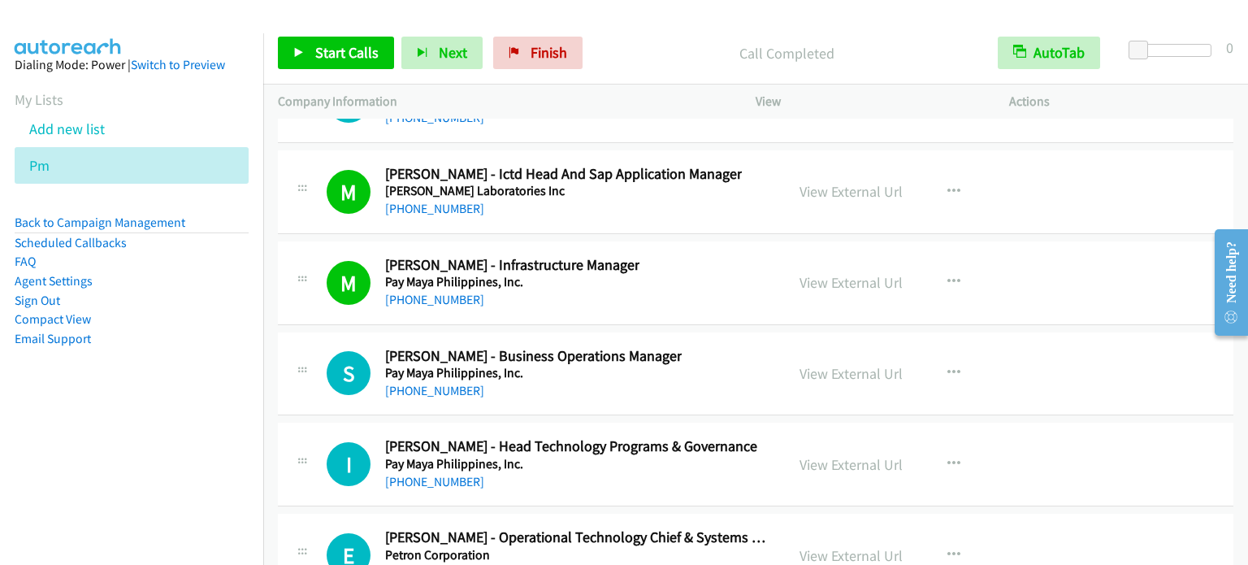
scroll to position [29089, 0]
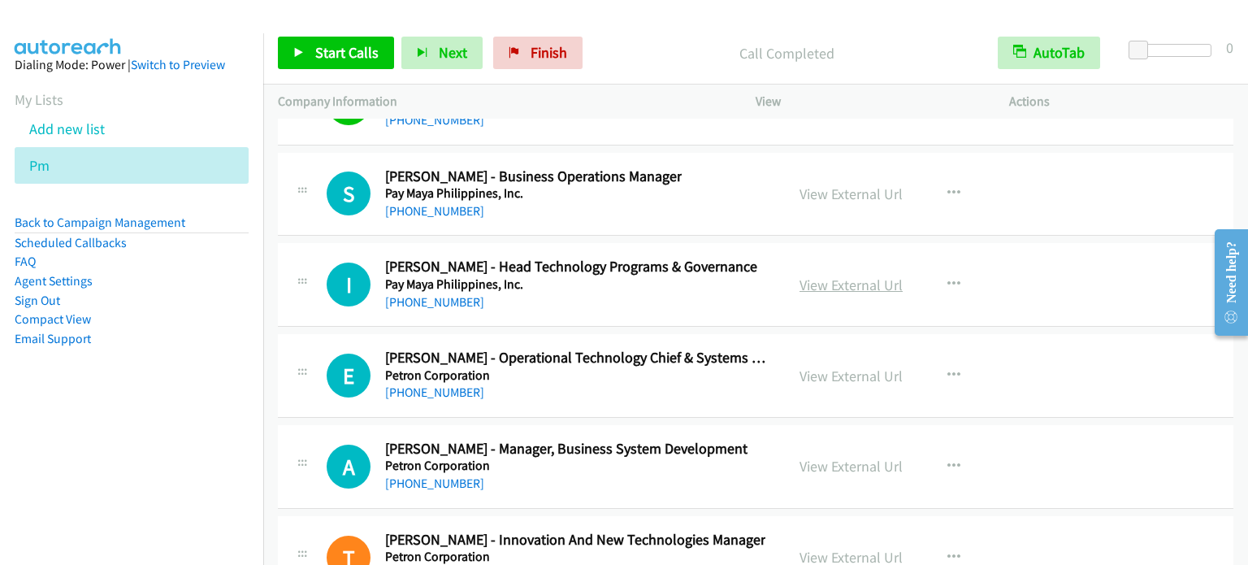
click at [855, 275] on link "View External Url" at bounding box center [850, 284] width 103 height 19
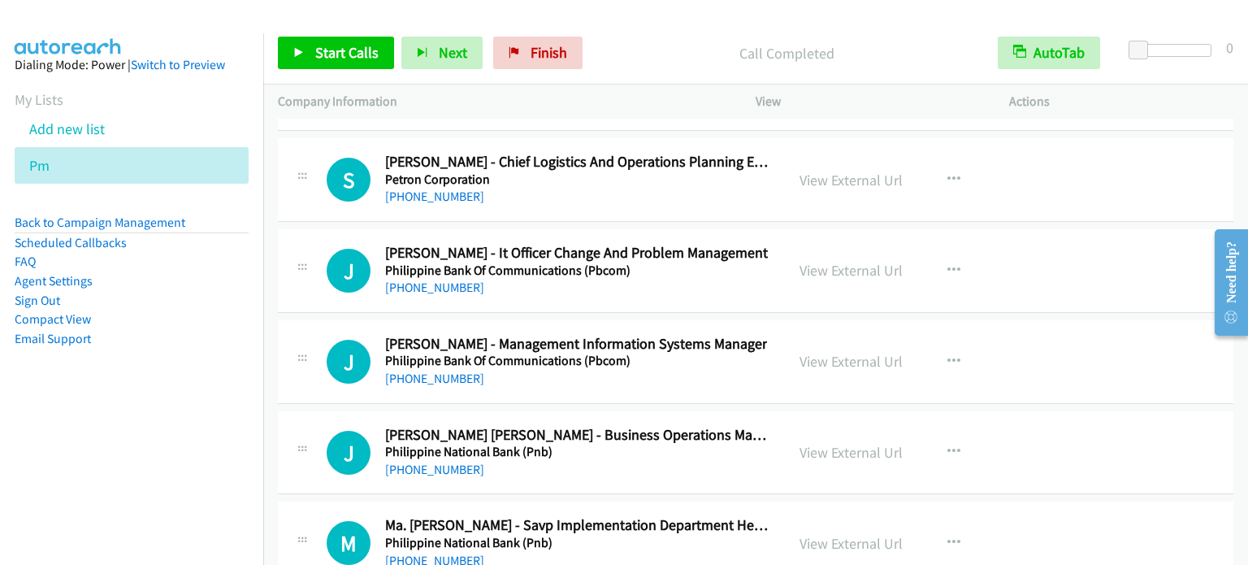
scroll to position [29820, 0]
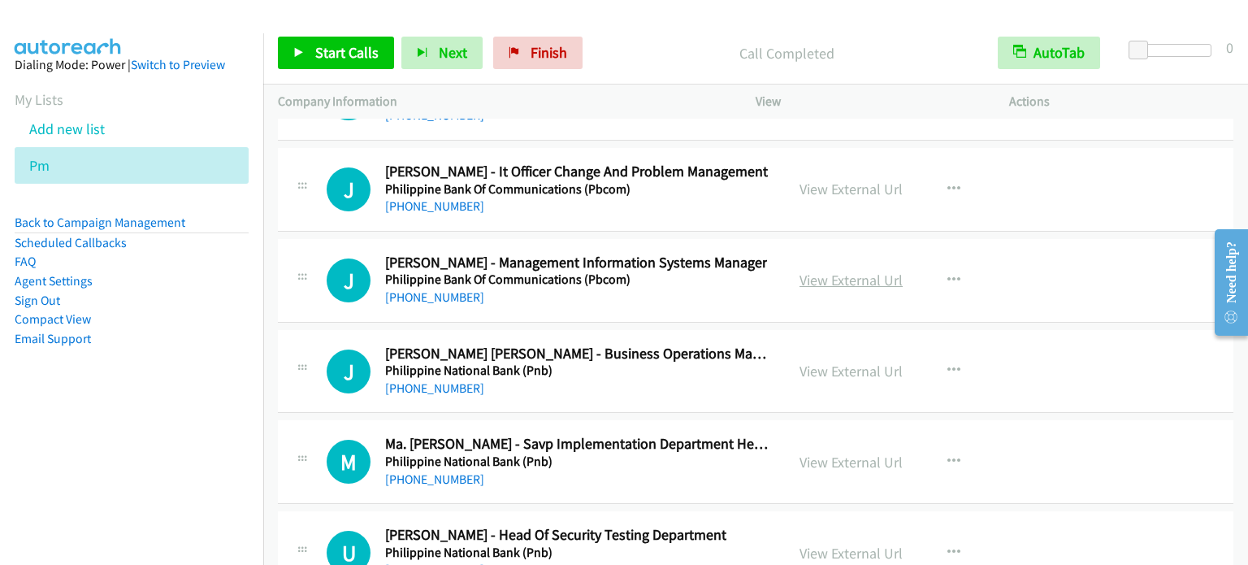
click at [848, 271] on link "View External Url" at bounding box center [850, 280] width 103 height 19
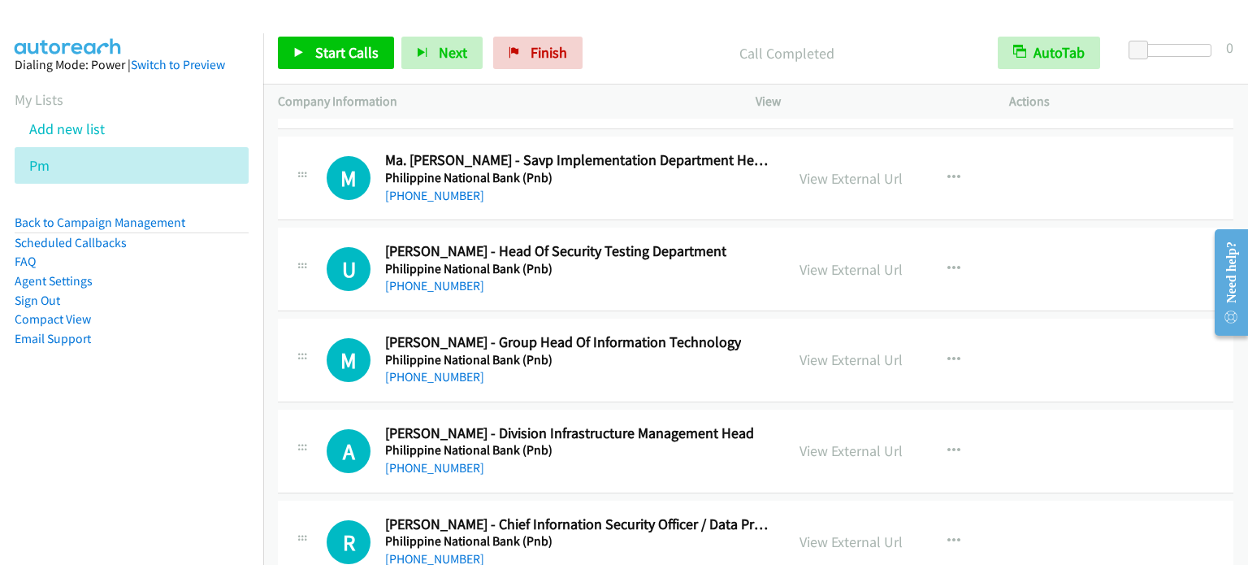
scroll to position [30145, 0]
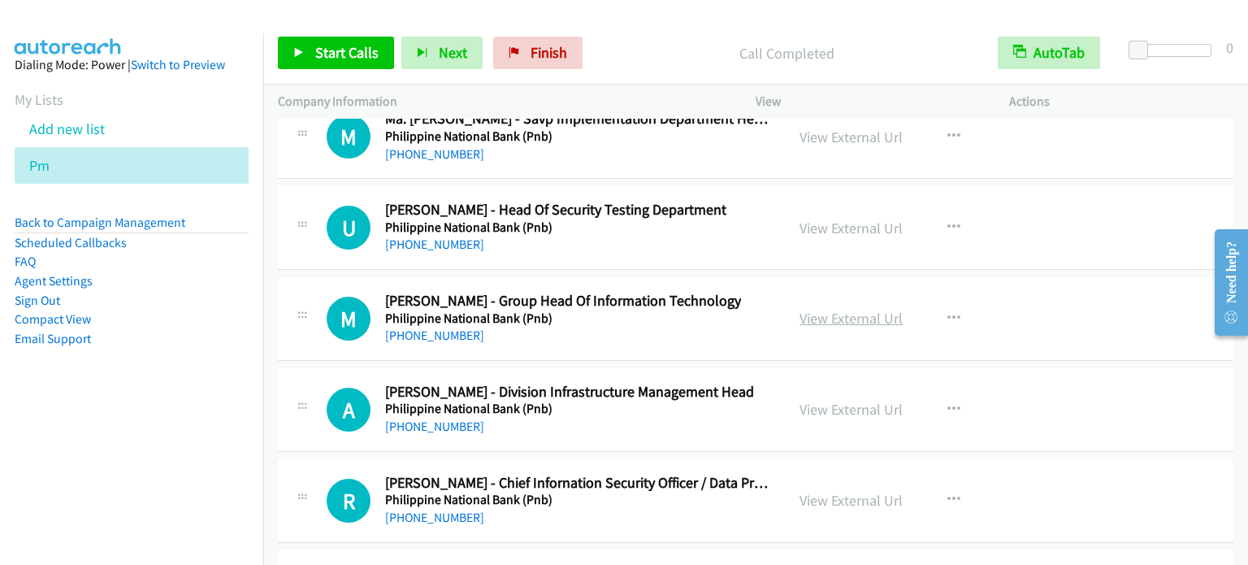
click at [847, 309] on link "View External Url" at bounding box center [850, 318] width 103 height 19
click at [849, 400] on link "View External Url" at bounding box center [850, 409] width 103 height 19
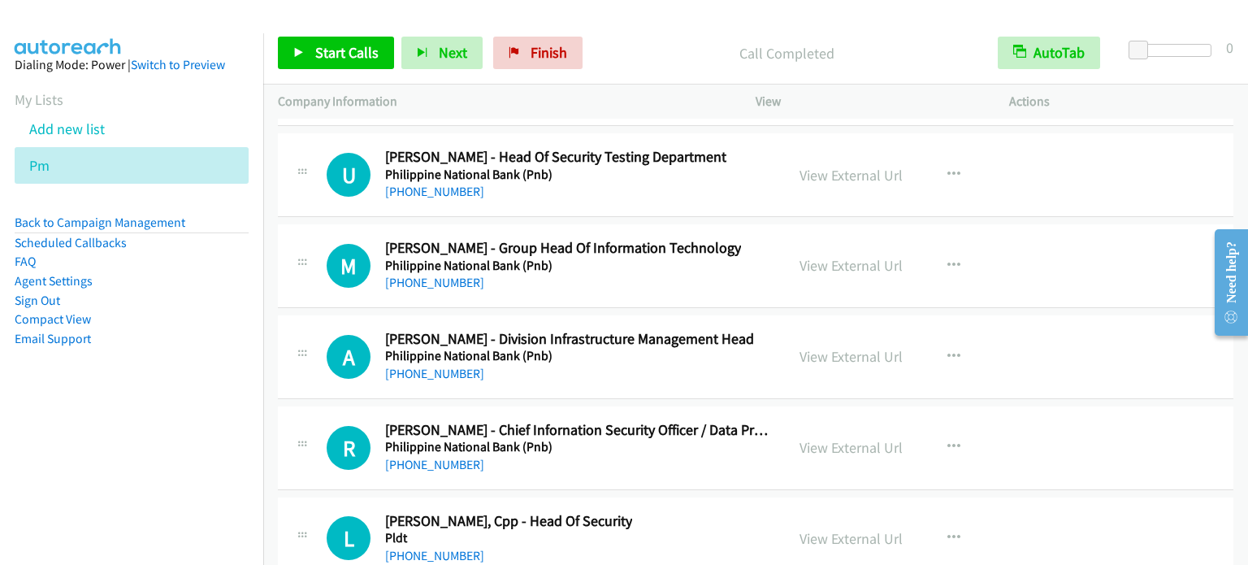
scroll to position [30227, 0]
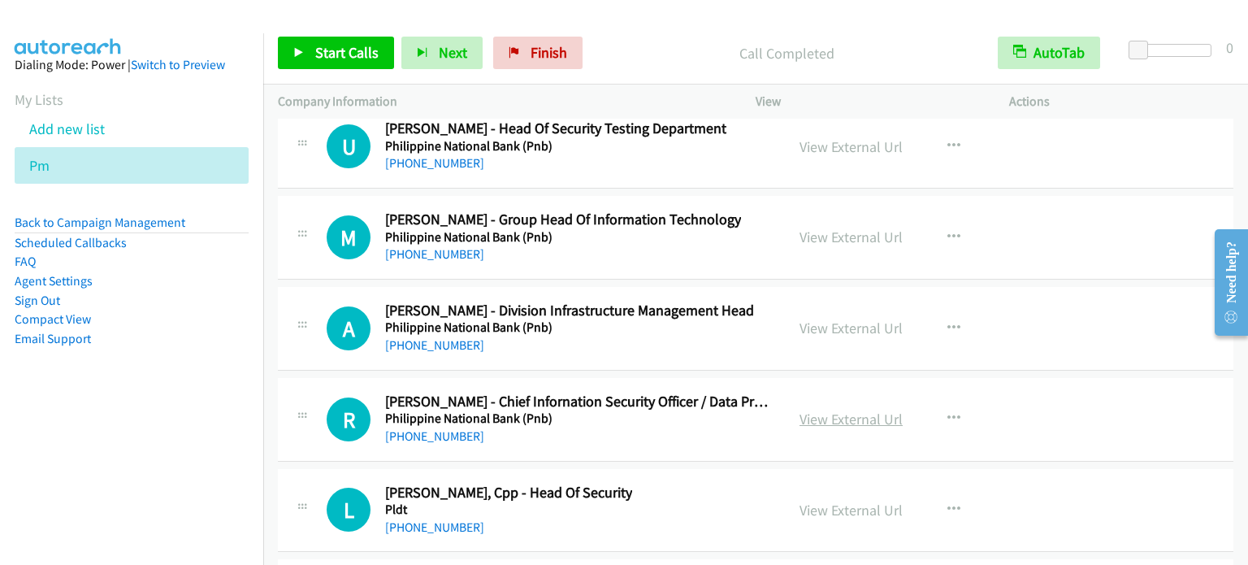
click at [860, 409] on link "View External Url" at bounding box center [850, 418] width 103 height 19
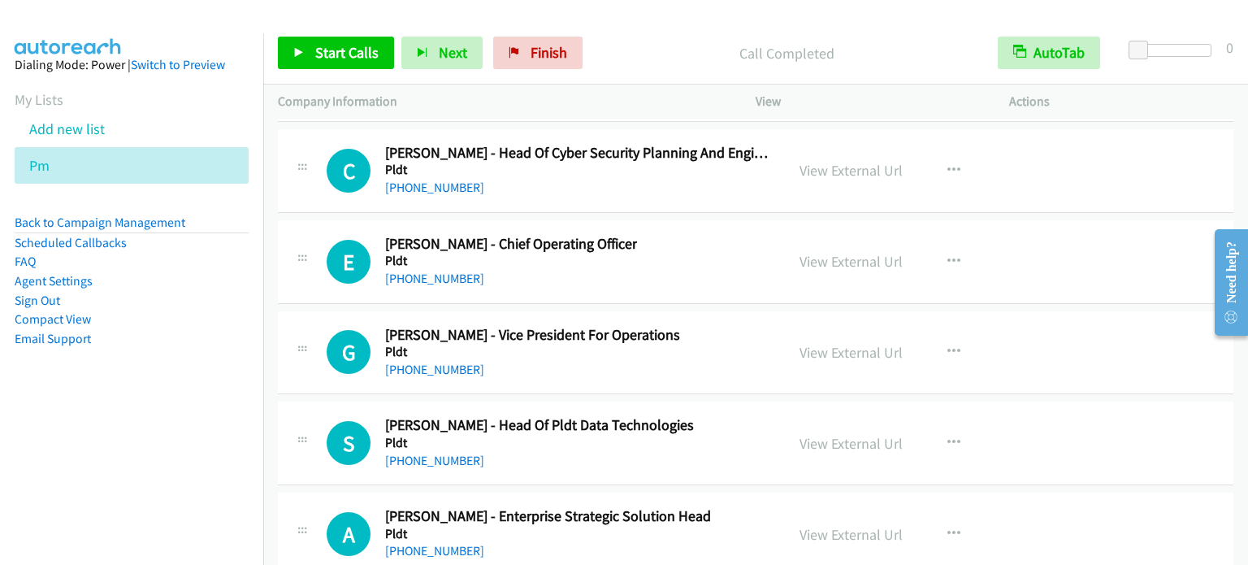
scroll to position [30876, 0]
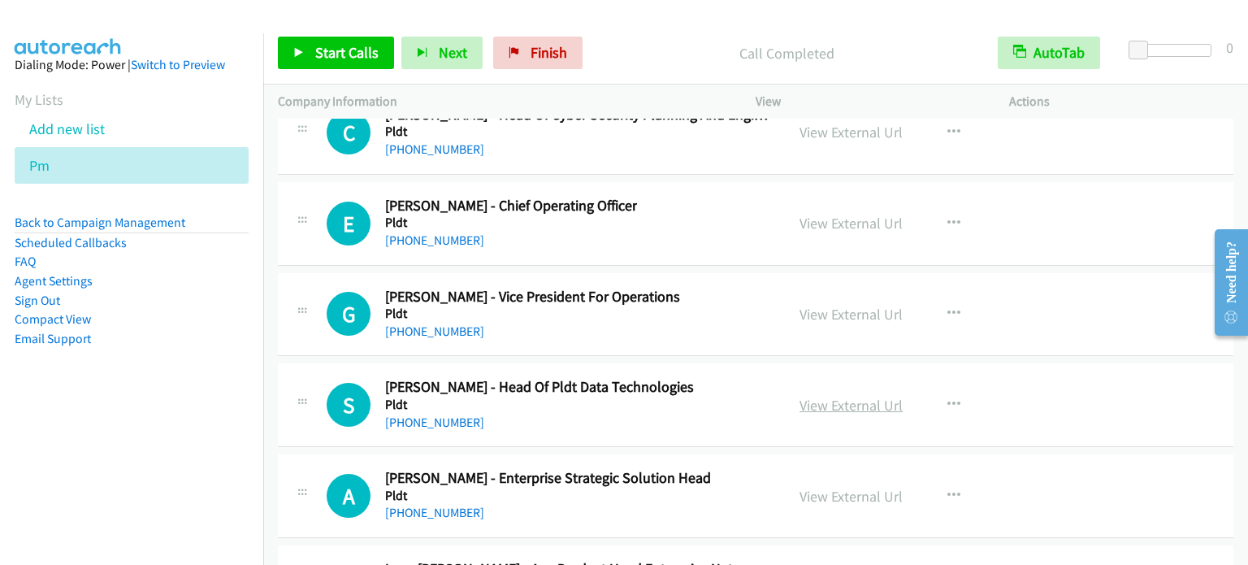
click at [854, 396] on link "View External Url" at bounding box center [850, 405] width 103 height 19
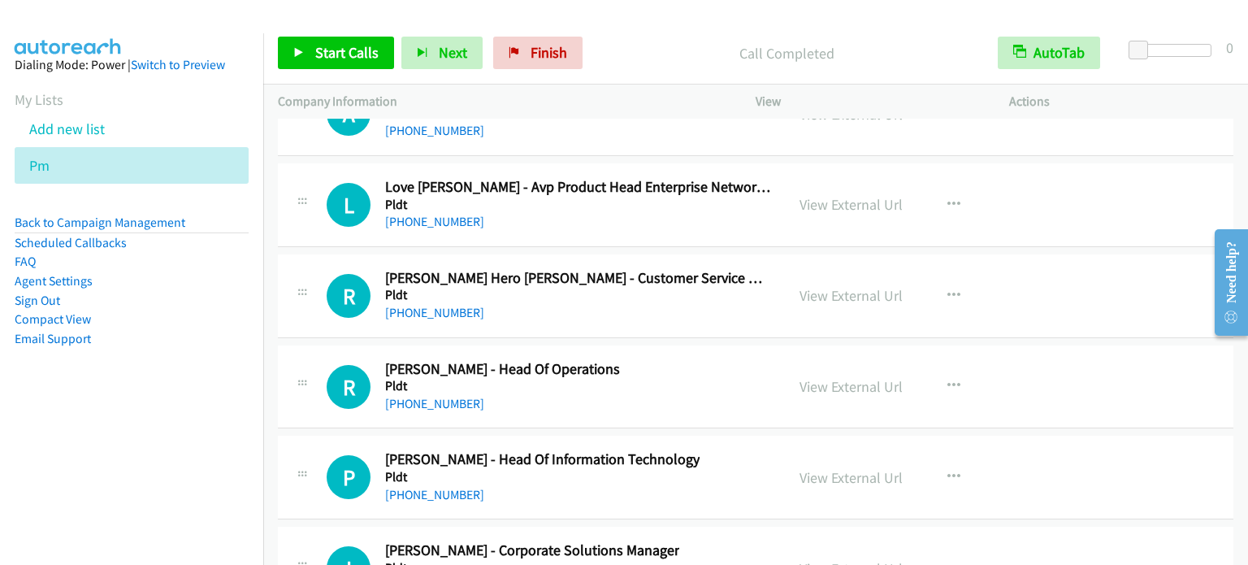
scroll to position [31283, 0]
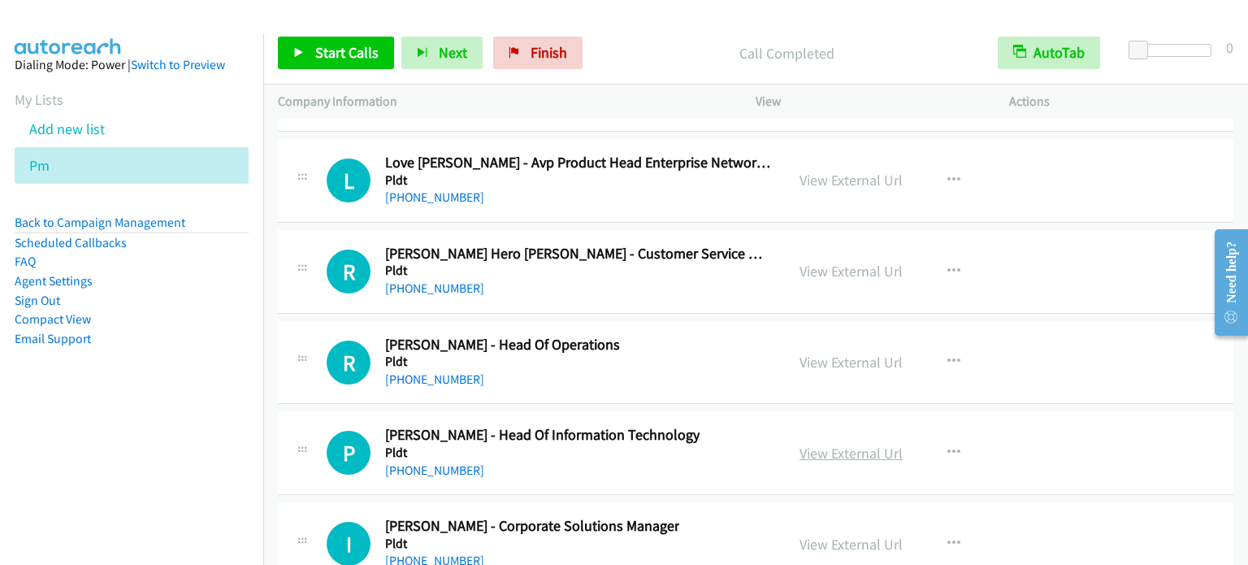
click at [864, 444] on link "View External Url" at bounding box center [850, 453] width 103 height 19
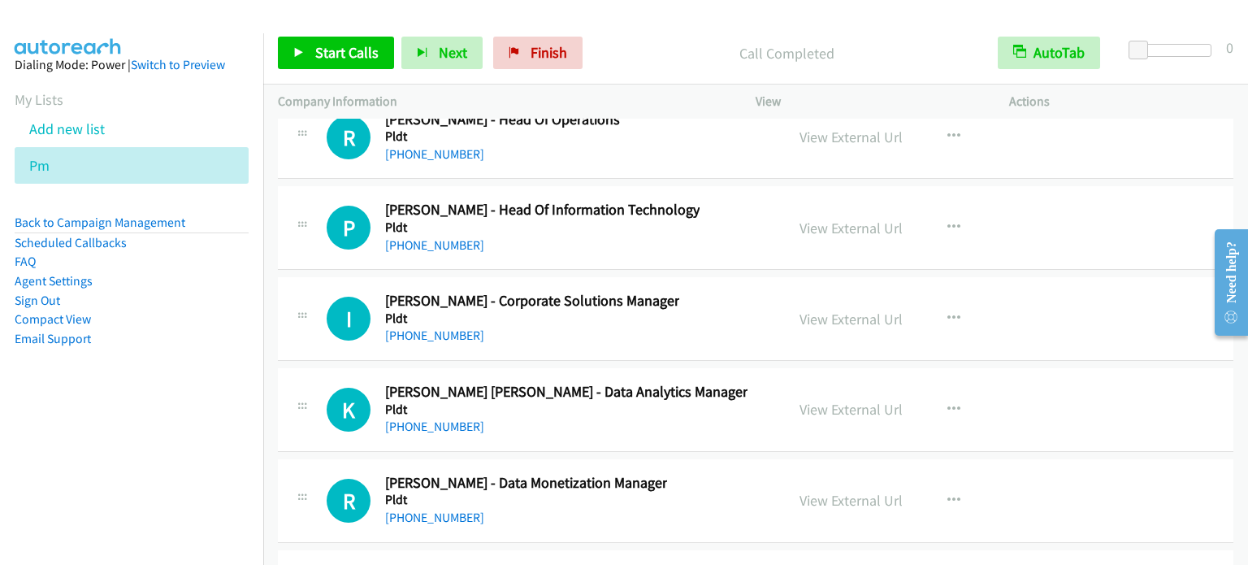
scroll to position [31608, 0]
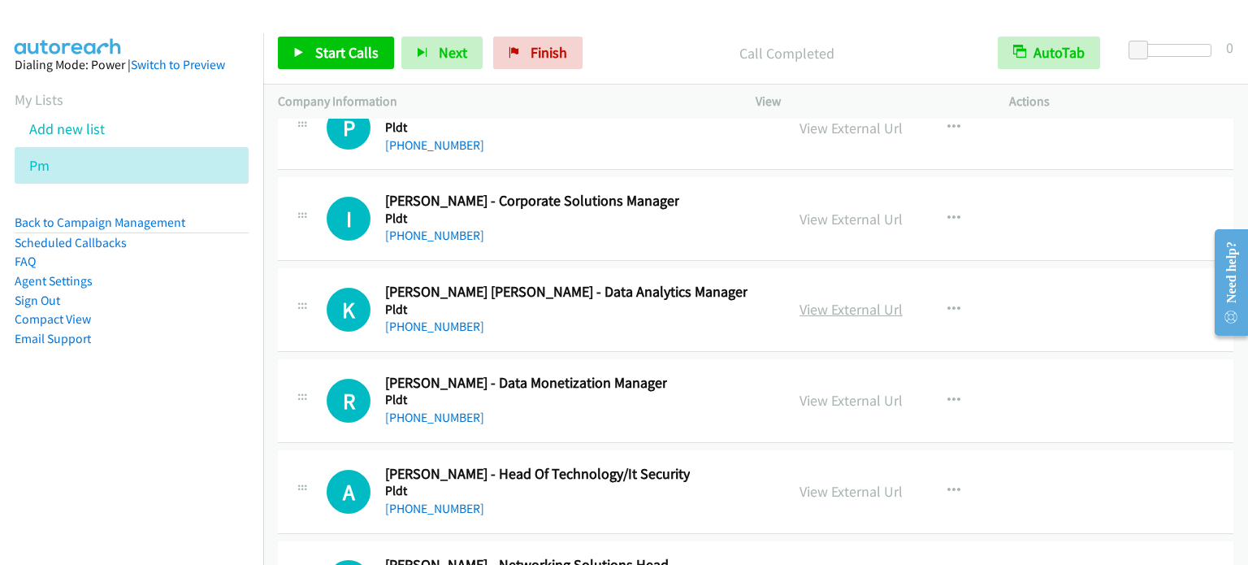
click at [861, 300] on link "View External Url" at bounding box center [850, 309] width 103 height 19
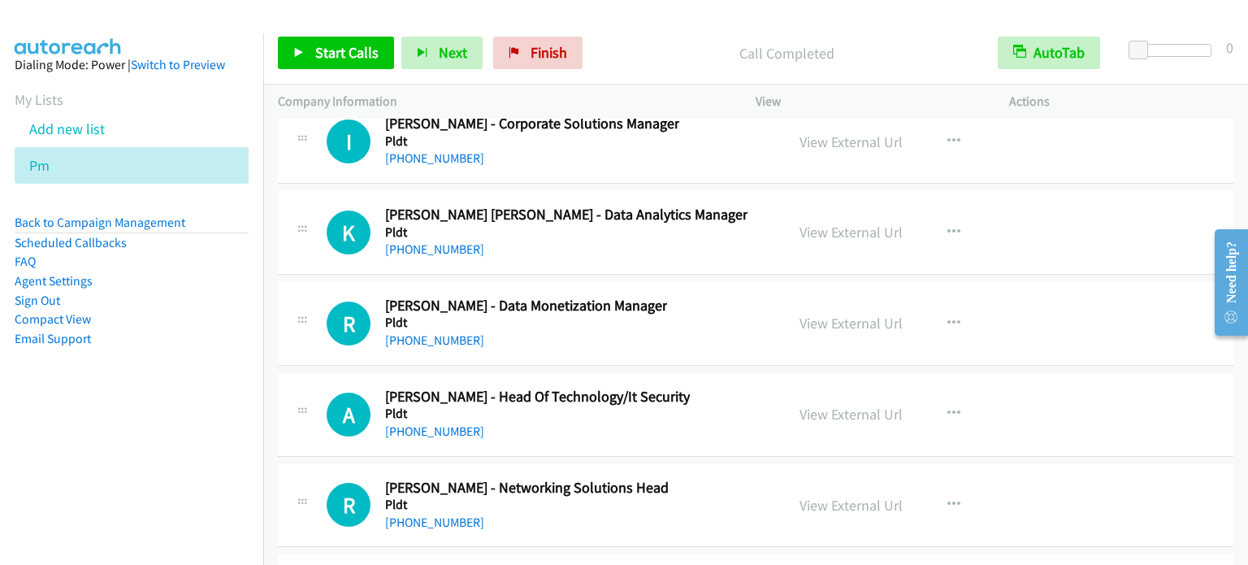
scroll to position [31770, 0]
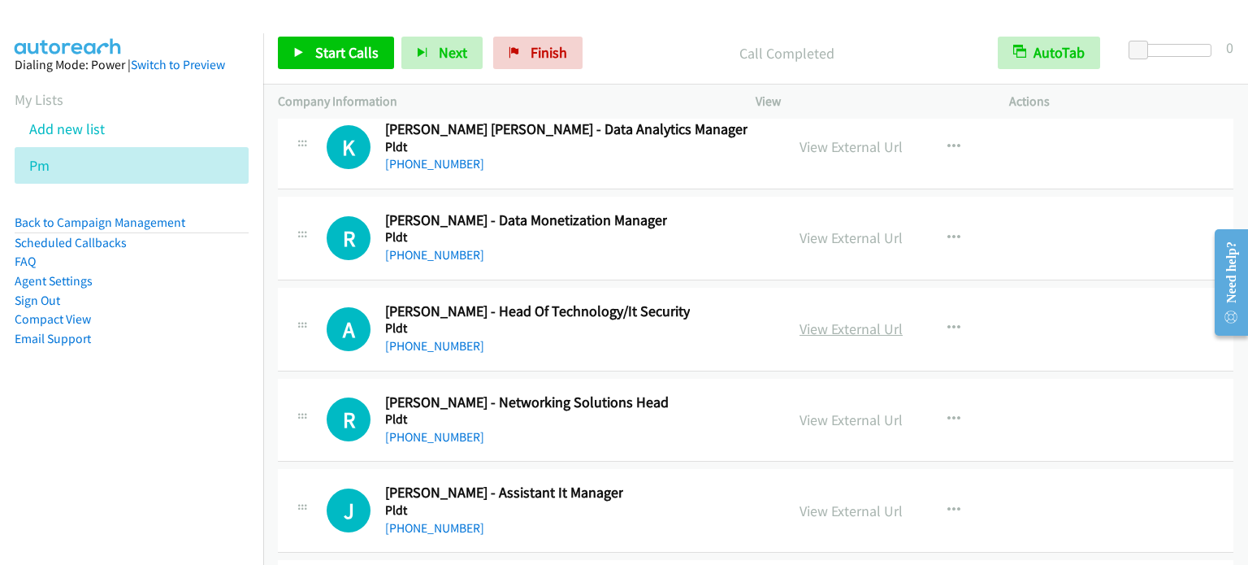
click at [868, 319] on link "View External Url" at bounding box center [850, 328] width 103 height 19
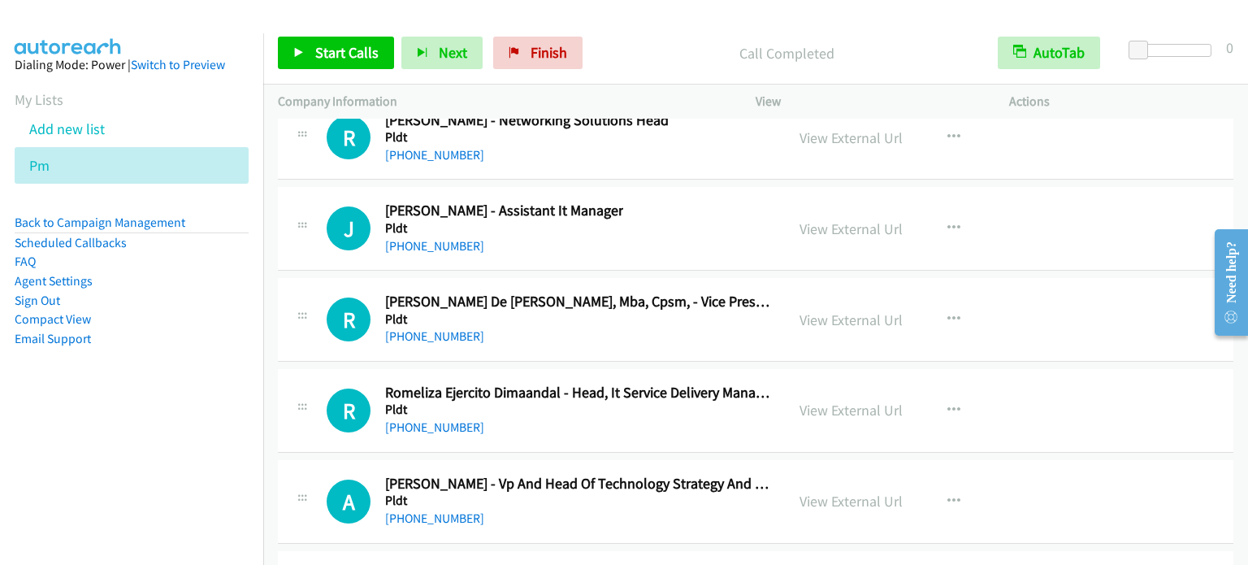
scroll to position [32095, 0]
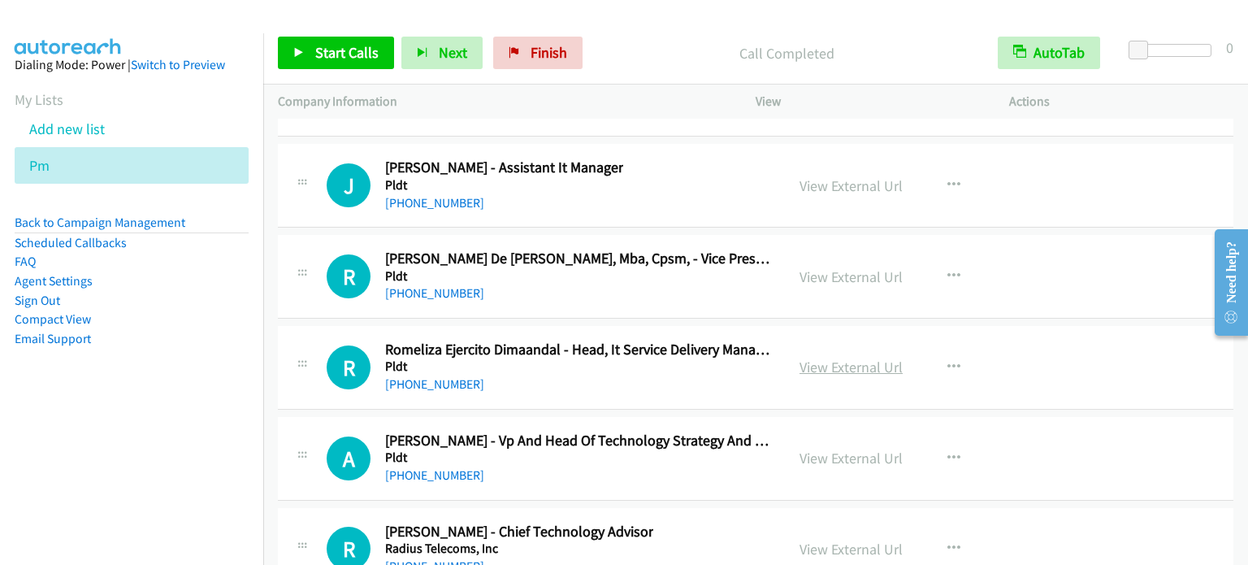
click at [842, 357] on link "View External Url" at bounding box center [850, 366] width 103 height 19
click at [867, 448] on link "View External Url" at bounding box center [850, 457] width 103 height 19
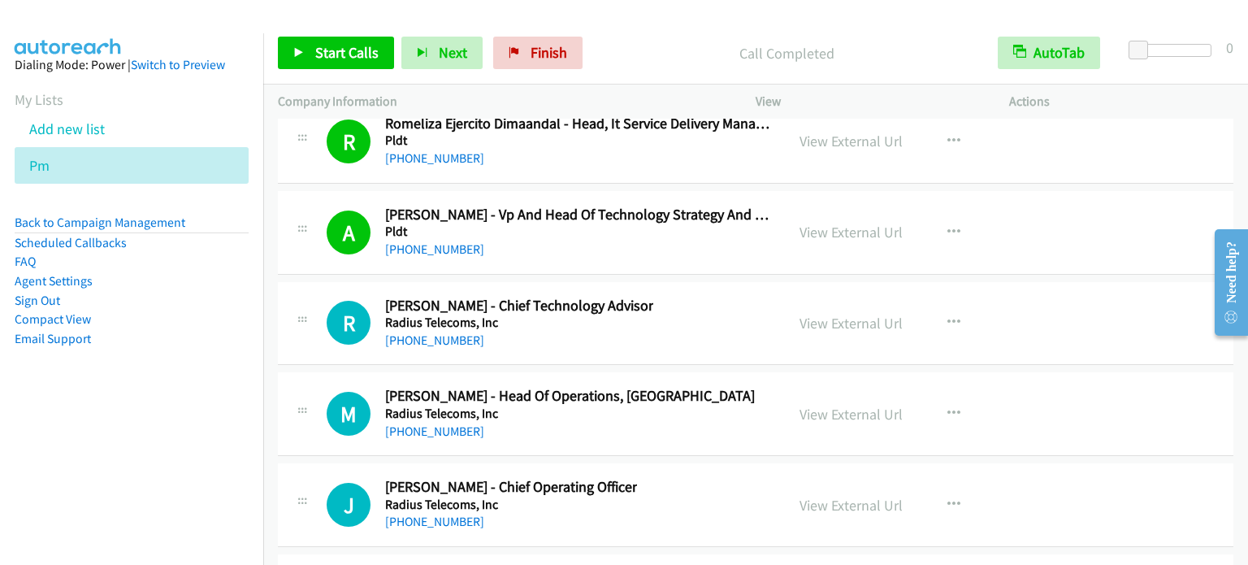
scroll to position [32339, 0]
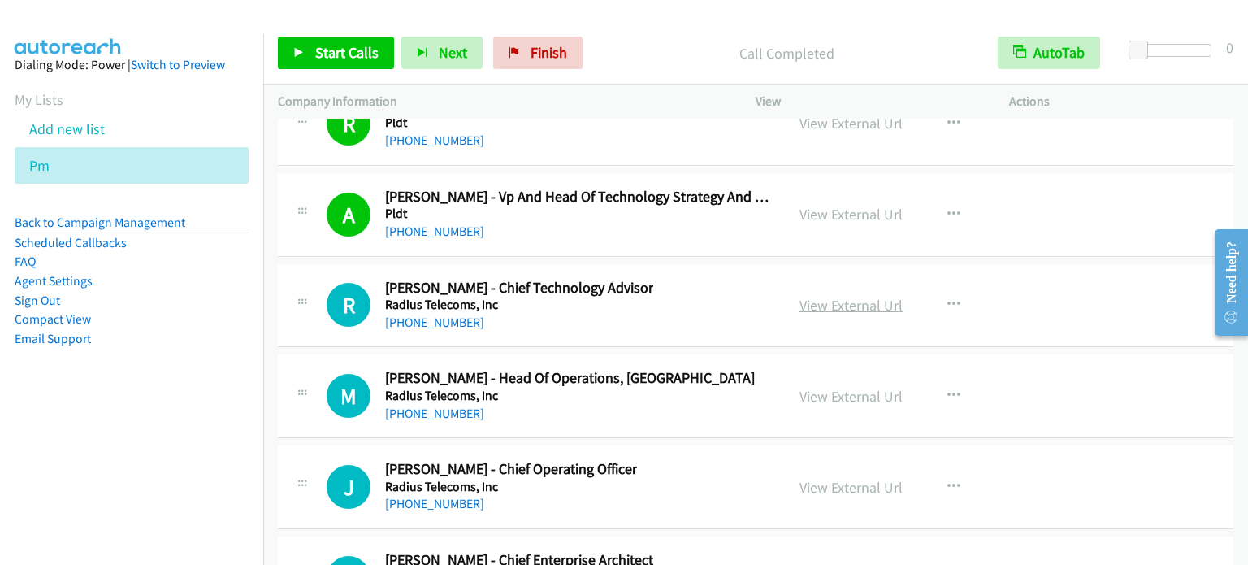
click at [859, 296] on link "View External Url" at bounding box center [850, 305] width 103 height 19
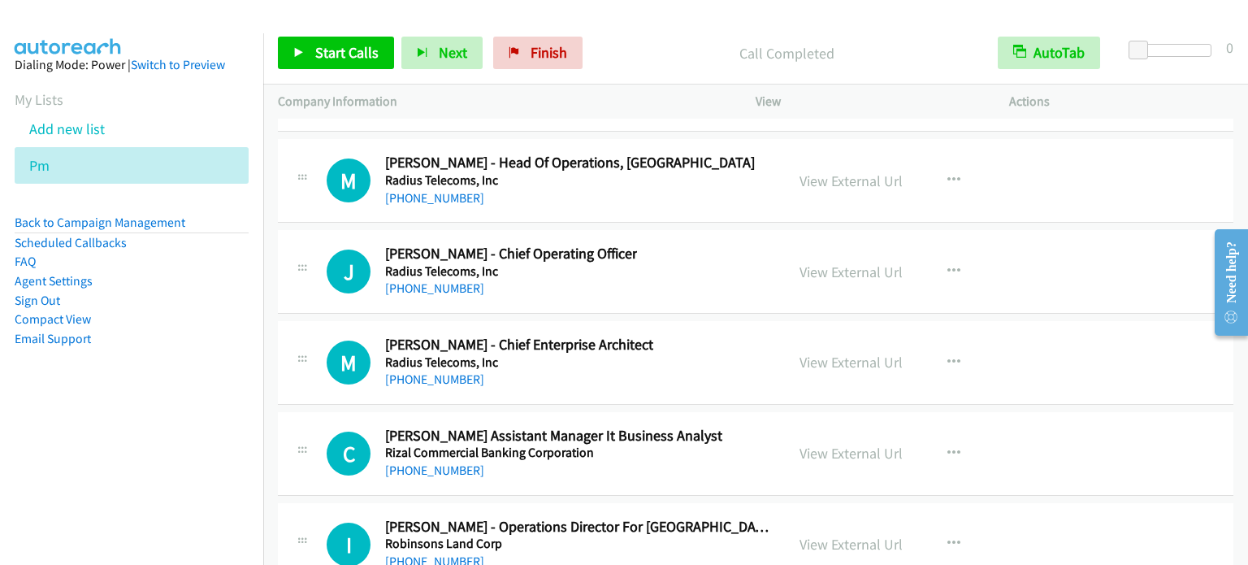
scroll to position [32582, 0]
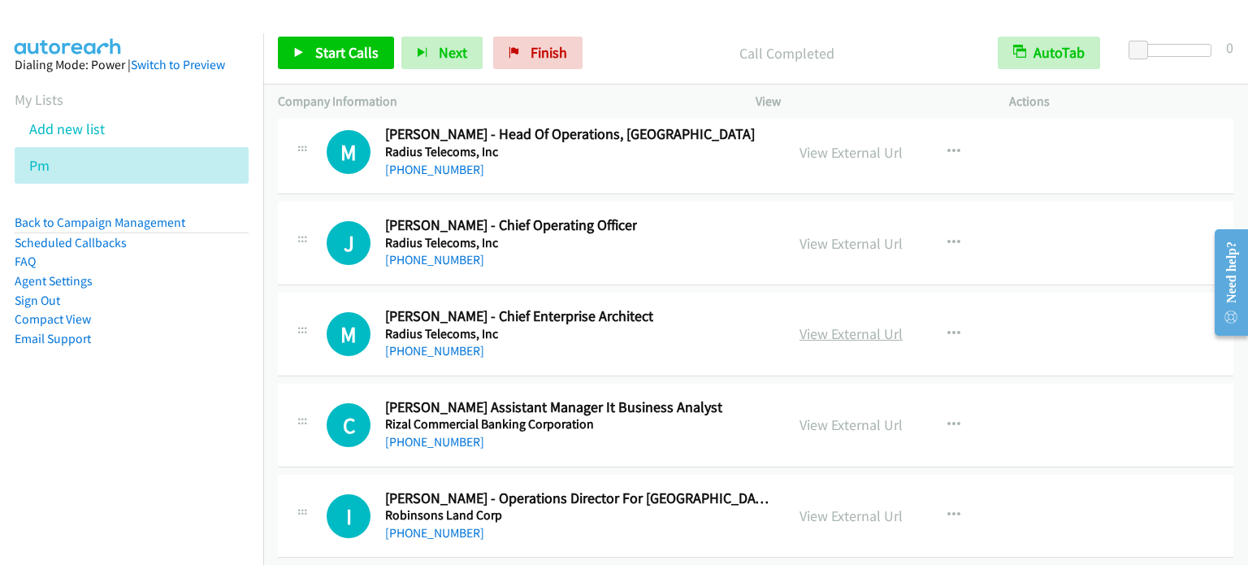
click at [867, 324] on link "View External Url" at bounding box center [850, 333] width 103 height 19
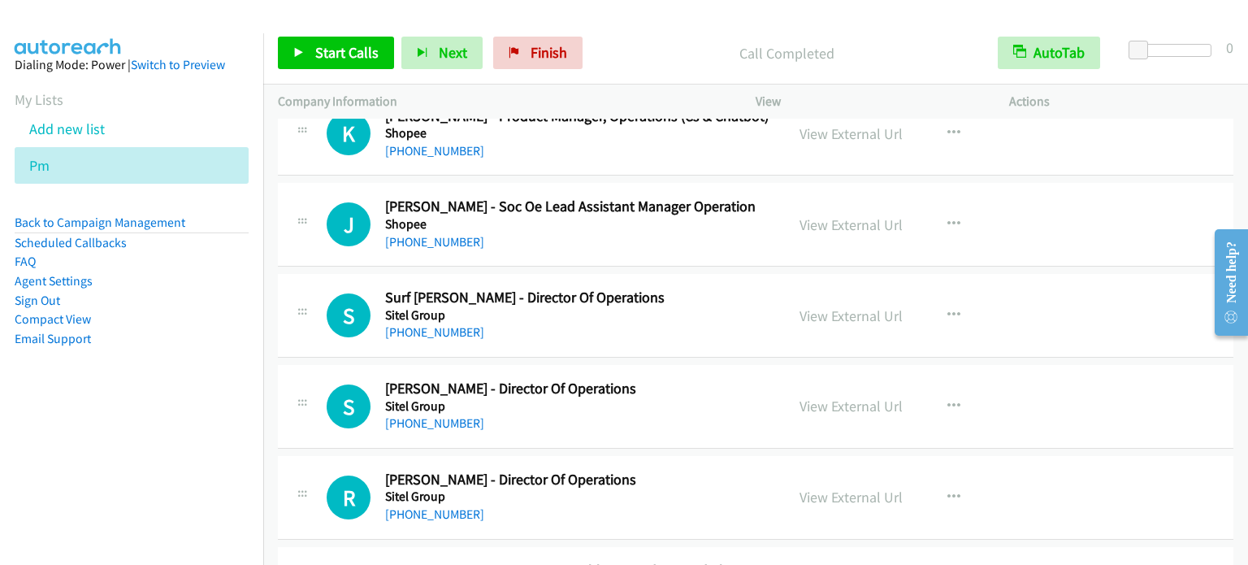
scroll to position [34126, 0]
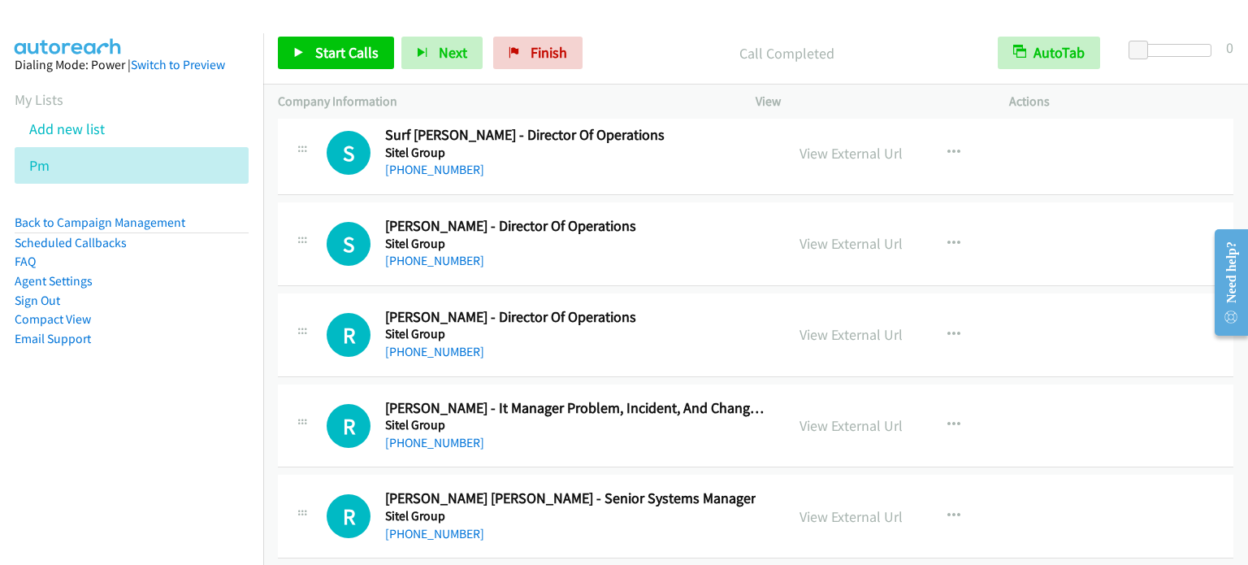
drag, startPoint x: 836, startPoint y: 362, endPoint x: 715, endPoint y: 181, distance: 217.9
click at [842, 416] on link "View External Url" at bounding box center [850, 425] width 103 height 19
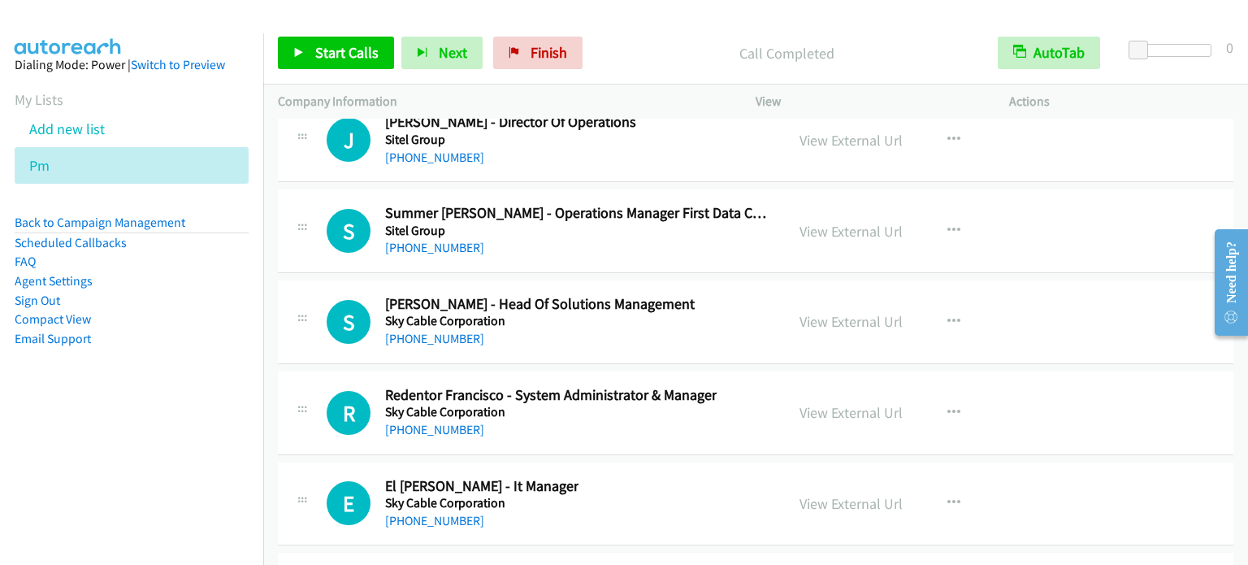
scroll to position [36563, 0]
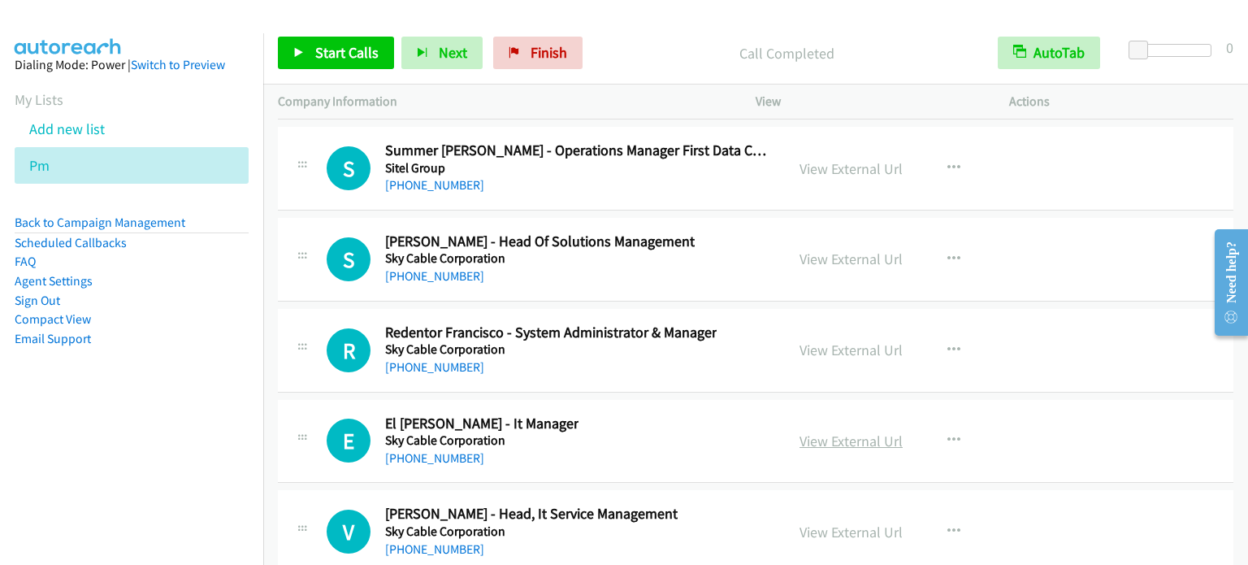
drag, startPoint x: 845, startPoint y: 370, endPoint x: 835, endPoint y: 366, distance: 10.3
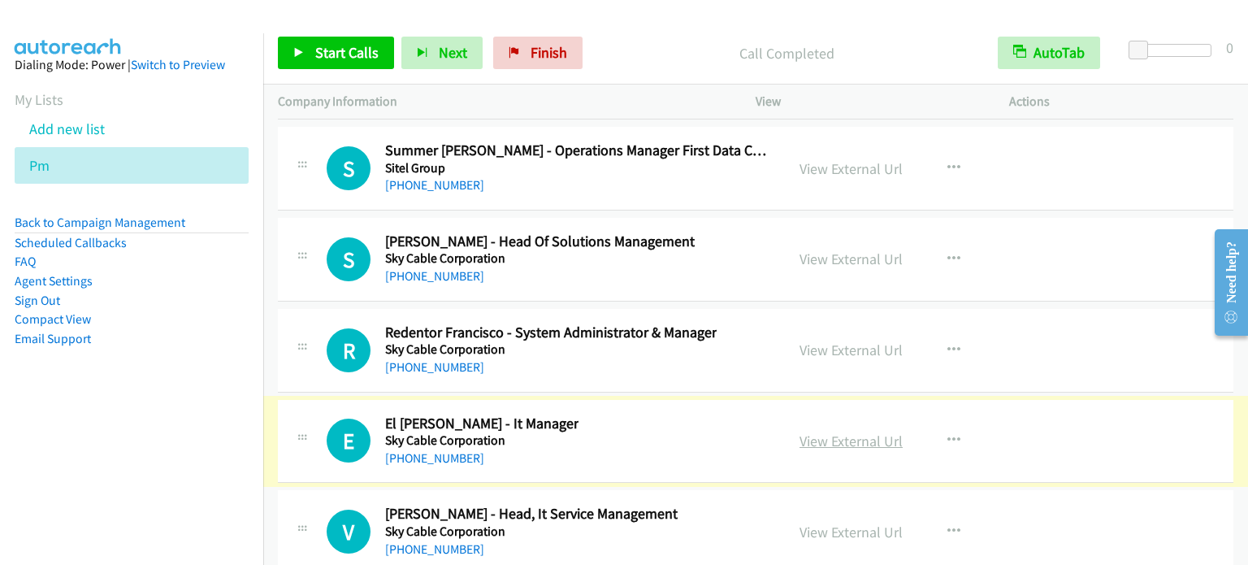
click at [863, 431] on link "View External Url" at bounding box center [850, 440] width 103 height 19
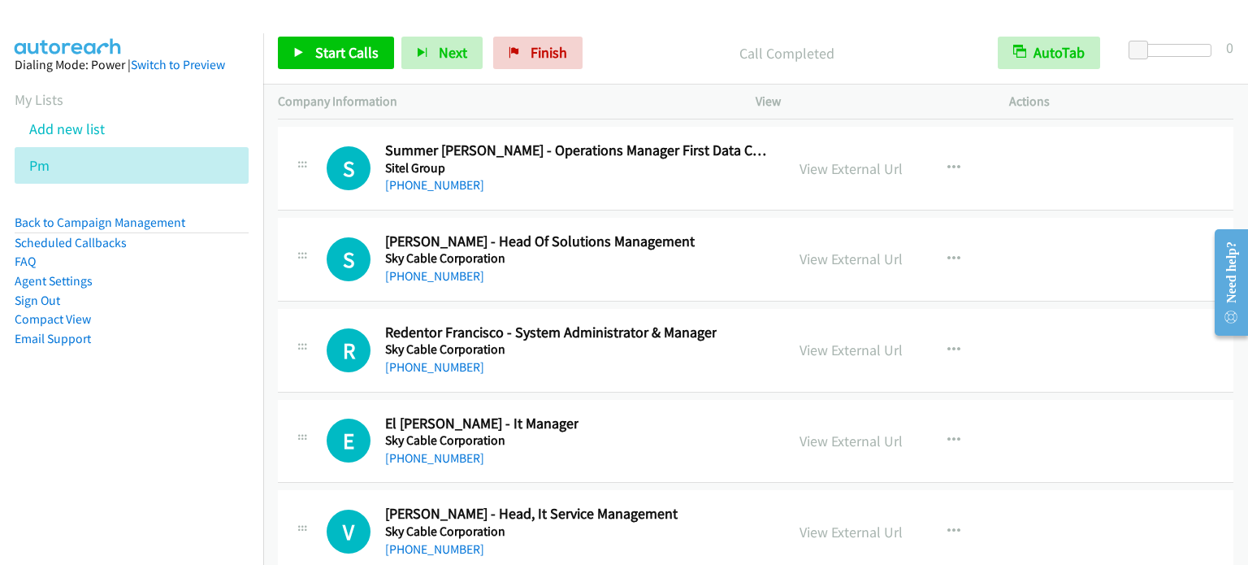
scroll to position [36644, 0]
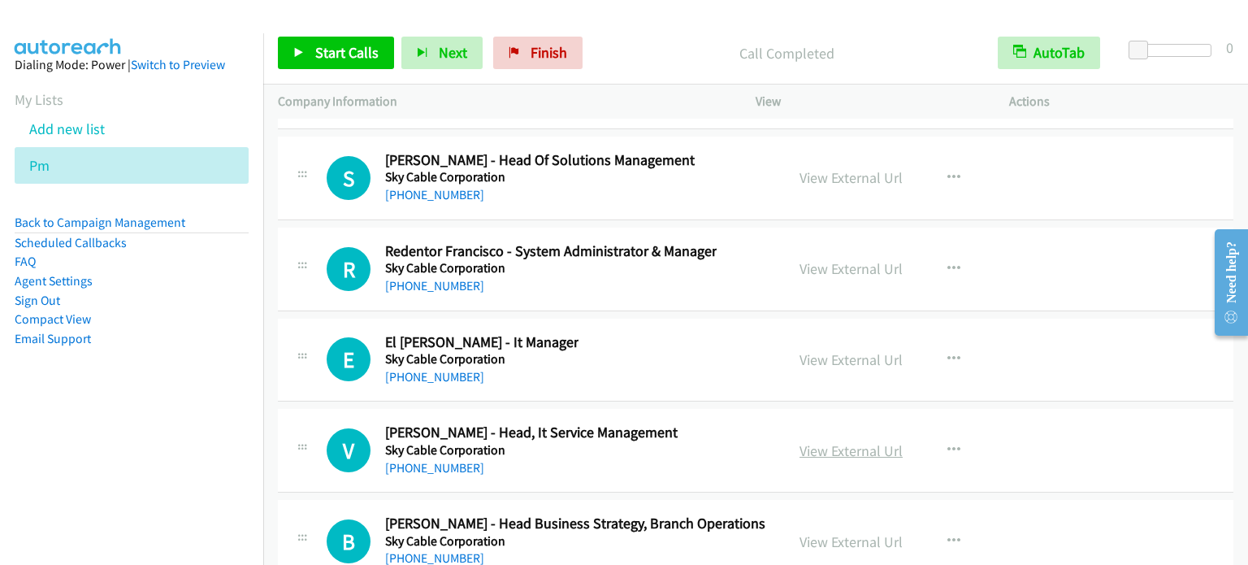
click at [844, 441] on link "View External Url" at bounding box center [850, 450] width 103 height 19
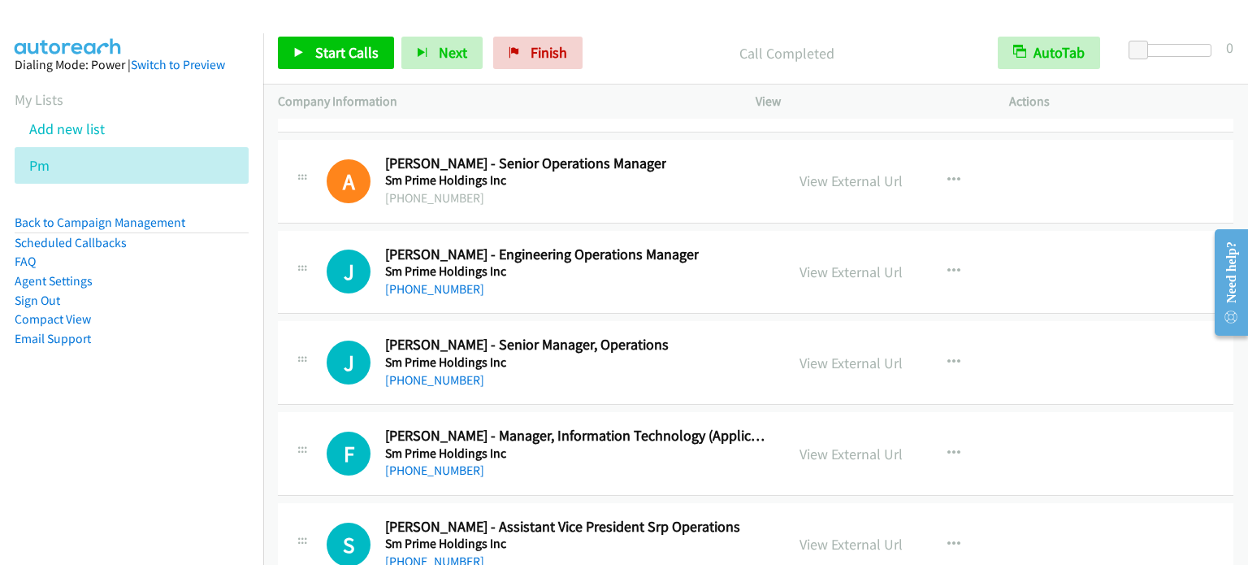
scroll to position [37863, 0]
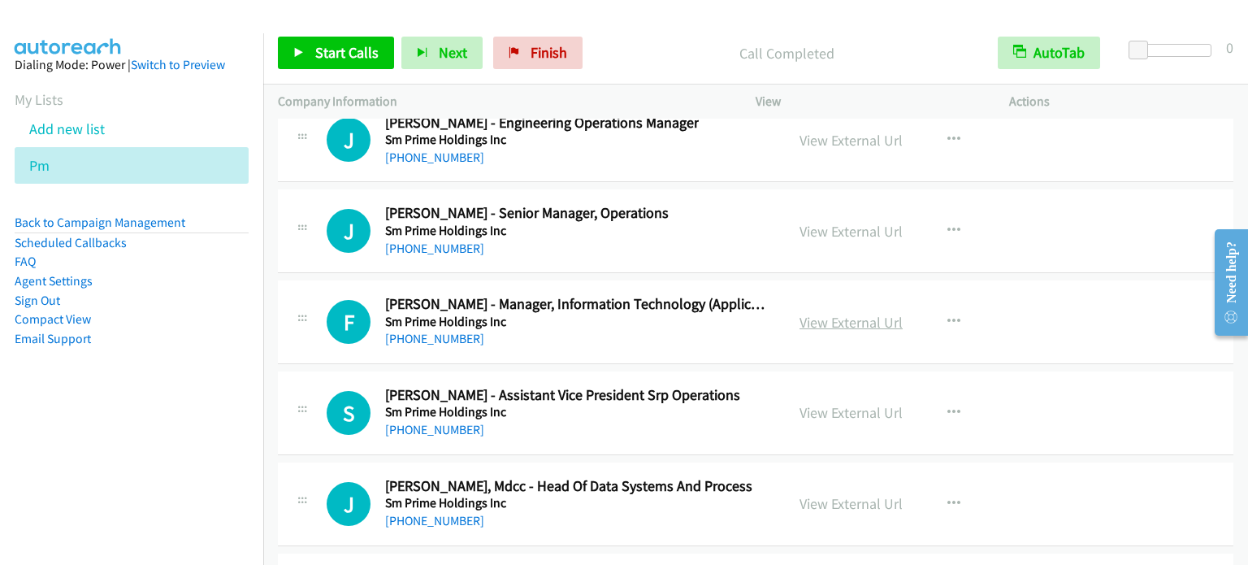
click at [855, 313] on link "View External Url" at bounding box center [850, 322] width 103 height 19
click at [533, 53] on span "Finish" at bounding box center [548, 52] width 37 height 19
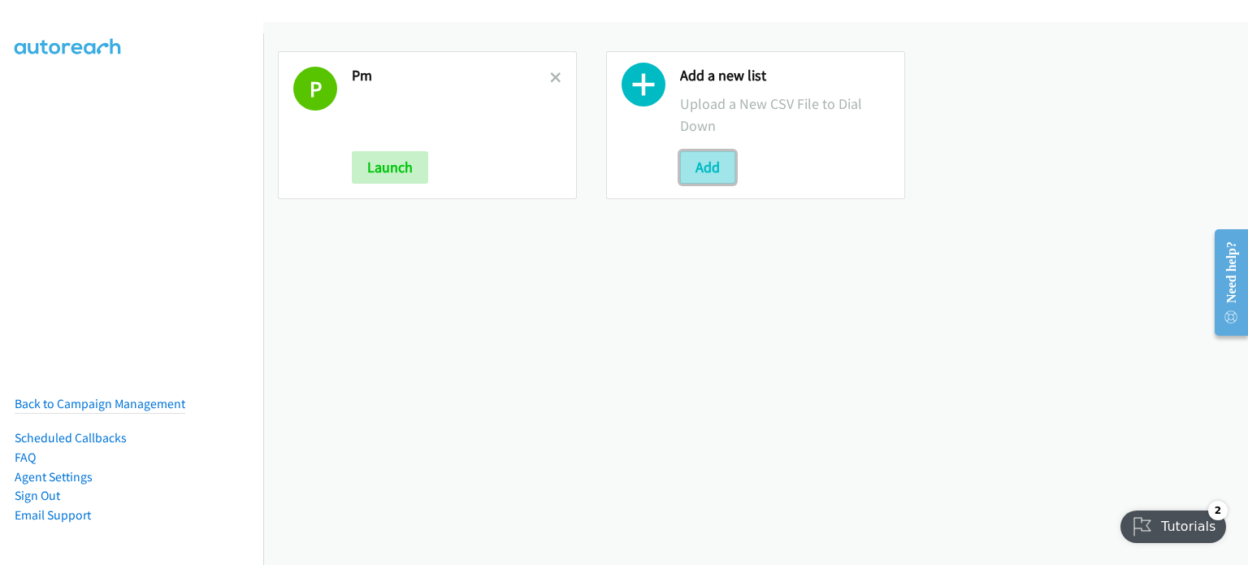
click at [696, 168] on button "Add" at bounding box center [707, 167] width 55 height 32
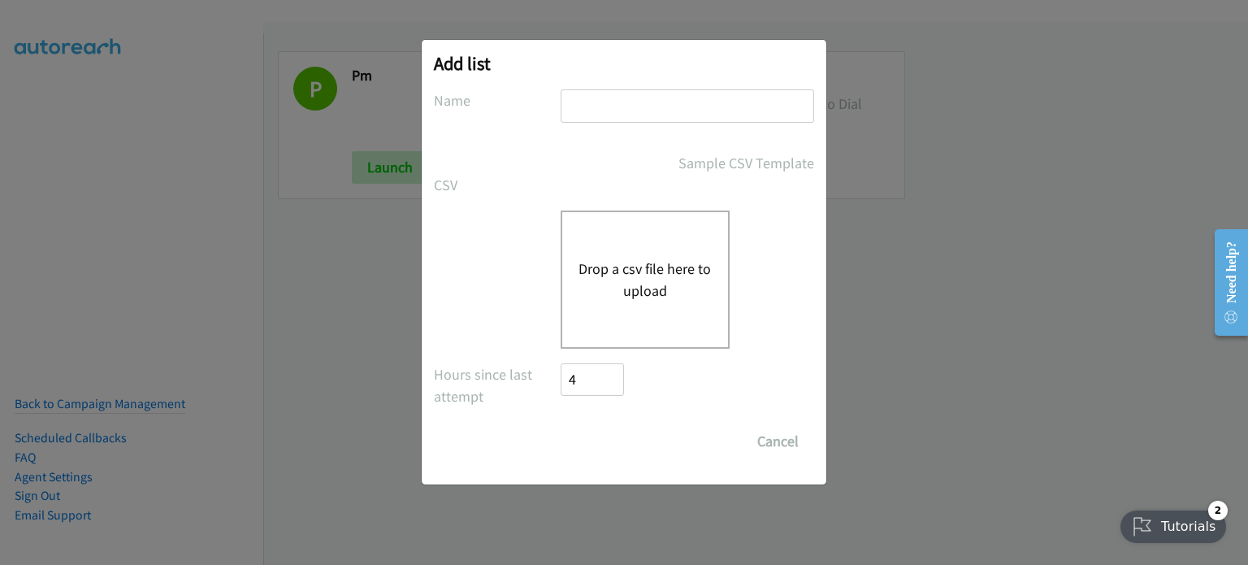
click at [665, 288] on button "Drop a csv file here to upload" at bounding box center [644, 280] width 133 height 44
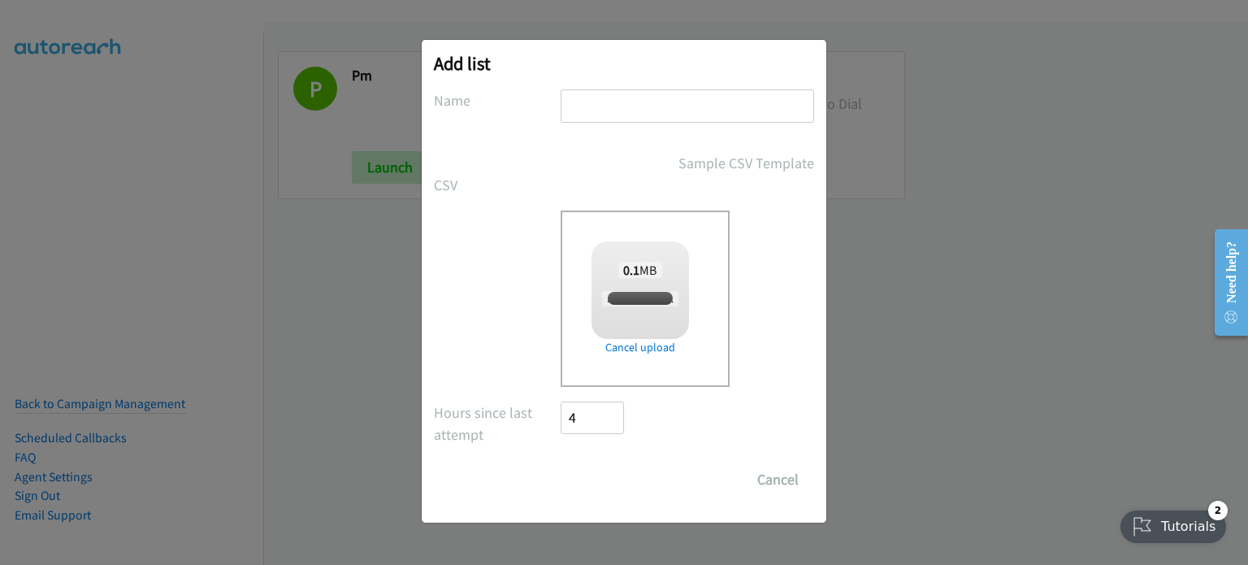
click at [628, 111] on input "text" at bounding box center [687, 105] width 253 height 33
checkbox input "true"
type input "new"
click at [608, 474] on input "Save List" at bounding box center [603, 479] width 85 height 32
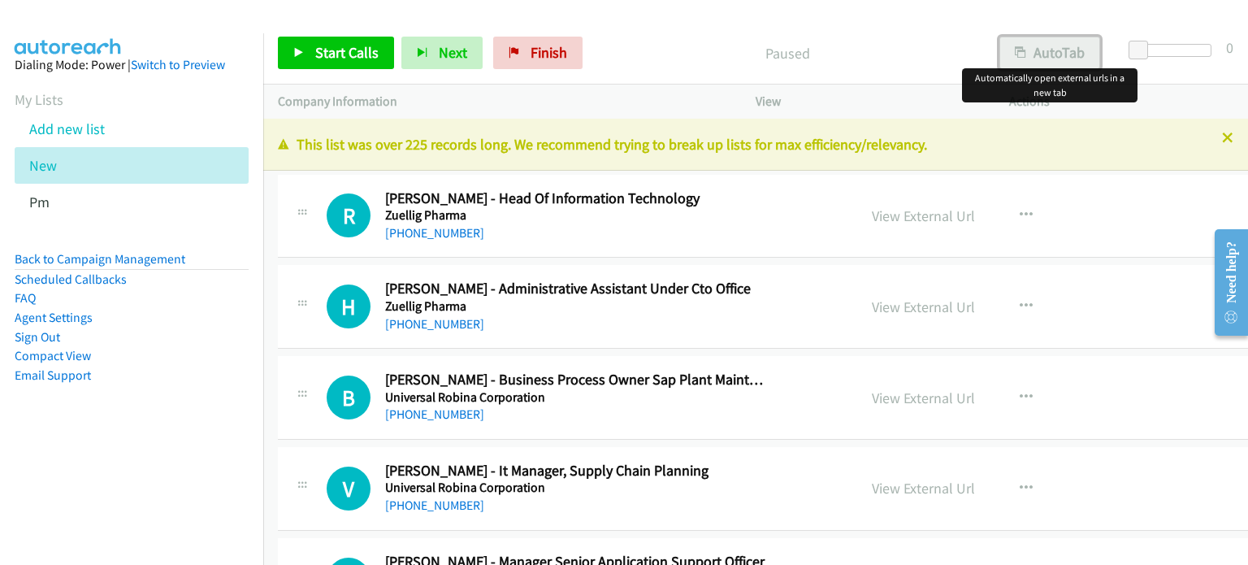
click at [1059, 48] on button "AutoTab" at bounding box center [1049, 53] width 101 height 32
click at [343, 54] on span "Start Calls" at bounding box center [346, 52] width 63 height 19
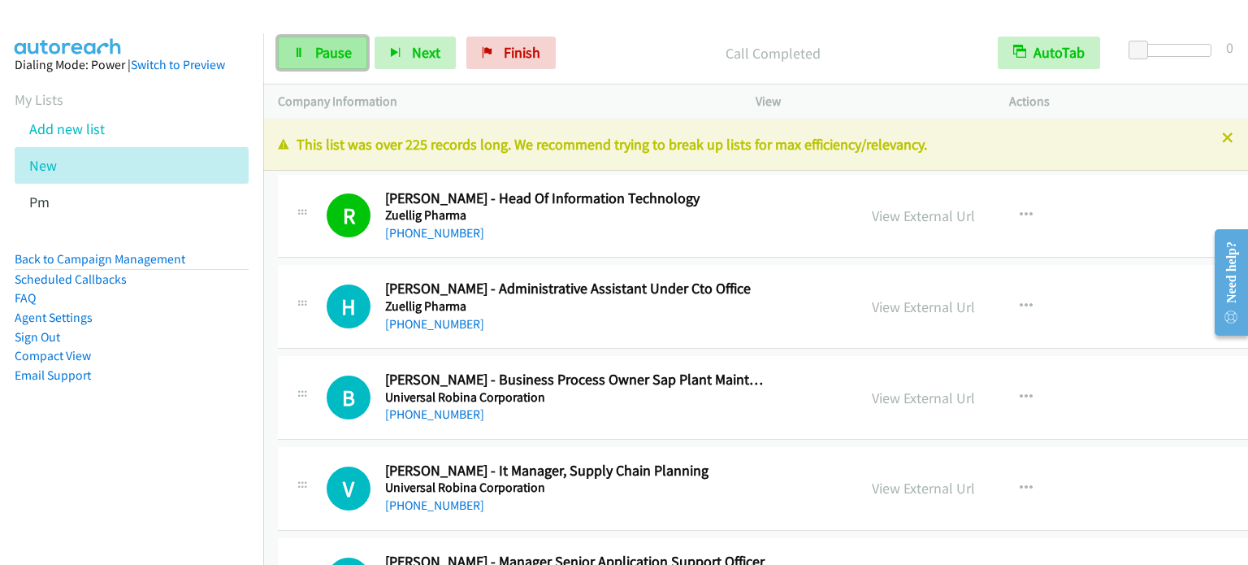
click at [348, 51] on span "Pause" at bounding box center [333, 52] width 37 height 19
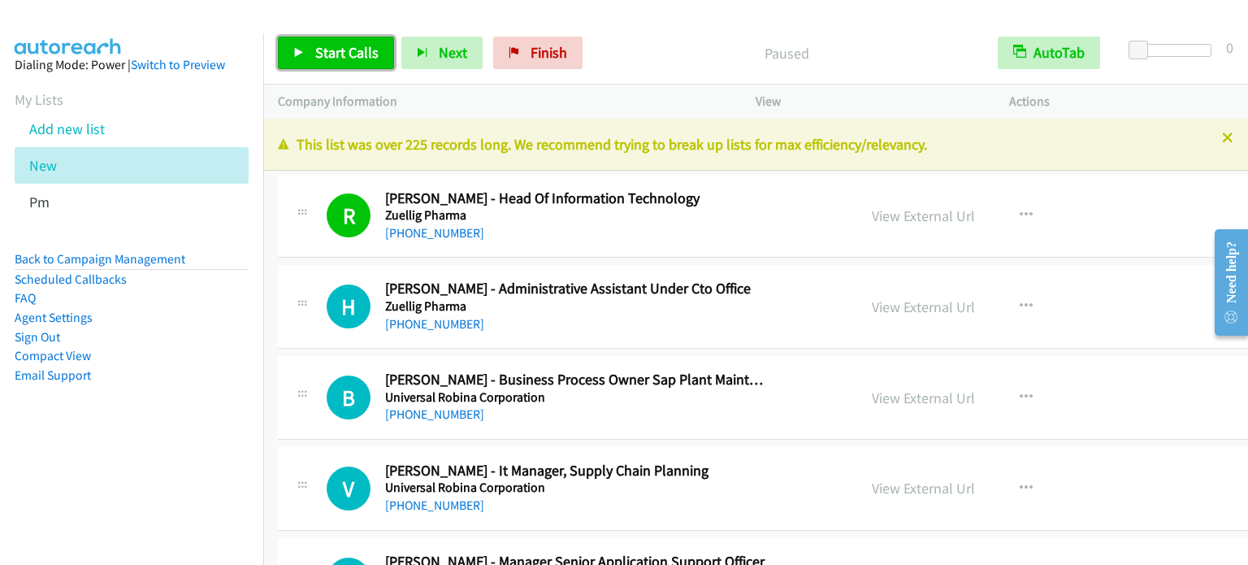
click at [329, 54] on span "Start Calls" at bounding box center [346, 52] width 63 height 19
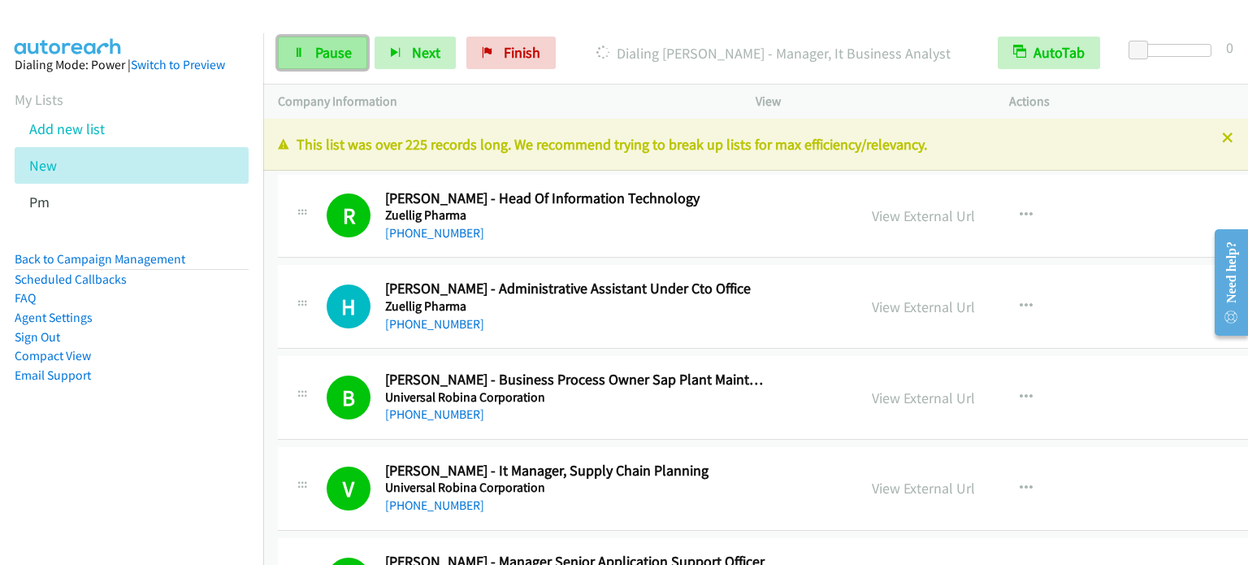
click at [315, 56] on span "Pause" at bounding box center [333, 52] width 37 height 19
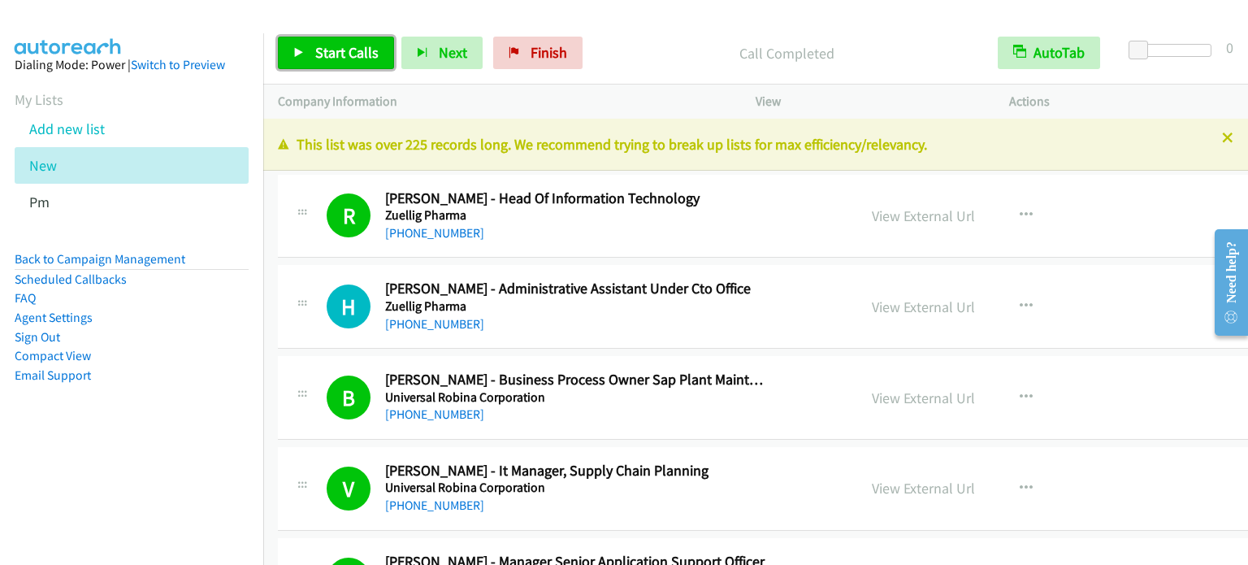
click at [357, 51] on span "Start Calls" at bounding box center [346, 52] width 63 height 19
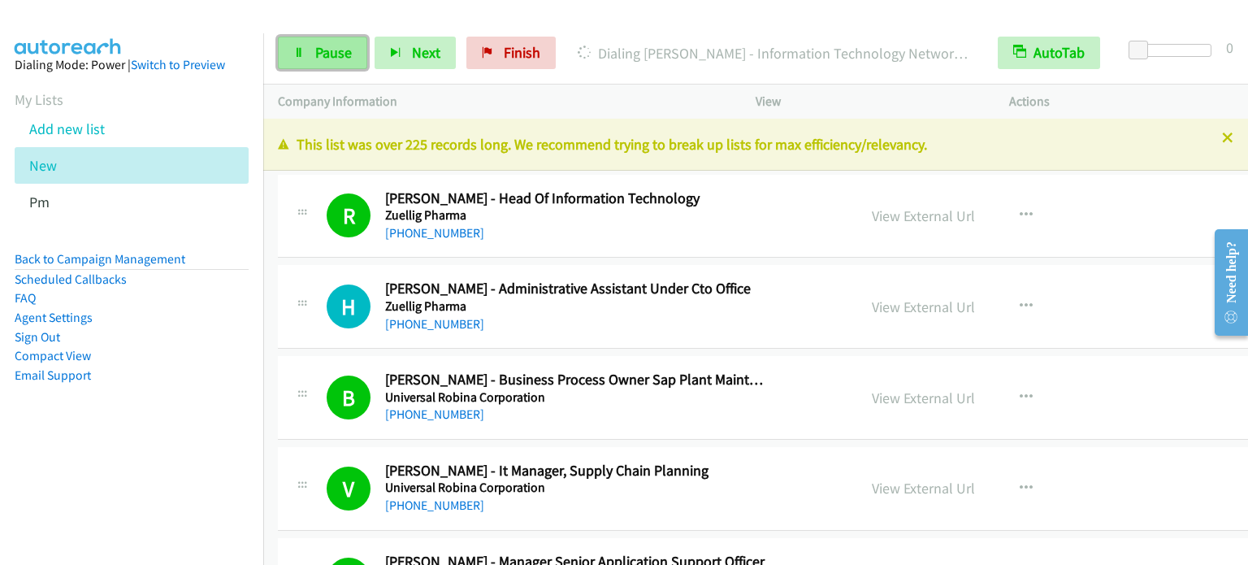
click at [331, 49] on span "Pause" at bounding box center [333, 52] width 37 height 19
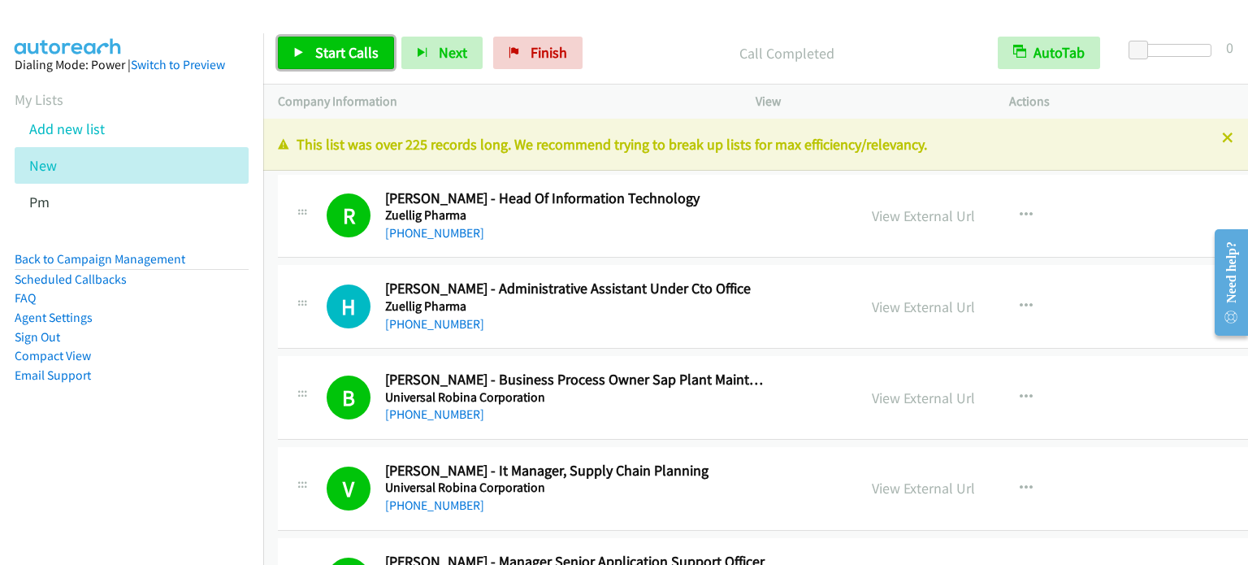
drag, startPoint x: 332, startPoint y: 50, endPoint x: 717, endPoint y: 336, distance: 479.2
click at [331, 50] on span "Start Calls" at bounding box center [346, 52] width 63 height 19
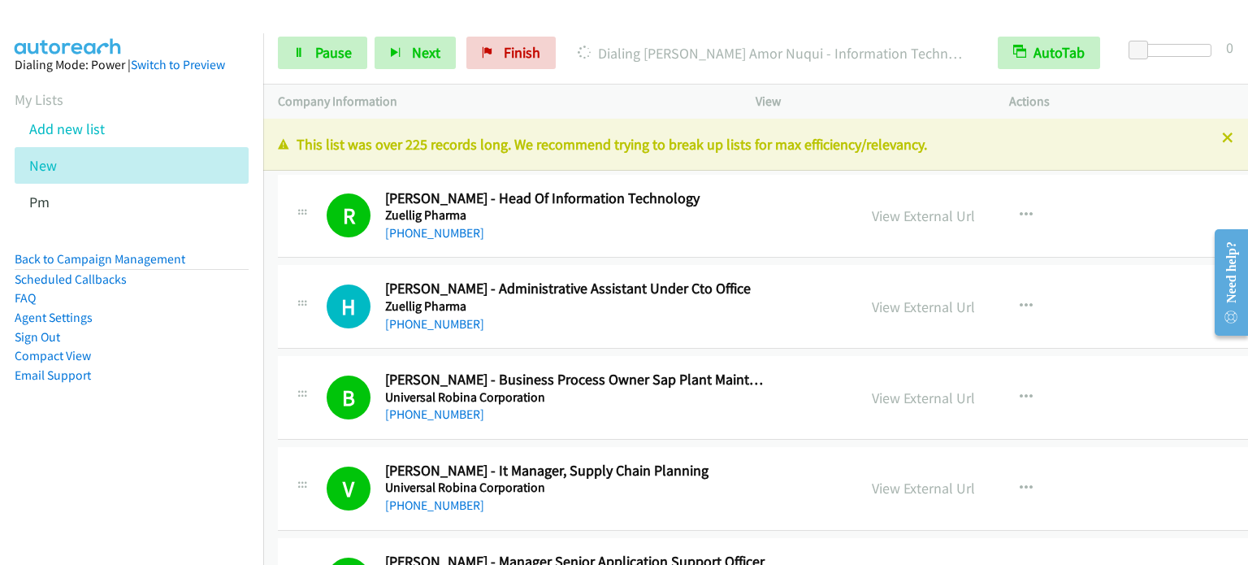
drag, startPoint x: 110, startPoint y: 471, endPoint x: 239, endPoint y: 457, distance: 129.1
click at [111, 474] on nav "Dialing Mode: Power | Switch to Preview My Lists Add new list New Pm Back to Ca…" at bounding box center [132, 315] width 264 height 565
click at [315, 49] on span "Pause" at bounding box center [333, 52] width 37 height 19
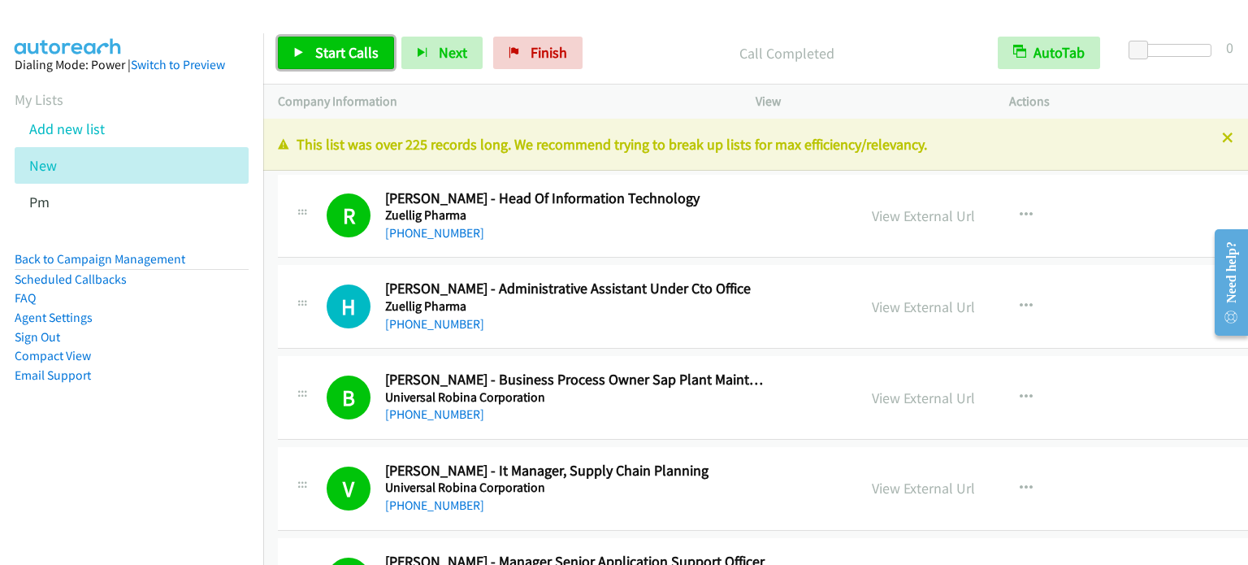
click at [354, 48] on span "Start Calls" at bounding box center [346, 52] width 63 height 19
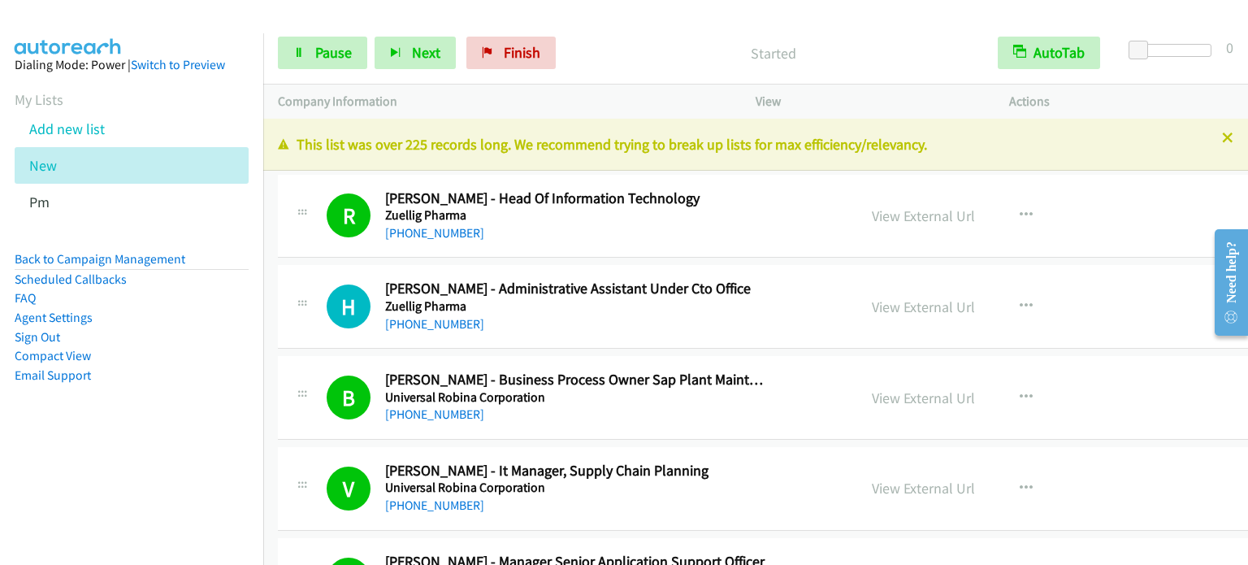
click at [158, 405] on aside "Dialing Mode: Power | Switch to Preview My Lists Add new list New Pm Back to Ca…" at bounding box center [131, 245] width 263 height 425
click at [184, 438] on aside "Dialing Mode: Power | Switch to Preview My Lists Add new list New Pm Back to Ca…" at bounding box center [131, 245] width 263 height 425
click at [325, 51] on span "Pause" at bounding box center [333, 52] width 37 height 19
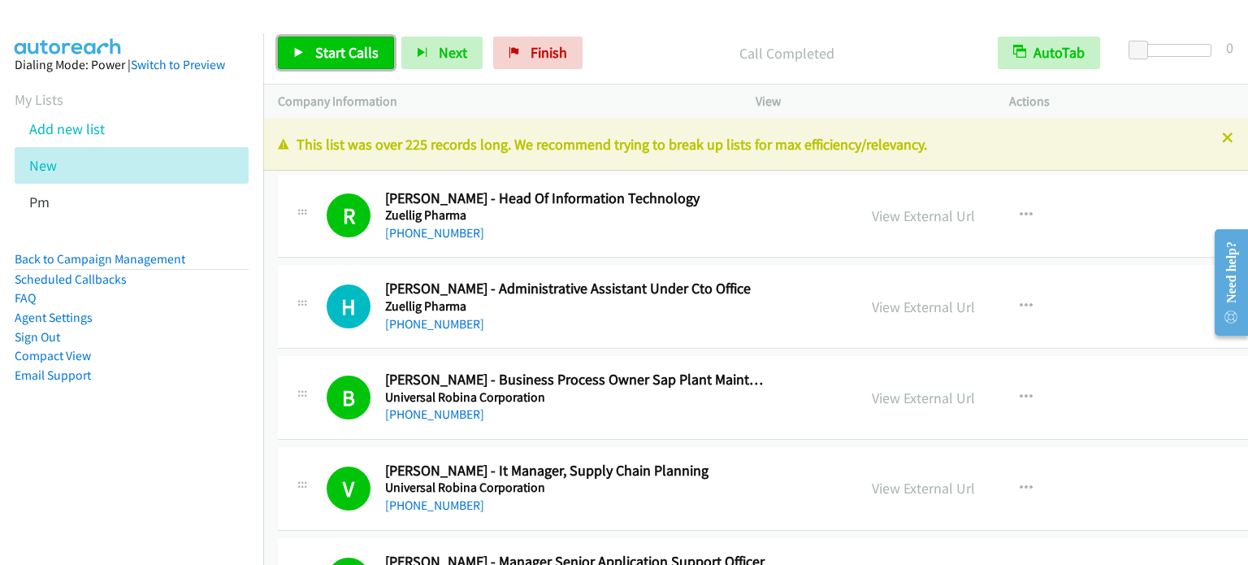
click at [325, 51] on span "Start Calls" at bounding box center [346, 52] width 63 height 19
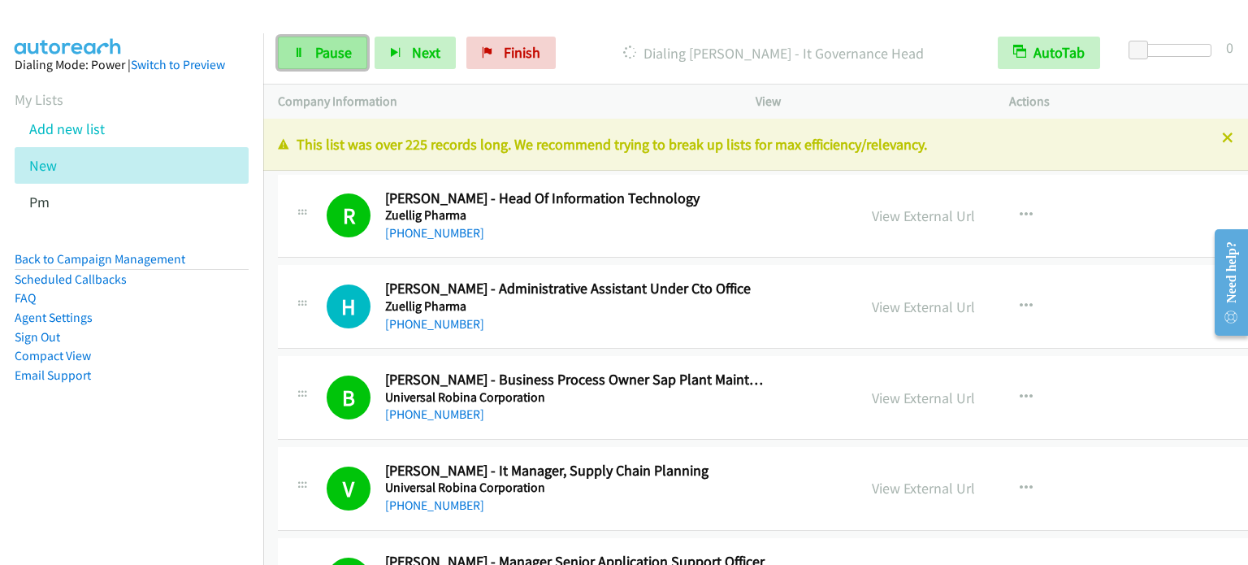
click at [335, 46] on span "Pause" at bounding box center [333, 52] width 37 height 19
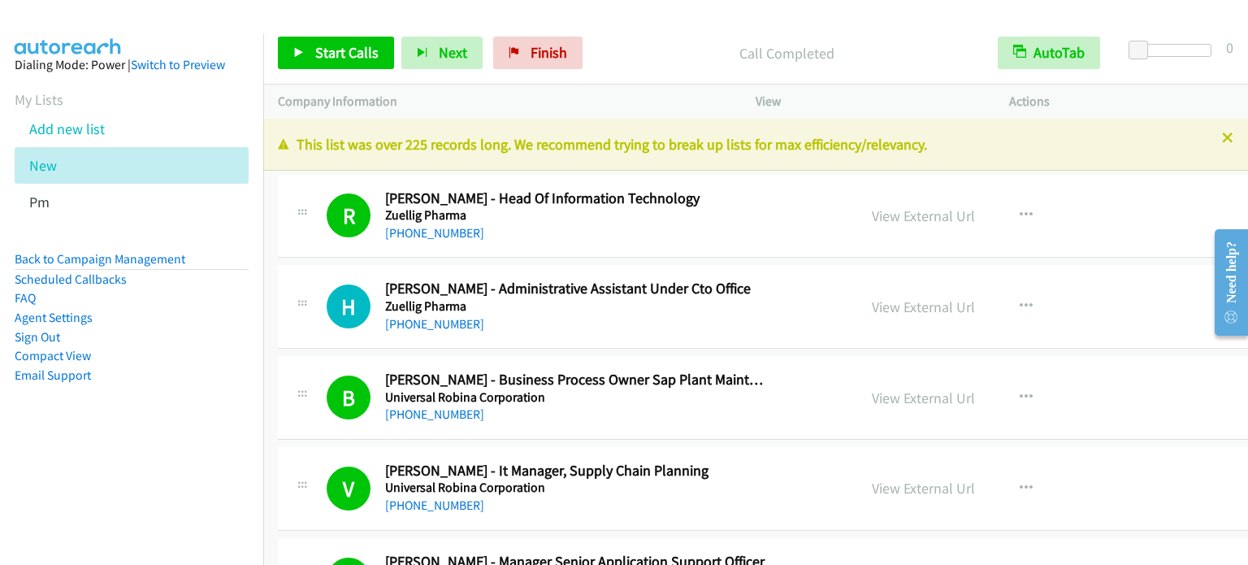
click at [207, 390] on aside "Dialing Mode: Power | Switch to Preview My Lists Add new list New Pm Back to Ca…" at bounding box center [131, 245] width 263 height 425
click at [151, 404] on aside "Dialing Mode: Power | Switch to Preview My Lists Add new list New Pm Back to Ca…" at bounding box center [131, 245] width 263 height 425
click at [349, 51] on span "Start Calls" at bounding box center [346, 52] width 63 height 19
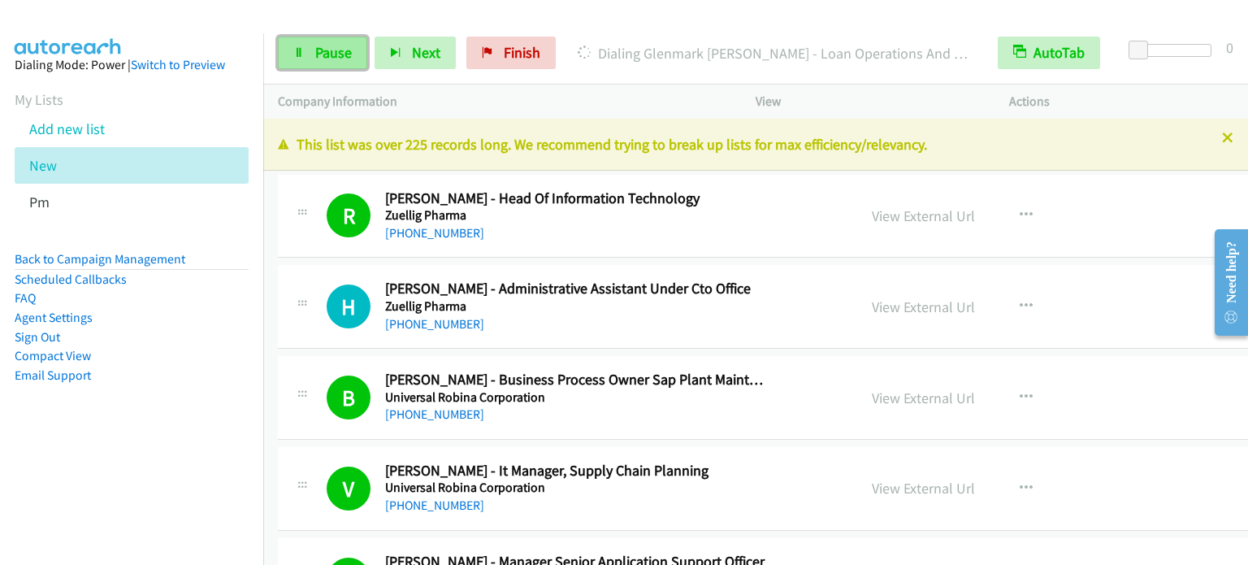
click at [305, 47] on link "Pause" at bounding box center [322, 53] width 89 height 32
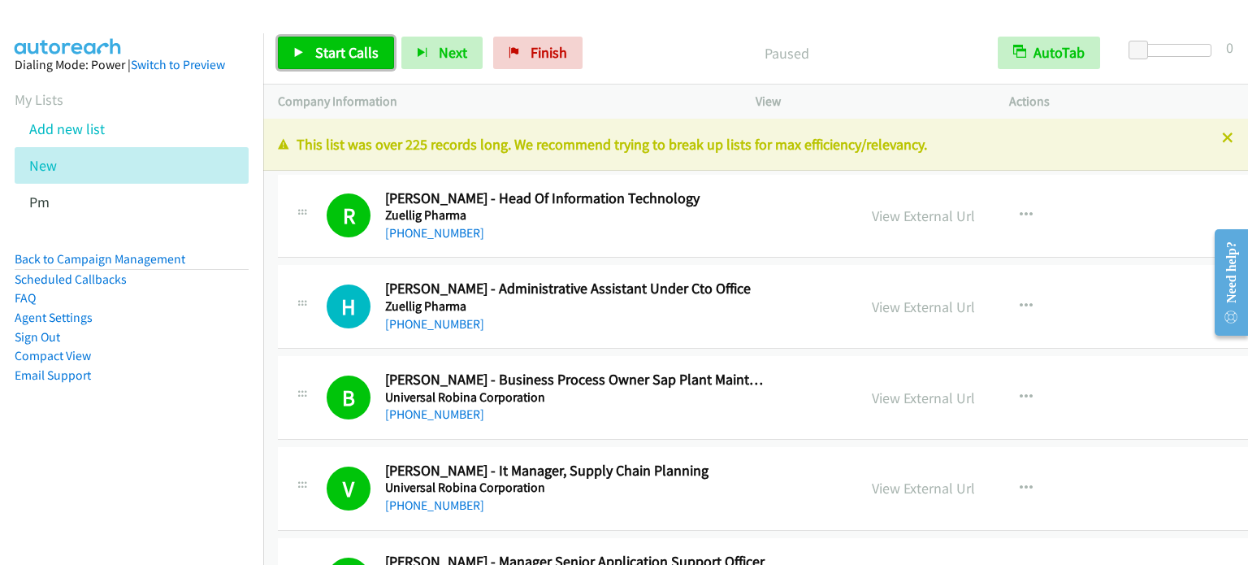
click at [351, 51] on span "Start Calls" at bounding box center [346, 52] width 63 height 19
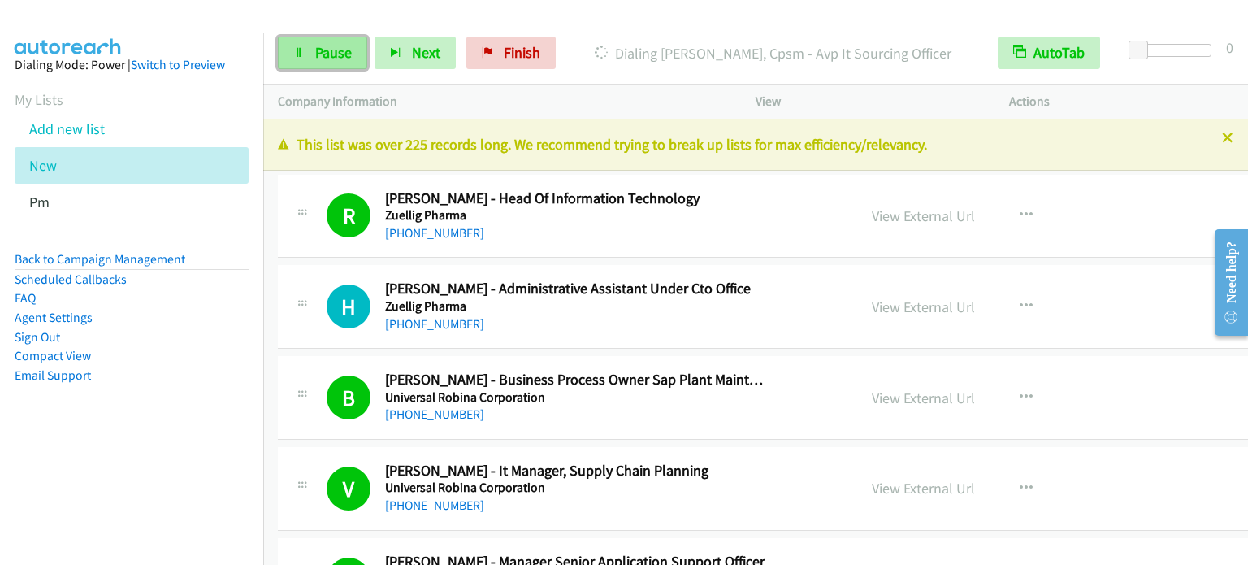
click at [305, 52] on link "Pause" at bounding box center [322, 53] width 89 height 32
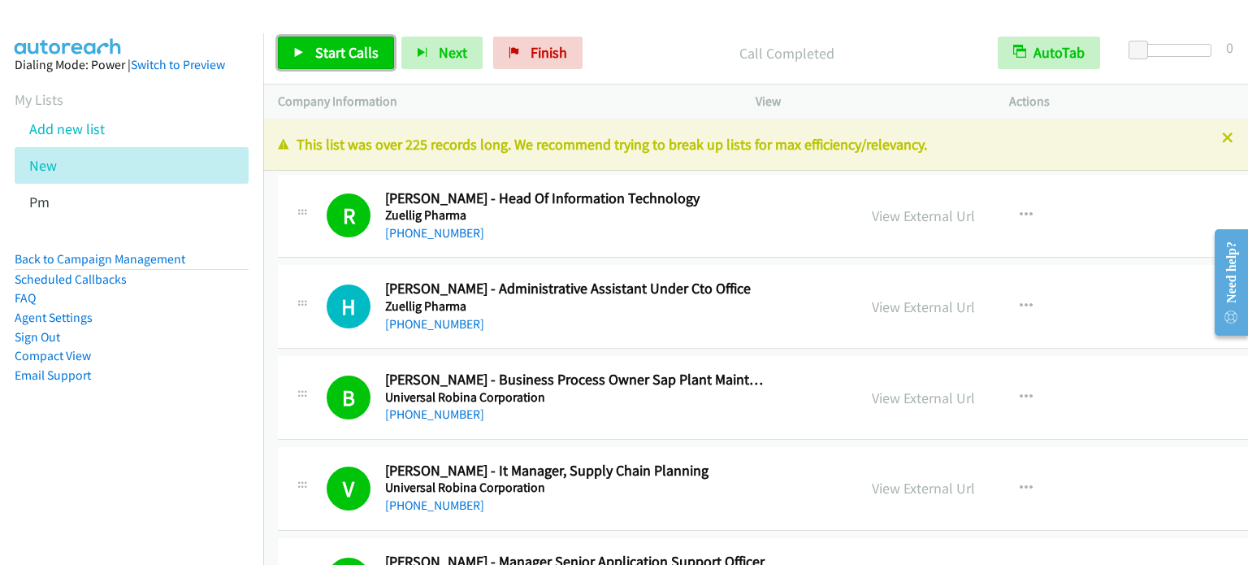
click at [356, 51] on span "Start Calls" at bounding box center [346, 52] width 63 height 19
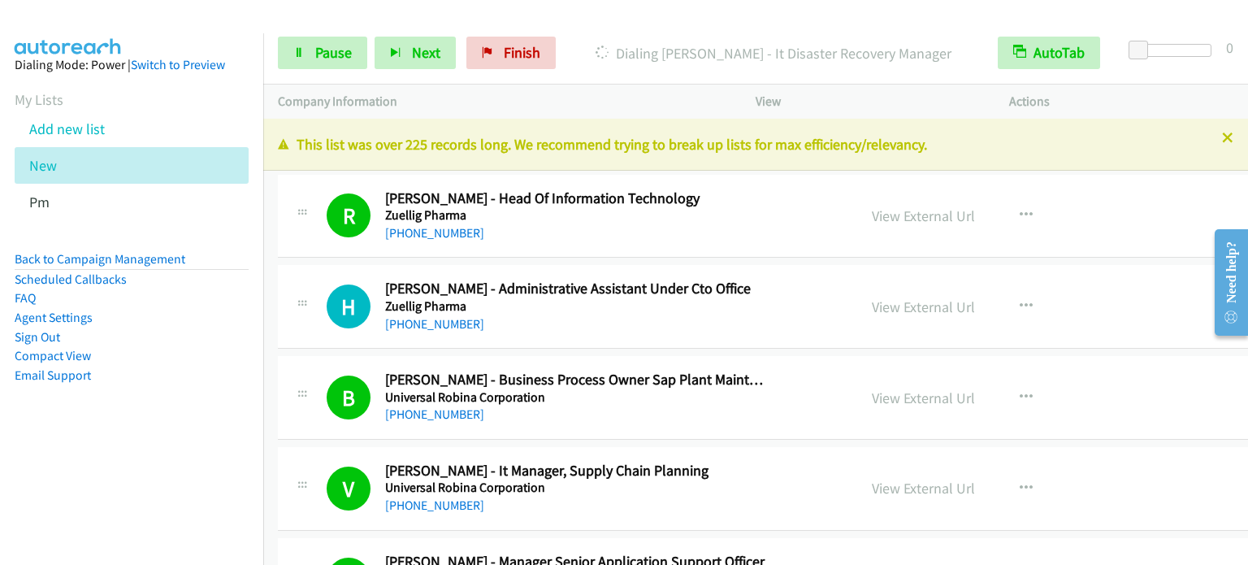
click at [191, 444] on aside "Dialing Mode: Power | Switch to Preview My Lists Add new list New Pm Back to Ca…" at bounding box center [131, 245] width 263 height 425
click at [329, 45] on span "Pause" at bounding box center [333, 52] width 37 height 19
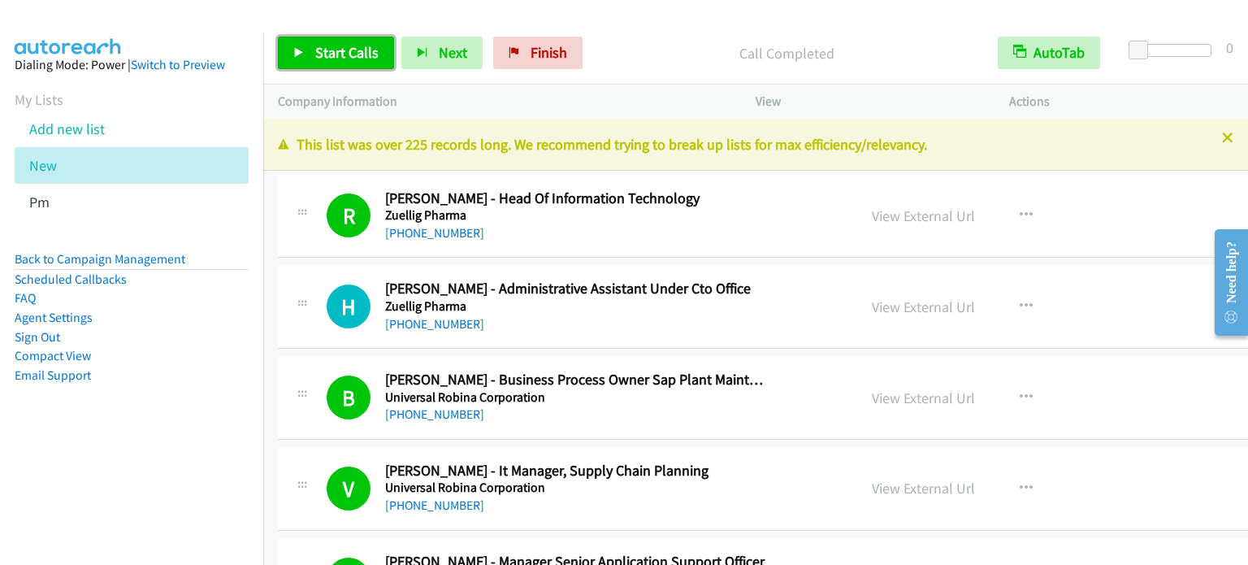
click at [341, 45] on span "Start Calls" at bounding box center [346, 52] width 63 height 19
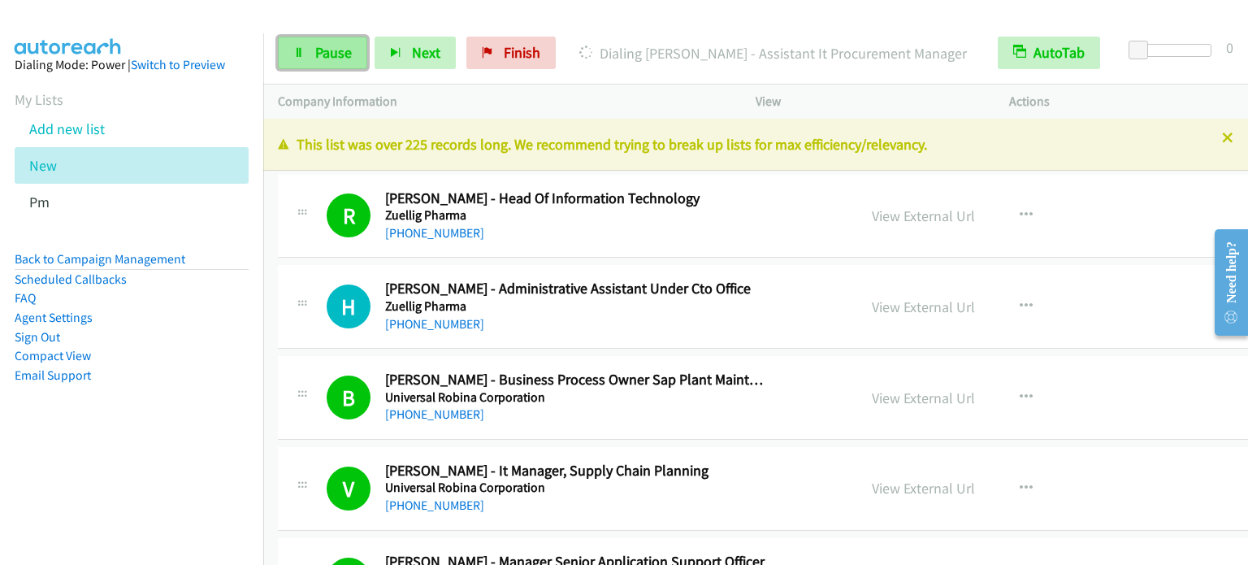
click at [315, 56] on span "Pause" at bounding box center [333, 52] width 37 height 19
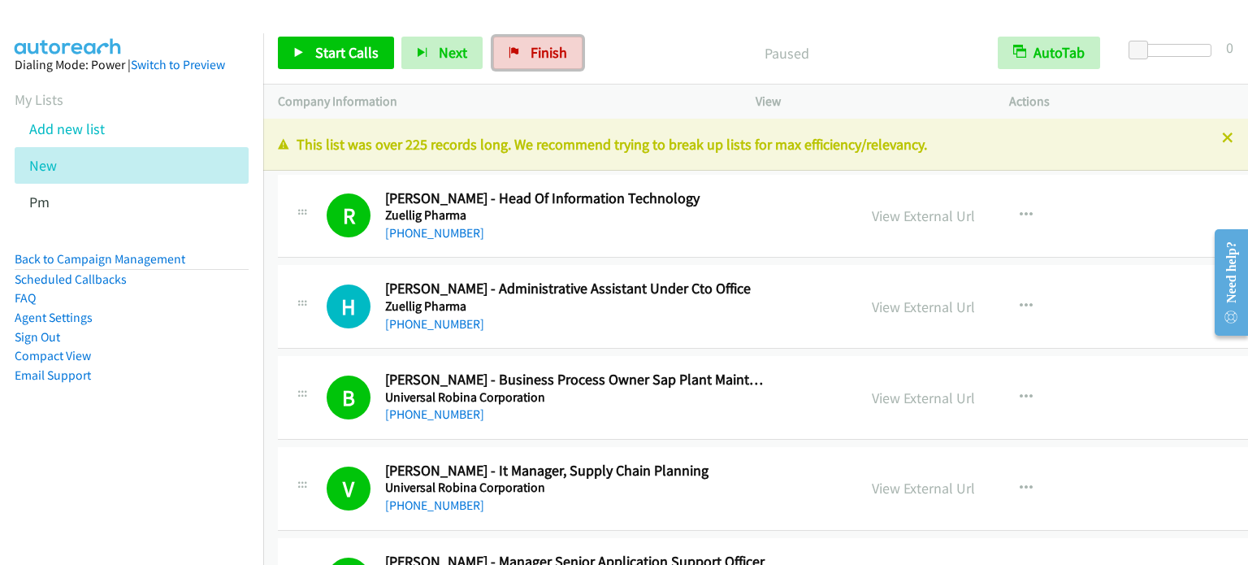
drag, startPoint x: 543, startPoint y: 61, endPoint x: 692, endPoint y: 470, distance: 435.1
click at [543, 61] on link "Finish" at bounding box center [537, 53] width 89 height 32
